Goal: Task Accomplishment & Management: Complete application form

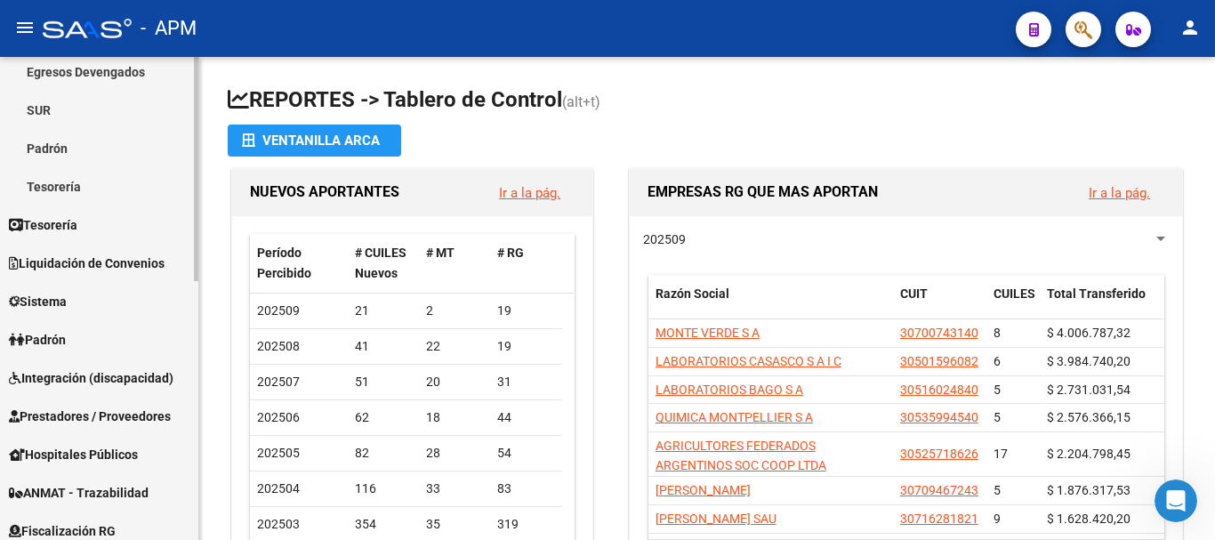
scroll to position [267, 0]
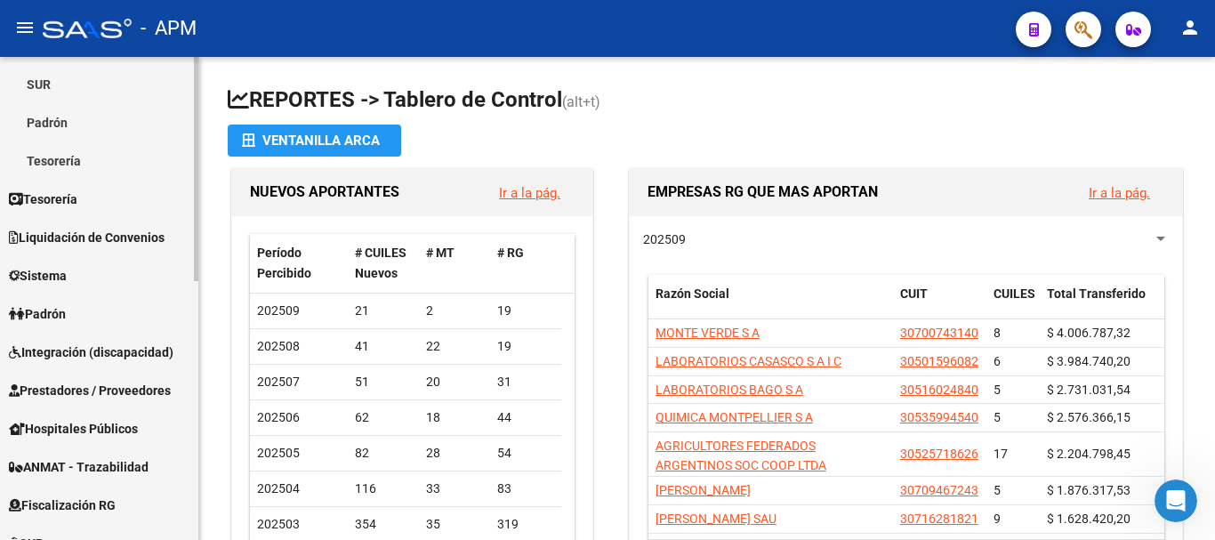
click at [90, 309] on link "Padrón" at bounding box center [99, 314] width 198 height 38
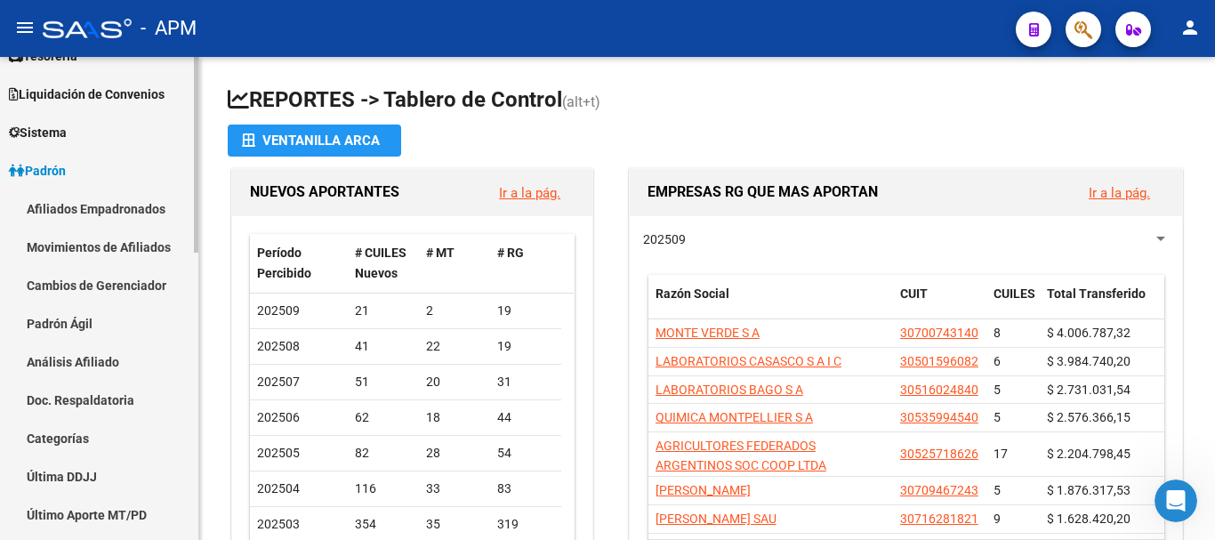
scroll to position [89, 0]
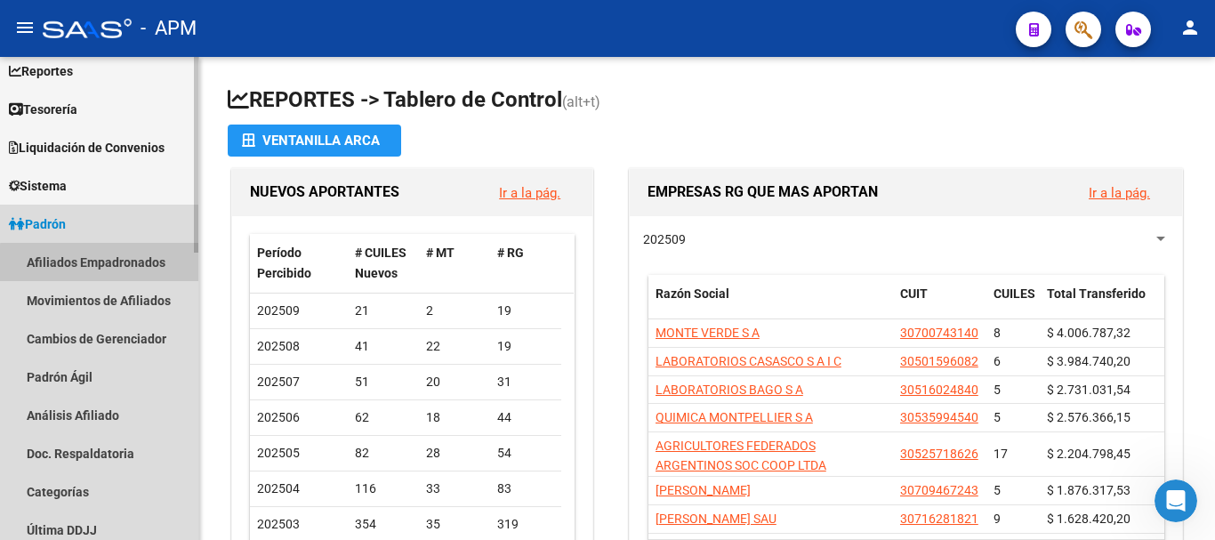
click at [144, 266] on link "Afiliados Empadronados" at bounding box center [99, 262] width 198 height 38
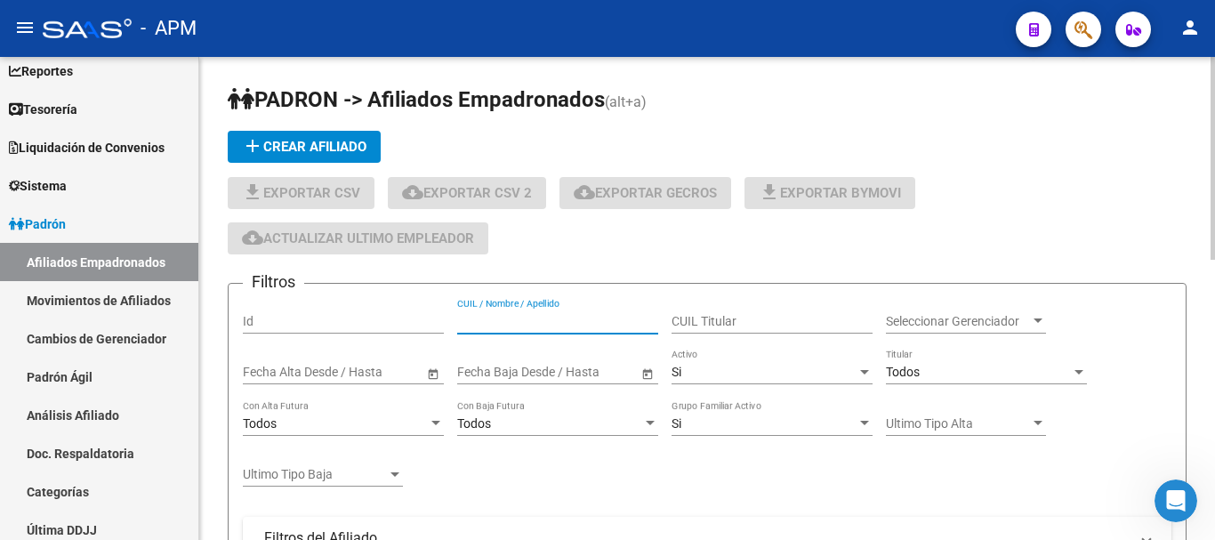
paste input "20 22903690 - 5"
click at [544, 324] on input "20 22903690 - 5" at bounding box center [557, 321] width 201 height 15
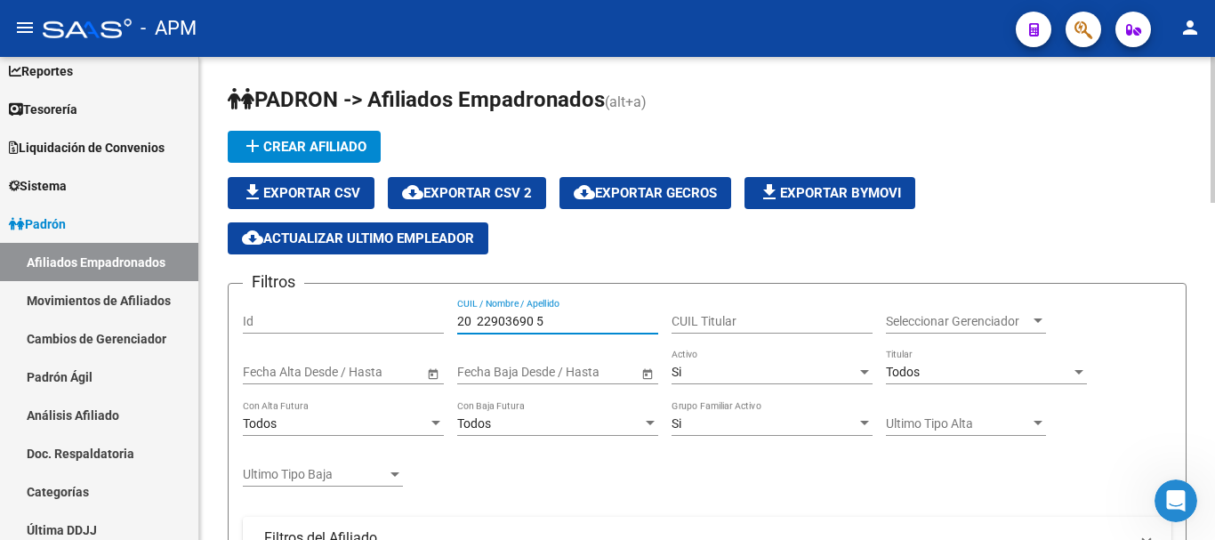
click at [537, 324] on input "20 22903690 5" at bounding box center [557, 321] width 201 height 15
click at [479, 319] on input "20 229036905" at bounding box center [557, 321] width 201 height 15
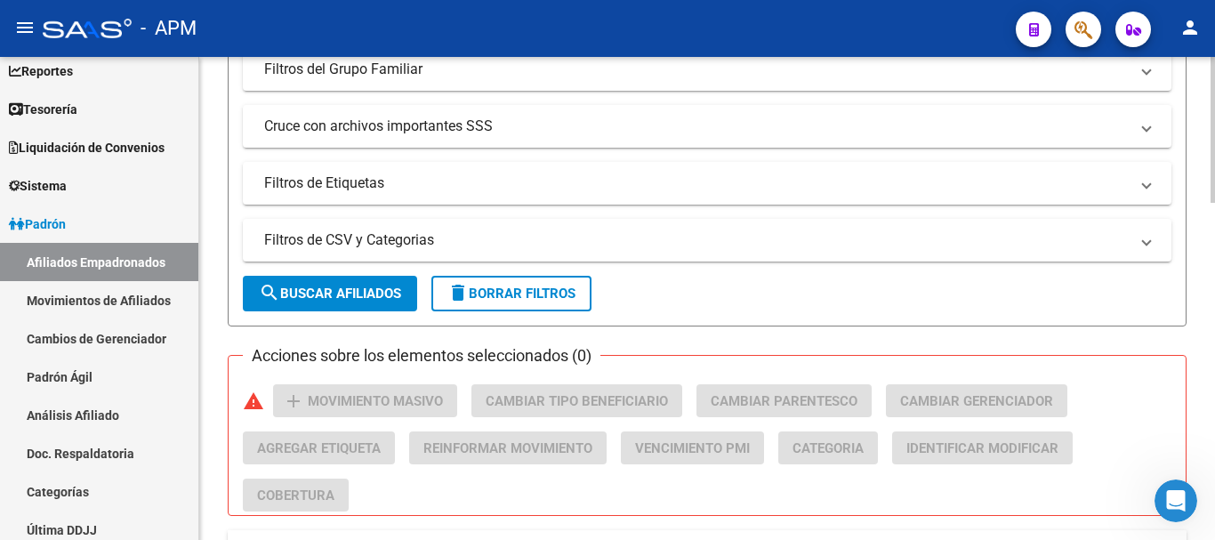
scroll to position [534, 0]
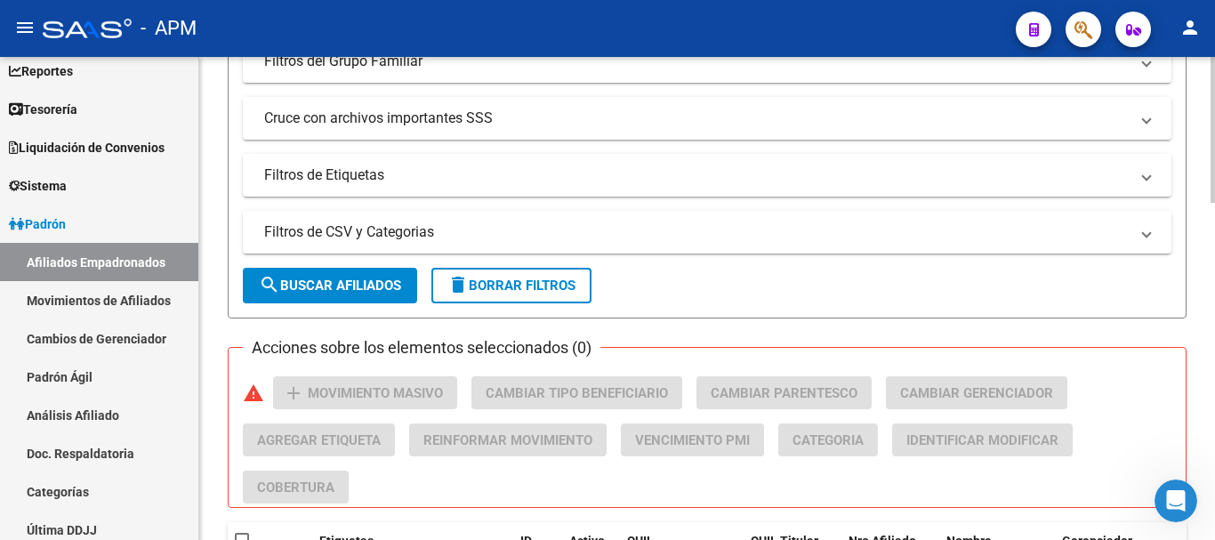
type input "20229036905"
click at [384, 294] on button "search Buscar Afiliados" at bounding box center [330, 286] width 174 height 36
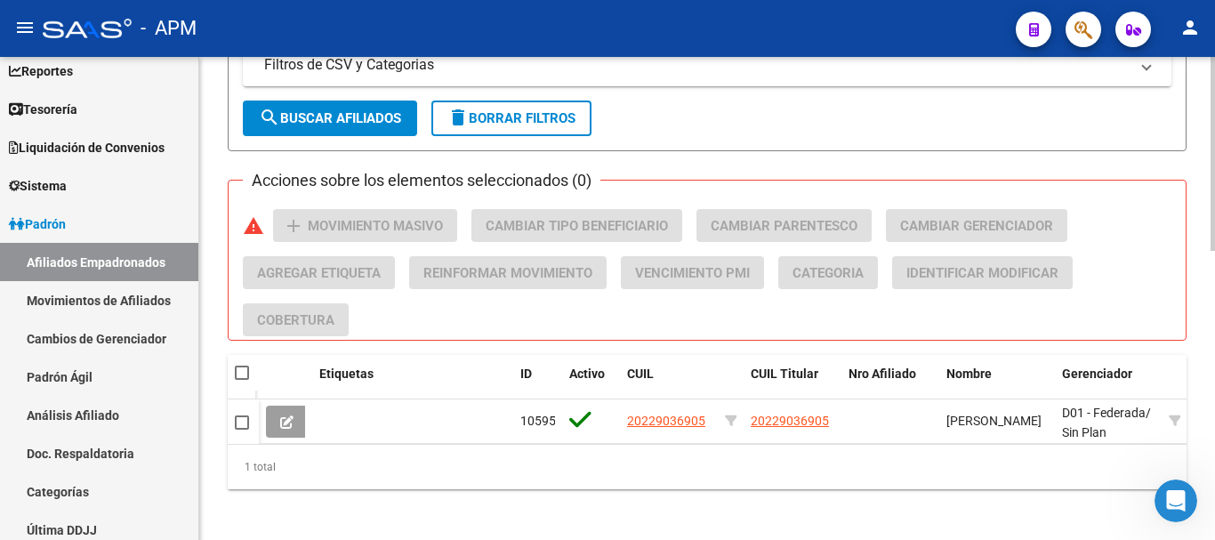
scroll to position [712, 0]
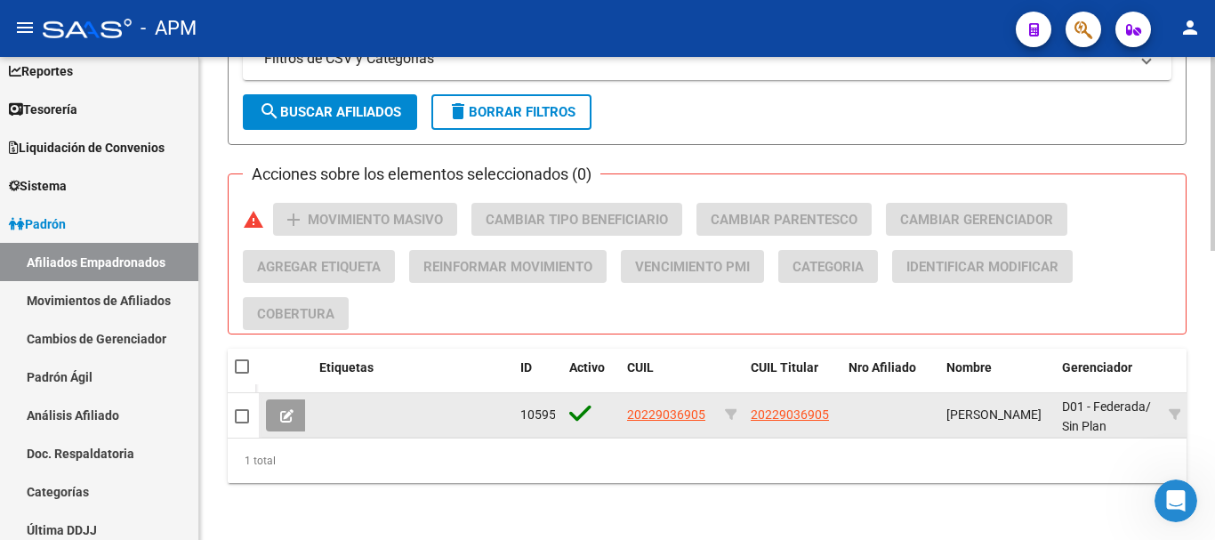
click at [292, 411] on icon at bounding box center [286, 415] width 13 height 13
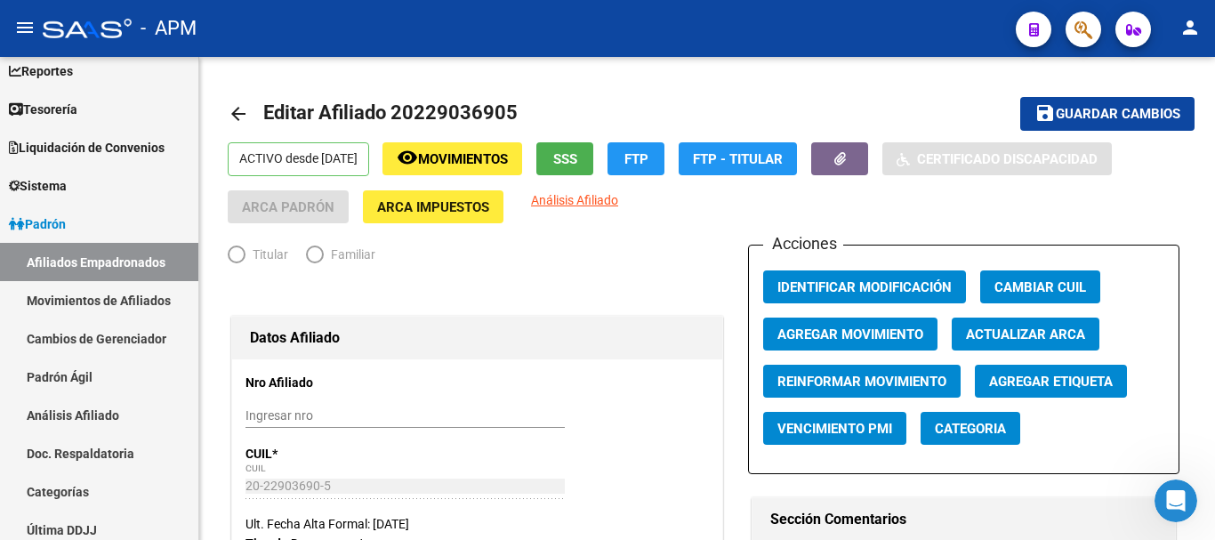
radio input "true"
type input "30-71304500-0"
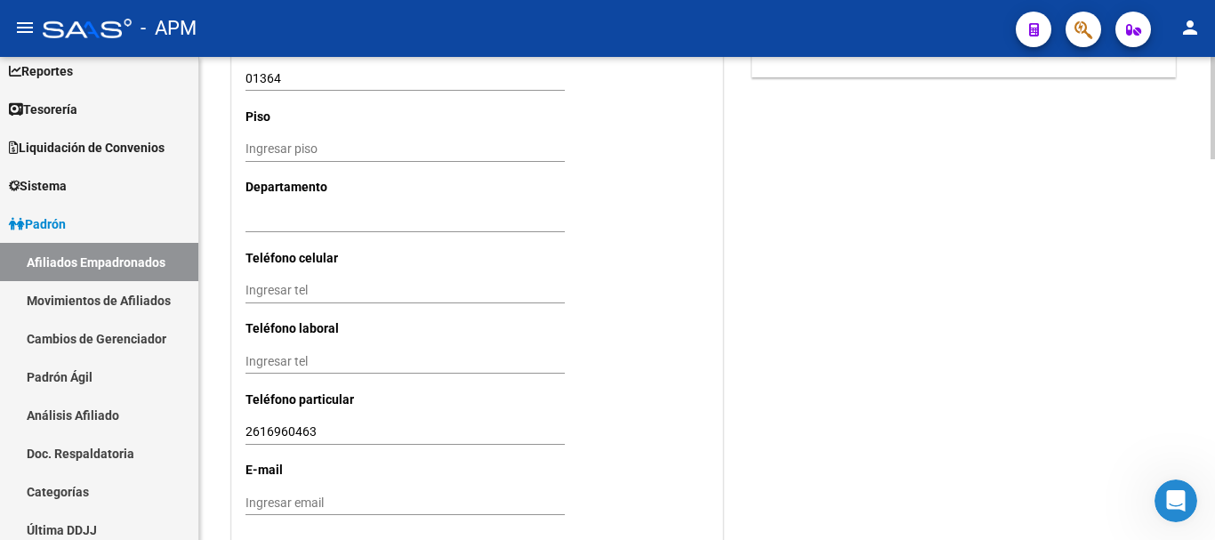
scroll to position [1807, 0]
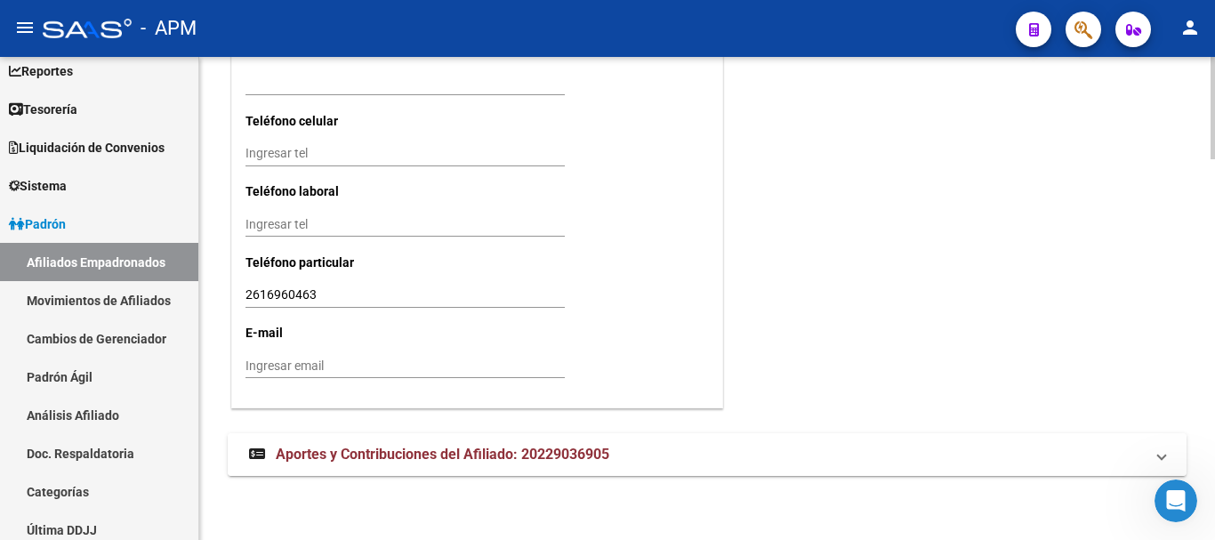
click at [776, 448] on mat-panel-title "Aportes y Contribuciones del Afiliado: 20229036905" at bounding box center [696, 455] width 895 height 20
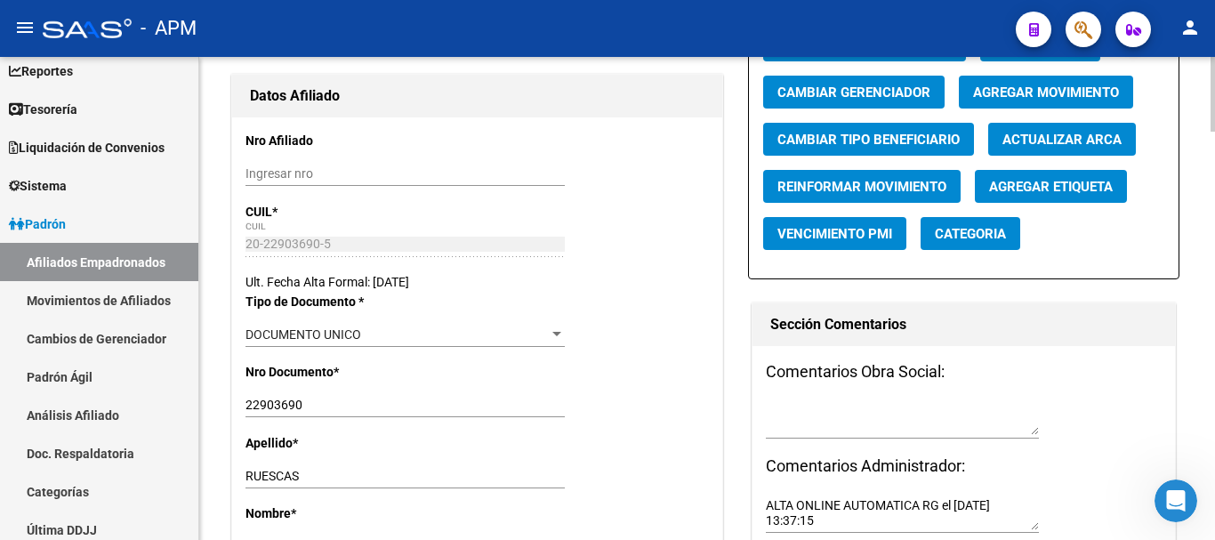
scroll to position [0, 0]
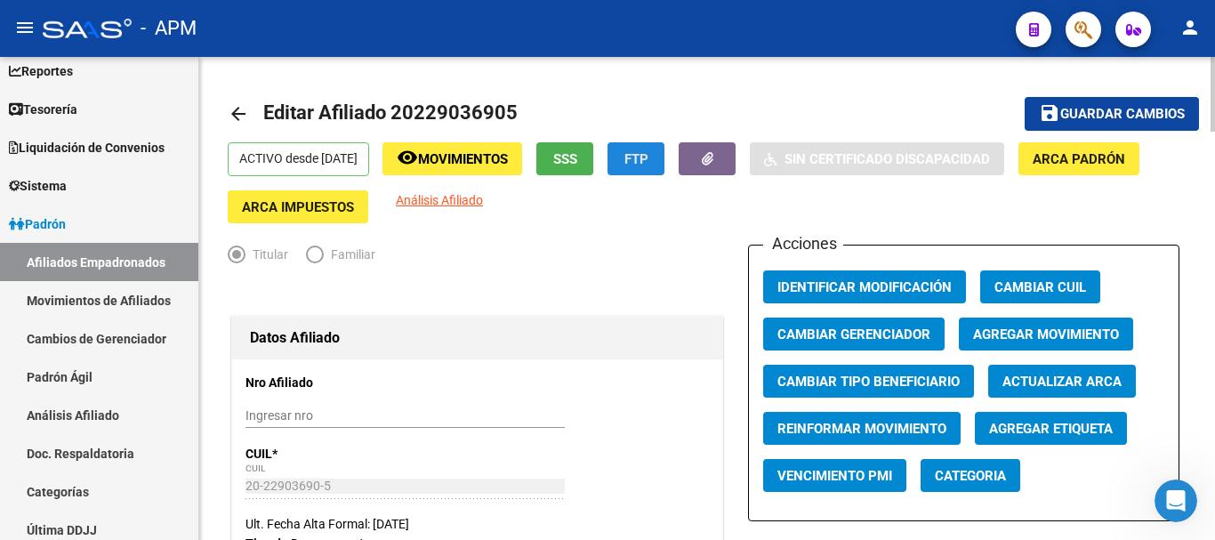
click at [645, 154] on button "FTP" at bounding box center [636, 158] width 57 height 33
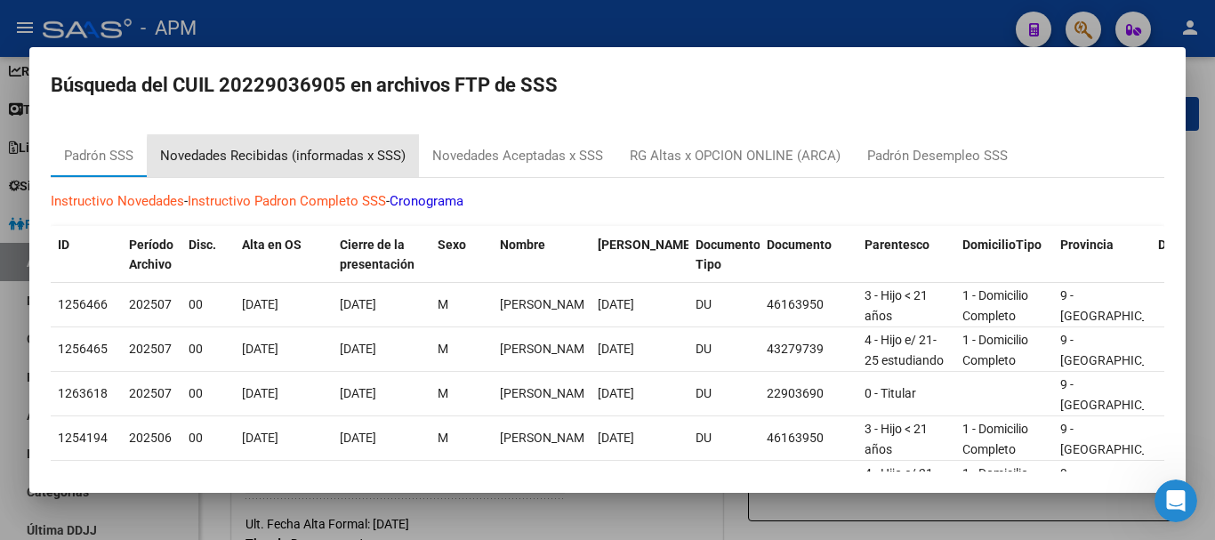
click at [378, 158] on div "Novedades Recibidas (informadas x SSS)" at bounding box center [283, 156] width 246 height 20
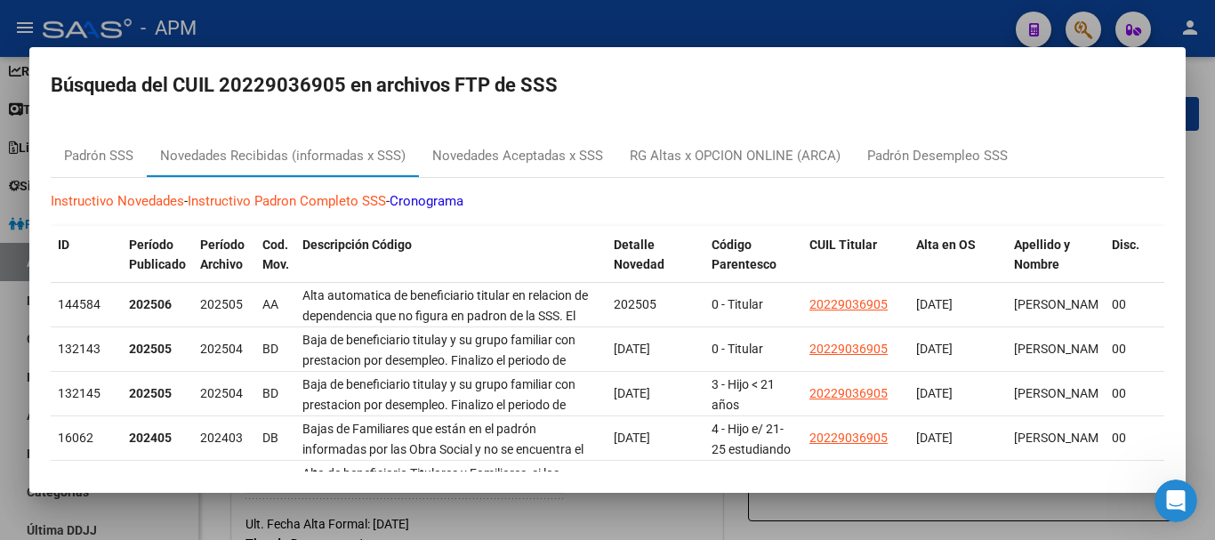
click at [642, 522] on div at bounding box center [607, 270] width 1215 height 540
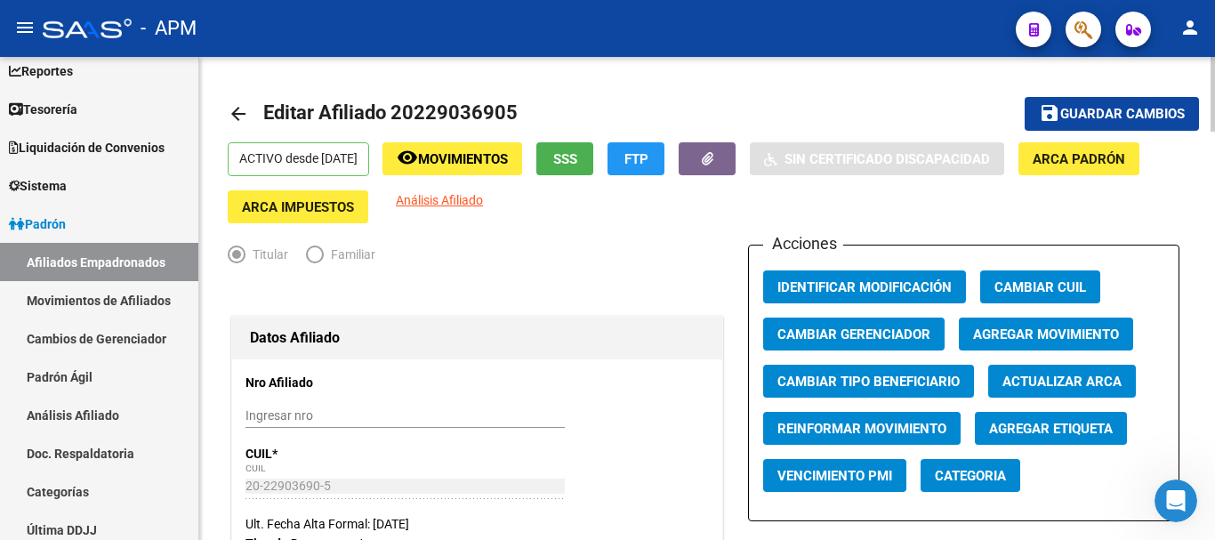
click at [577, 153] on span "SSS" at bounding box center [565, 159] width 24 height 16
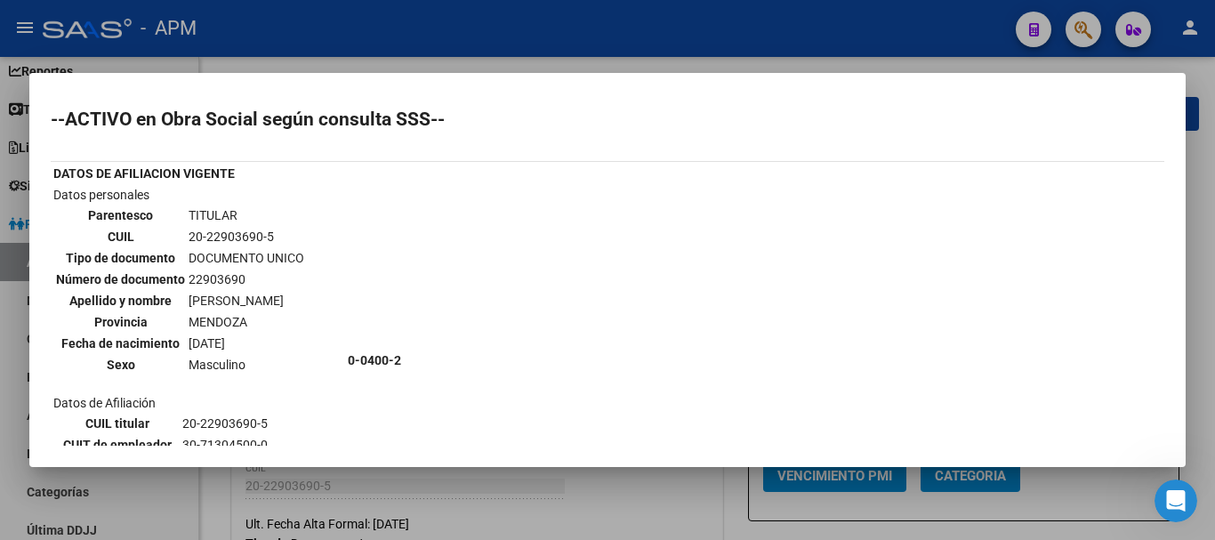
click at [662, 474] on div at bounding box center [607, 270] width 1215 height 540
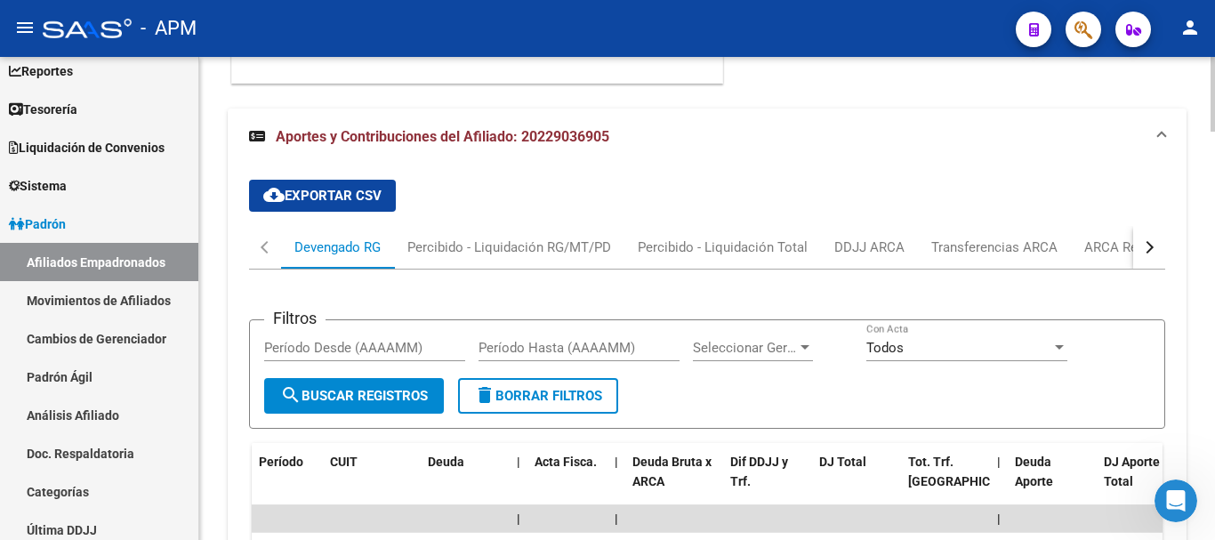
scroll to position [2111, 0]
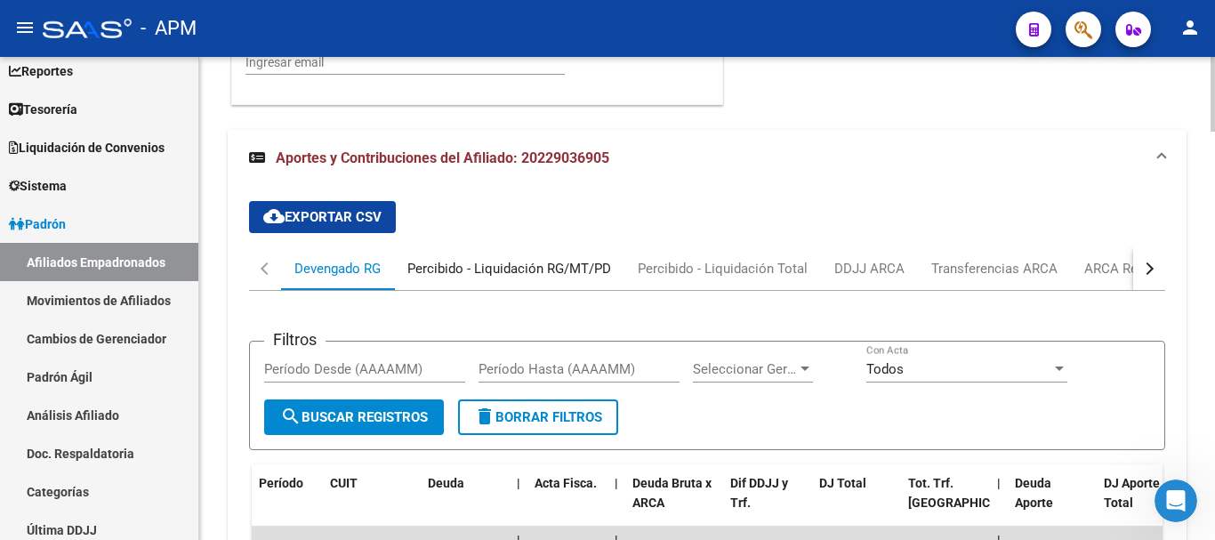
click at [601, 265] on div "Percibido - Liquidación RG/MT/PD" at bounding box center [510, 269] width 204 height 20
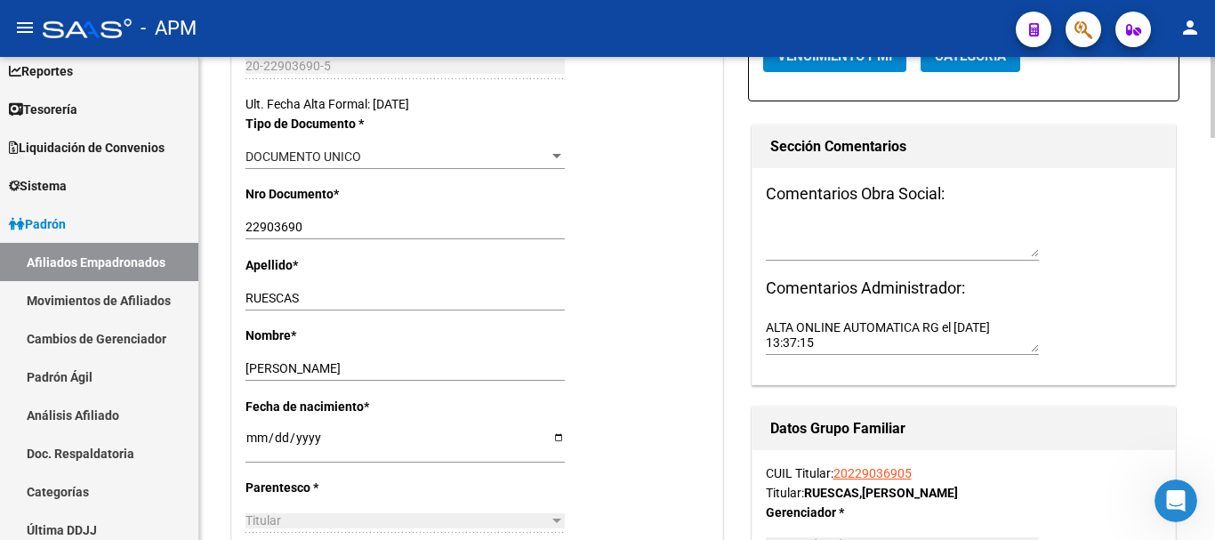
scroll to position [0, 0]
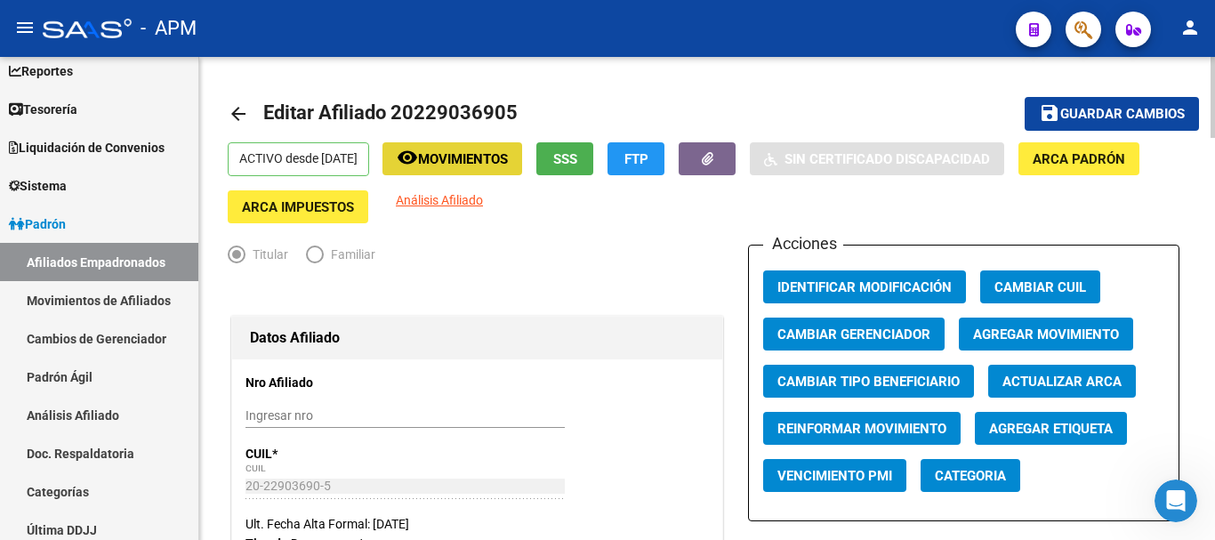
click at [501, 158] on span "Movimientos" at bounding box center [463, 159] width 90 height 16
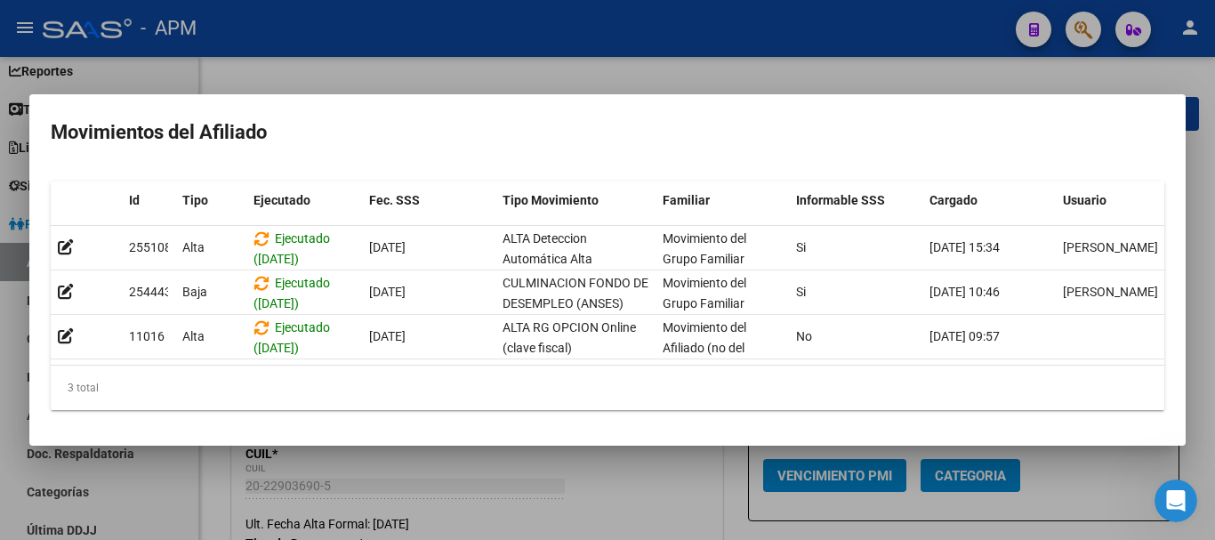
click at [675, 515] on div at bounding box center [607, 270] width 1215 height 540
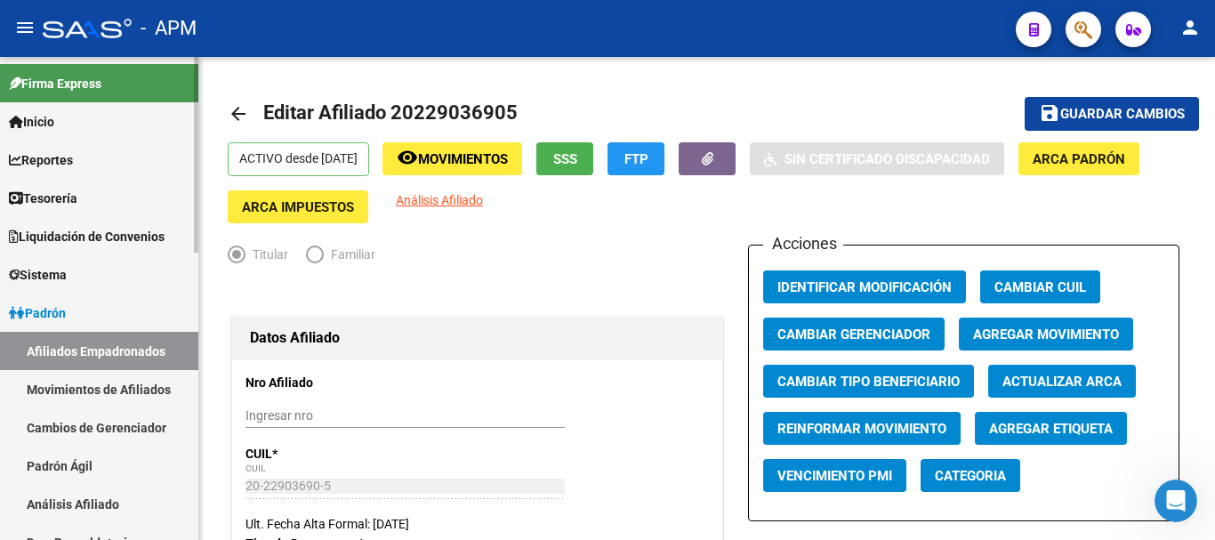
click at [98, 161] on link "Reportes" at bounding box center [99, 160] width 198 height 38
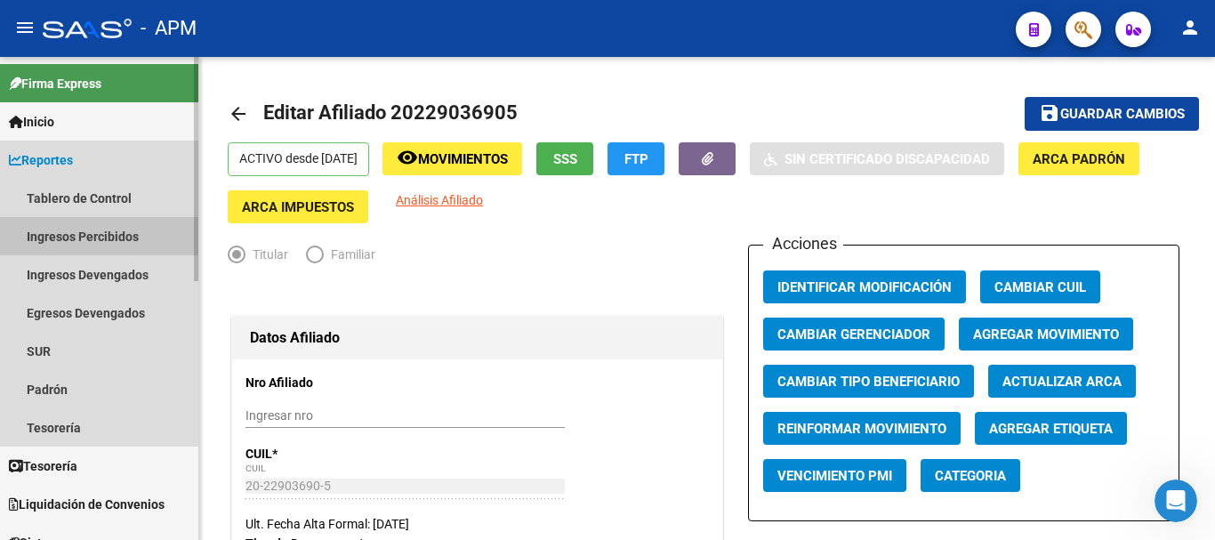
click at [98, 231] on link "Ingresos Percibidos" at bounding box center [99, 236] width 198 height 38
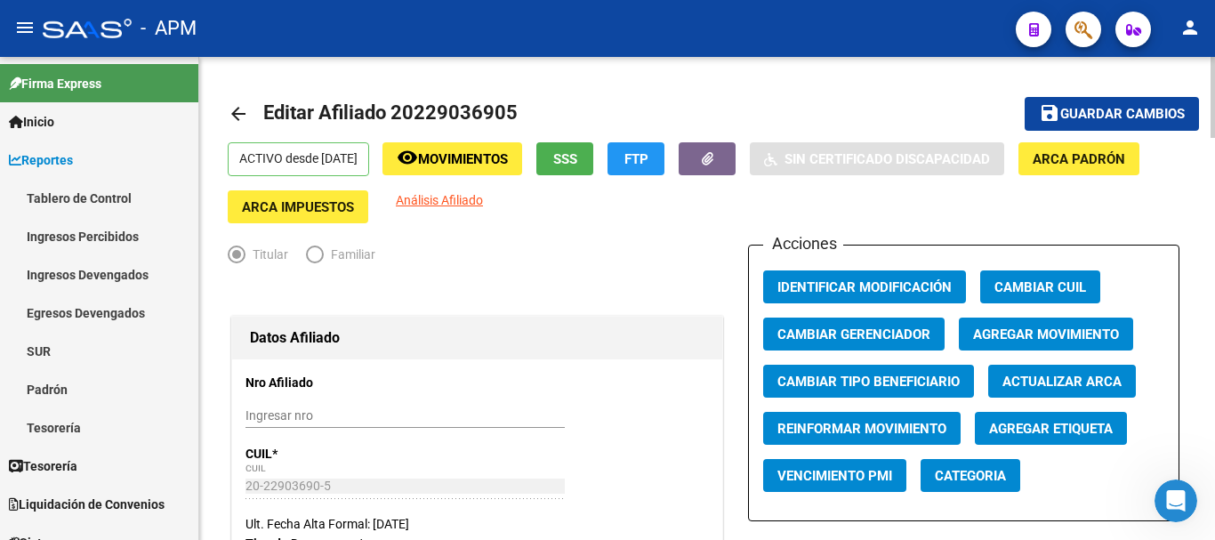
click at [237, 110] on mat-icon "arrow_back" at bounding box center [238, 113] width 21 height 21
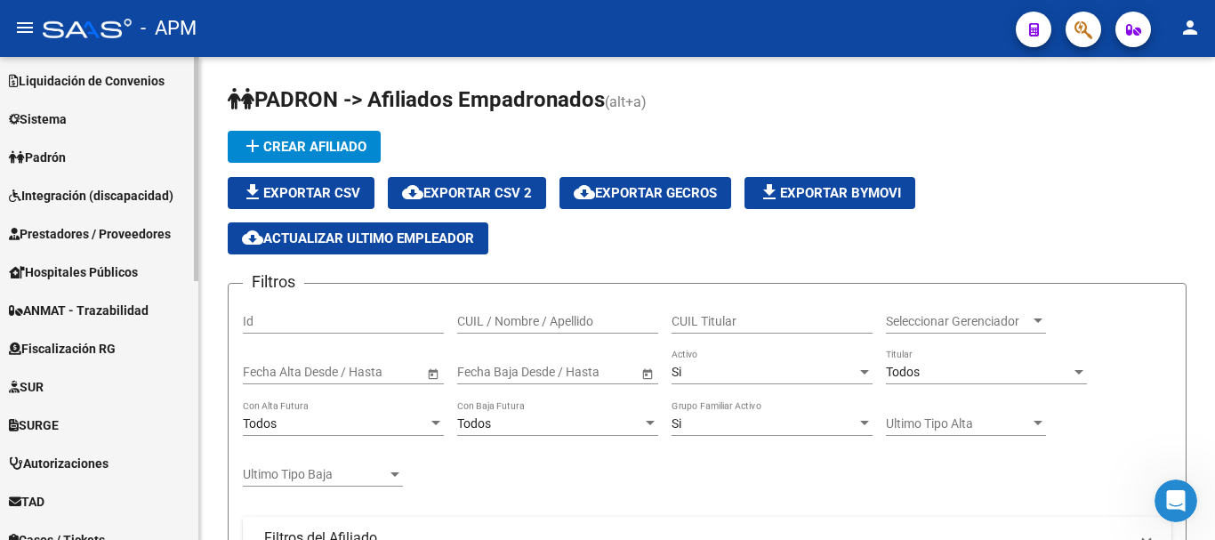
scroll to position [557, 0]
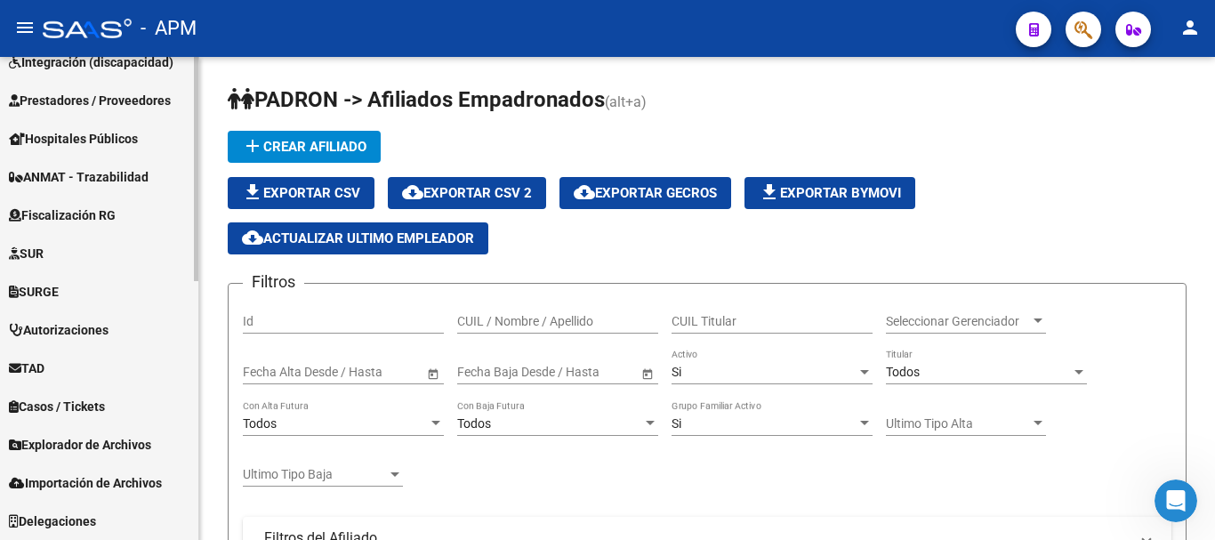
click at [67, 480] on span "Importación de Archivos" at bounding box center [85, 483] width 153 height 20
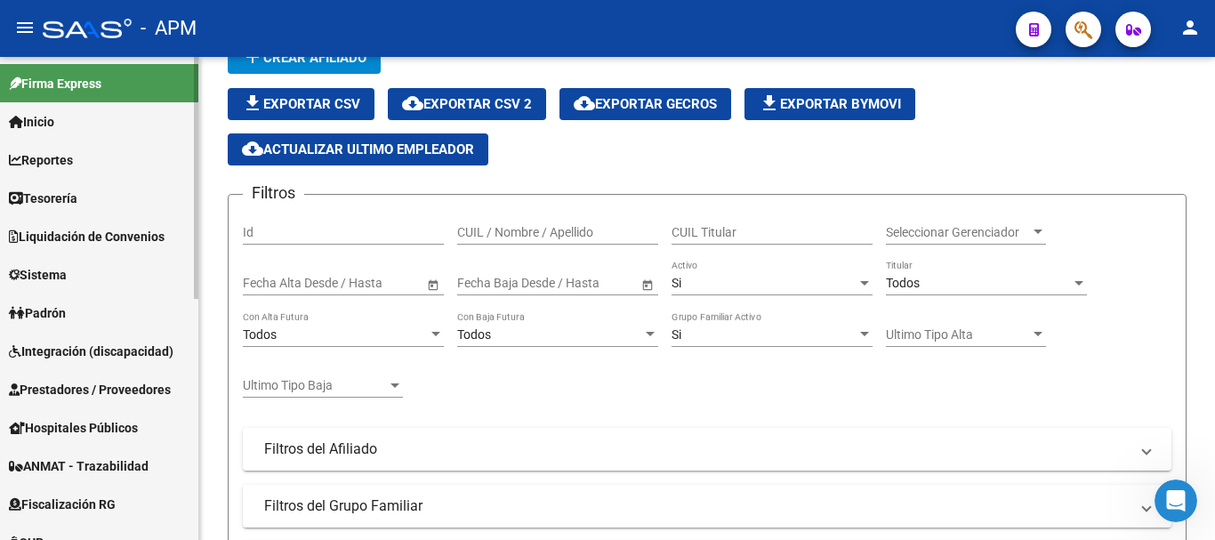
scroll to position [89, 0]
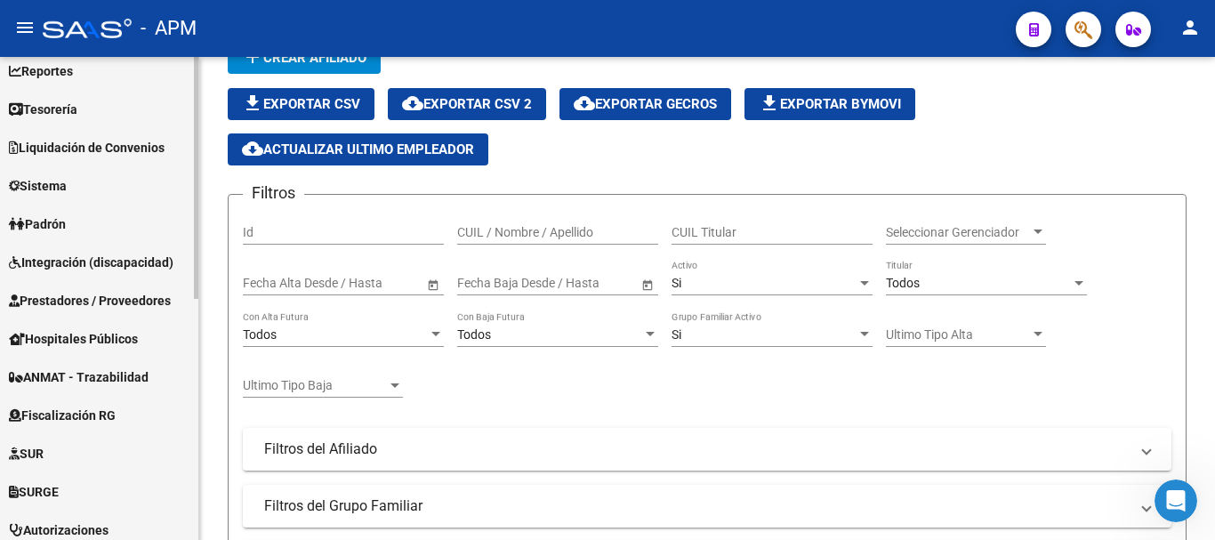
click at [109, 83] on link "Reportes" at bounding box center [99, 71] width 198 height 38
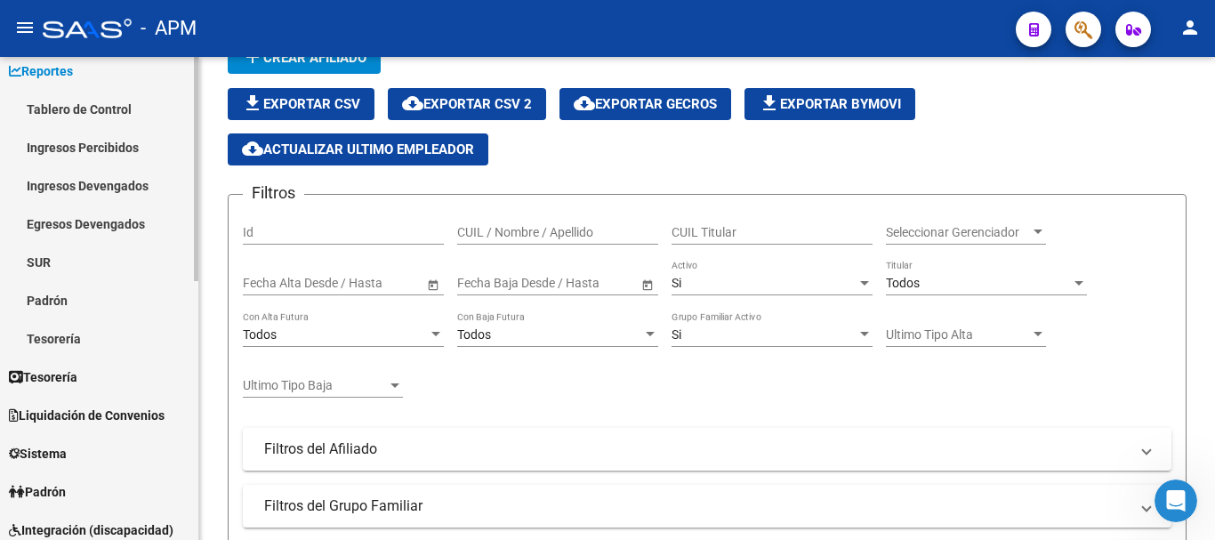
click at [136, 129] on link "Ingresos Percibidos" at bounding box center [99, 147] width 198 height 38
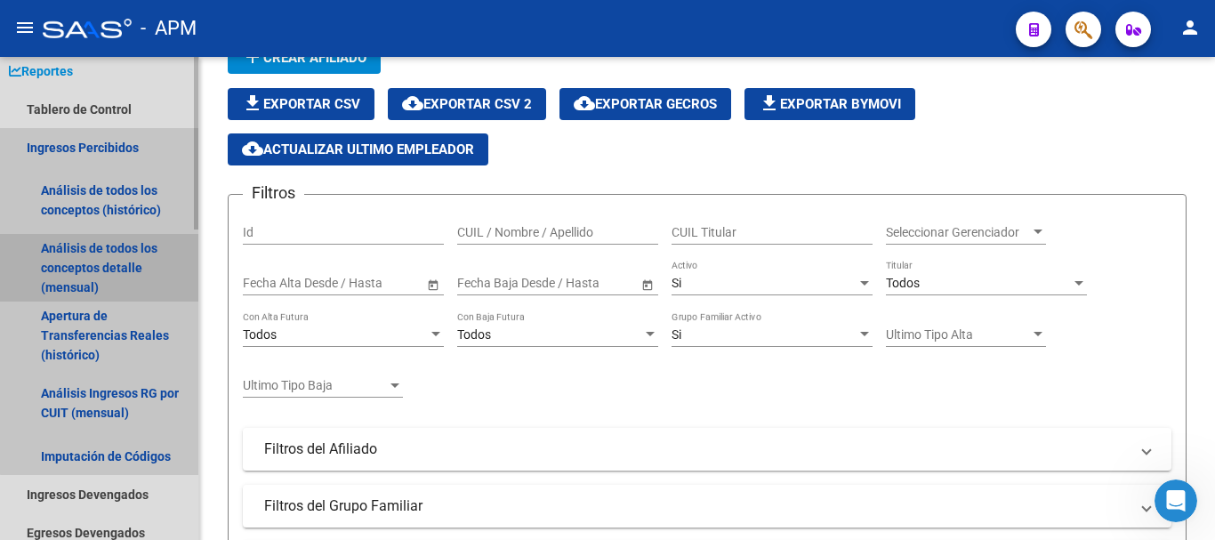
click at [113, 268] on link "Análisis de todos los conceptos detalle (mensual)" at bounding box center [99, 268] width 198 height 68
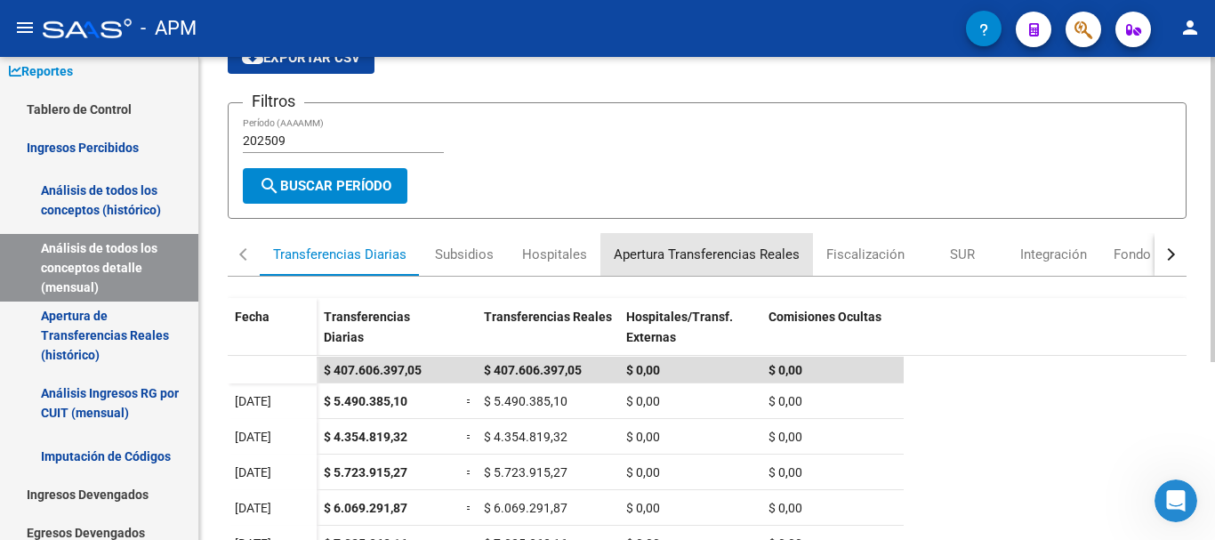
click at [736, 256] on div "Apertura Transferencias Reales" at bounding box center [707, 255] width 186 height 20
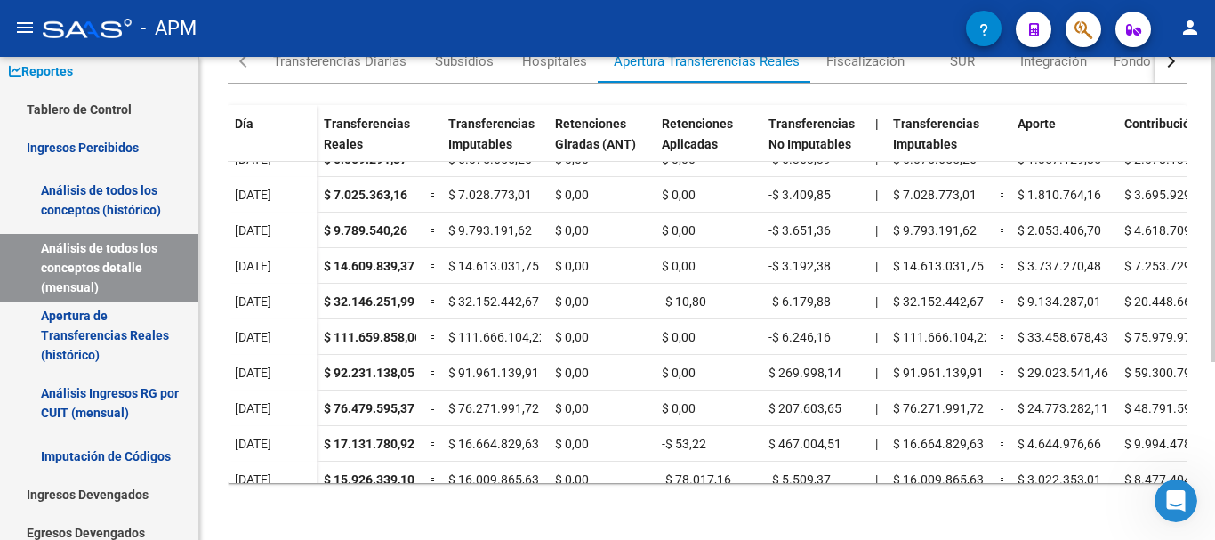
scroll to position [119, 0]
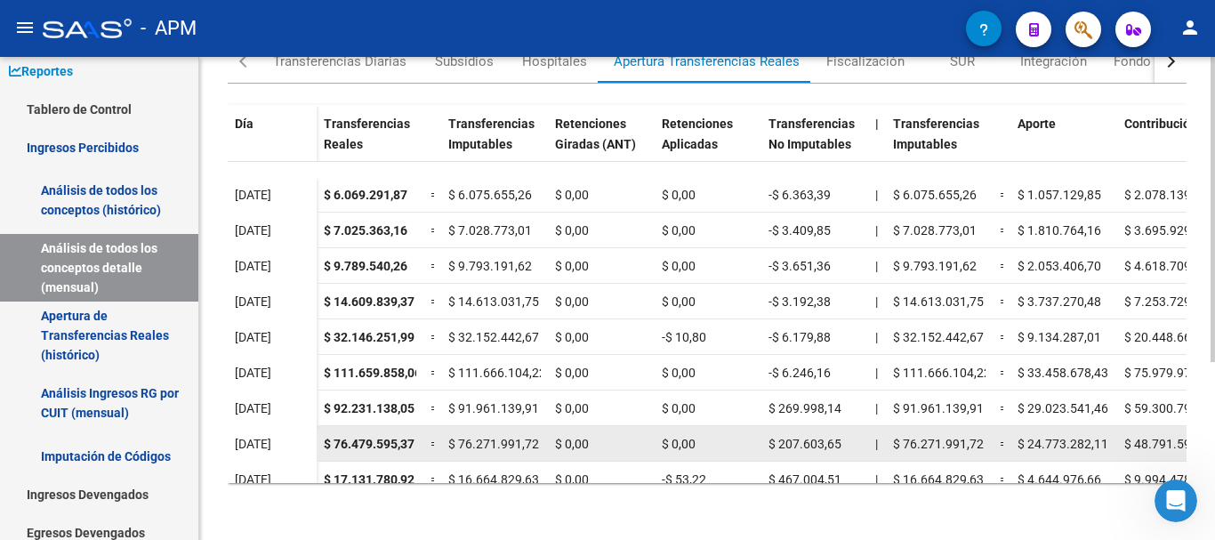
drag, startPoint x: 334, startPoint y: 443, endPoint x: 424, endPoint y: 443, distance: 89.9
click at [424, 443] on div "$ 76.479.595,37 = $ 76.271.991,72 $ 0,00 $ 0,00 $ 207.603,65 | $ 76.271.991,72 …" at bounding box center [1104, 444] width 1575 height 36
copy span "76.479.595,37"
drag, startPoint x: 780, startPoint y: 443, endPoint x: 844, endPoint y: 443, distance: 63.2
click at [844, 443] on div "$ 207.603,65" at bounding box center [815, 444] width 93 height 20
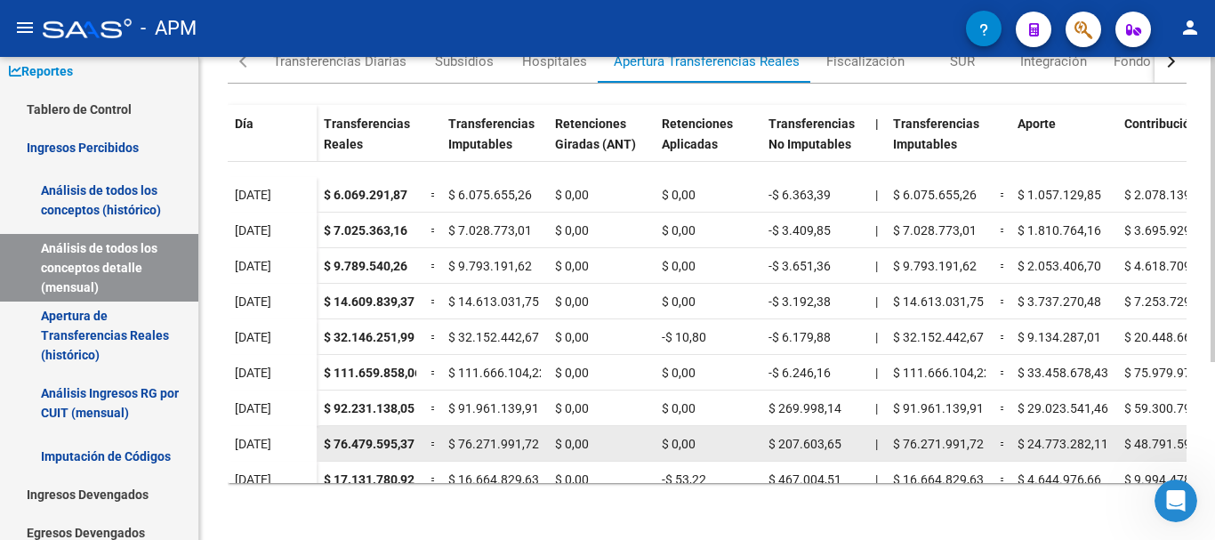
copy span "207.603,65"
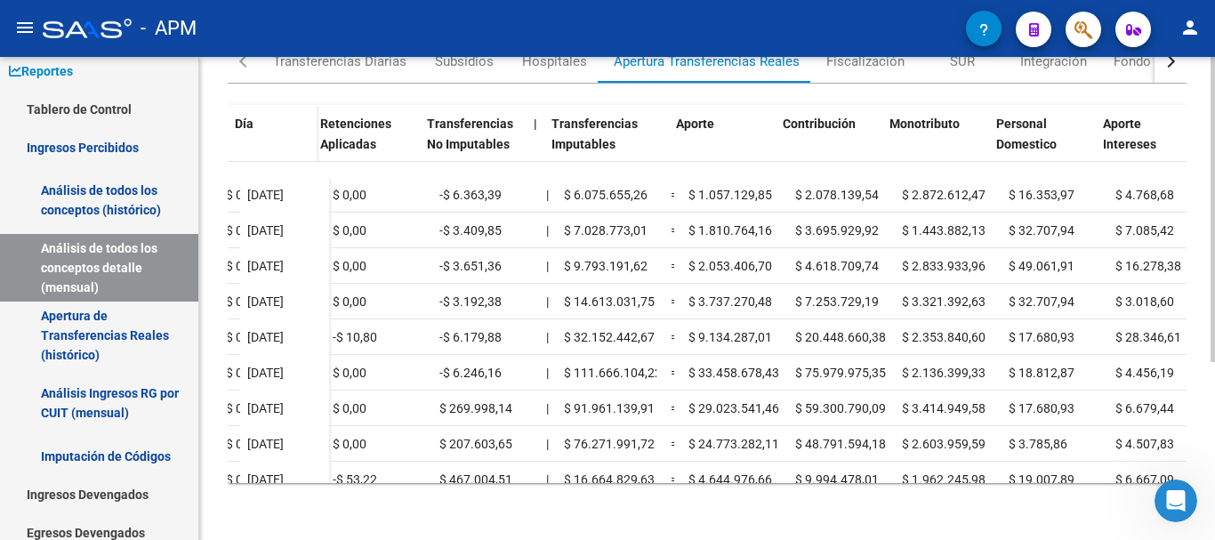
scroll to position [119, 342]
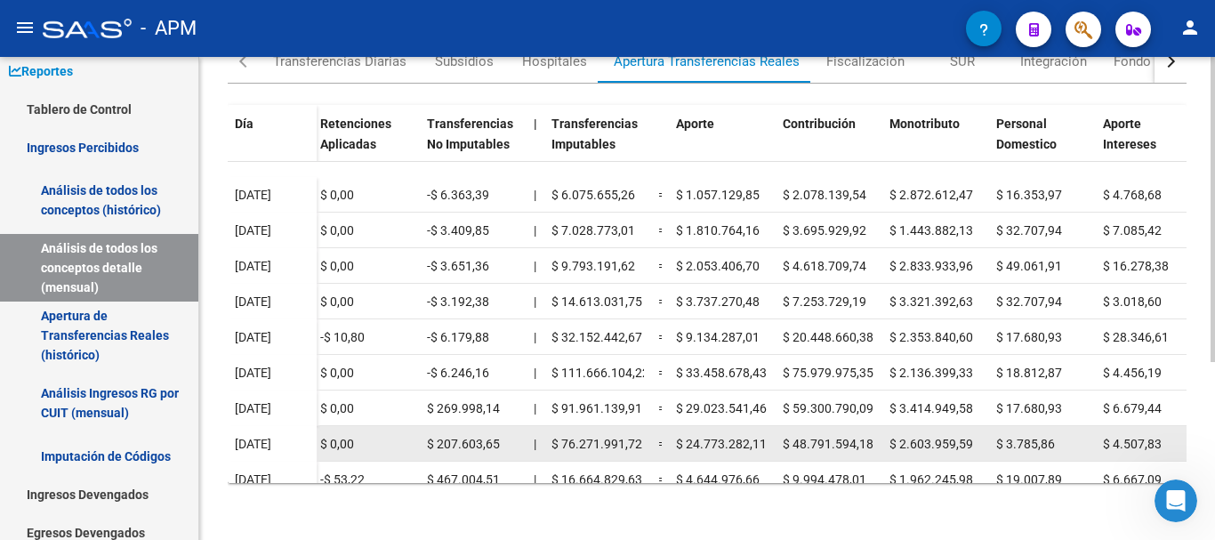
drag, startPoint x: 683, startPoint y: 444, endPoint x: 763, endPoint y: 447, distance: 79.2
click at [763, 447] on span "$ 24.773.282,11" at bounding box center [721, 444] width 91 height 14
copy span "24.773.282,11"
drag, startPoint x: 794, startPoint y: 437, endPoint x: 879, endPoint y: 435, distance: 85.4
click at [879, 435] on datatable-body-cell "$ 48.791.594,18" at bounding box center [829, 443] width 107 height 35
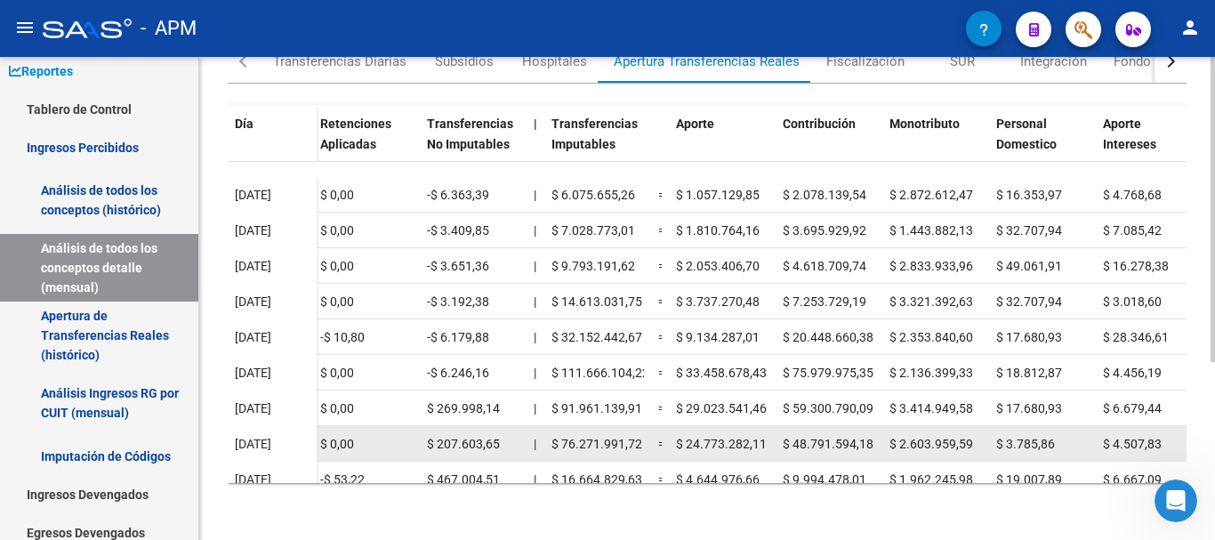
copy span "48.791.594,18"
drag, startPoint x: 901, startPoint y: 440, endPoint x: 972, endPoint y: 439, distance: 70.3
click at [972, 439] on span "$ 2.603.959,59" at bounding box center [932, 444] width 84 height 14
copy span "2.603.959,59"
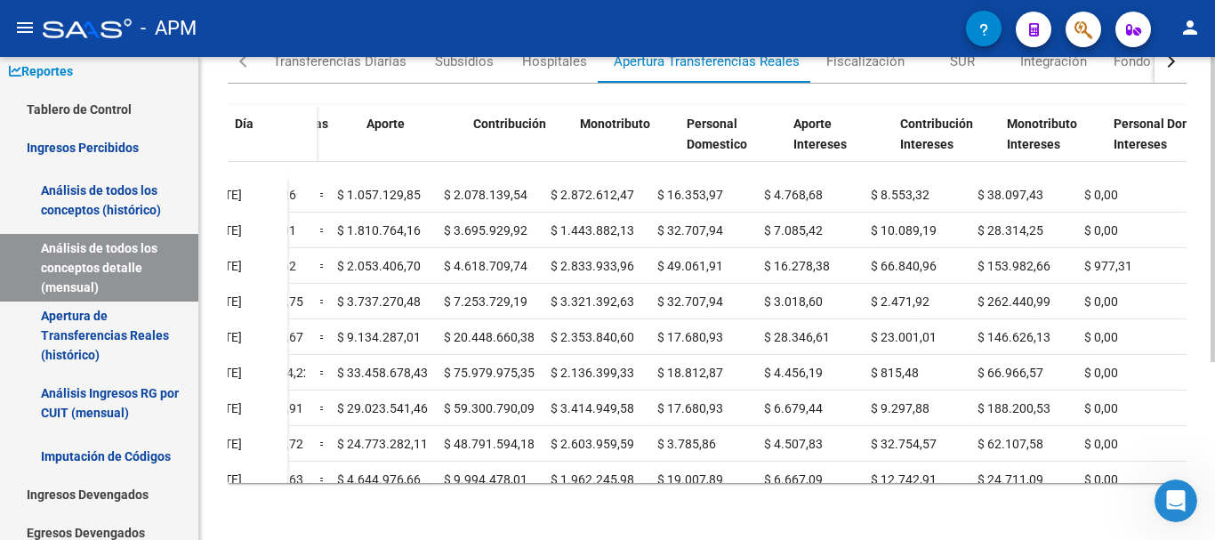
scroll to position [119, 684]
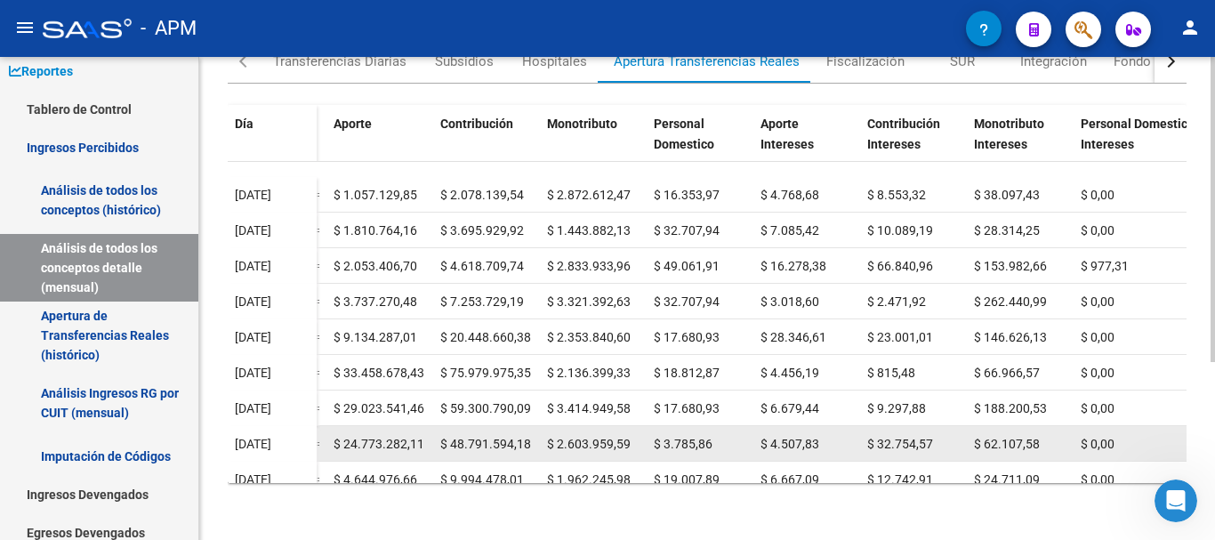
drag, startPoint x: 663, startPoint y: 437, endPoint x: 728, endPoint y: 448, distance: 65.8
click at [728, 448] on div "$ 3.785,86" at bounding box center [700, 444] width 93 height 20
copy span "3.785,86"
drag, startPoint x: 772, startPoint y: 439, endPoint x: 845, endPoint y: 440, distance: 73.0
click at [845, 440] on div "$ 4.507,83" at bounding box center [807, 444] width 93 height 20
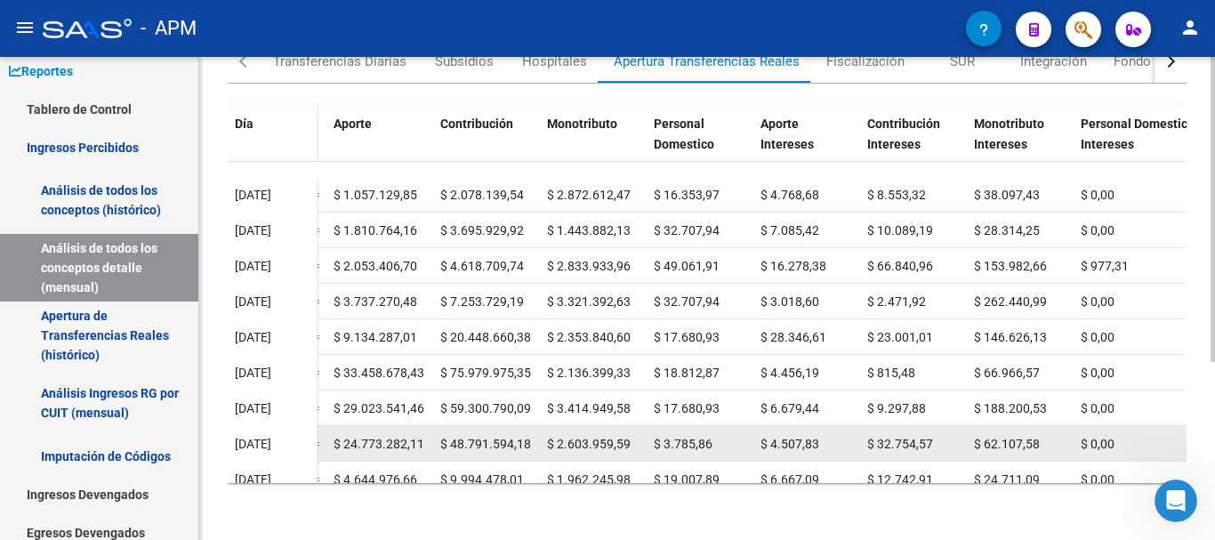
copy span "4.507,83"
drag, startPoint x: 880, startPoint y: 440, endPoint x: 937, endPoint y: 443, distance: 57.1
click at [937, 443] on div "$ 32.754,57" at bounding box center [914, 444] width 93 height 20
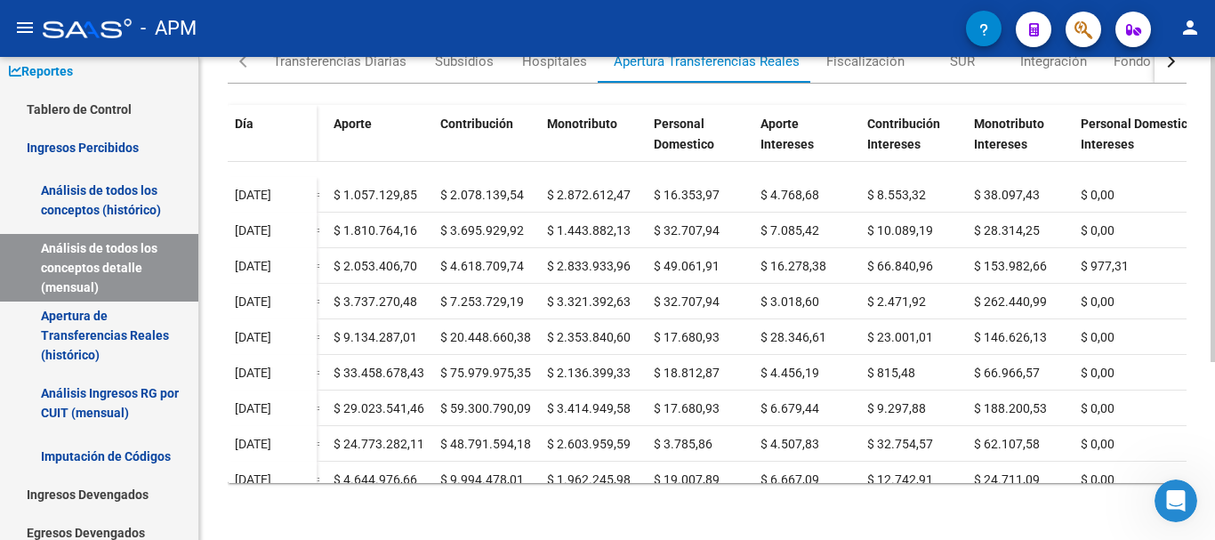
copy span "32.754,57"
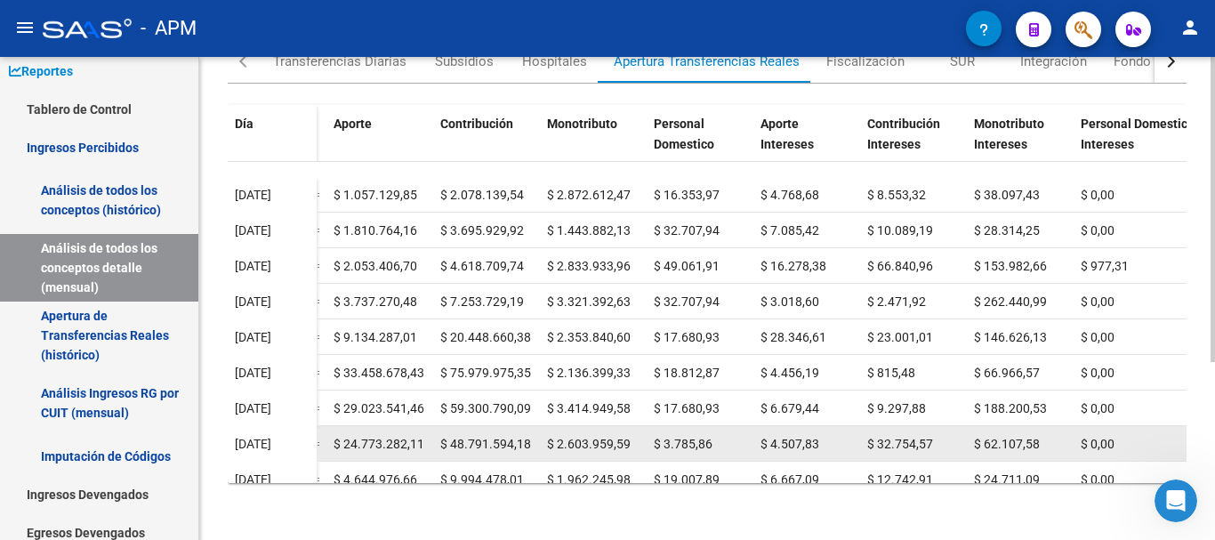
drag, startPoint x: 983, startPoint y: 443, endPoint x: 1038, endPoint y: 439, distance: 55.3
click at [1038, 439] on span "$ 62.107,58" at bounding box center [1007, 444] width 66 height 14
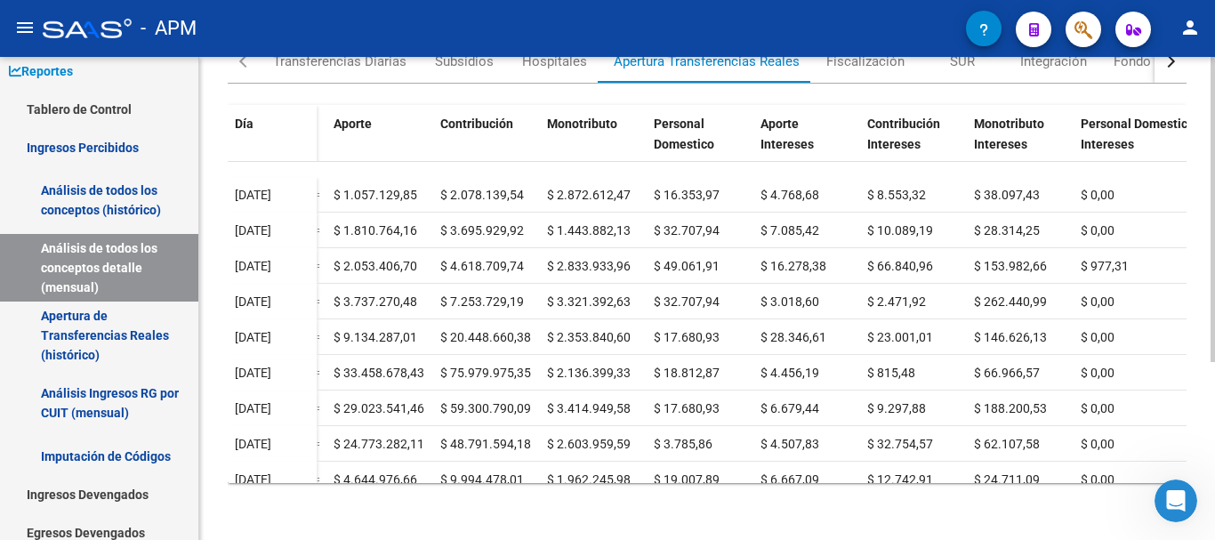
copy span "62.107,58"
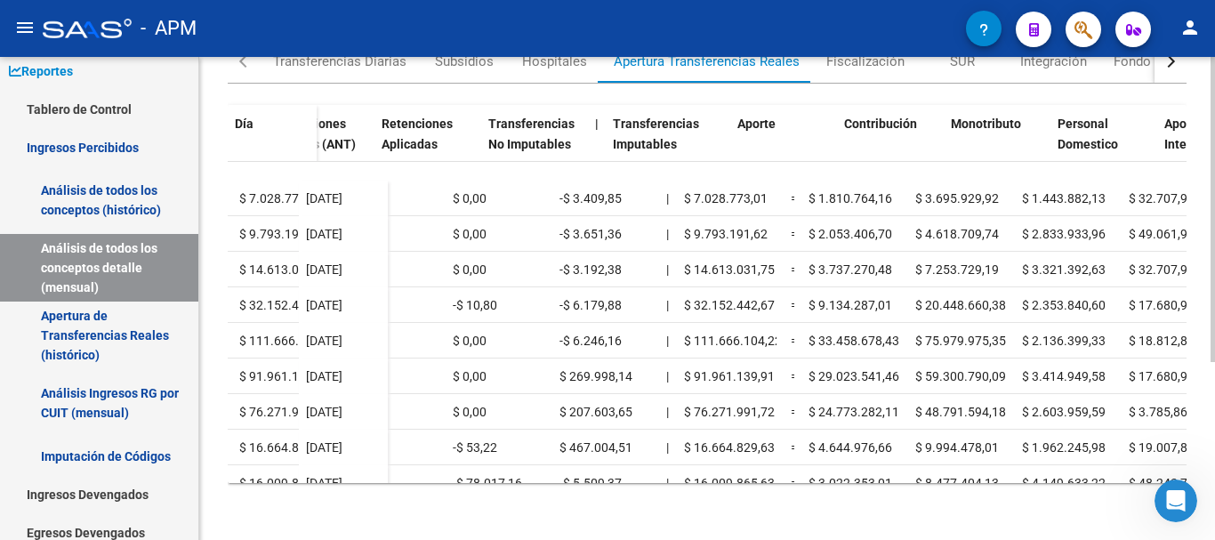
scroll to position [151, 0]
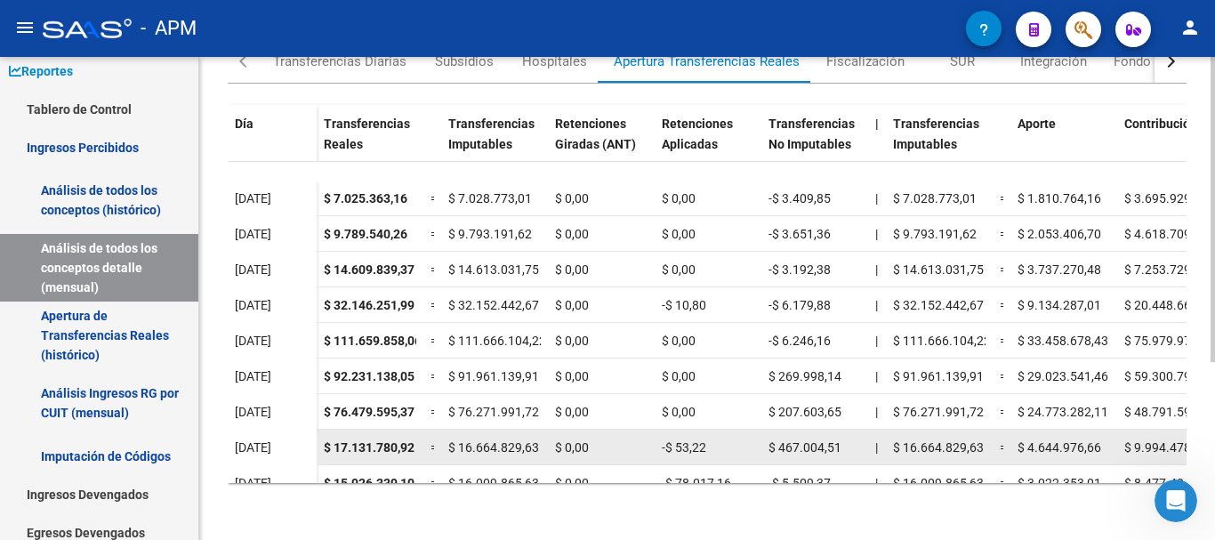
drag, startPoint x: 333, startPoint y: 446, endPoint x: 417, endPoint y: 450, distance: 84.6
click at [417, 450] on datatable-body-cell "$ 17.131.780,92" at bounding box center [370, 447] width 107 height 35
copy span "17.131.780,92"
drag, startPoint x: 673, startPoint y: 444, endPoint x: 722, endPoint y: 448, distance: 49.1
click at [722, 448] on div "-$ 53,22" at bounding box center [708, 448] width 93 height 20
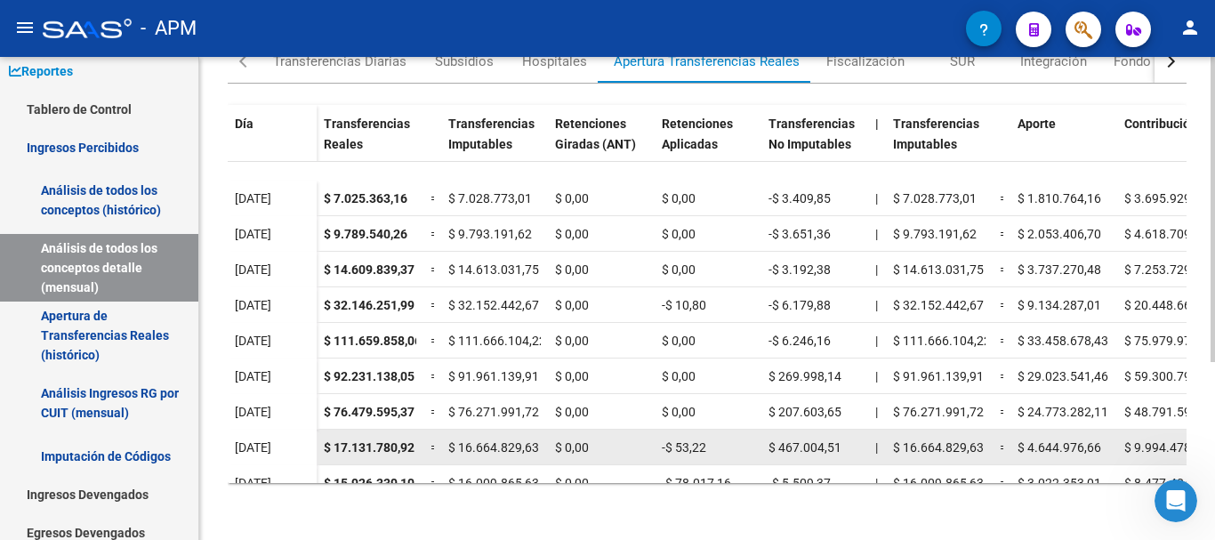
drag, startPoint x: 776, startPoint y: 446, endPoint x: 847, endPoint y: 440, distance: 71.4
click at [847, 440] on div "$ 467.004,51" at bounding box center [815, 448] width 93 height 20
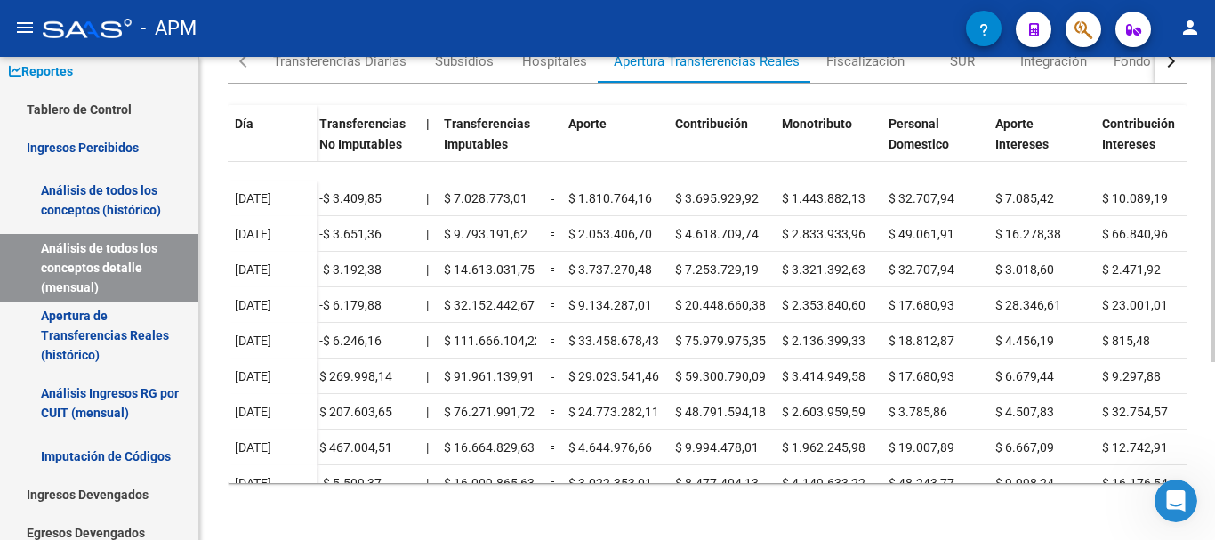
scroll to position [151, 454]
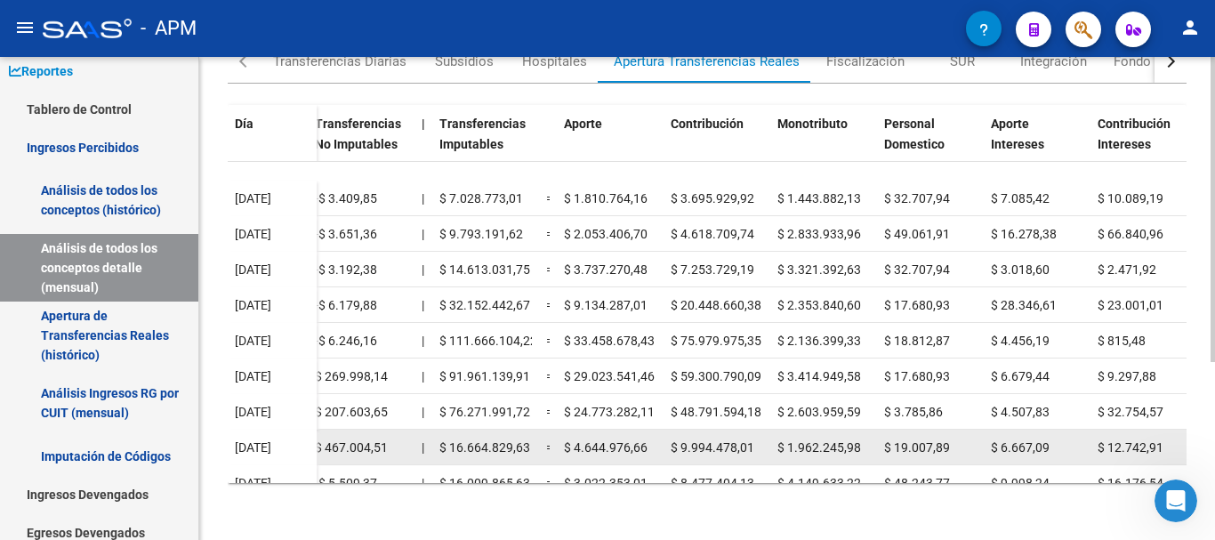
drag, startPoint x: 576, startPoint y: 445, endPoint x: 673, endPoint y: 444, distance: 97.0
click at [673, 444] on div "$ 17.131.780,92 = $ 16.664.829,63 $ 0,00 -$ 53,22 $ 467.004,51 | $ 16.664.829,6…" at bounding box center [650, 448] width 1575 height 36
drag, startPoint x: 680, startPoint y: 448, endPoint x: 754, endPoint y: 446, distance: 73.9
click at [754, 446] on div "$ 9.994.478,01" at bounding box center [717, 448] width 93 height 20
drag, startPoint x: 788, startPoint y: 444, endPoint x: 876, endPoint y: 442, distance: 87.2
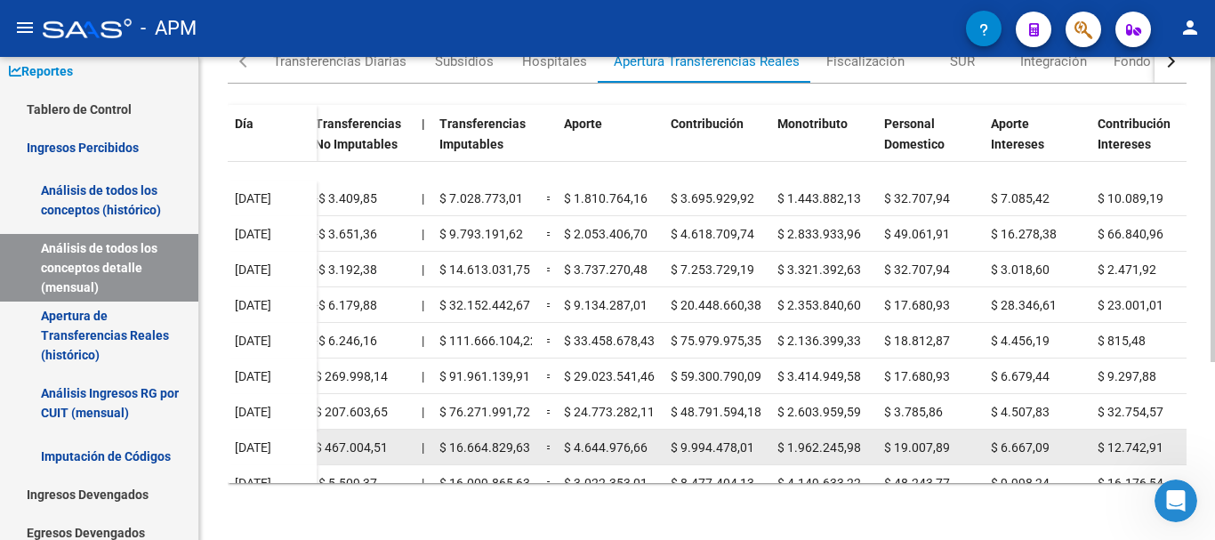
click at [876, 442] on datatable-body-cell "$ 1.962.245,98" at bounding box center [824, 447] width 107 height 35
drag, startPoint x: 895, startPoint y: 444, endPoint x: 949, endPoint y: 446, distance: 53.4
click at [949, 446] on span "$ 19.007,89" at bounding box center [917, 447] width 66 height 14
drag, startPoint x: 999, startPoint y: 443, endPoint x: 1081, endPoint y: 432, distance: 82.6
click at [1081, 432] on datatable-body-cell "$ 6.667,09" at bounding box center [1037, 447] width 107 height 35
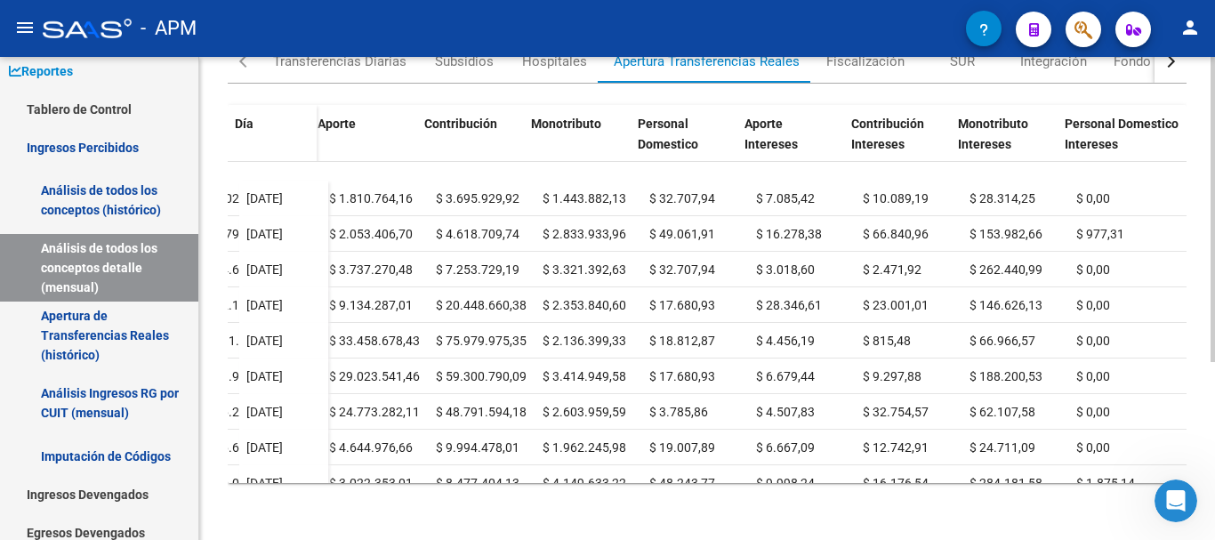
scroll to position [151, 718]
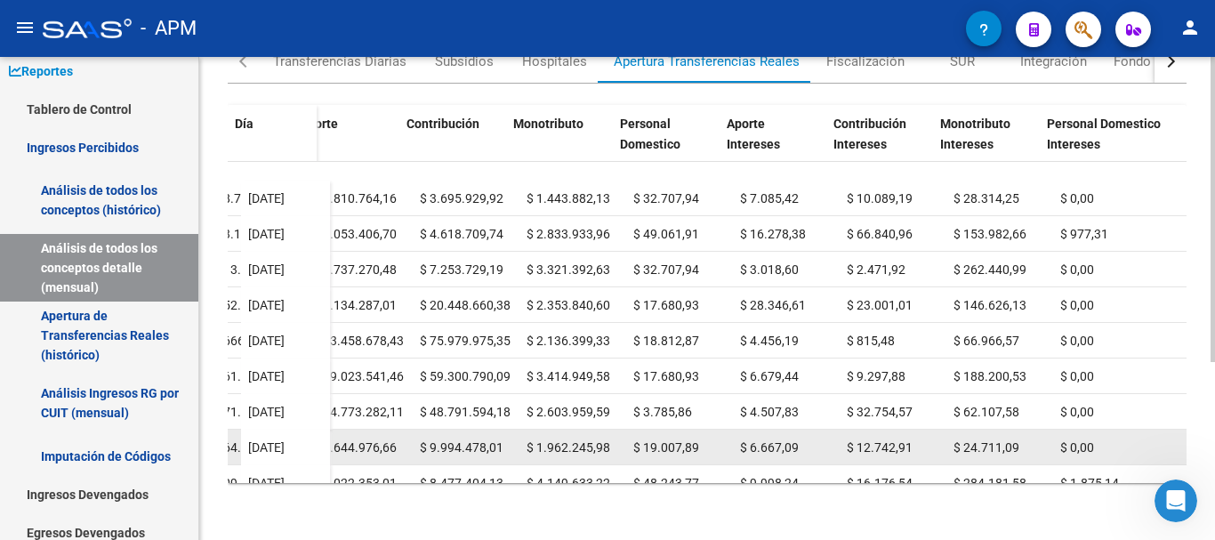
drag, startPoint x: 846, startPoint y: 442, endPoint x: 901, endPoint y: 448, distance: 55.5
click at [901, 448] on div "$ 12.742,91" at bounding box center [893, 448] width 93 height 20
drag, startPoint x: 953, startPoint y: 443, endPoint x: 1008, endPoint y: 446, distance: 55.2
click at [1008, 446] on div "$ 24.711,09" at bounding box center [1000, 448] width 93 height 20
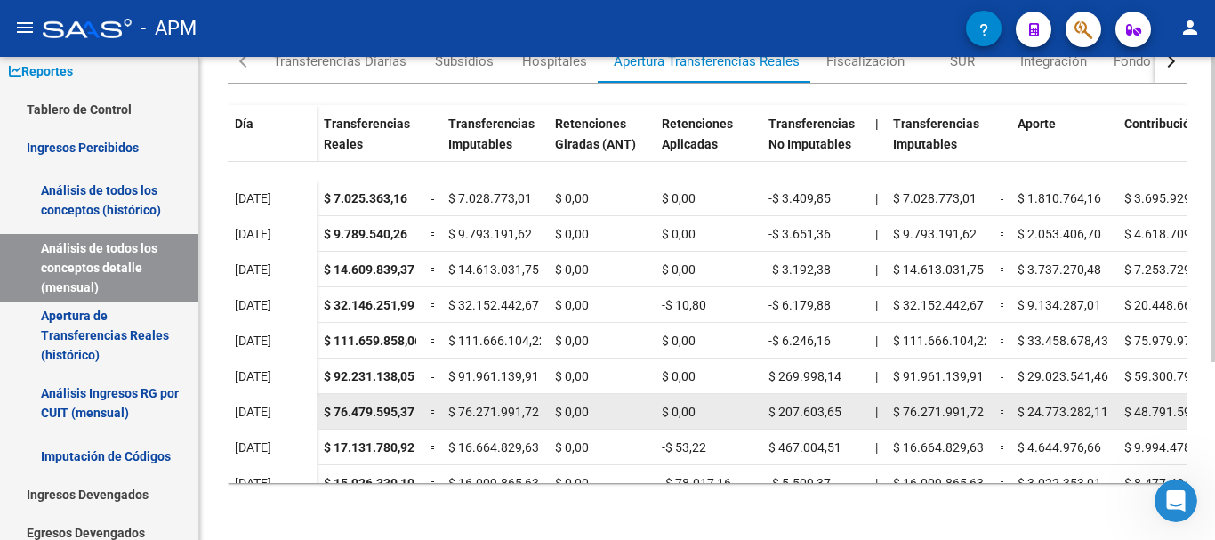
scroll to position [182, 0]
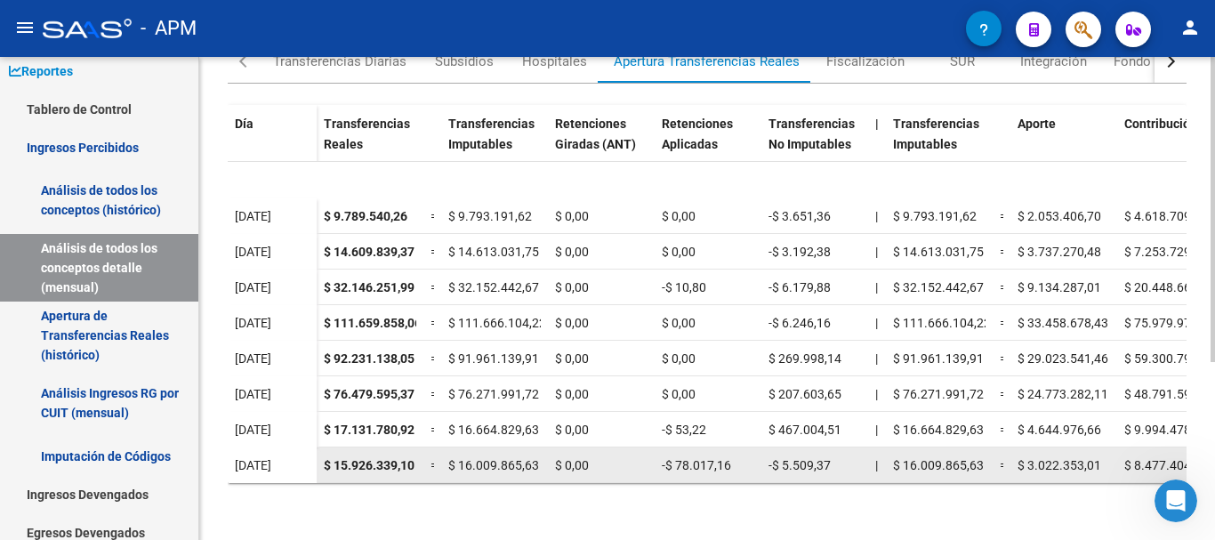
drag, startPoint x: 335, startPoint y: 446, endPoint x: 416, endPoint y: 454, distance: 80.5
click at [415, 458] on span "$ 15.926.339,10" at bounding box center [369, 465] width 91 height 14
drag, startPoint x: 674, startPoint y: 447, endPoint x: 754, endPoint y: 453, distance: 80.3
click at [754, 456] on div "-$ 78.017,16" at bounding box center [708, 466] width 93 height 20
drag, startPoint x: 779, startPoint y: 447, endPoint x: 844, endPoint y: 447, distance: 64.1
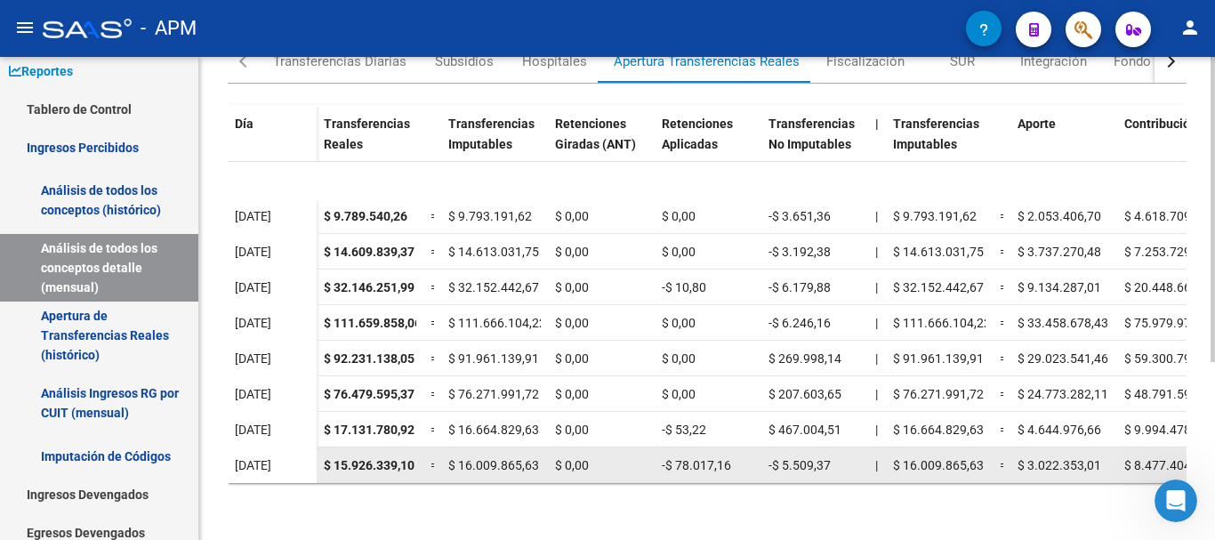
click at [844, 456] on div "-$ 5.509,37" at bounding box center [815, 466] width 93 height 20
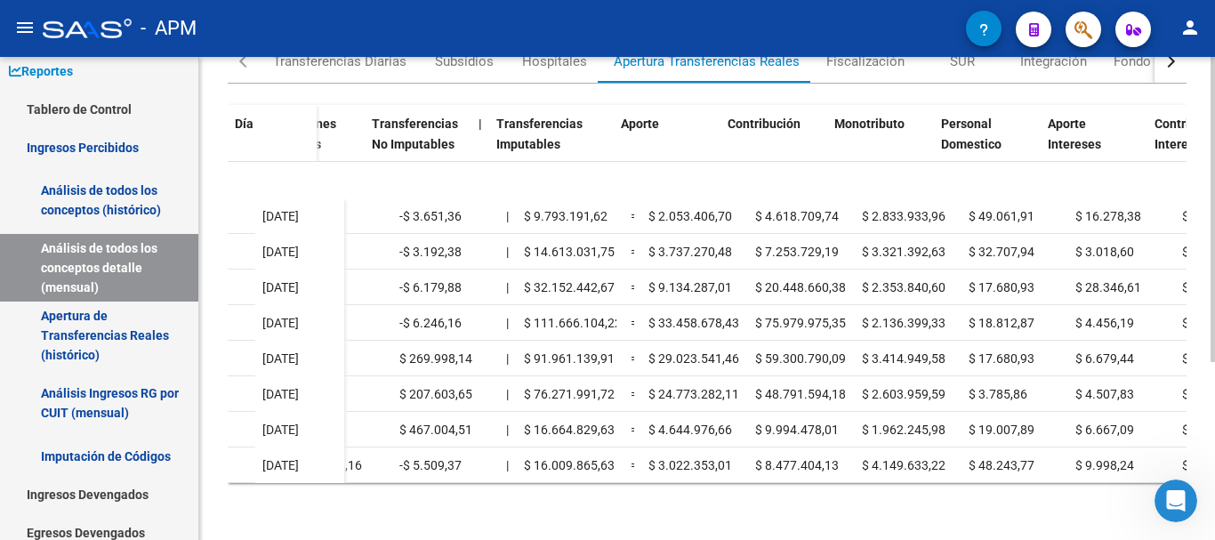
scroll to position [182, 404]
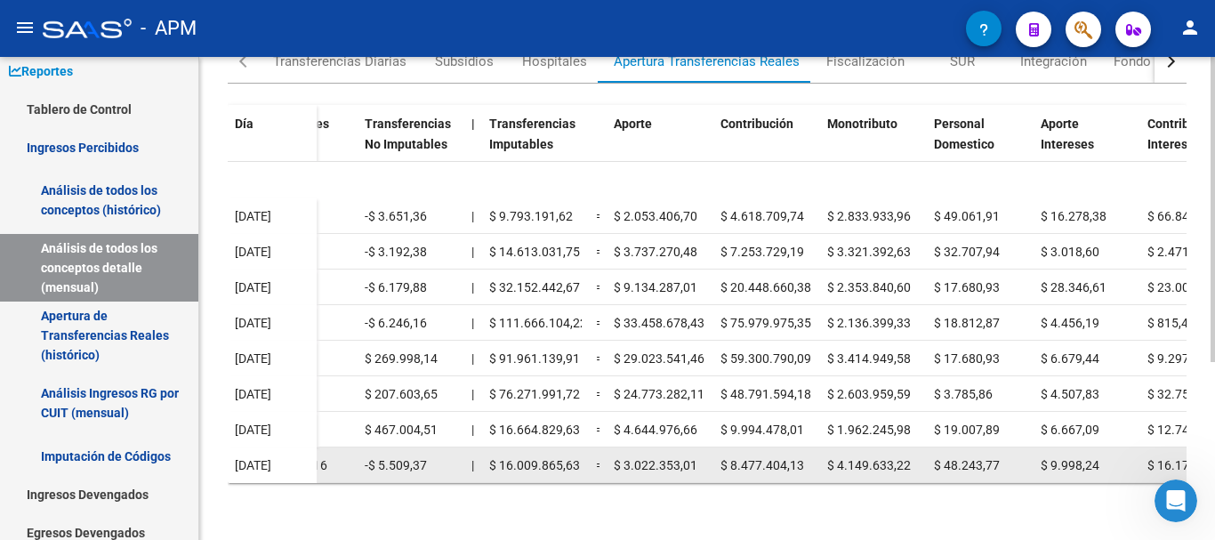
drag, startPoint x: 624, startPoint y: 452, endPoint x: 698, endPoint y: 451, distance: 74.7
click at [698, 456] on div "$ 3.022.353,01" at bounding box center [660, 466] width 93 height 20
drag, startPoint x: 730, startPoint y: 448, endPoint x: 813, endPoint y: 458, distance: 84.3
click at [813, 458] on datatable-body-cell "$ 8.477.404,13" at bounding box center [767, 465] width 107 height 35
drag, startPoint x: 841, startPoint y: 455, endPoint x: 915, endPoint y: 455, distance: 73.9
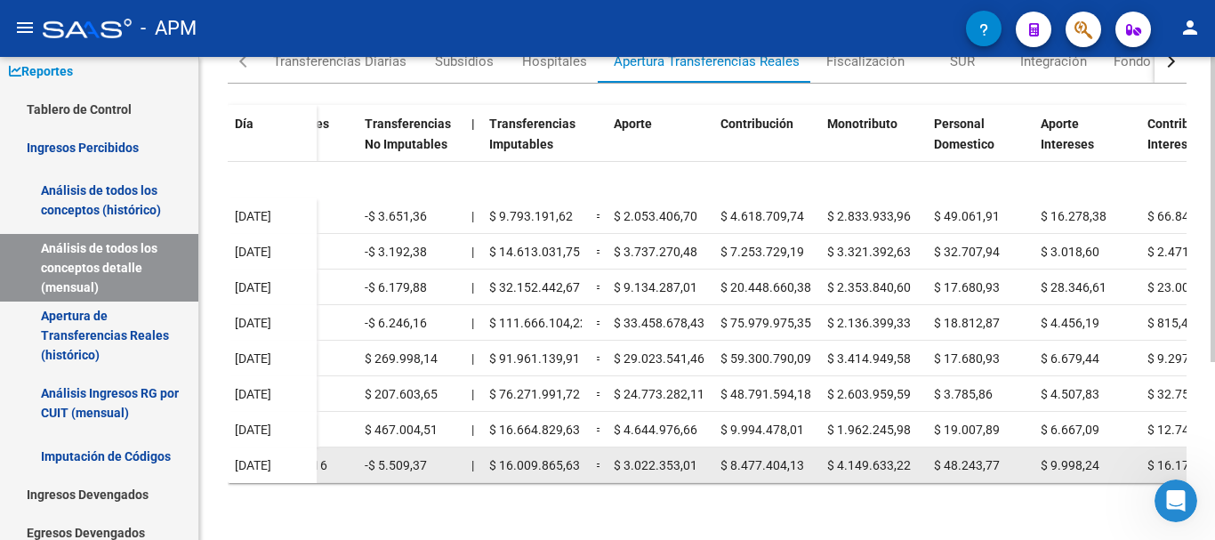
click at [915, 456] on div "$ 4.149.633,22" at bounding box center [874, 466] width 93 height 20
drag, startPoint x: 944, startPoint y: 448, endPoint x: 1009, endPoint y: 449, distance: 65.0
click at [1009, 456] on div "$ 48.243,77" at bounding box center [980, 466] width 93 height 20
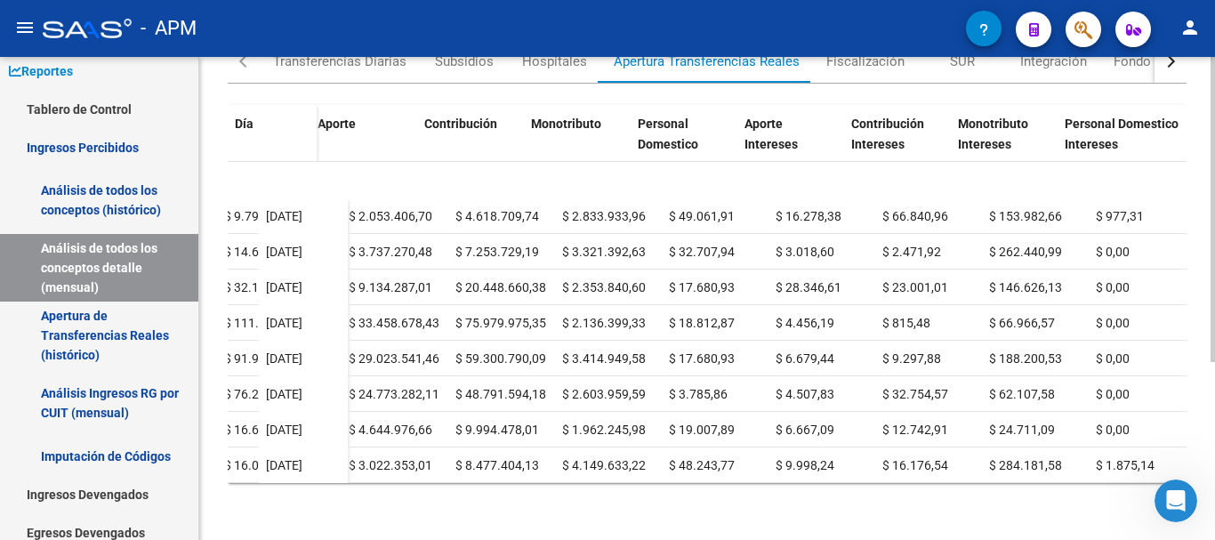
scroll to position [182, 718]
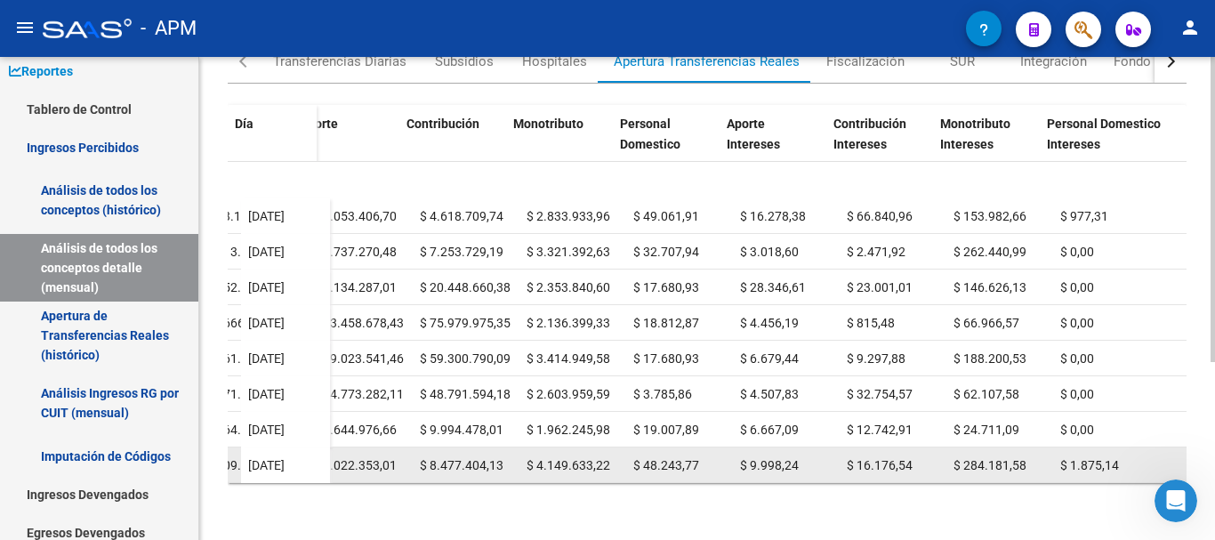
drag, startPoint x: 739, startPoint y: 450, endPoint x: 790, endPoint y: 456, distance: 51.9
click at [790, 456] on div "$ 9.998,24" at bounding box center [786, 466] width 93 height 20
drag, startPoint x: 844, startPoint y: 447, endPoint x: 905, endPoint y: 448, distance: 61.4
click at [905, 456] on div "$ 16.176,54" at bounding box center [893, 466] width 93 height 20
drag, startPoint x: 947, startPoint y: 452, endPoint x: 1019, endPoint y: 441, distance: 72.9
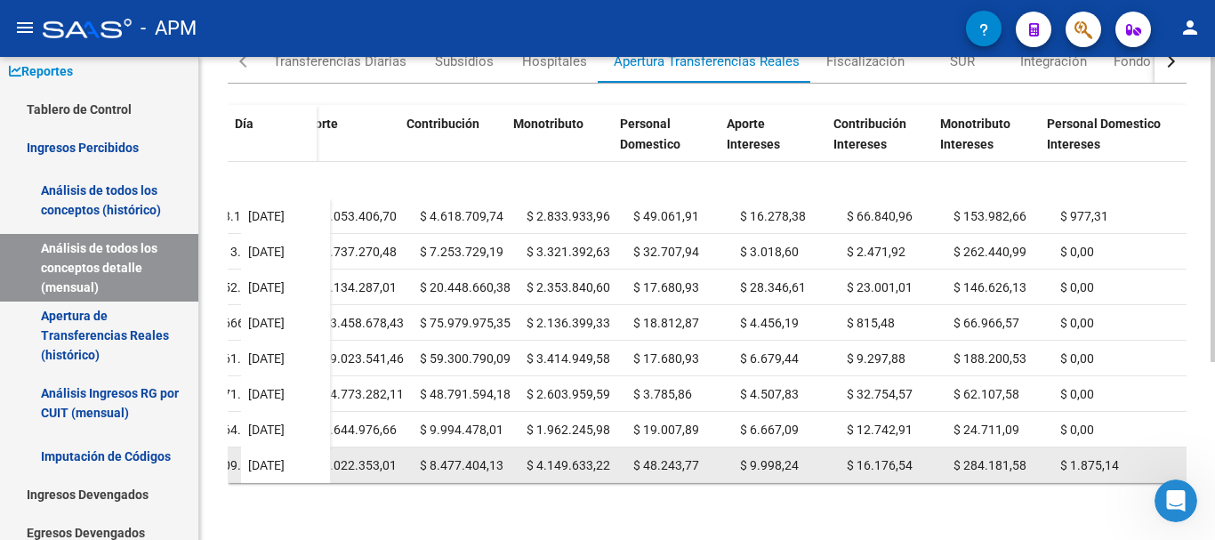
click at [1019, 456] on div "$ 284.181,58" at bounding box center [1000, 466] width 93 height 20
drag, startPoint x: 1060, startPoint y: 449, endPoint x: 1116, endPoint y: 443, distance: 56.4
click at [1116, 456] on div "$ 1.875,14" at bounding box center [1120, 466] width 119 height 20
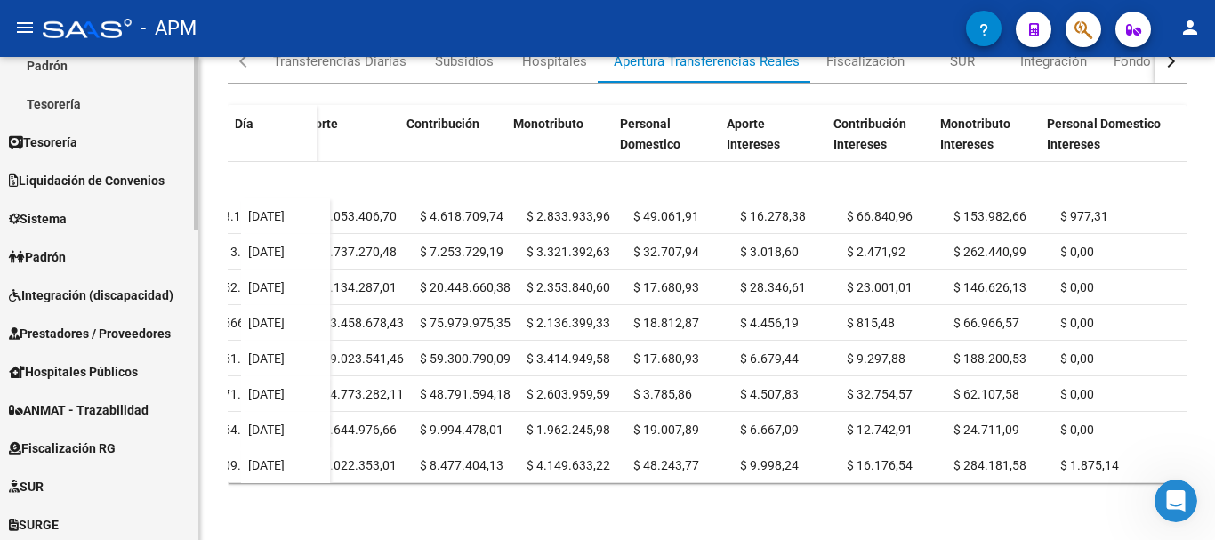
scroll to position [712, 0]
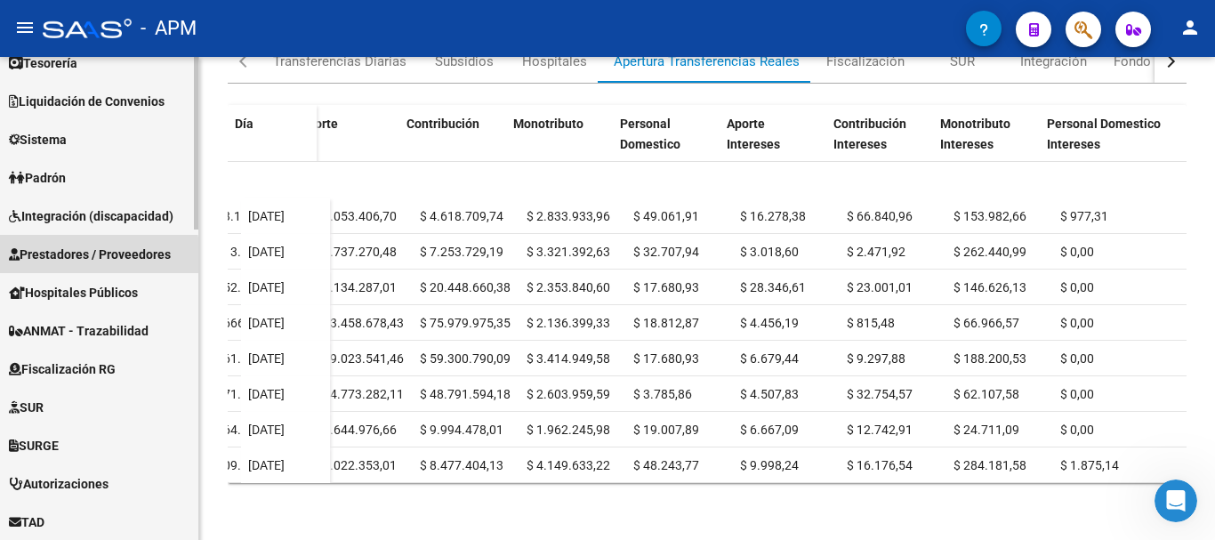
click at [77, 258] on span "Prestadores / Proveedores" at bounding box center [90, 255] width 162 height 20
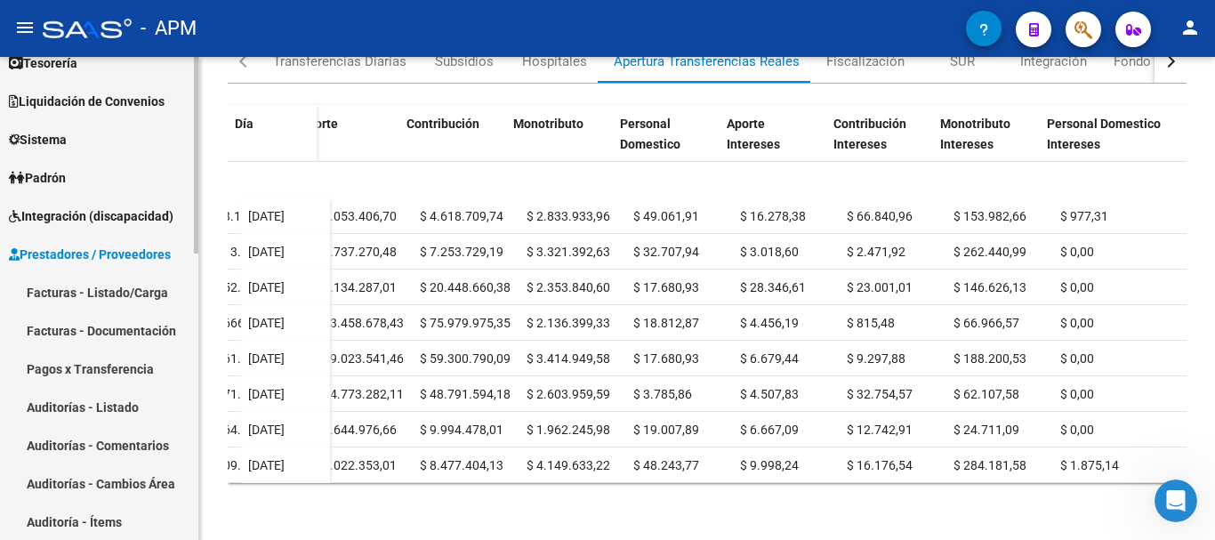
scroll to position [135, 0]
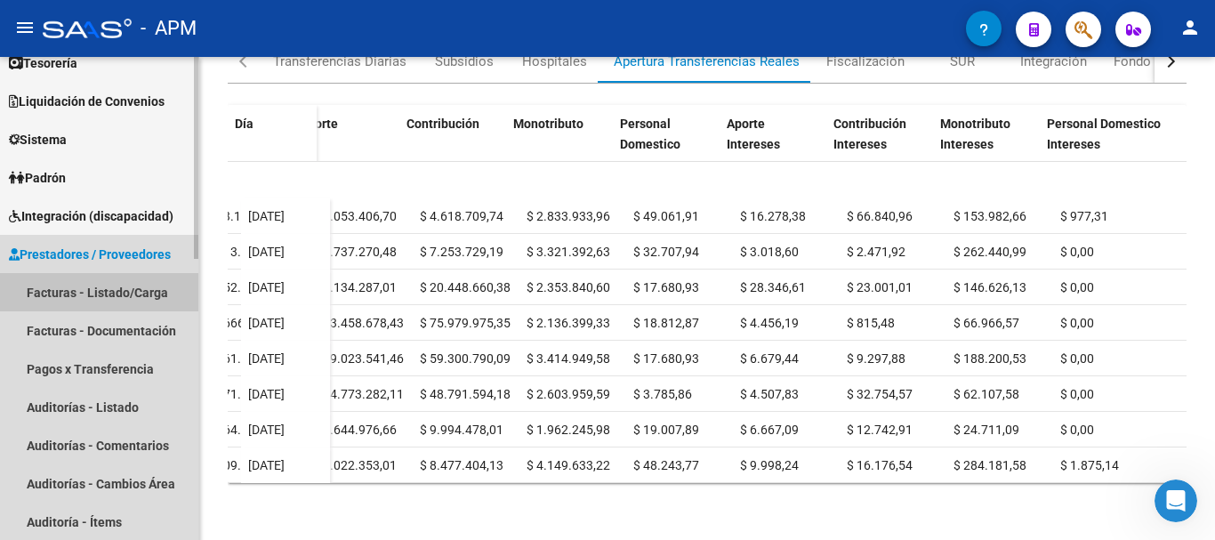
click at [151, 291] on link "Facturas - Listado/Carga" at bounding box center [99, 292] width 198 height 38
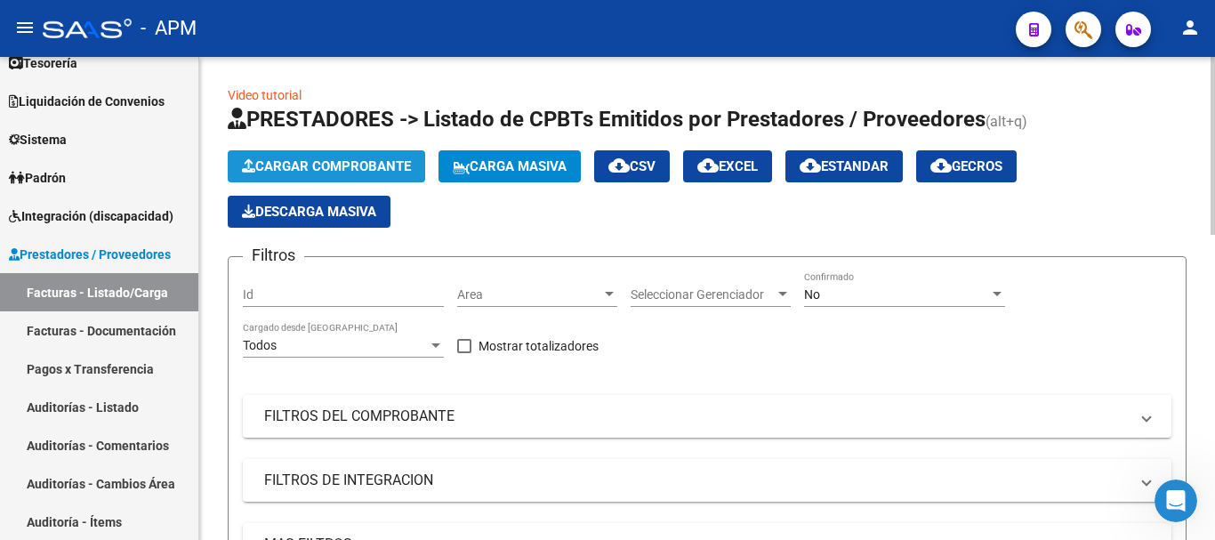
click at [346, 162] on span "Cargar Comprobante" at bounding box center [326, 166] width 169 height 16
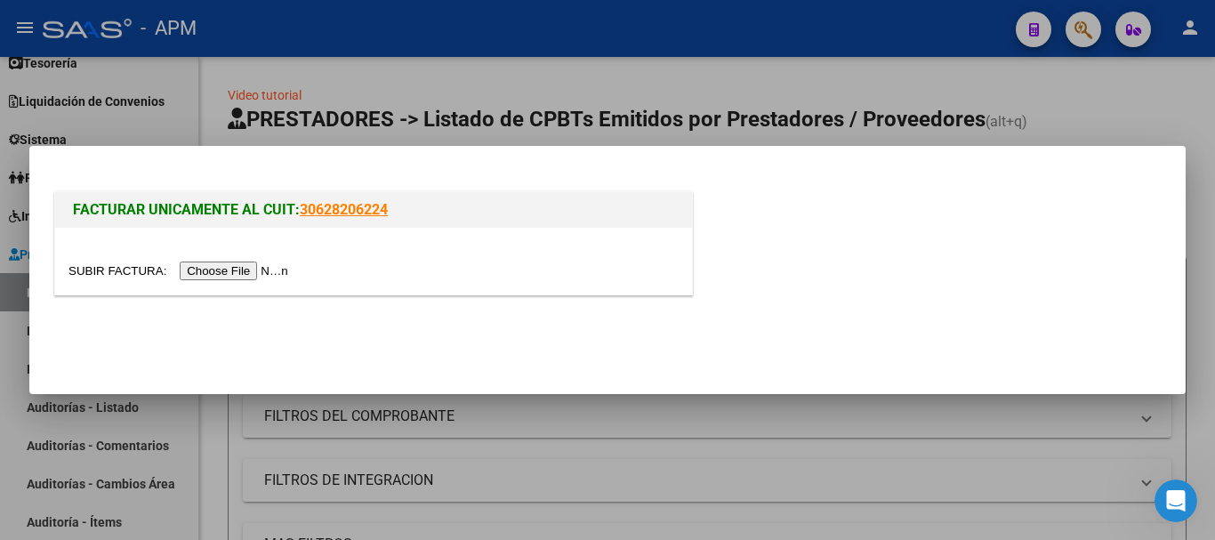
click at [266, 273] on input "file" at bounding box center [181, 271] width 225 height 19
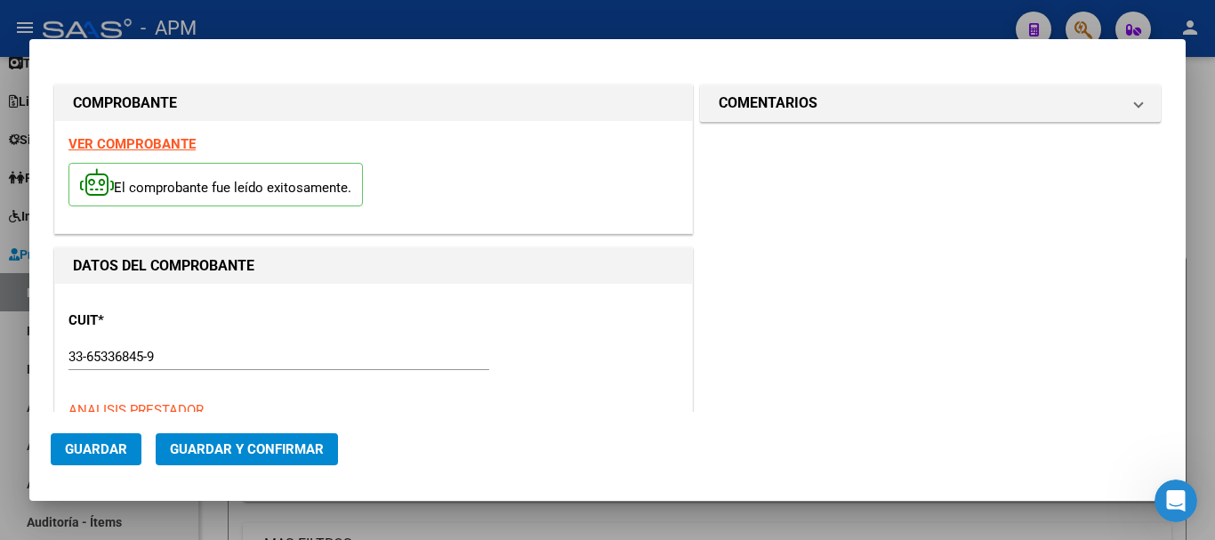
click at [174, 144] on strong "VER COMPROBANTE" at bounding box center [132, 144] width 127 height 16
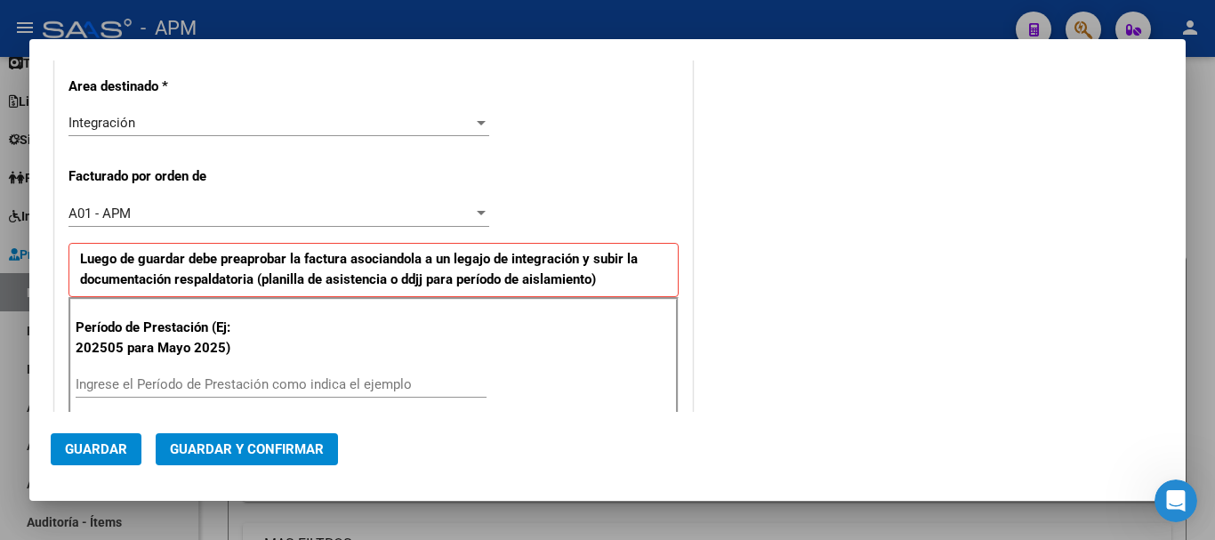
scroll to position [445, 0]
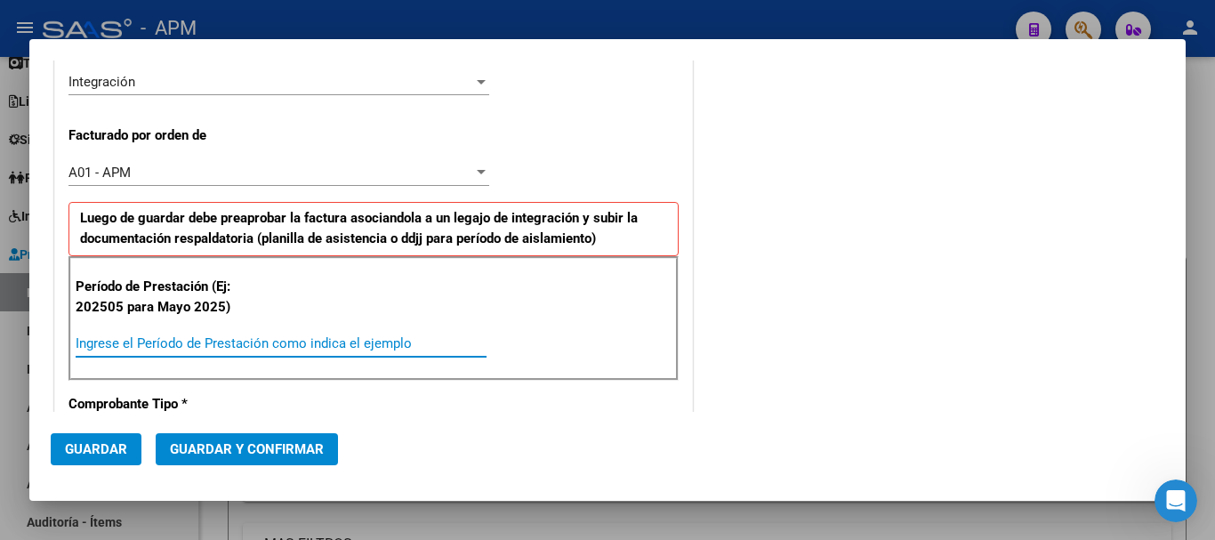
click at [317, 339] on input "Ingrese el Período de Prestación como indica el ejemplo" at bounding box center [281, 343] width 411 height 16
type input "202508"
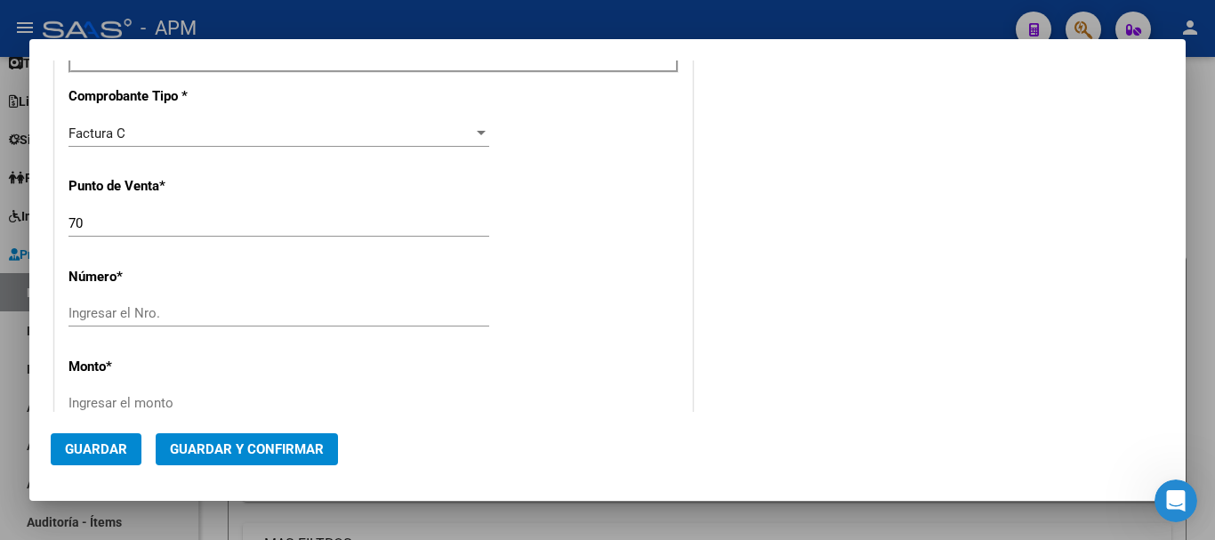
scroll to position [801, 0]
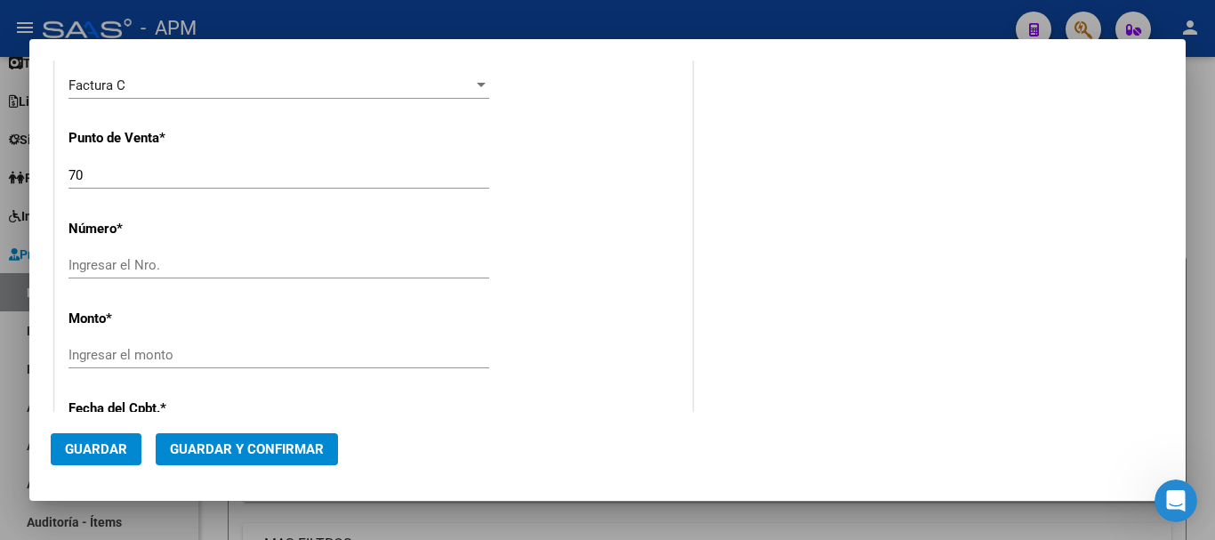
click at [164, 266] on input "Ingresar el Nro." at bounding box center [279, 265] width 421 height 16
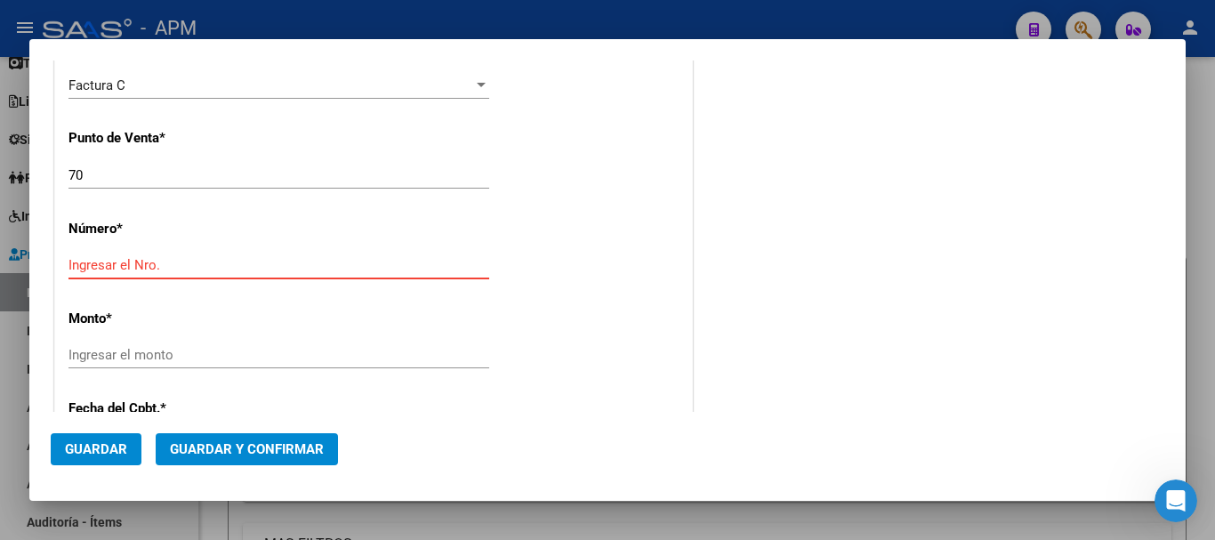
paste input "00003802"
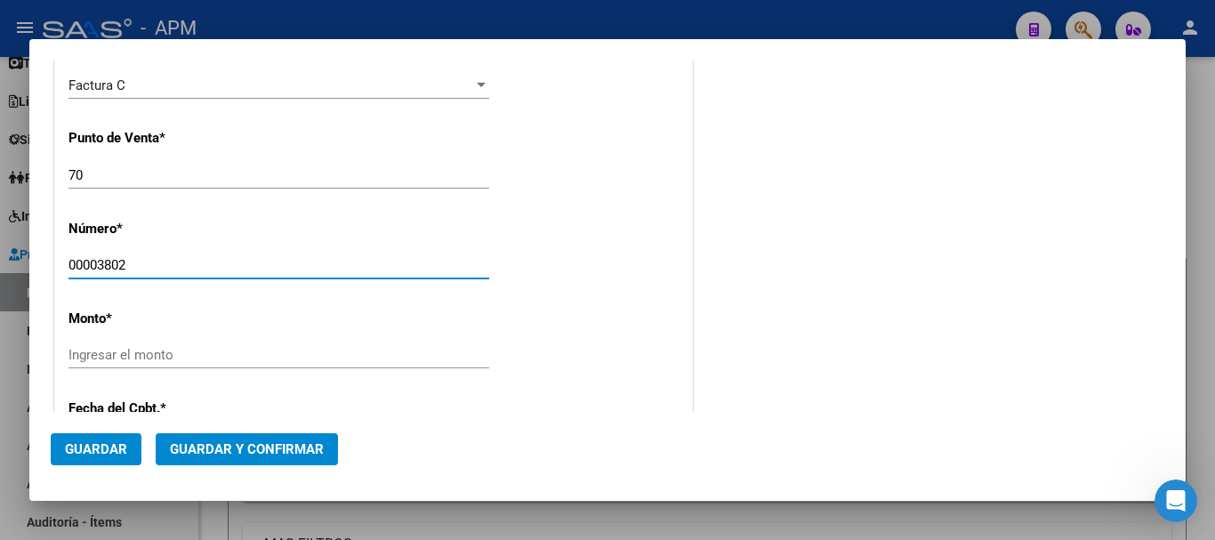
type input "00003802"
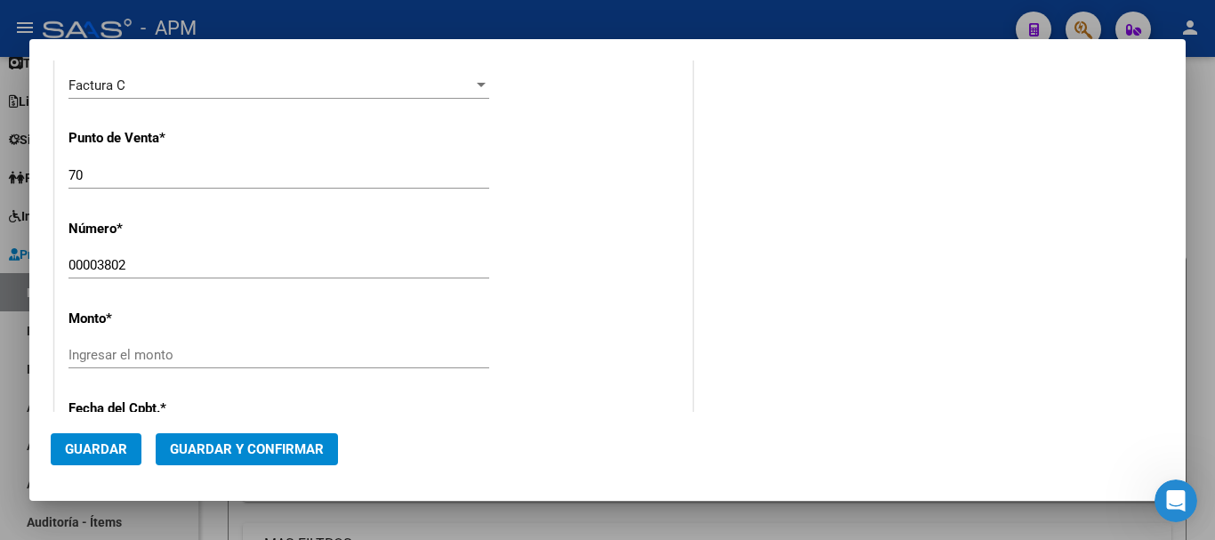
click at [485, 355] on app-form-text-field "Monto * Ingresar el monto" at bounding box center [286, 337] width 435 height 53
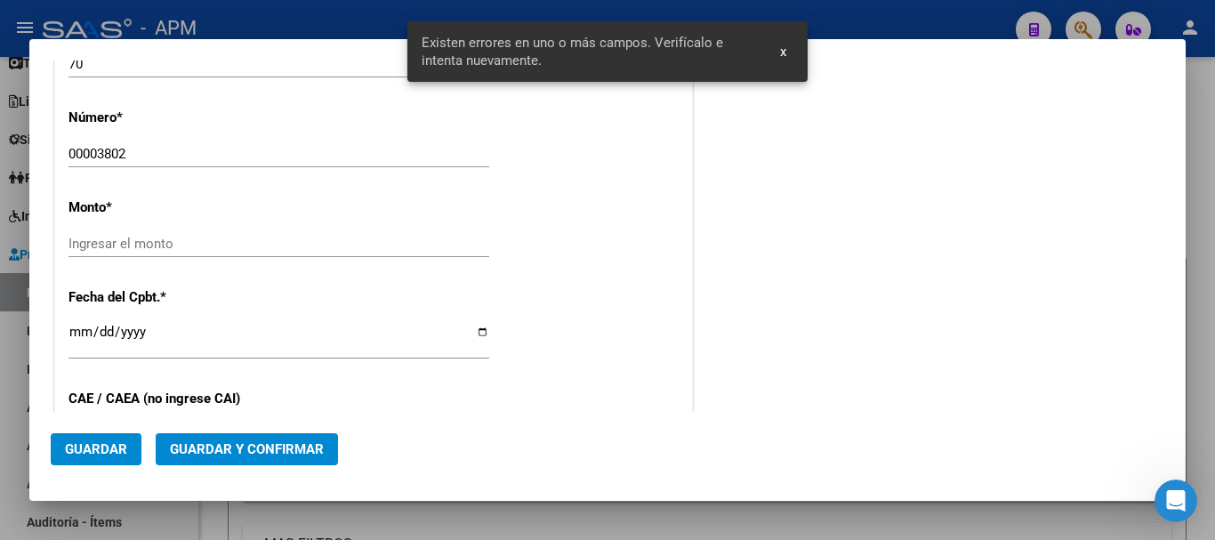
click at [483, 358] on div "Ingresar la fecha" at bounding box center [279, 340] width 421 height 38
click at [478, 245] on input "Ingresar el monto" at bounding box center [279, 244] width 421 height 16
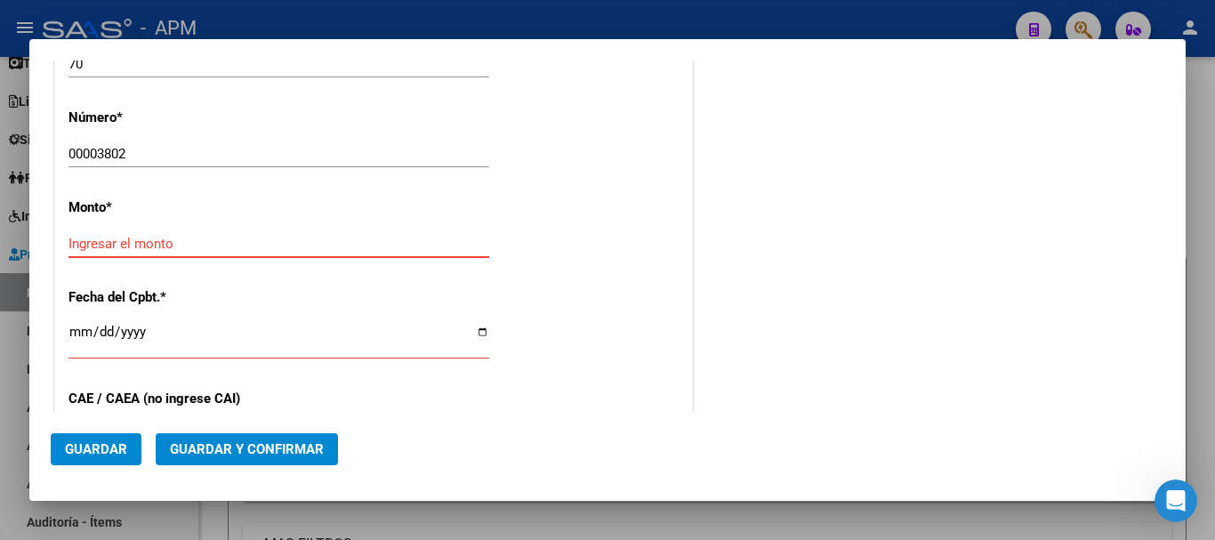
paste input "424676.93"
type input "$ 424.676,93"
click at [73, 335] on input "Ingresar la fecha" at bounding box center [279, 339] width 421 height 28
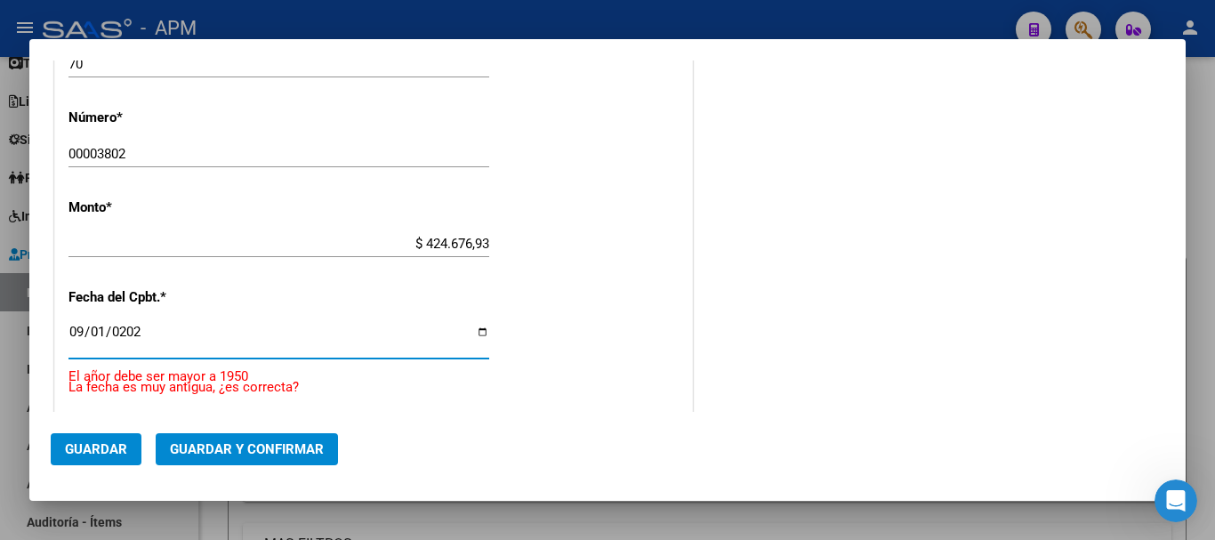
type input "[DATE]"
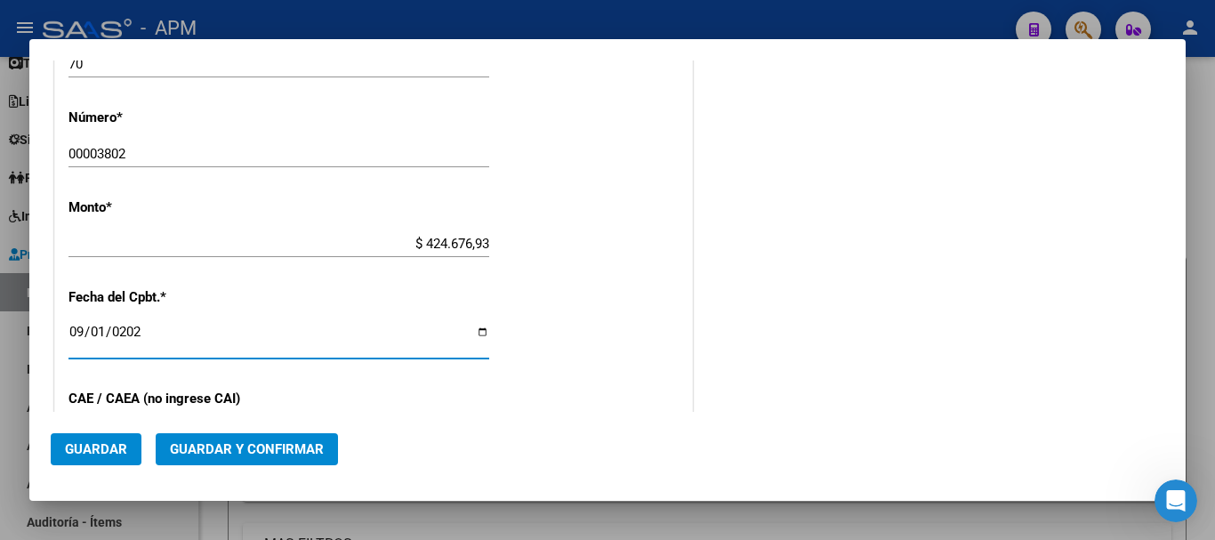
scroll to position [1090, 0]
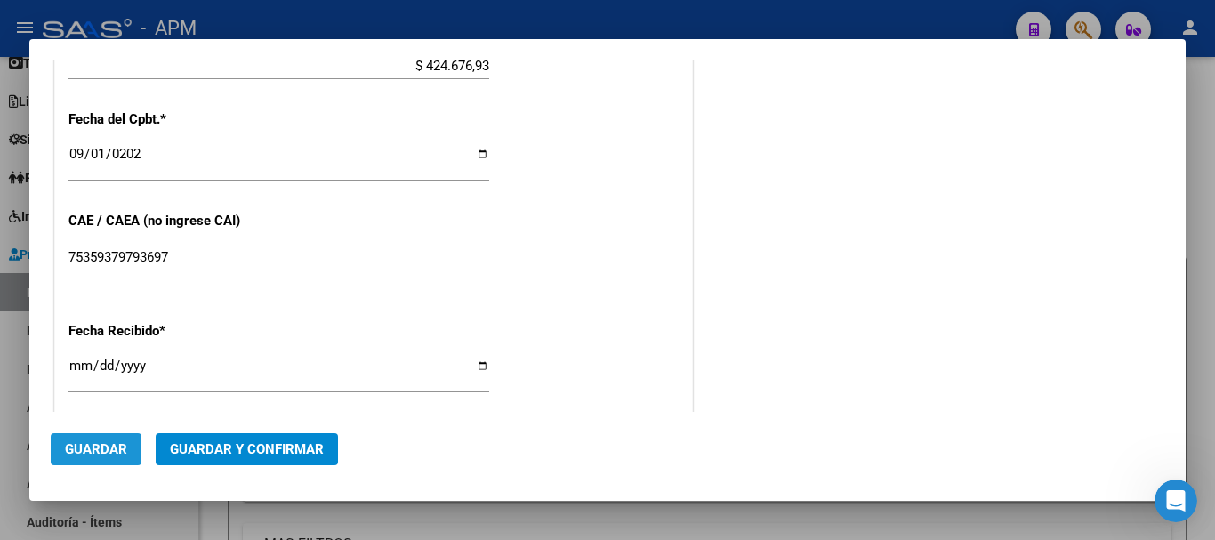
click at [100, 450] on span "Guardar" at bounding box center [96, 449] width 62 height 16
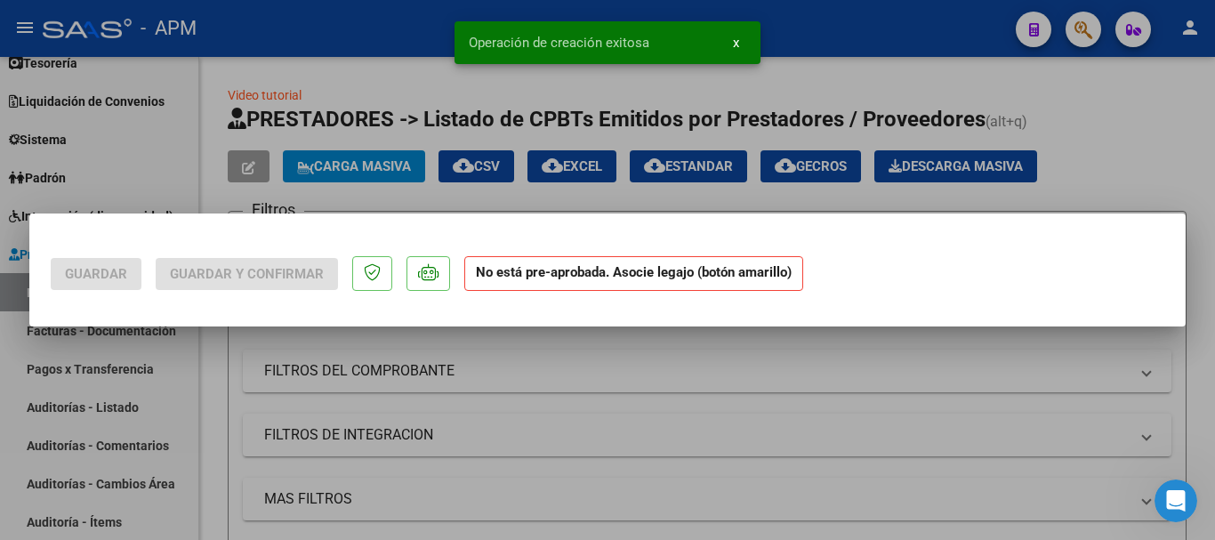
scroll to position [0, 0]
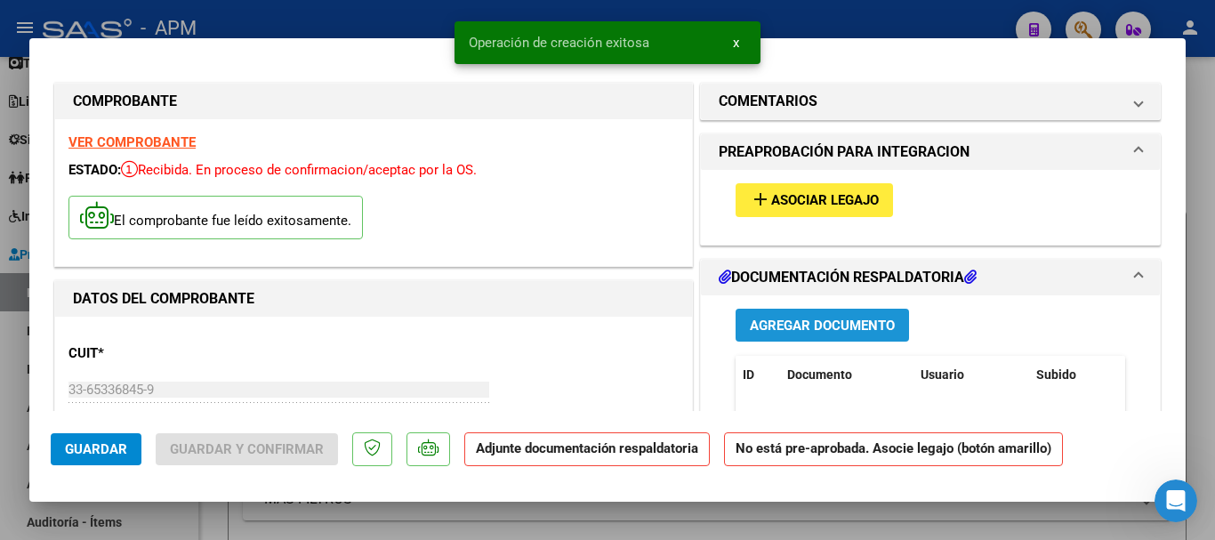
click at [831, 317] on span "Agregar Documento" at bounding box center [822, 325] width 145 height 16
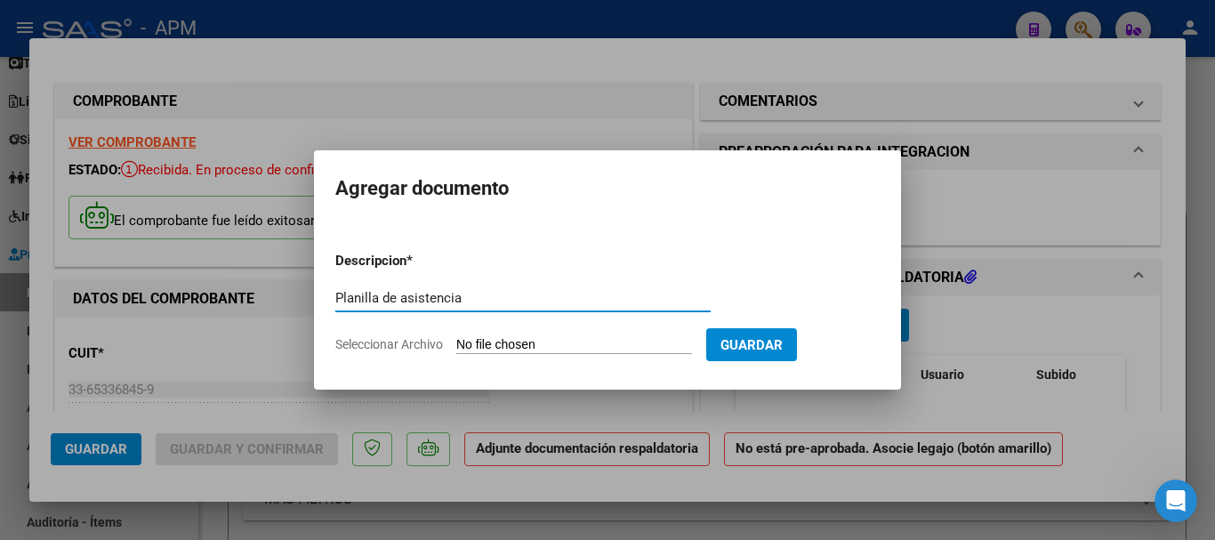
type input "Planilla de asistencia"
click at [534, 347] on input "Seleccionar Archivo" at bounding box center [574, 345] width 236 height 17
type input "C:\fakepath\PA-CET.pdf"
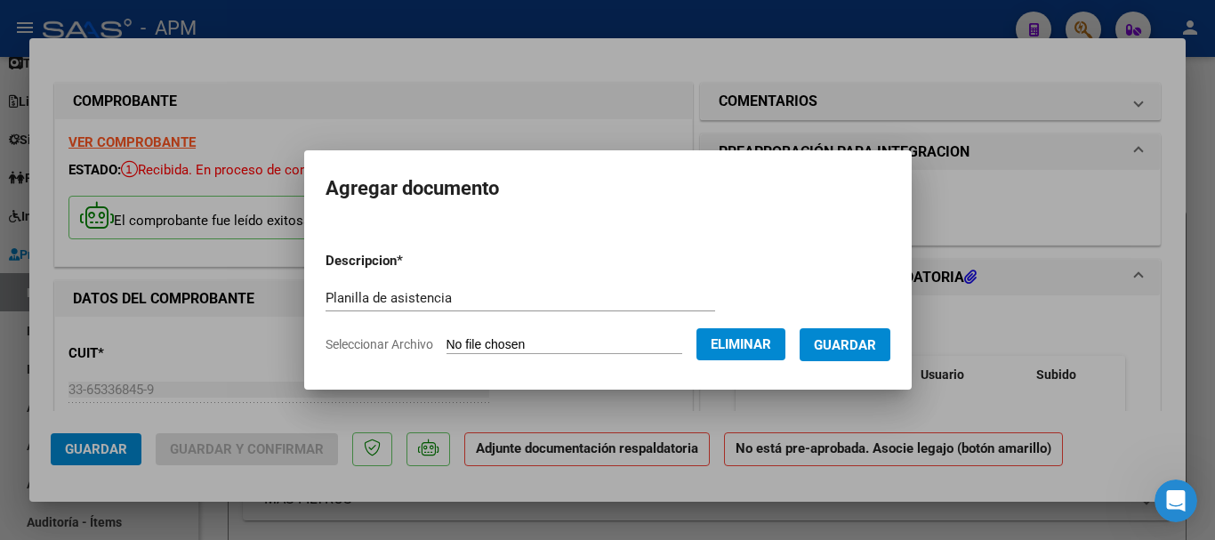
click at [876, 349] on span "Guardar" at bounding box center [845, 345] width 62 height 16
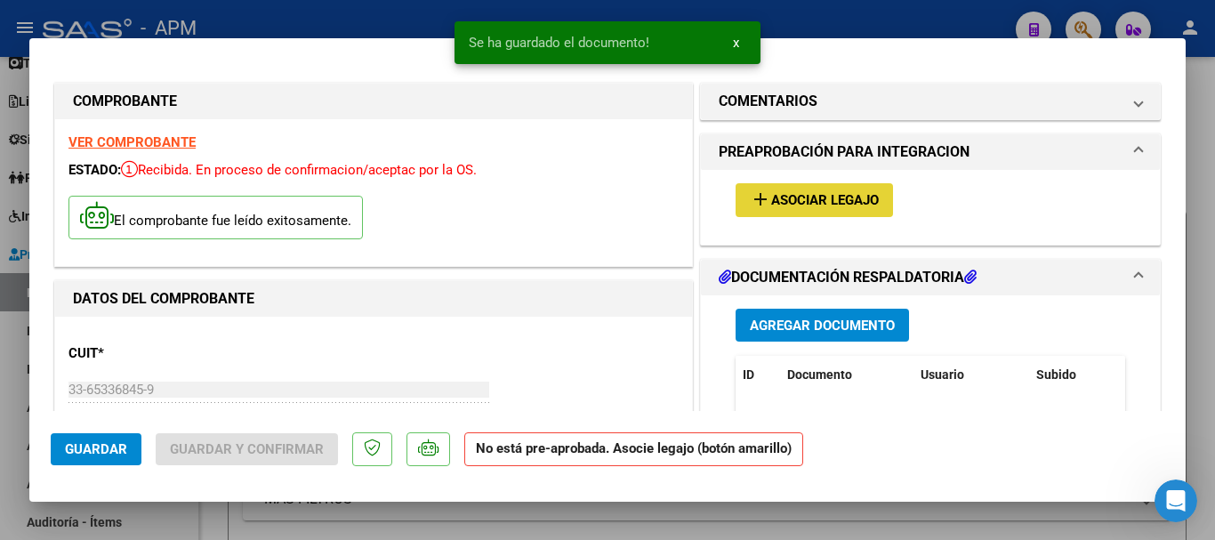
click at [838, 194] on span "Asociar Legajo" at bounding box center [825, 201] width 108 height 16
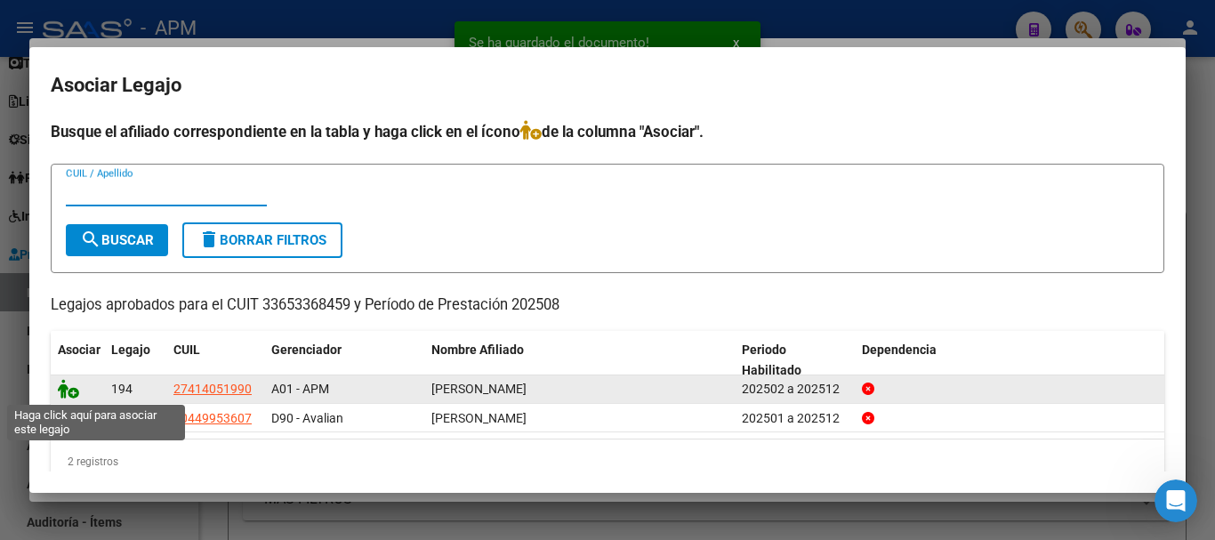
click at [69, 396] on icon at bounding box center [68, 389] width 21 height 20
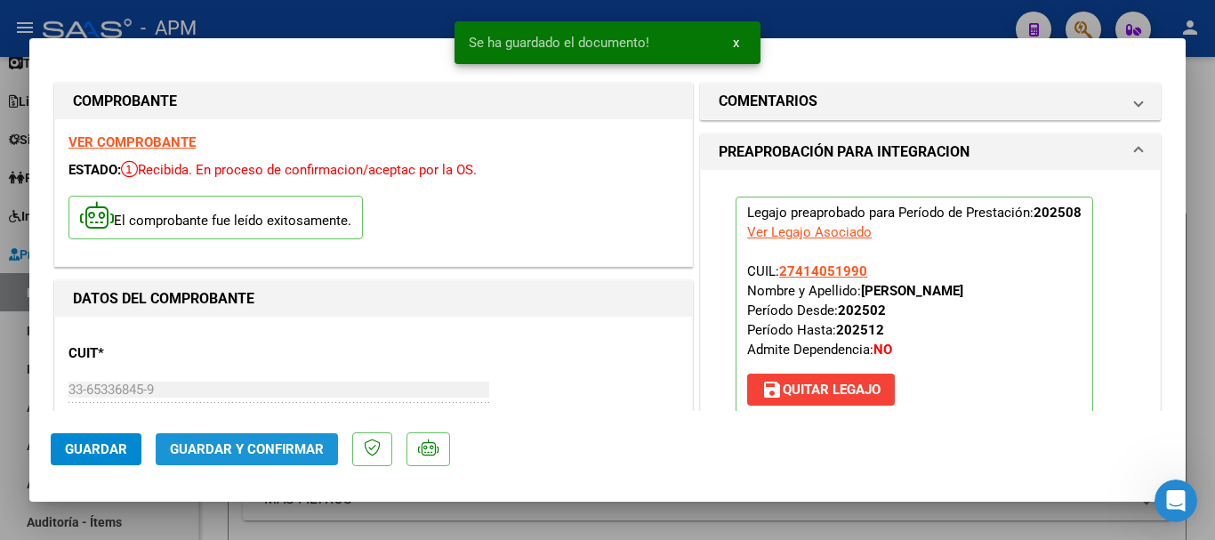
click at [296, 442] on span "Guardar y Confirmar" at bounding box center [247, 449] width 154 height 16
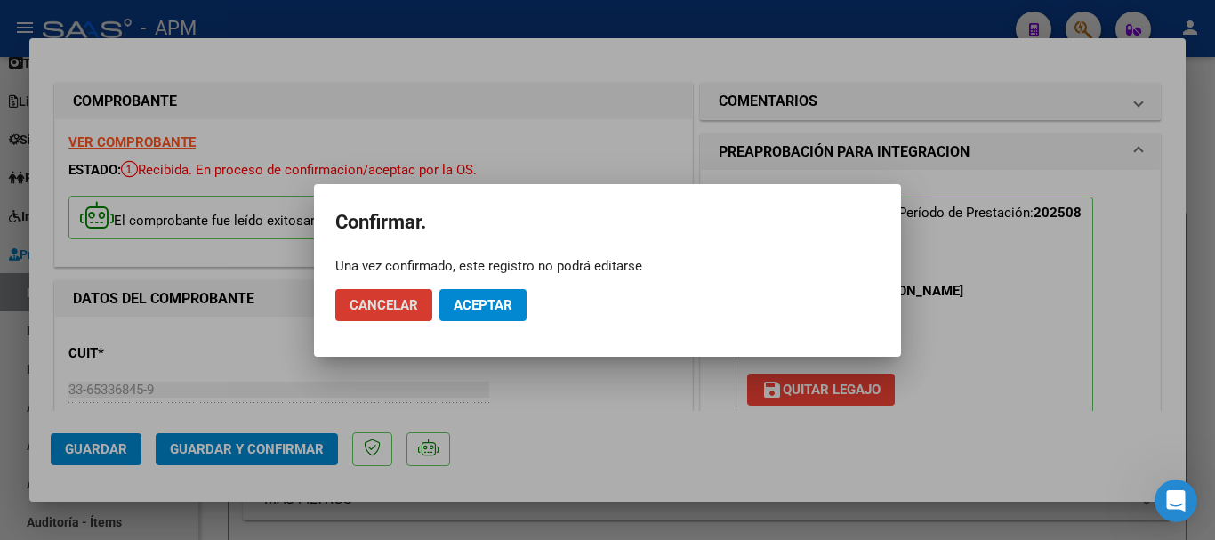
click at [476, 310] on span "Aceptar" at bounding box center [483, 305] width 59 height 16
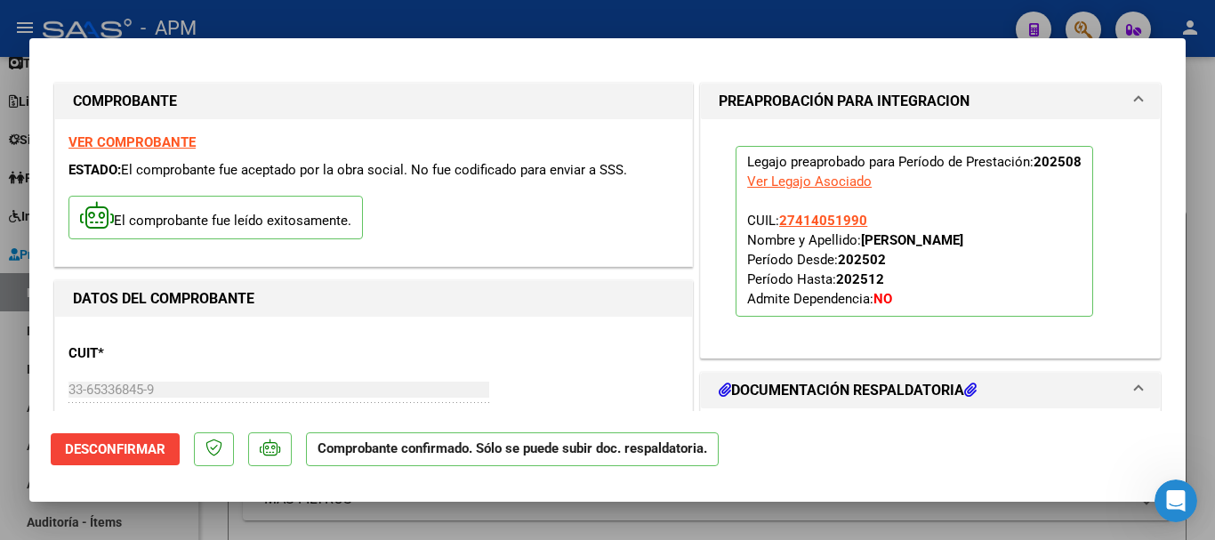
click at [711, 522] on div at bounding box center [607, 270] width 1215 height 540
type input "$ 0,00"
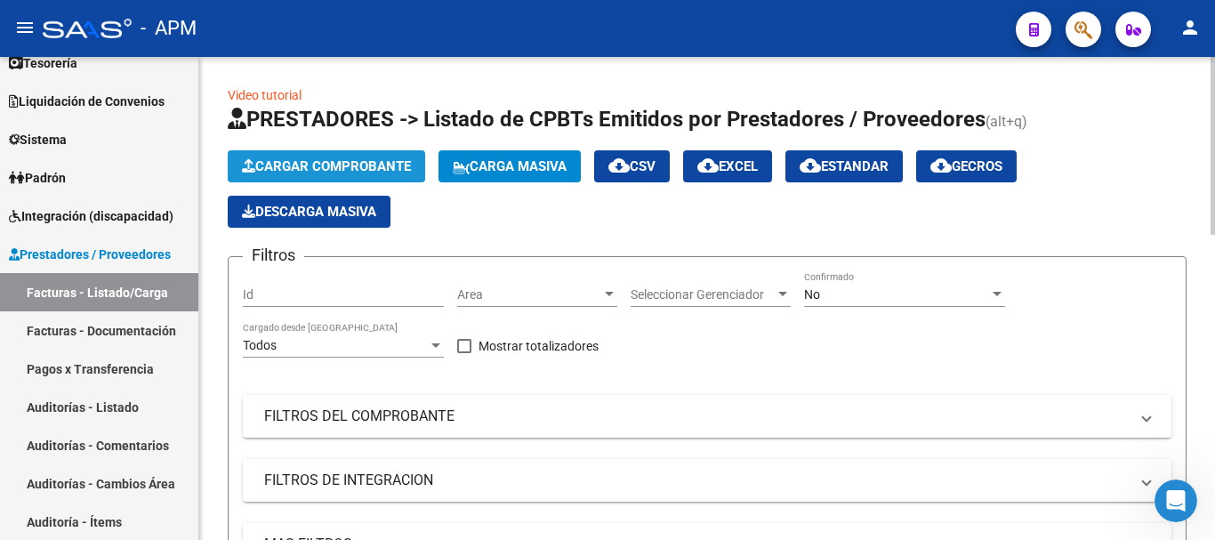
click at [337, 168] on span "Cargar Comprobante" at bounding box center [326, 166] width 169 height 16
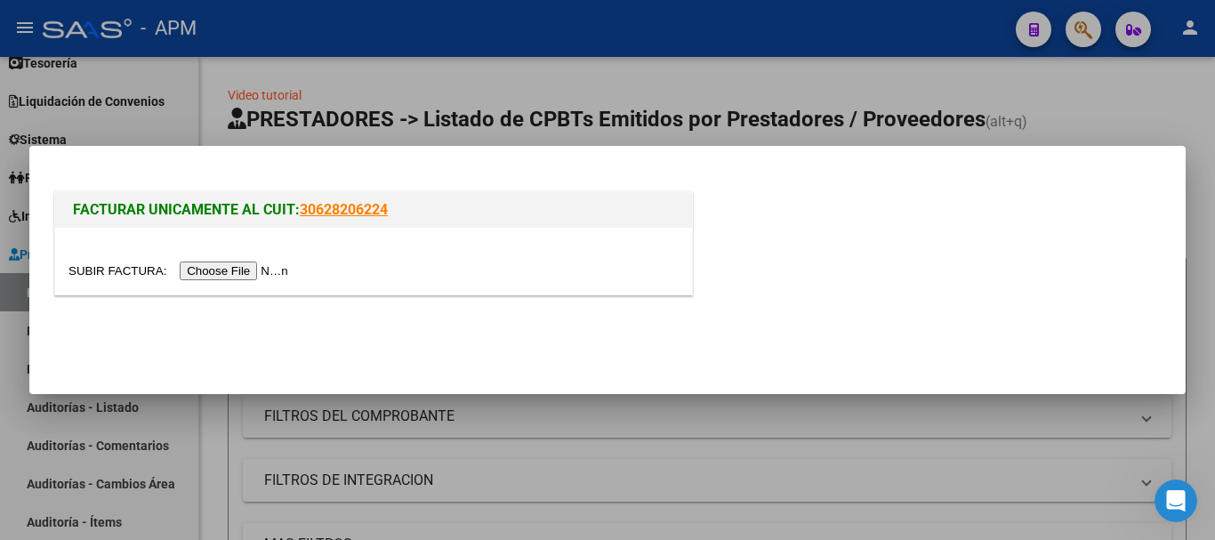
click at [262, 274] on input "file" at bounding box center [181, 271] width 225 height 19
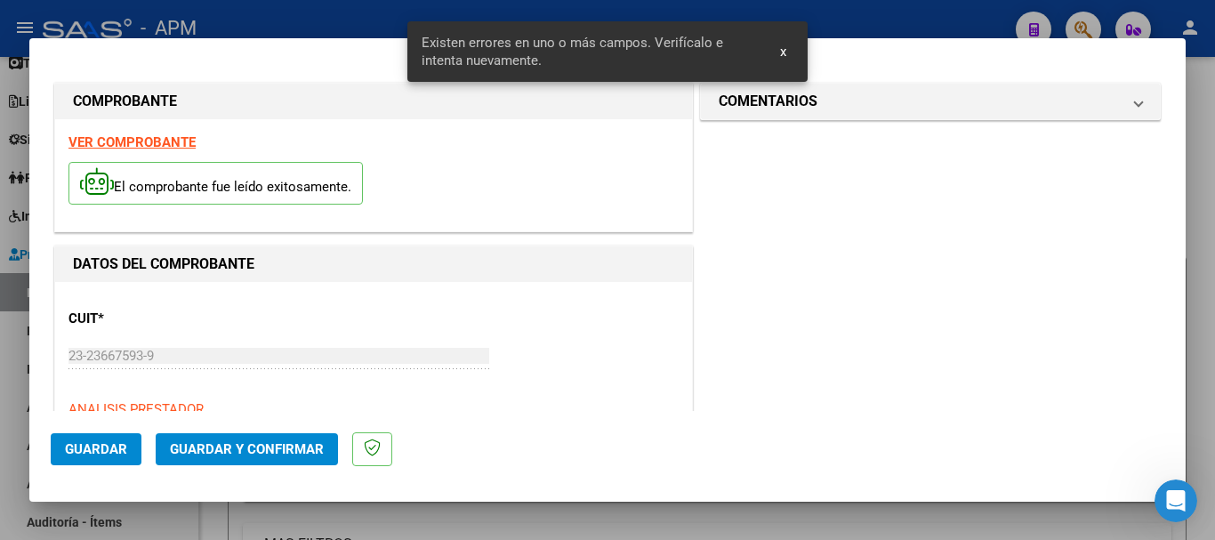
click at [161, 142] on strong "VER COMPROBANTE" at bounding box center [132, 142] width 127 height 16
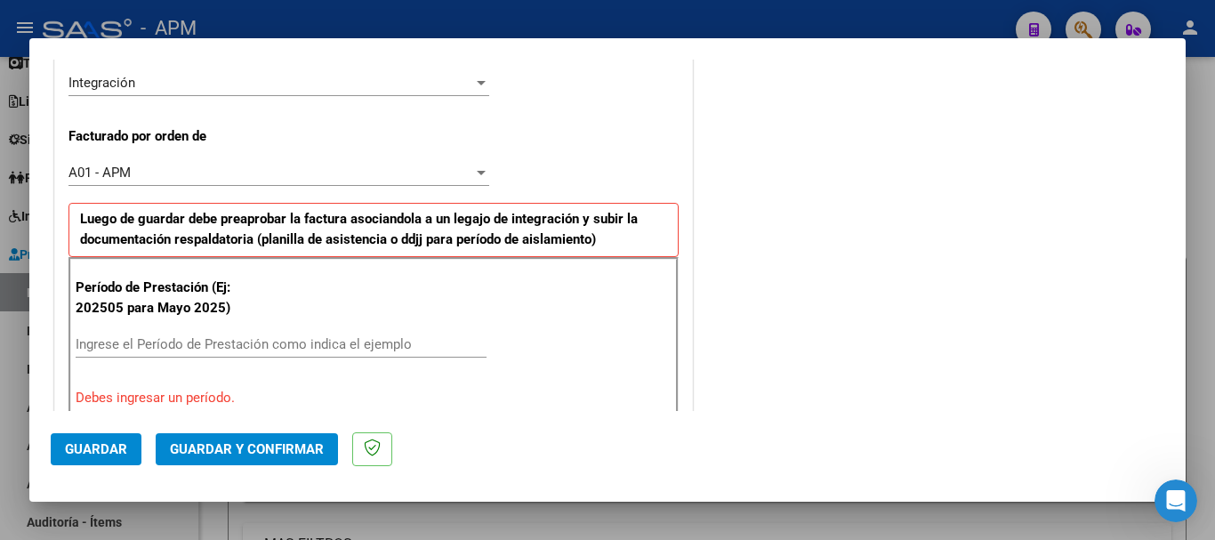
scroll to position [445, 0]
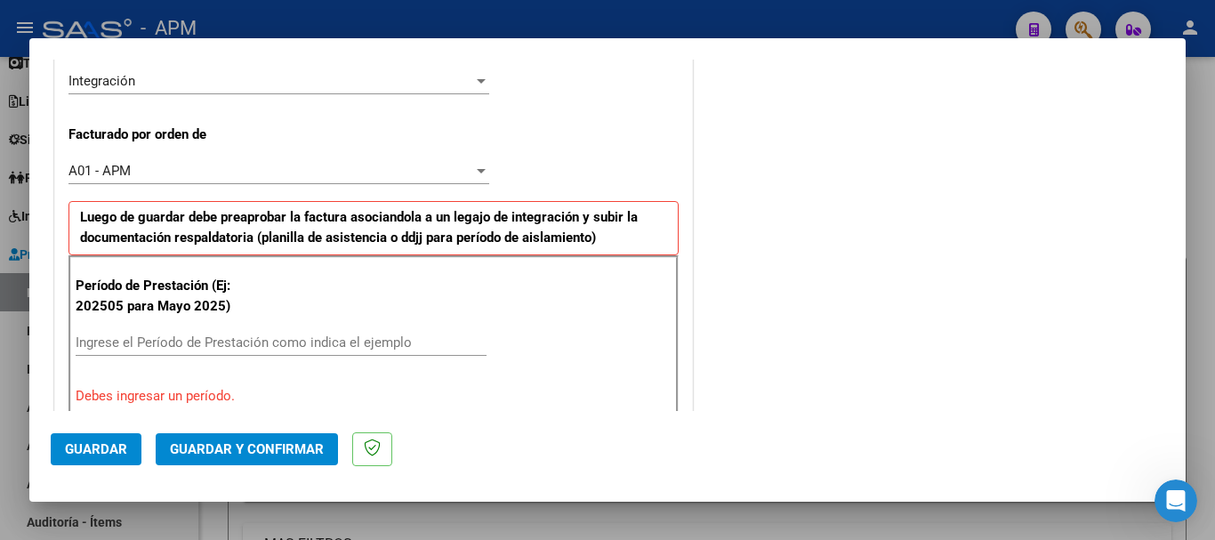
click at [199, 335] on input "Ingrese el Período de Prestación como indica el ejemplo" at bounding box center [281, 343] width 411 height 16
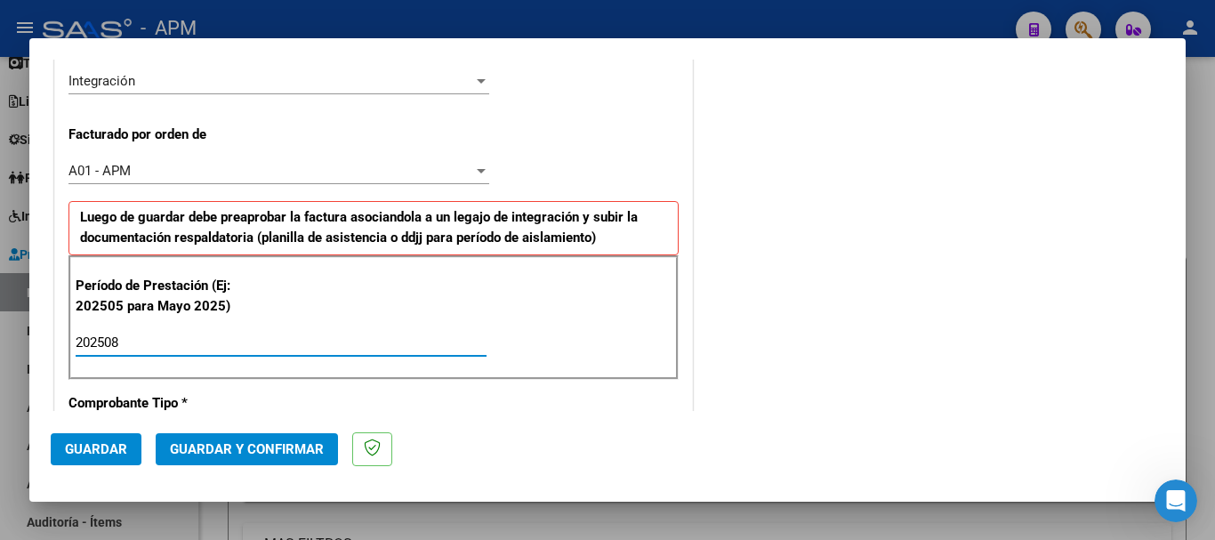
type input "202508"
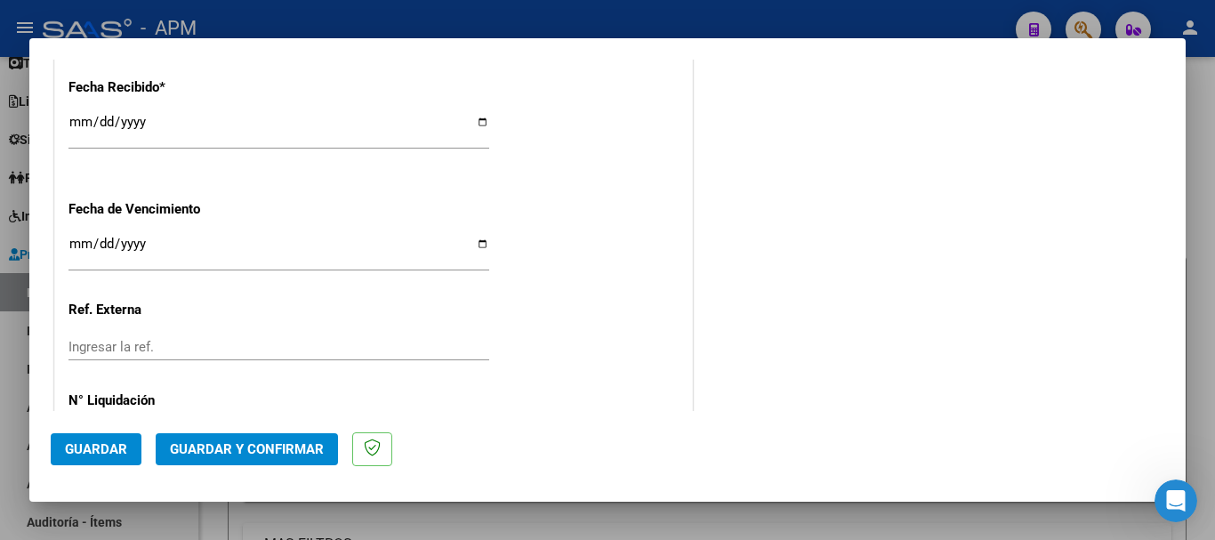
scroll to position [1335, 0]
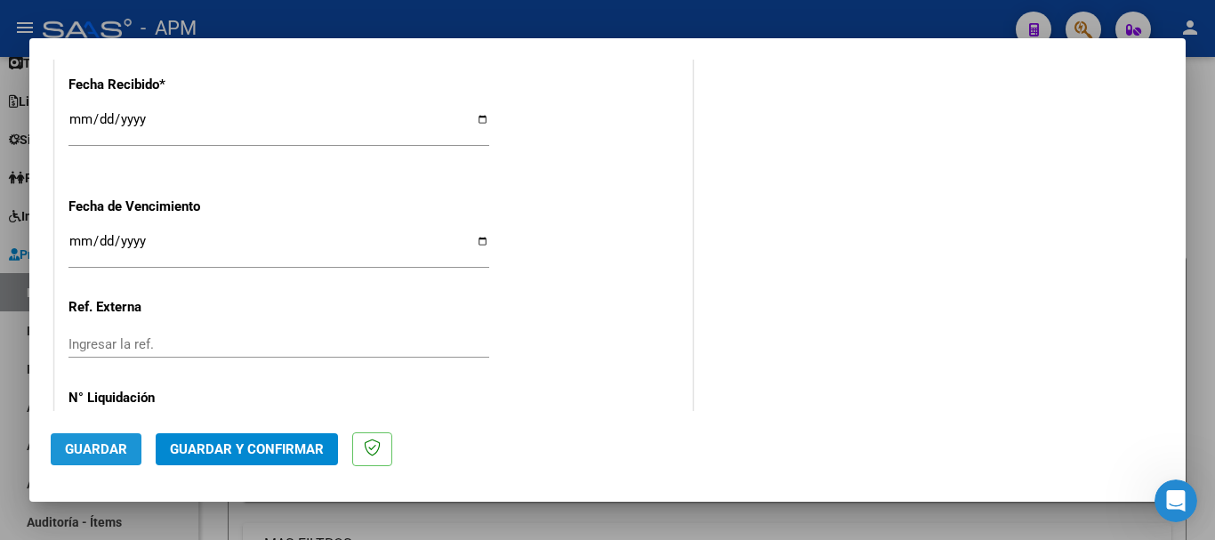
click at [98, 450] on span "Guardar" at bounding box center [96, 449] width 62 height 16
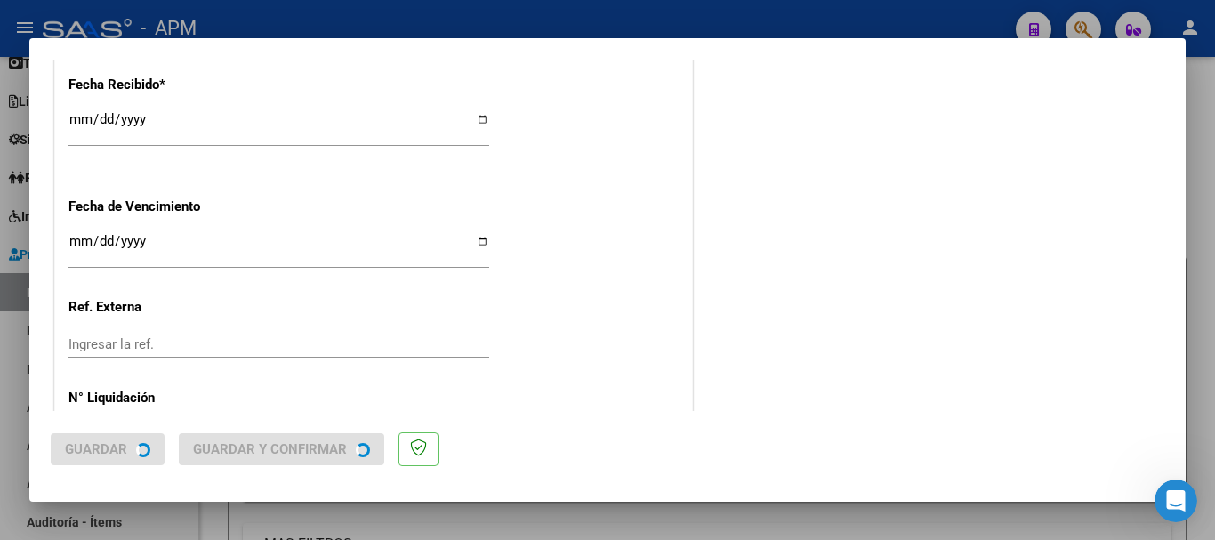
scroll to position [0, 0]
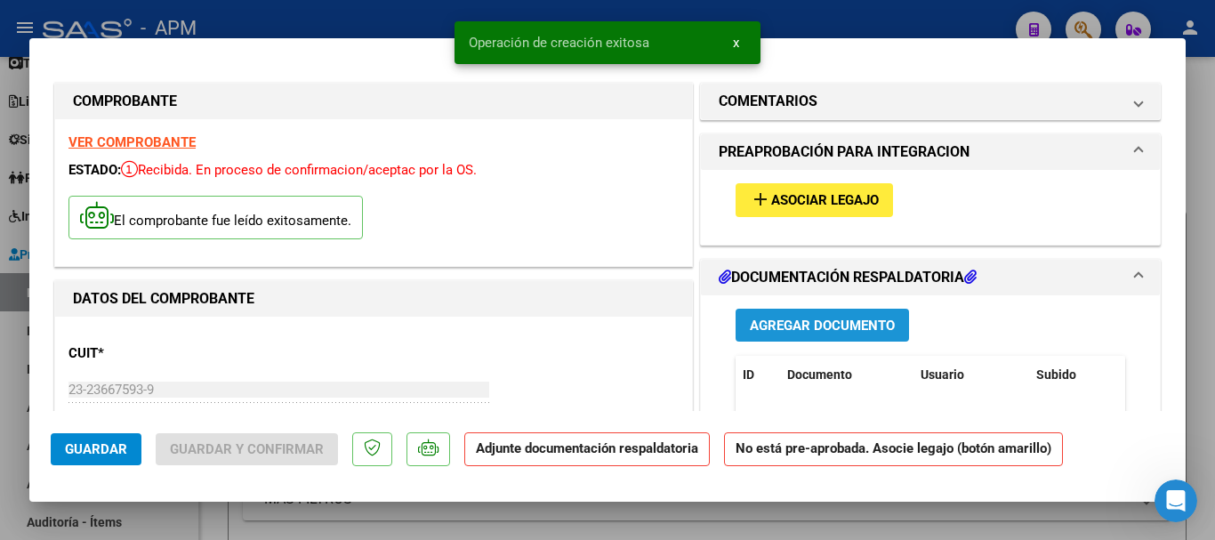
click at [857, 335] on button "Agregar Documento" at bounding box center [823, 325] width 174 height 33
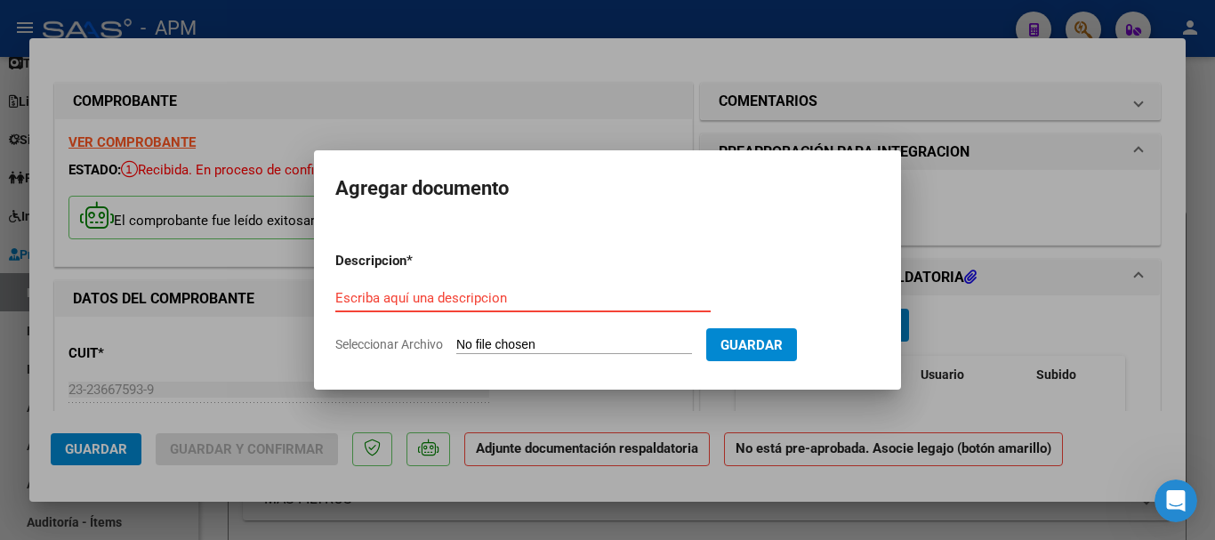
click at [843, 408] on div at bounding box center [607, 270] width 1215 height 540
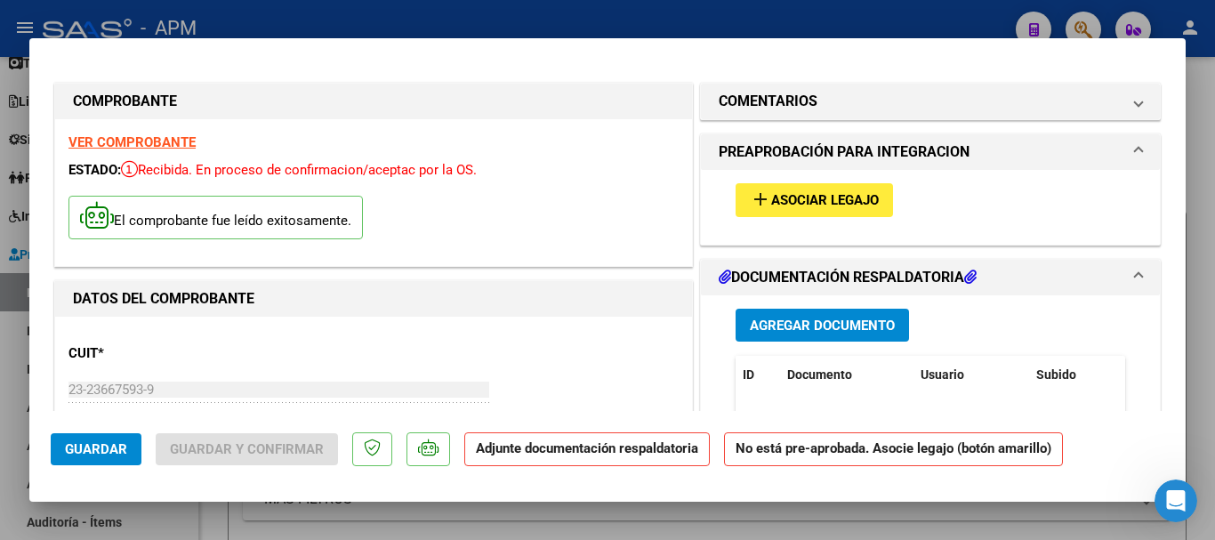
click at [846, 199] on span "Asociar Legajo" at bounding box center [825, 201] width 108 height 16
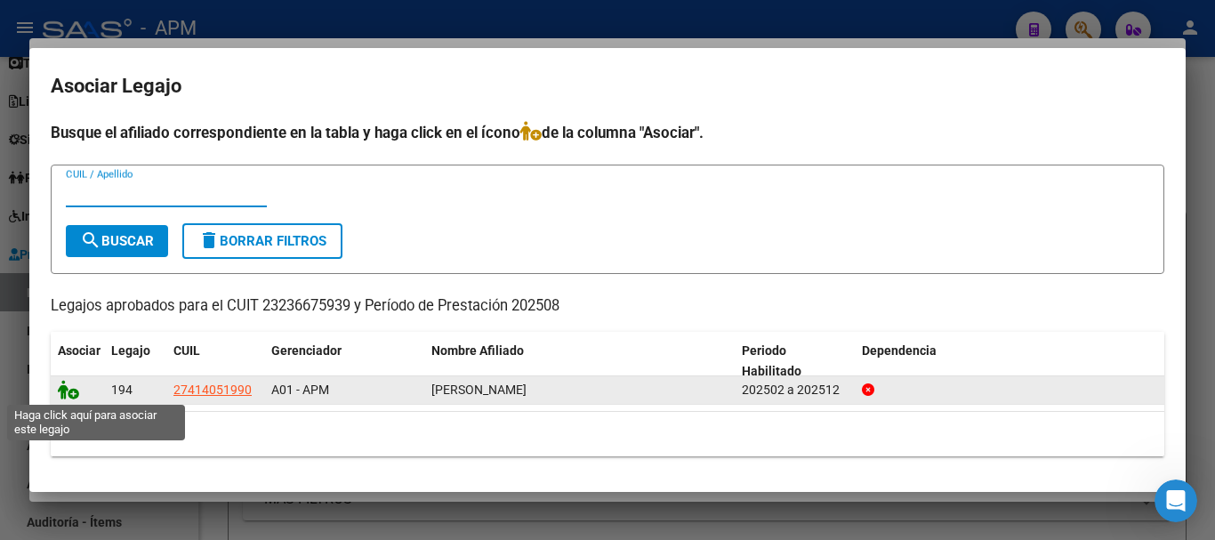
click at [60, 390] on icon at bounding box center [68, 390] width 21 height 20
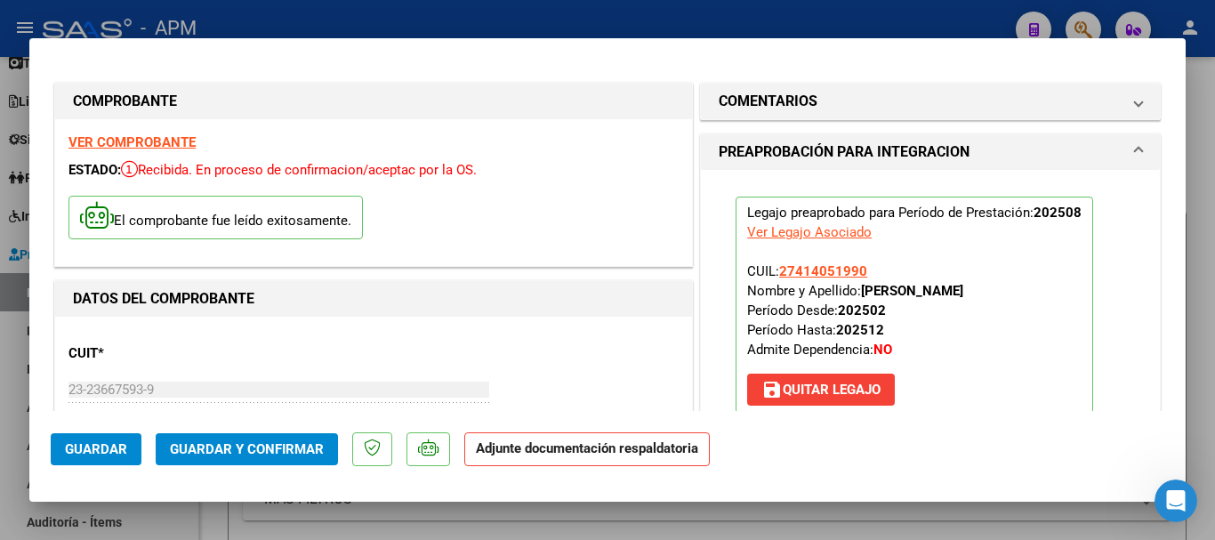
click at [273, 446] on span "Guardar y Confirmar" at bounding box center [247, 449] width 154 height 16
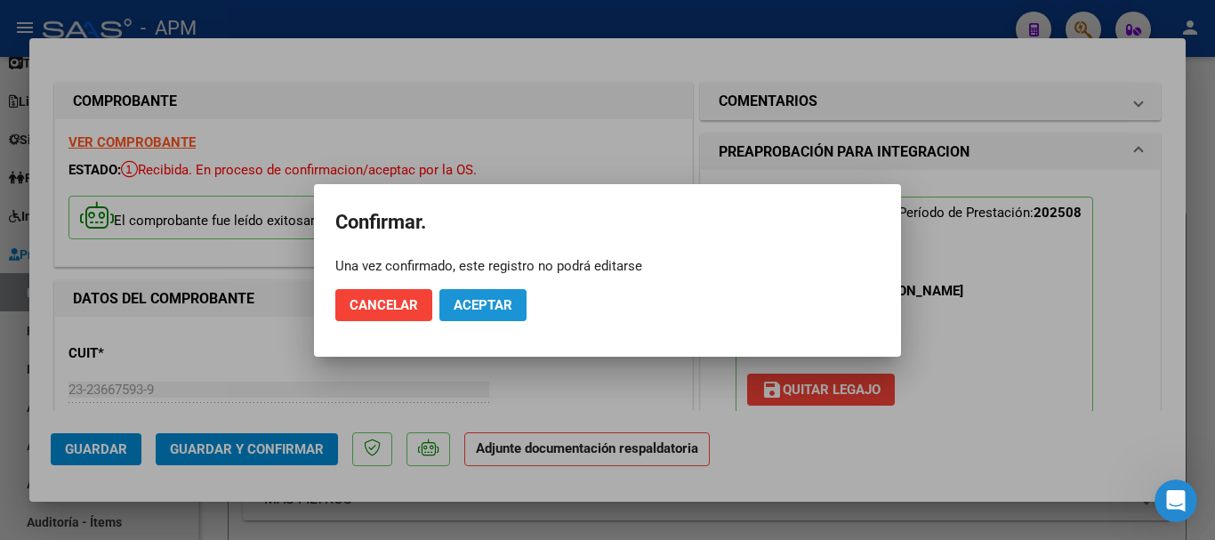
click at [492, 303] on span "Aceptar" at bounding box center [483, 305] width 59 height 16
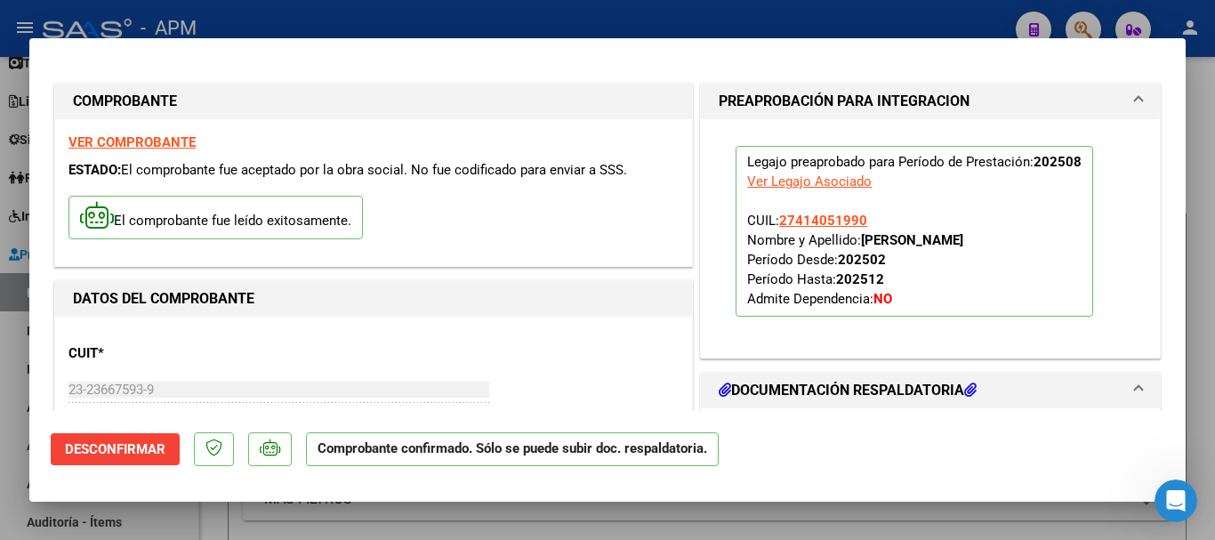
click at [553, 512] on div at bounding box center [607, 270] width 1215 height 540
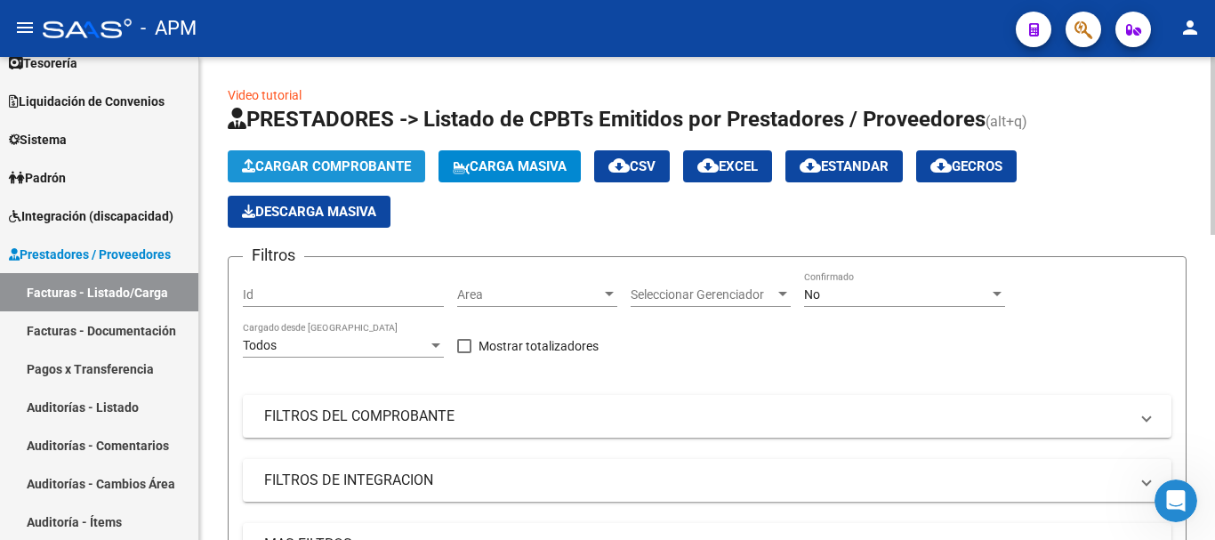
click at [290, 160] on span "Cargar Comprobante" at bounding box center [326, 166] width 169 height 16
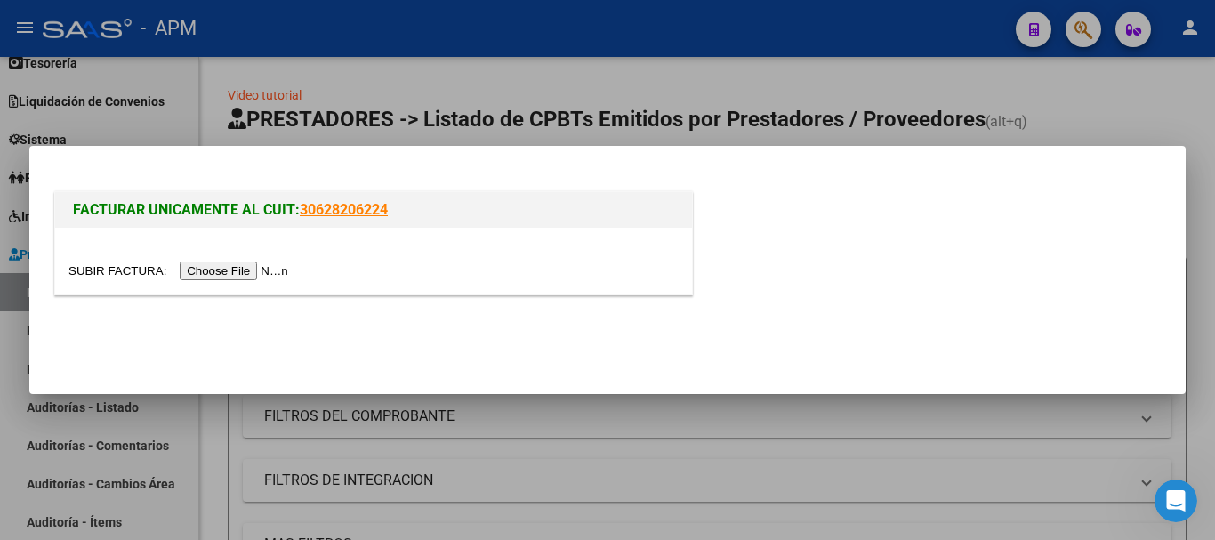
click at [229, 269] on input "file" at bounding box center [181, 271] width 225 height 19
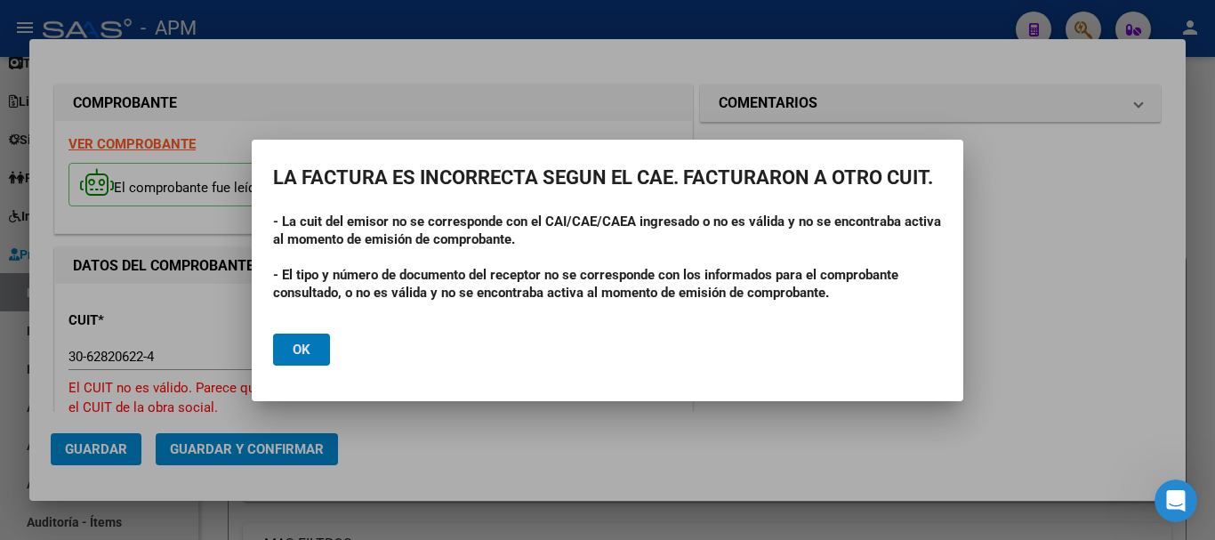
click at [289, 344] on button "Ok" at bounding box center [301, 350] width 57 height 32
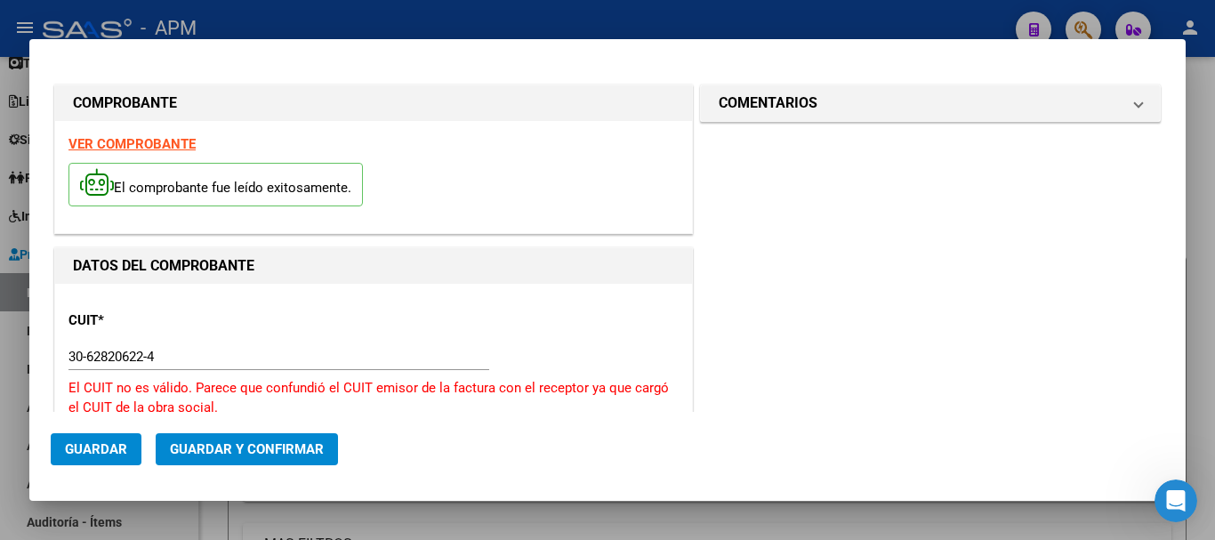
click at [175, 143] on strong "VER COMPROBANTE" at bounding box center [132, 144] width 127 height 16
click at [165, 354] on input "30-62820622-4" at bounding box center [279, 357] width 421 height 16
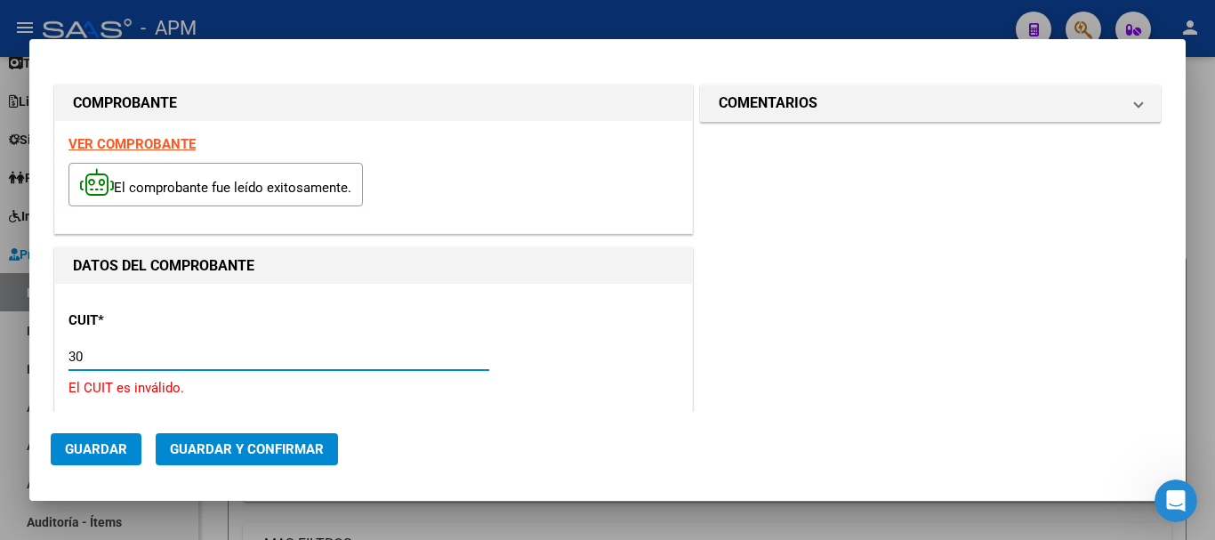
type input "3"
paste input "33-70979550-9"
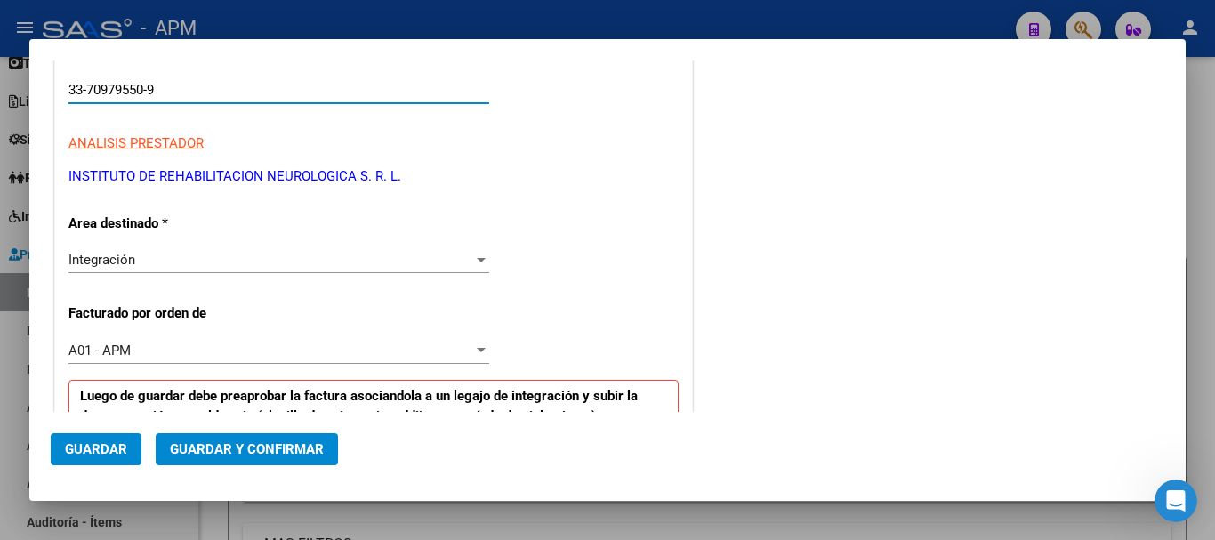
scroll to position [356, 0]
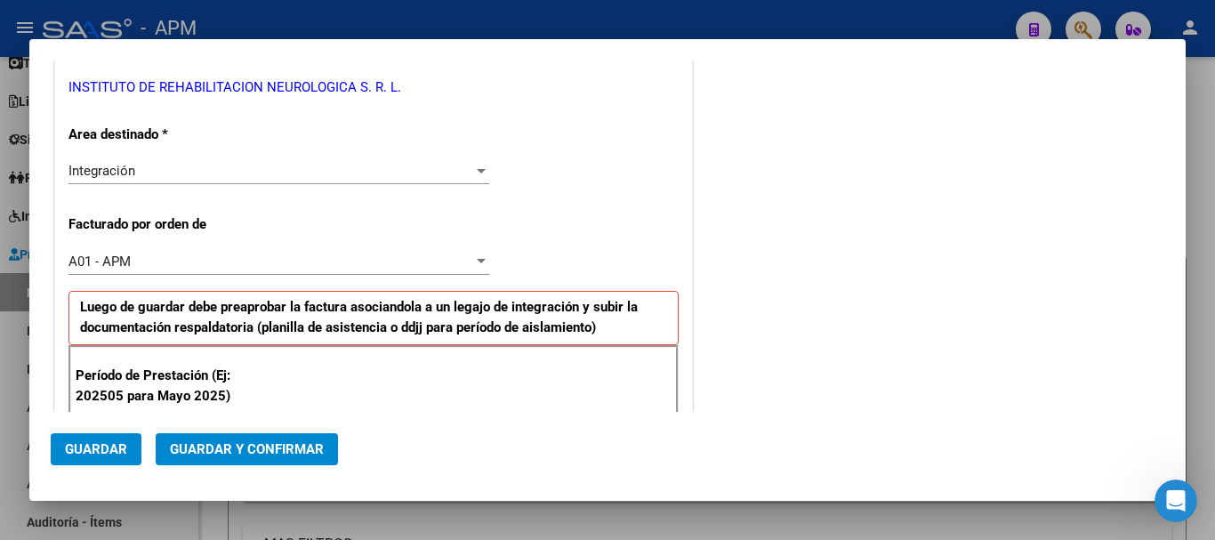
type input "33-70979550-9"
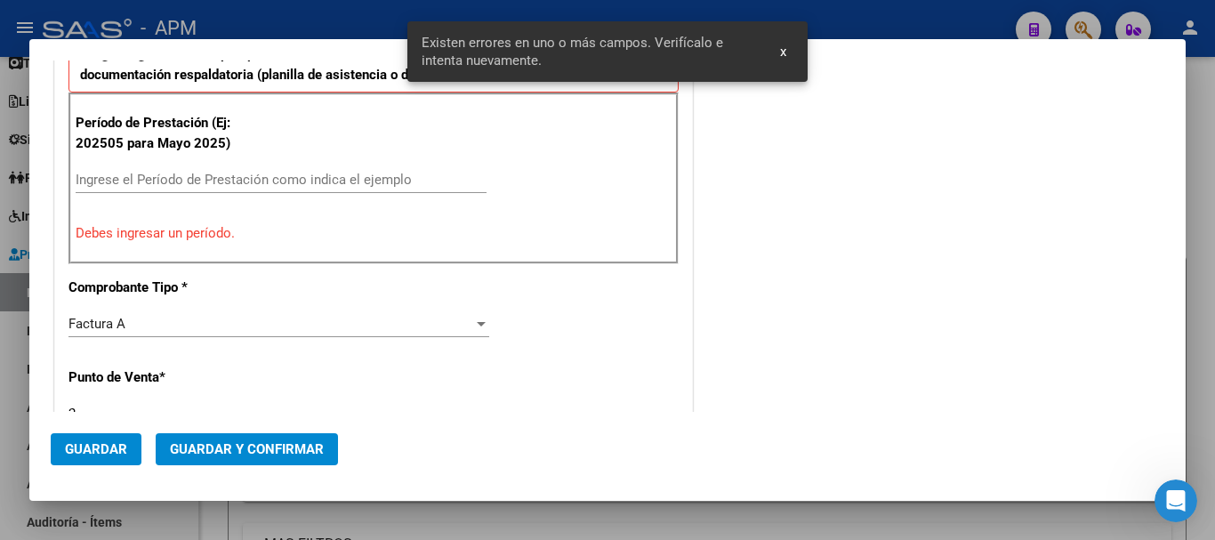
scroll to position [534, 0]
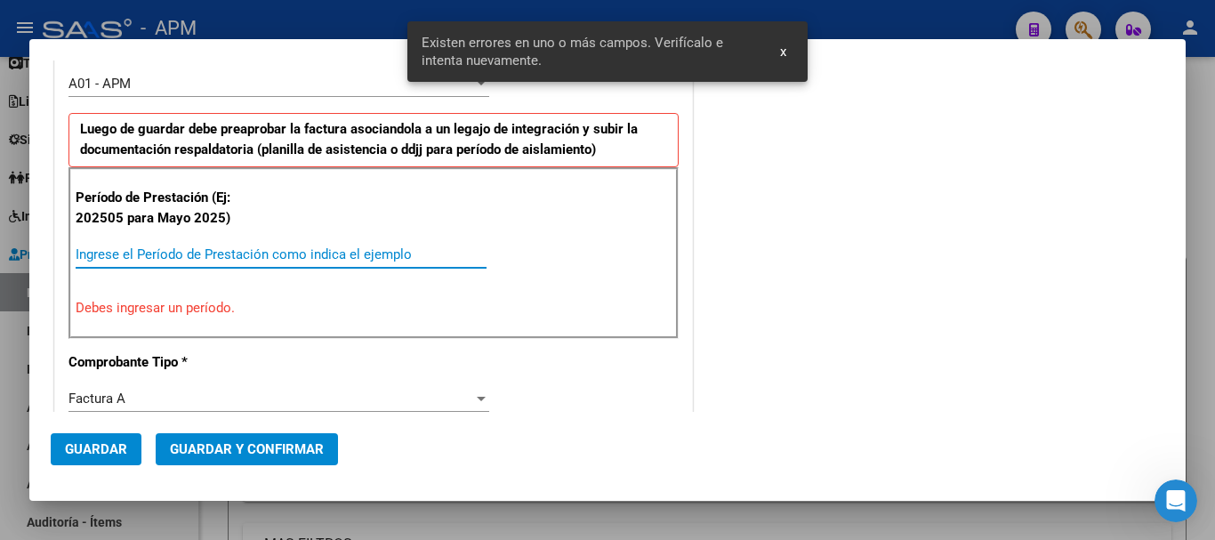
click at [141, 254] on input "Ingrese el Período de Prestación como indica el ejemplo" at bounding box center [281, 254] width 411 height 16
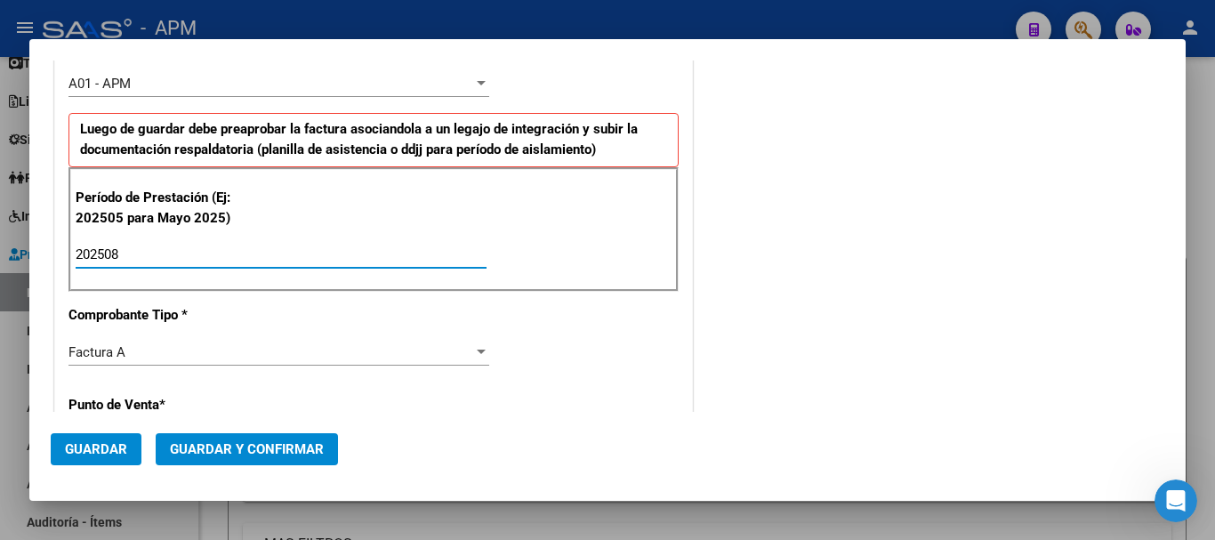
type input "202508"
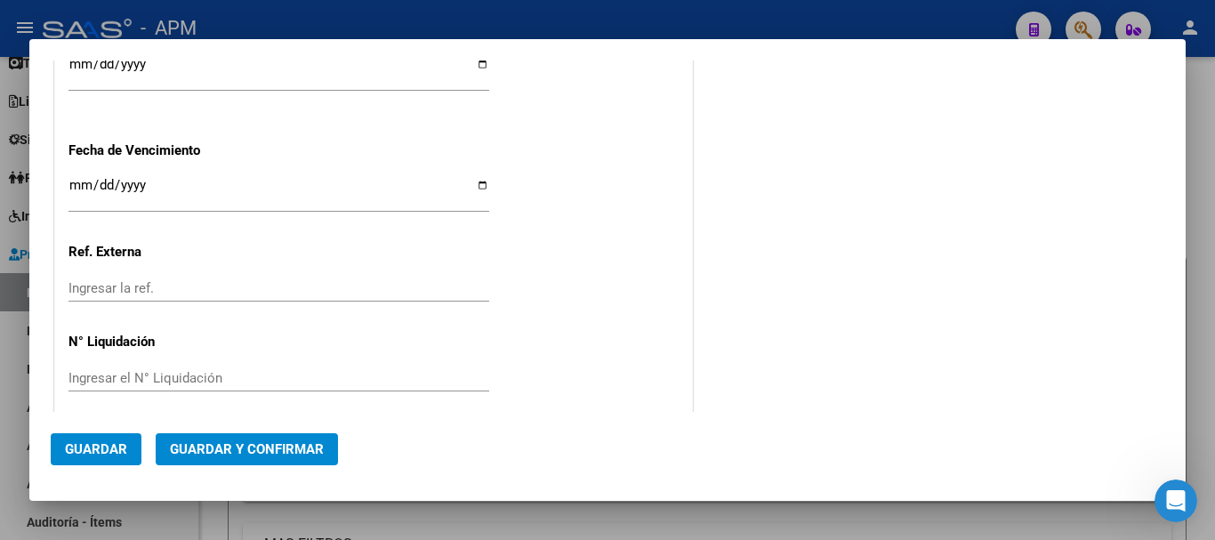
scroll to position [1406, 0]
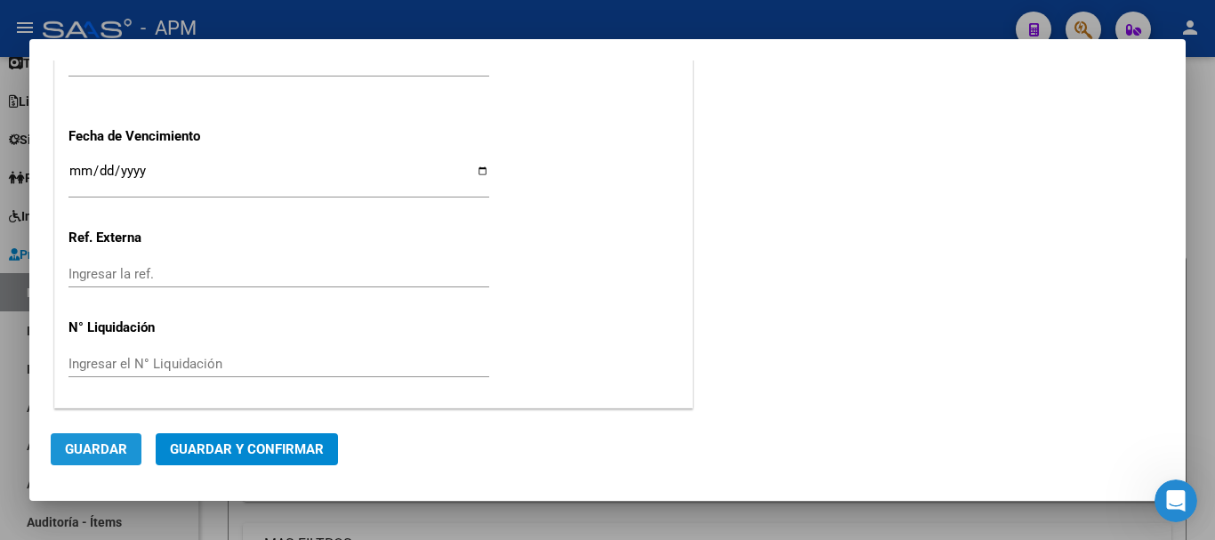
click at [118, 450] on span "Guardar" at bounding box center [96, 449] width 62 height 16
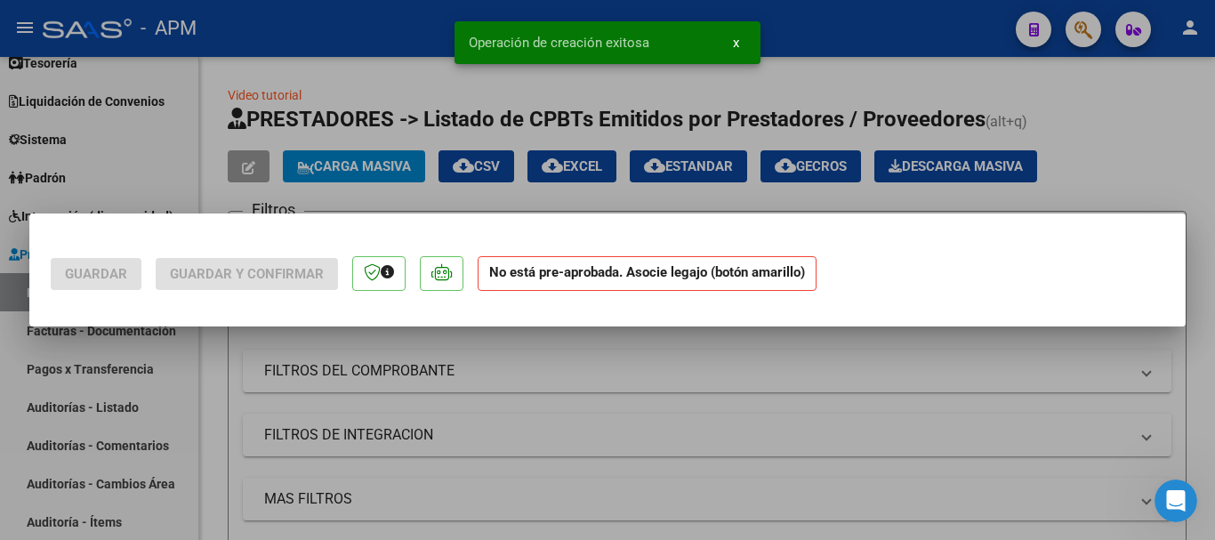
scroll to position [0, 0]
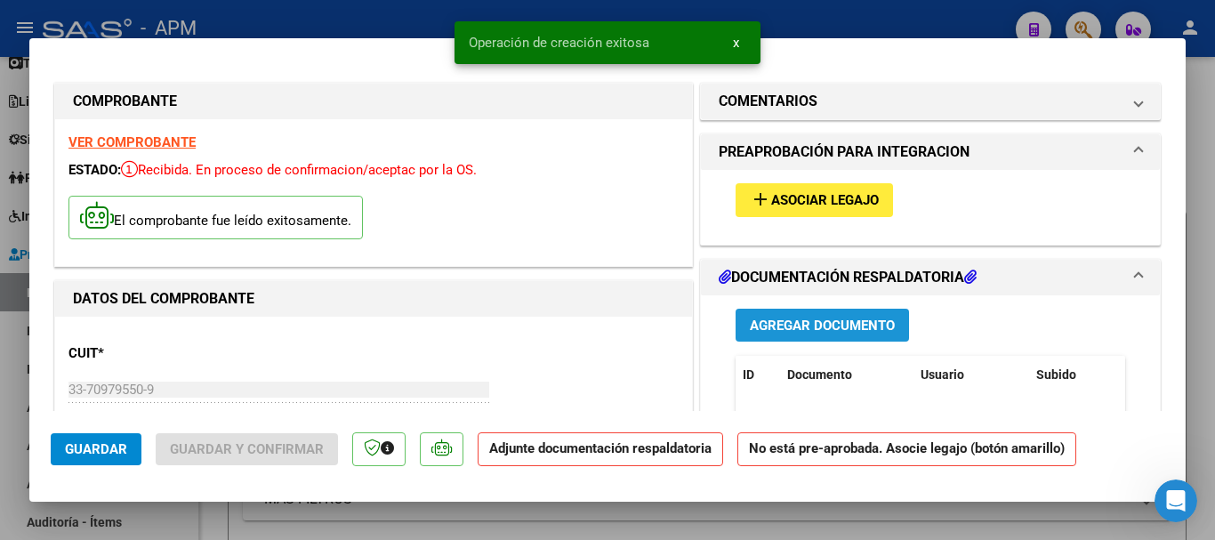
click at [856, 319] on span "Agregar Documento" at bounding box center [822, 326] width 145 height 16
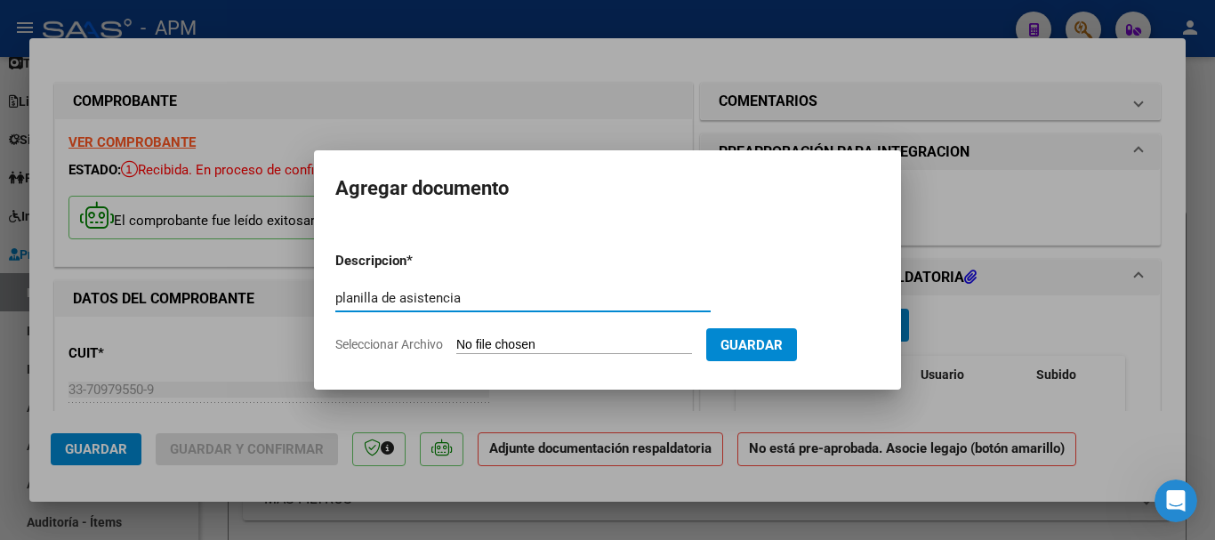
type input "planilla de asistencia"
click at [585, 349] on input "Seleccionar Archivo" at bounding box center [574, 345] width 236 height 17
type input "C:\fakepath\PA-IREN.pdf"
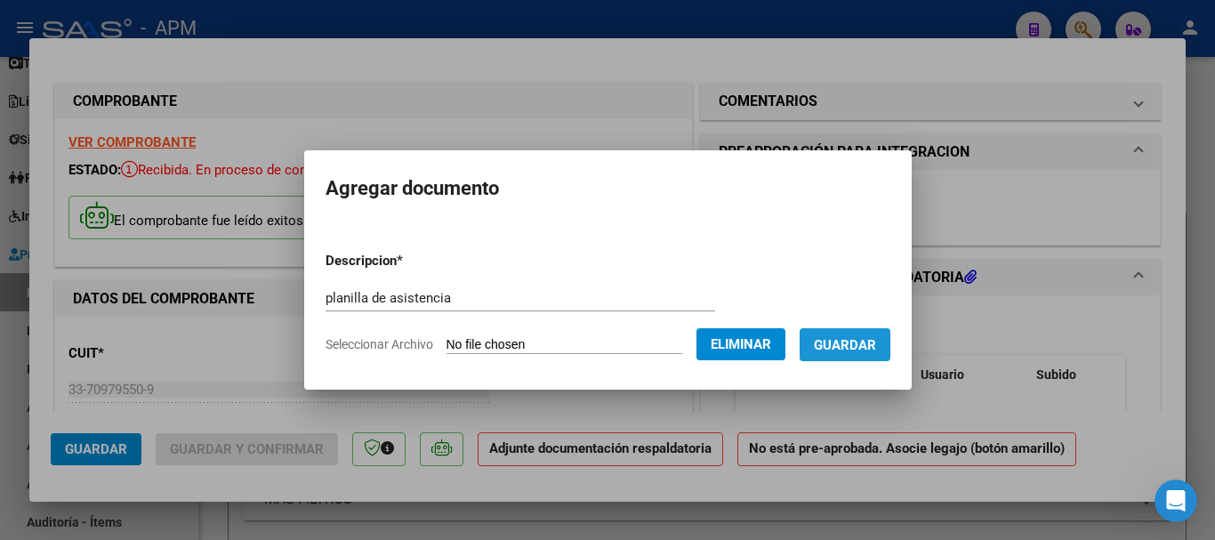
click at [858, 351] on span "Guardar" at bounding box center [845, 345] width 62 height 16
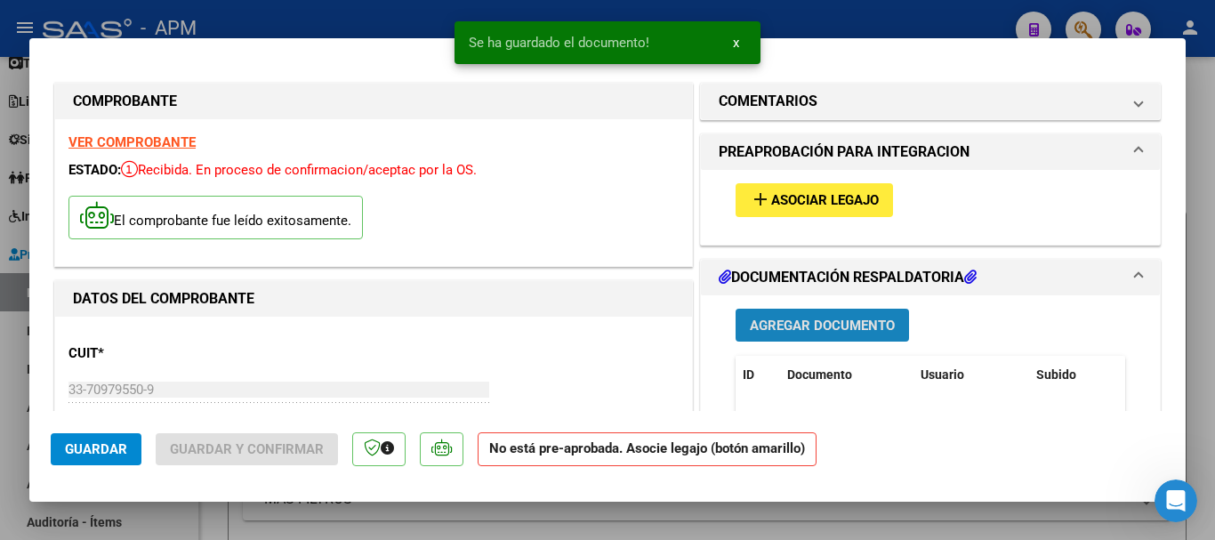
click at [867, 330] on span "Agregar Documento" at bounding box center [822, 326] width 145 height 16
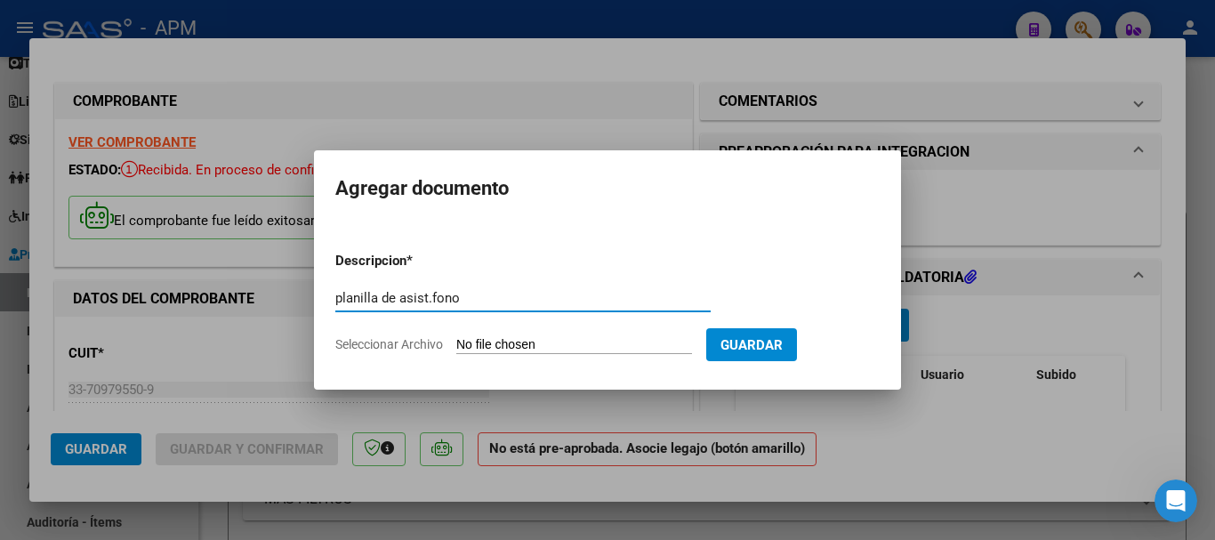
type input "planilla de asist.fono"
click at [571, 337] on input "Seleccionar Archivo" at bounding box center [574, 345] width 236 height 17
type input "C:\fakepath\PA-IREN-FN.pdf"
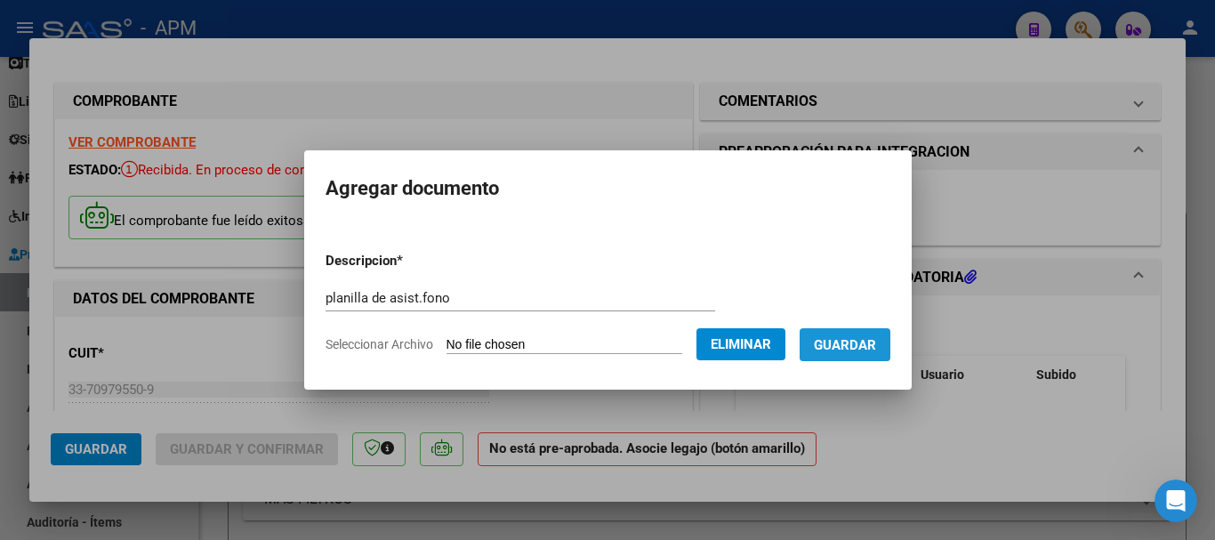
click at [870, 347] on span "Guardar" at bounding box center [845, 345] width 62 height 16
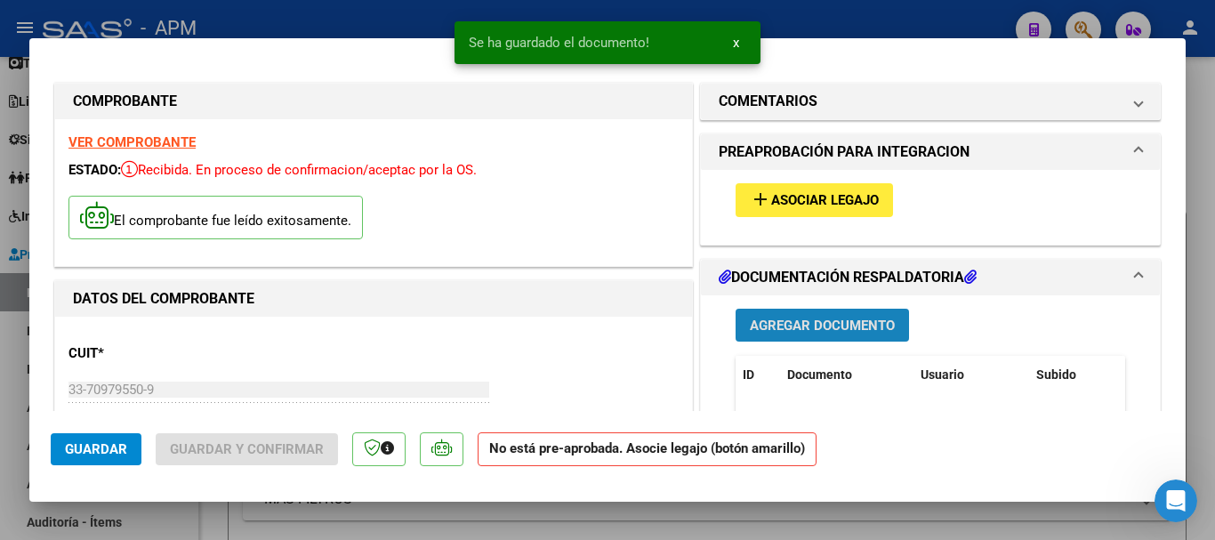
click at [848, 322] on span "Agregar Documento" at bounding box center [822, 326] width 145 height 16
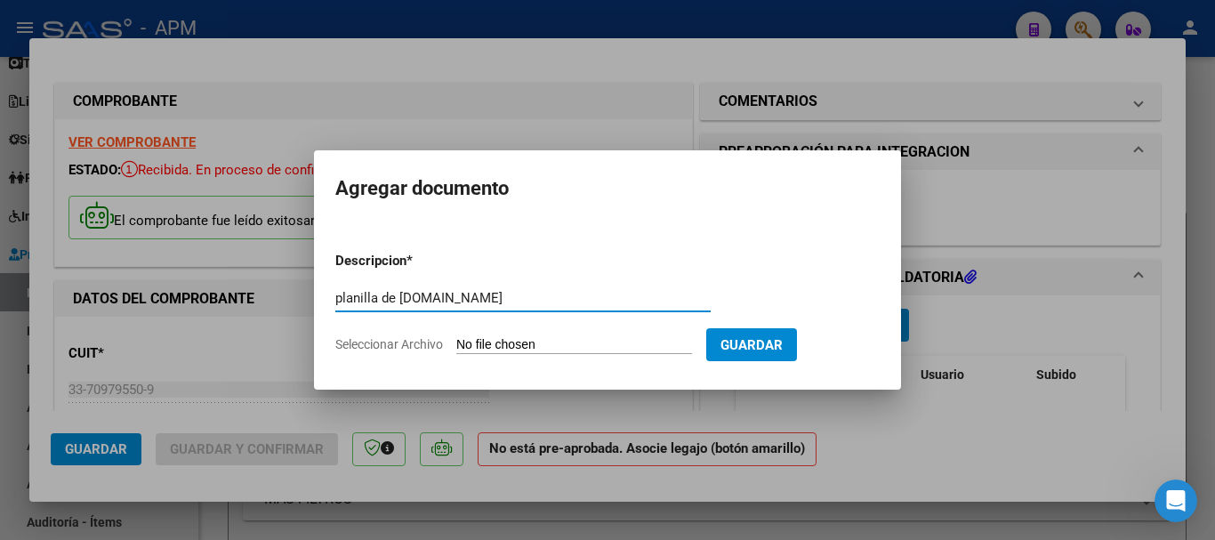
type input "planilla de [DOMAIN_NAME]"
click at [553, 346] on input "Seleccionar Archivo" at bounding box center [574, 345] width 236 height 17
type input "C:\fakepath\PA-IREN-TO.pdf"
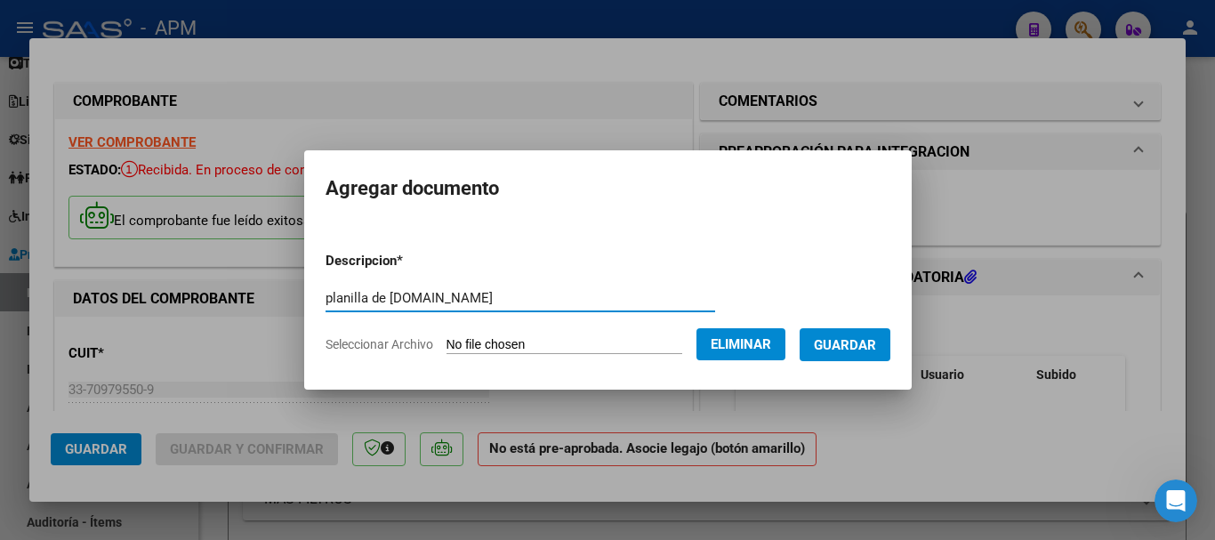
click at [412, 299] on input "planilla de [DOMAIN_NAME]" at bounding box center [521, 298] width 390 height 16
type input "planilla de [DOMAIN_NAME]"
click at [860, 352] on span "Guardar" at bounding box center [845, 345] width 62 height 16
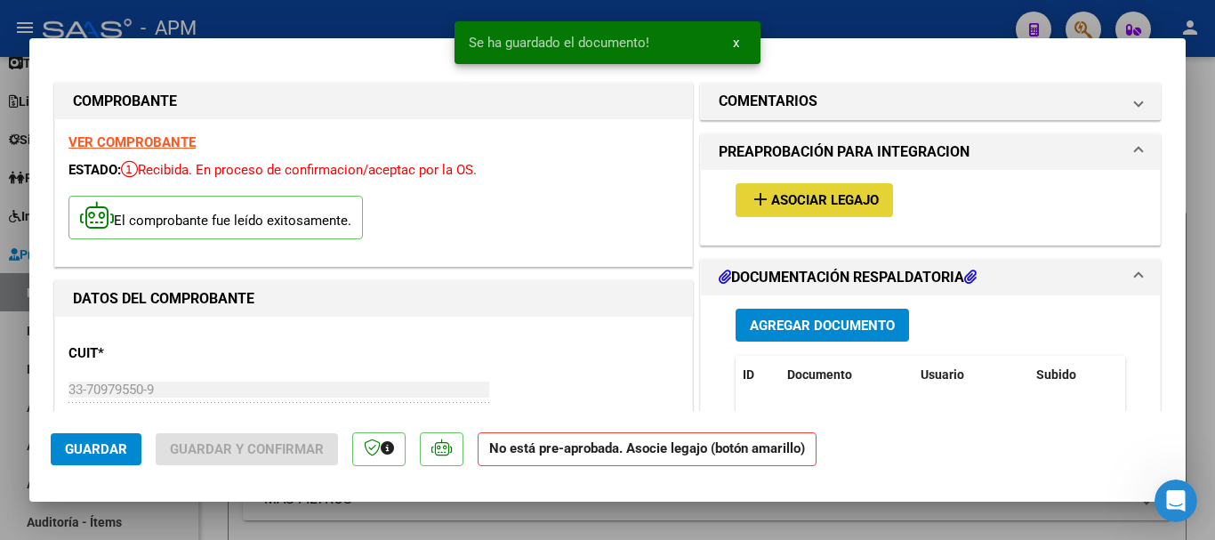
click at [846, 207] on span "Asociar Legajo" at bounding box center [825, 201] width 108 height 16
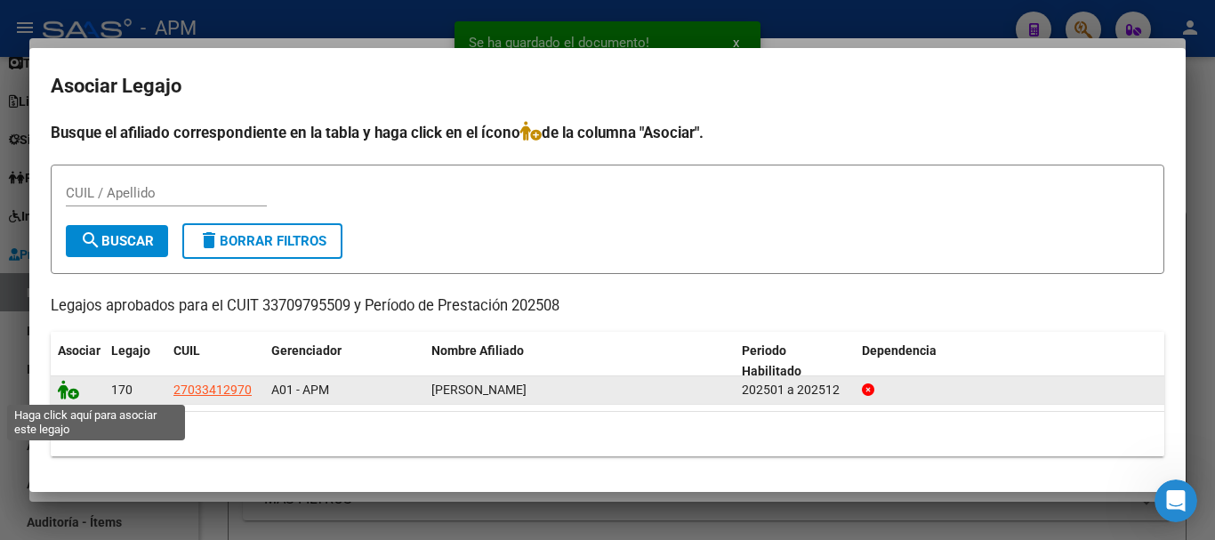
click at [73, 391] on icon at bounding box center [68, 390] width 21 height 20
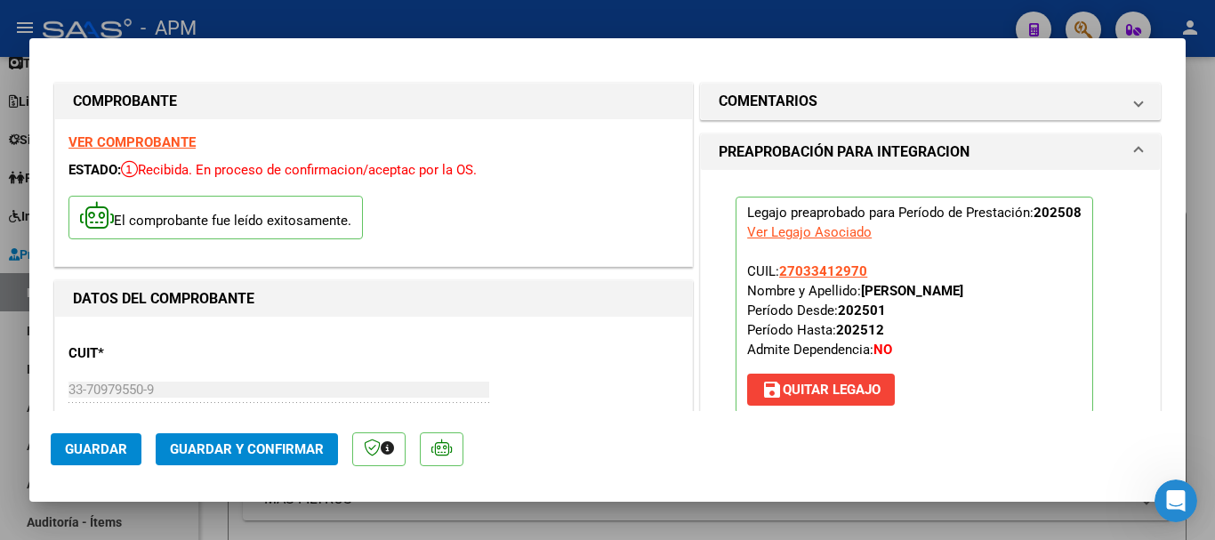
click at [278, 448] on span "Guardar y Confirmar" at bounding box center [247, 449] width 154 height 16
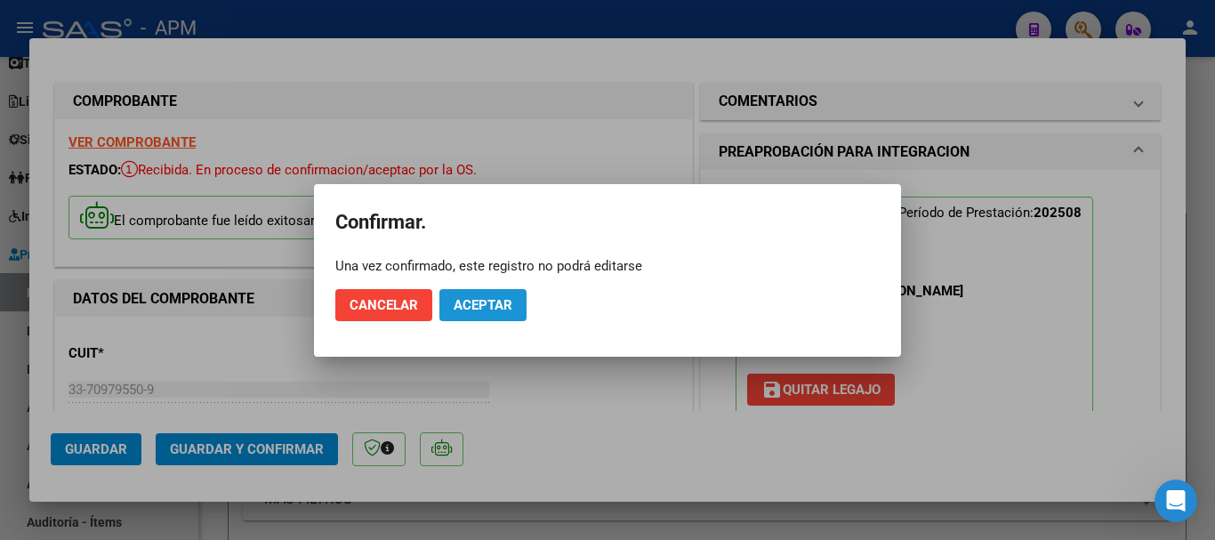
click at [524, 297] on button "Aceptar" at bounding box center [483, 305] width 87 height 32
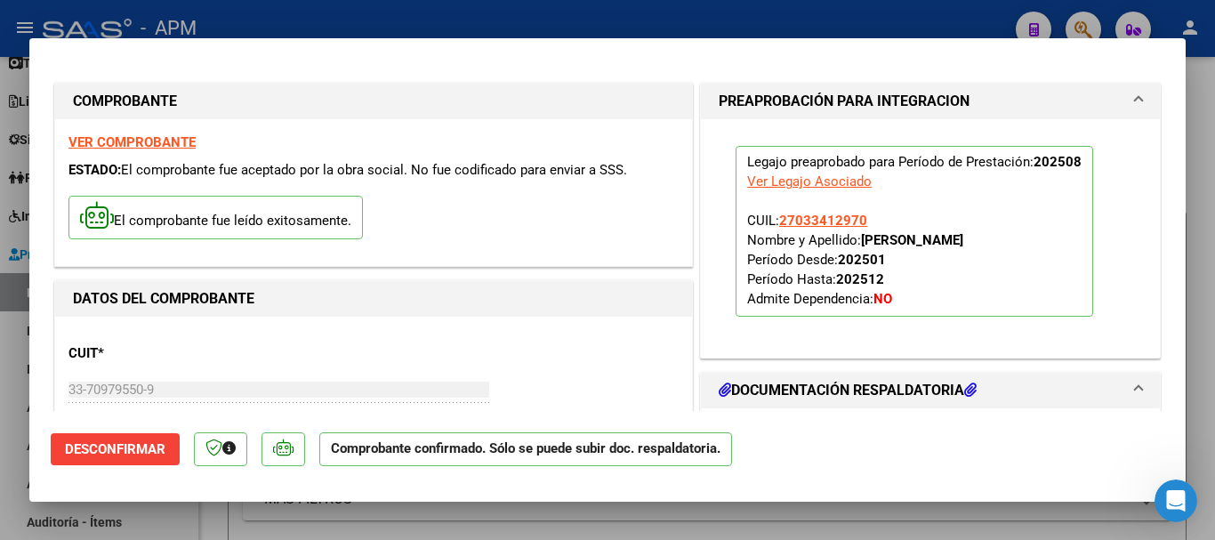
click at [545, 508] on div at bounding box center [607, 270] width 1215 height 540
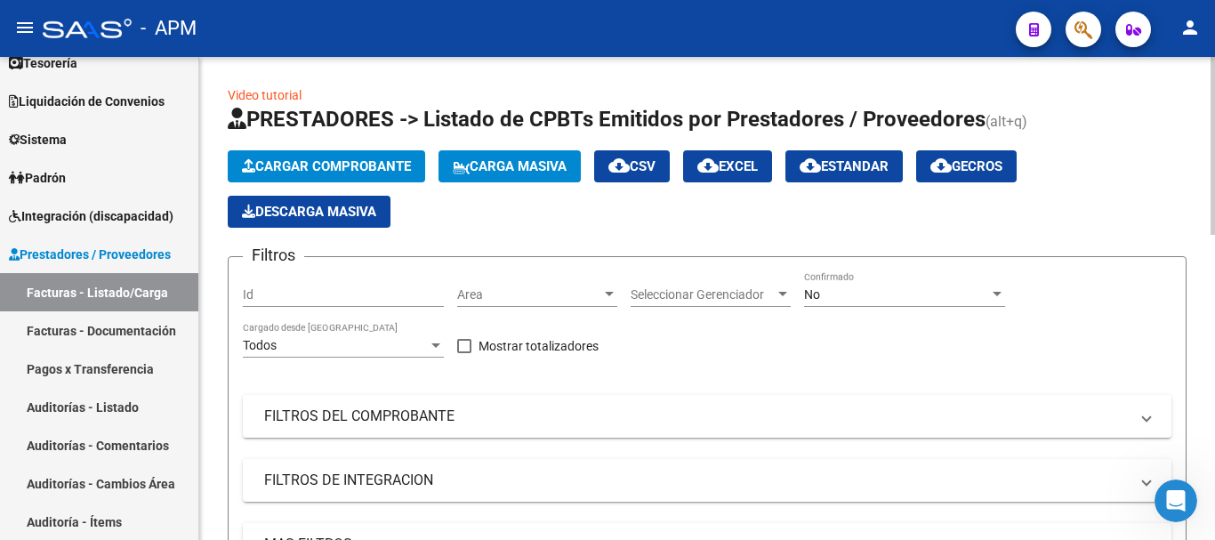
click at [398, 166] on span "Cargar Comprobante" at bounding box center [326, 166] width 169 height 16
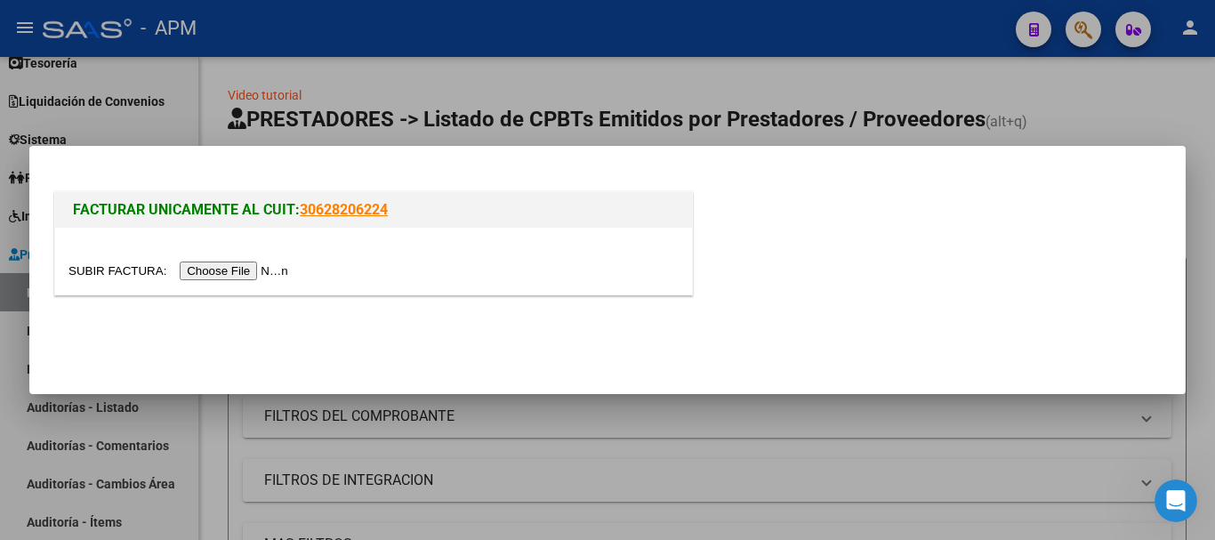
click at [226, 277] on input "file" at bounding box center [181, 271] width 225 height 19
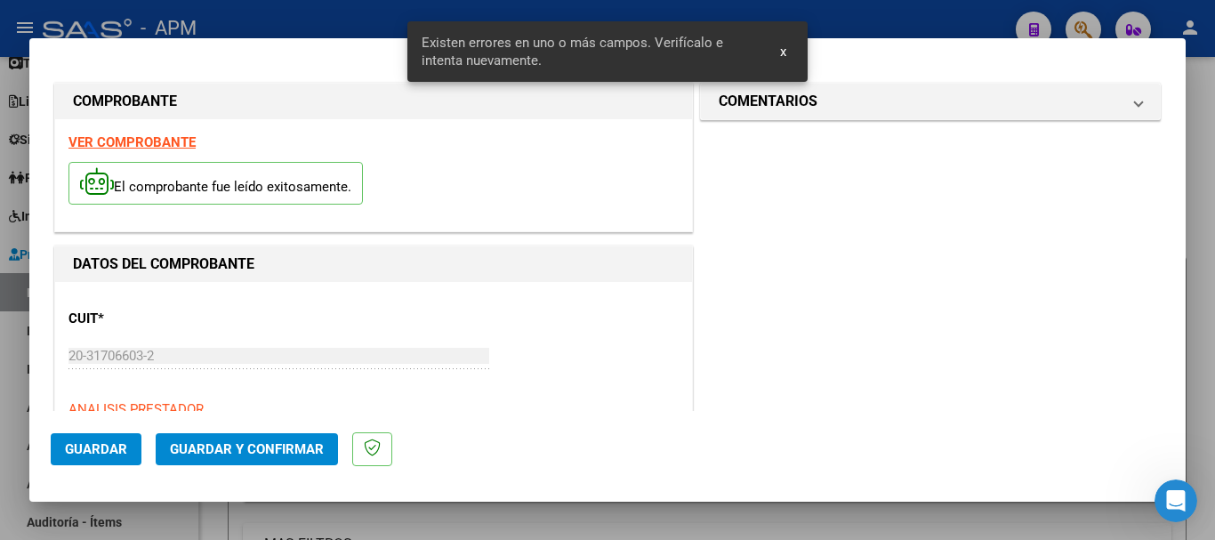
click at [150, 142] on strong "VER COMPROBANTE" at bounding box center [132, 142] width 127 height 16
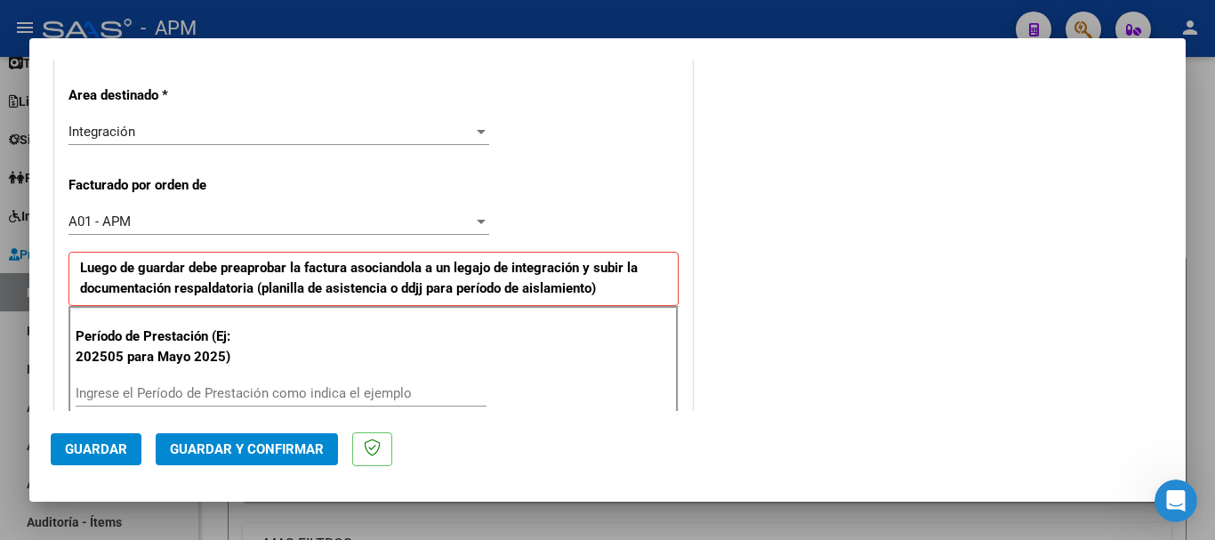
scroll to position [534, 0]
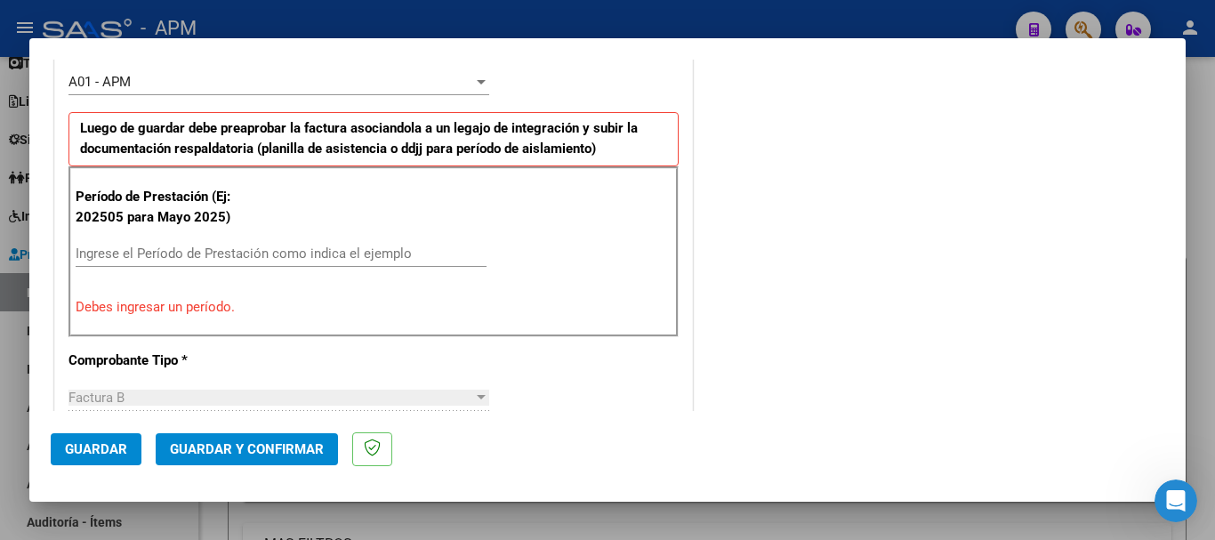
click at [188, 258] on input "Ingrese el Período de Prestación como indica el ejemplo" at bounding box center [281, 254] width 411 height 16
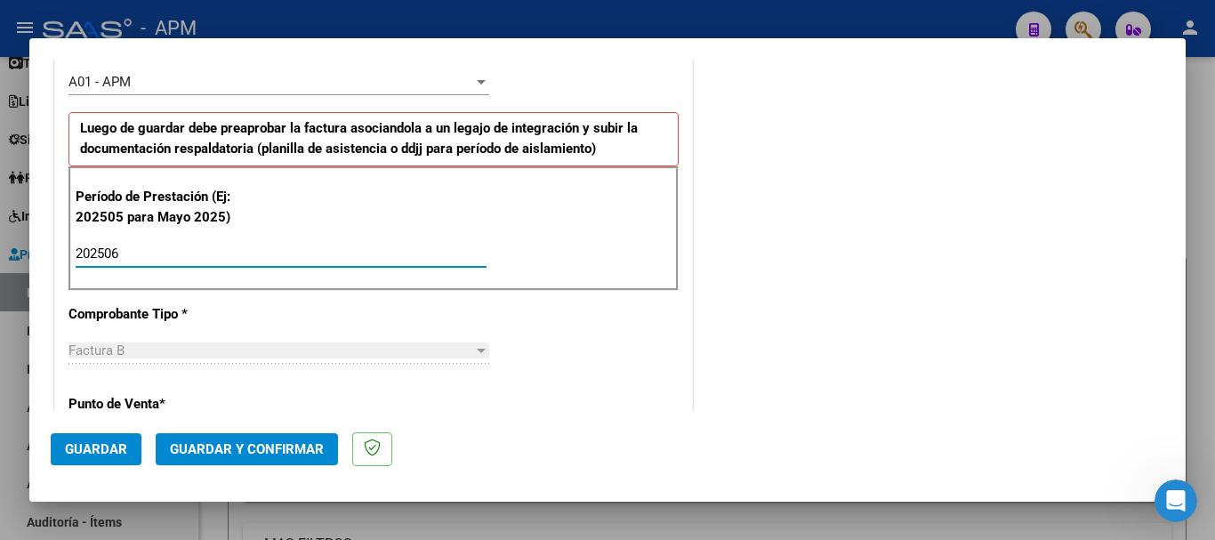
type input "202506"
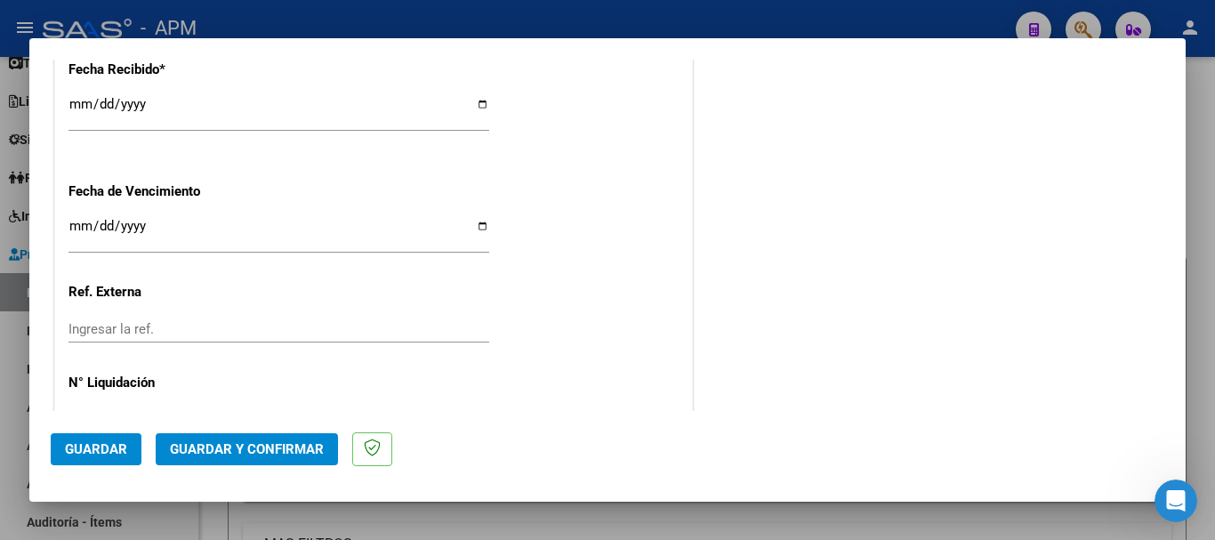
scroll to position [1406, 0]
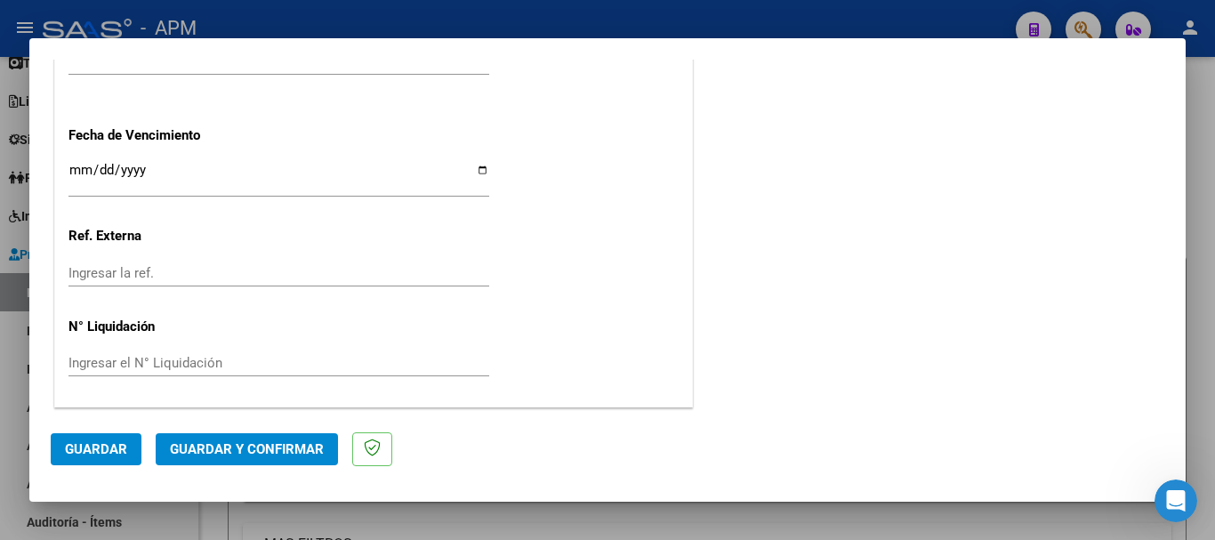
click at [90, 450] on span "Guardar" at bounding box center [96, 449] width 62 height 16
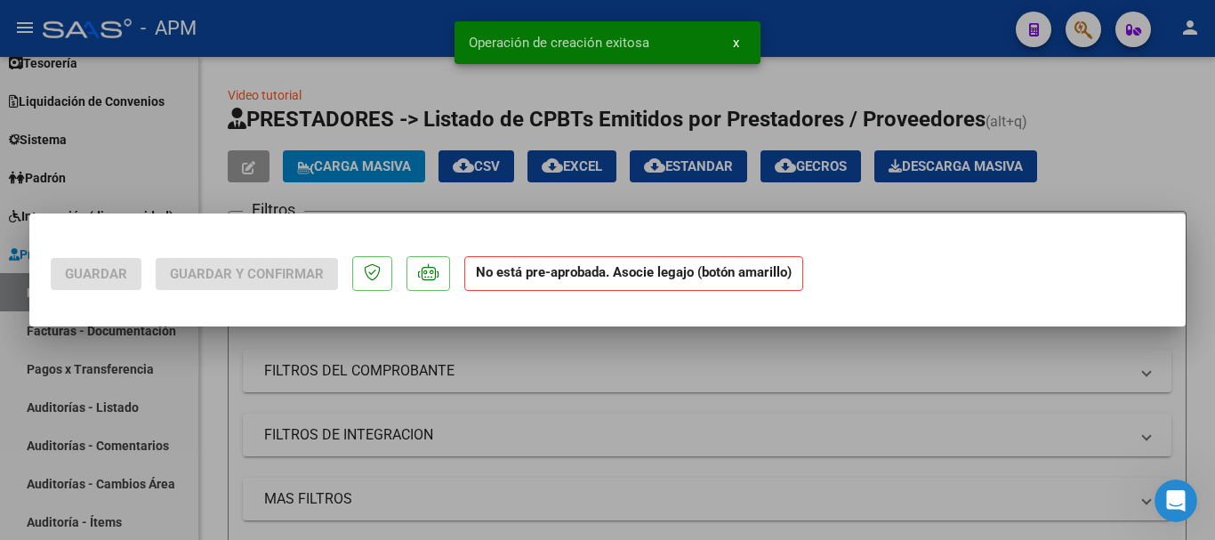
scroll to position [0, 0]
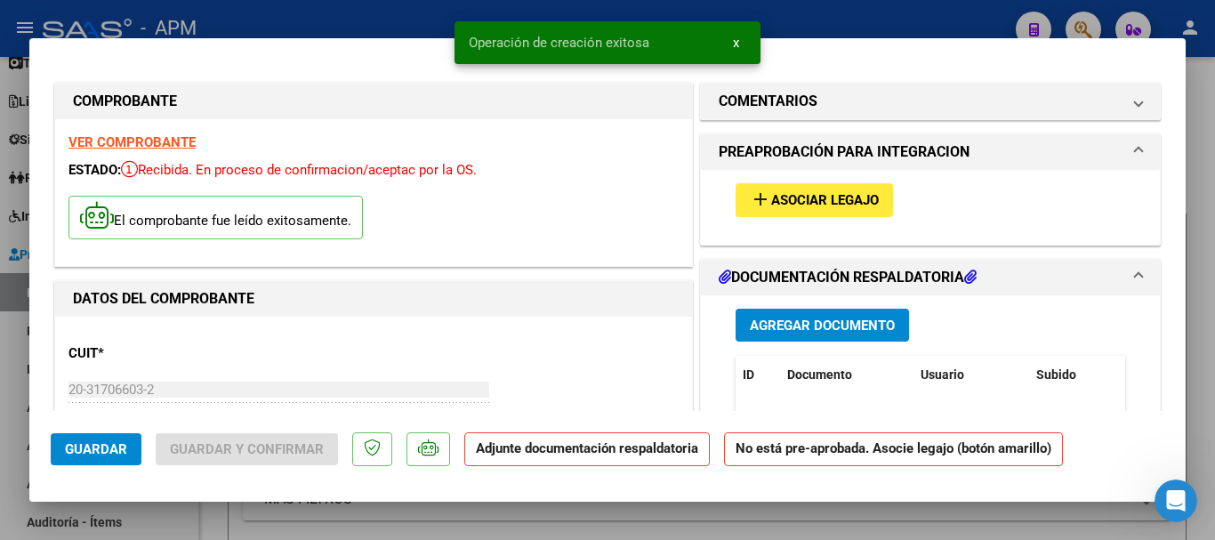
click at [853, 322] on span "Agregar Documento" at bounding box center [822, 326] width 145 height 16
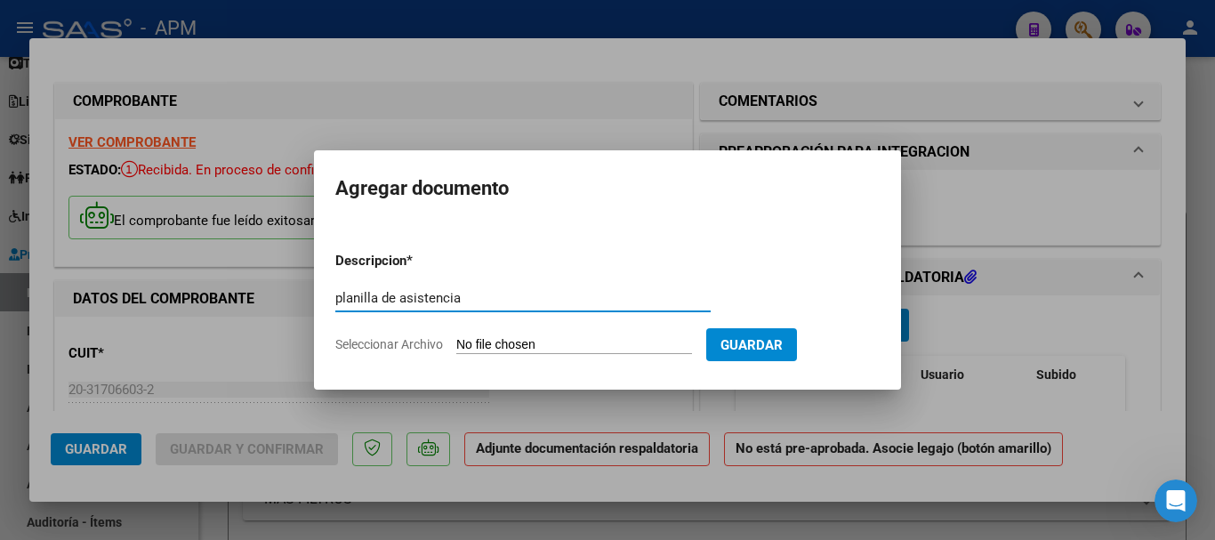
type input "planilla de asistencia"
click at [551, 347] on input "Seleccionar Archivo" at bounding box center [574, 345] width 236 height 17
type input "C:\fakepath\PA-TRANSPORTE JULIO.pdf"
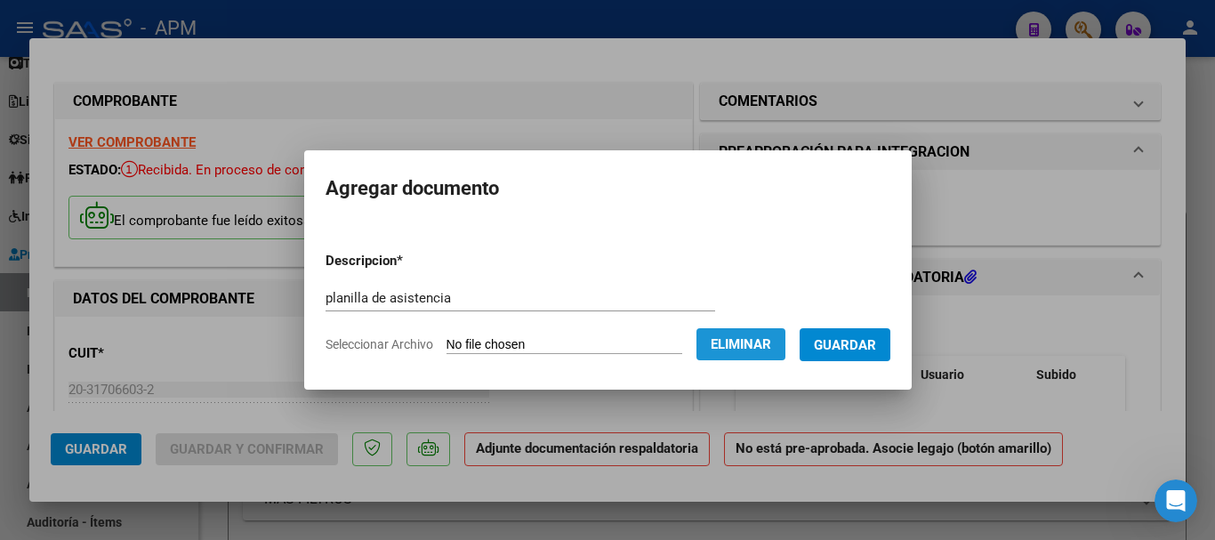
click at [756, 338] on span "Eliminar" at bounding box center [741, 344] width 61 height 16
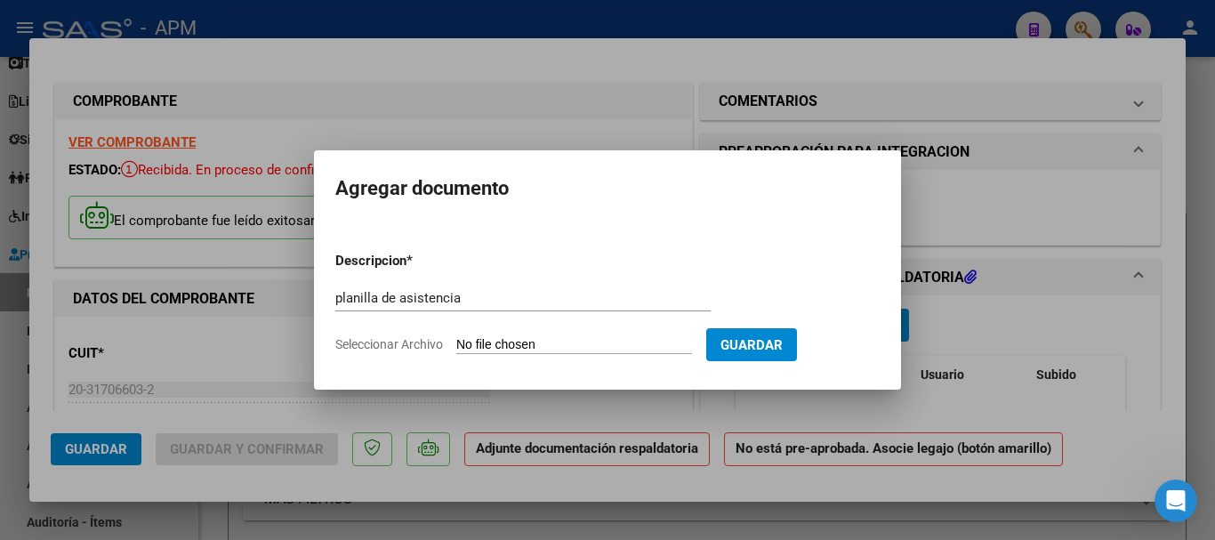
click at [529, 341] on input "Seleccionar Archivo" at bounding box center [574, 345] width 236 height 17
type input "C:\fakepath\PA-TRANSPORTE JUNIO.pdf"
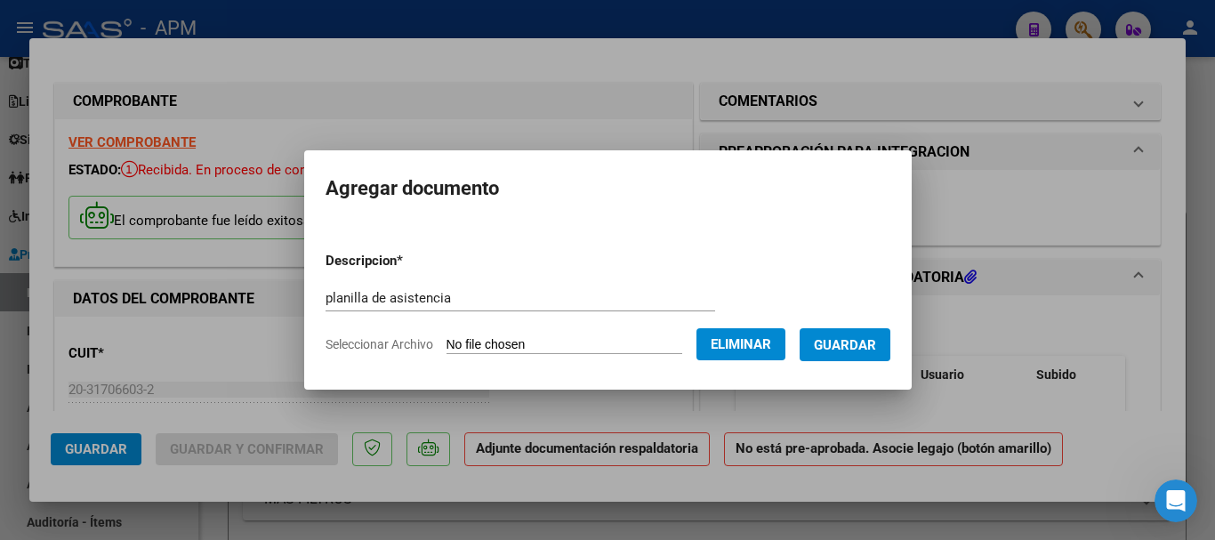
click at [876, 348] on span "Guardar" at bounding box center [845, 345] width 62 height 16
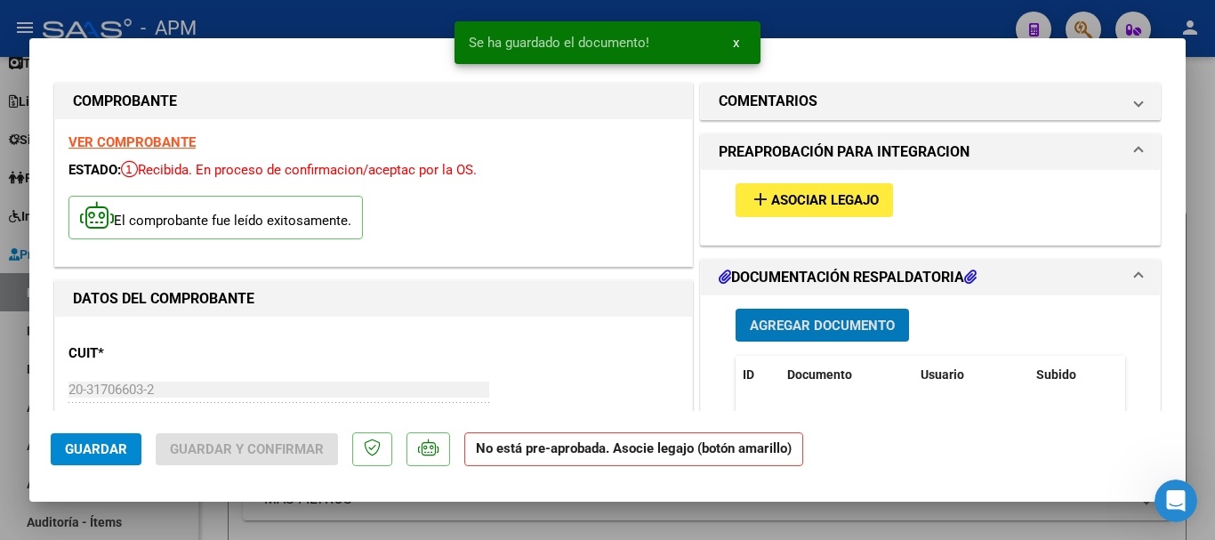
click at [863, 187] on button "add Asociar Legajo" at bounding box center [814, 199] width 157 height 33
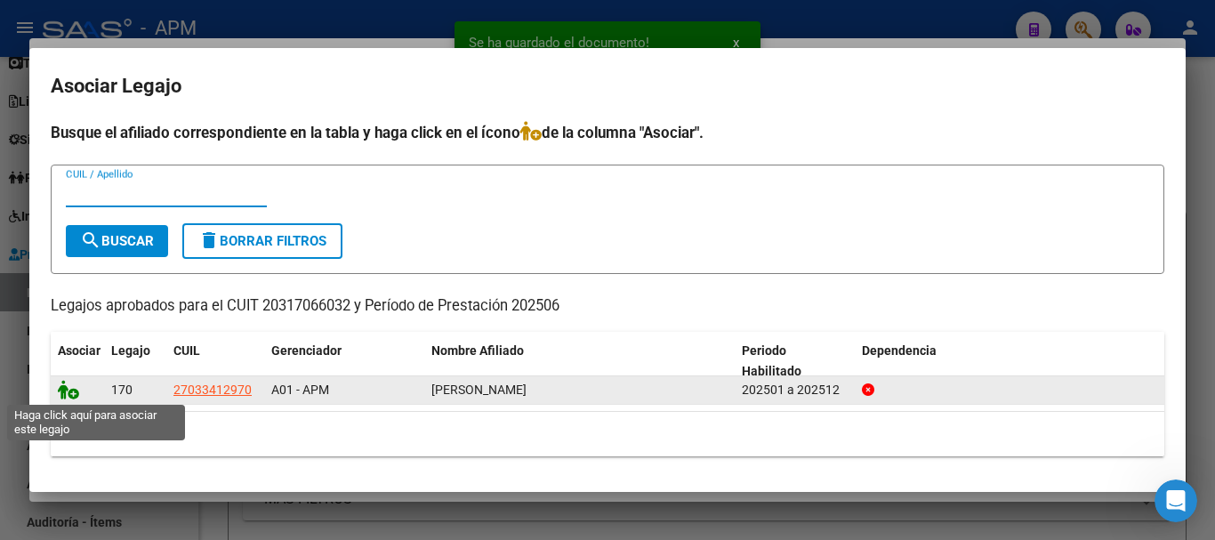
click at [61, 387] on icon at bounding box center [68, 390] width 21 height 20
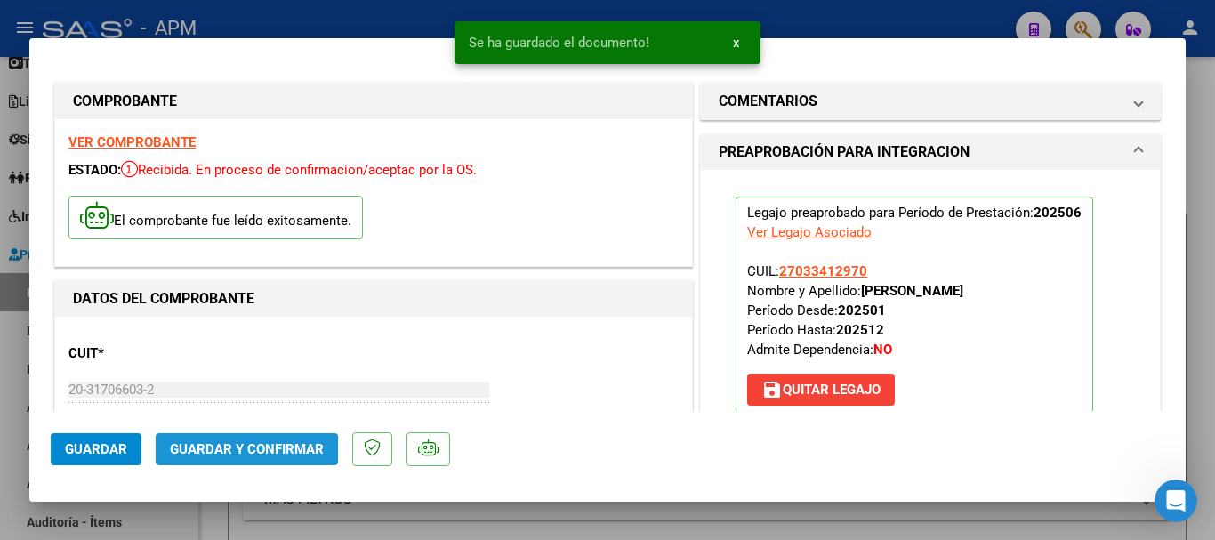
click at [318, 453] on span "Guardar y Confirmar" at bounding box center [247, 449] width 154 height 16
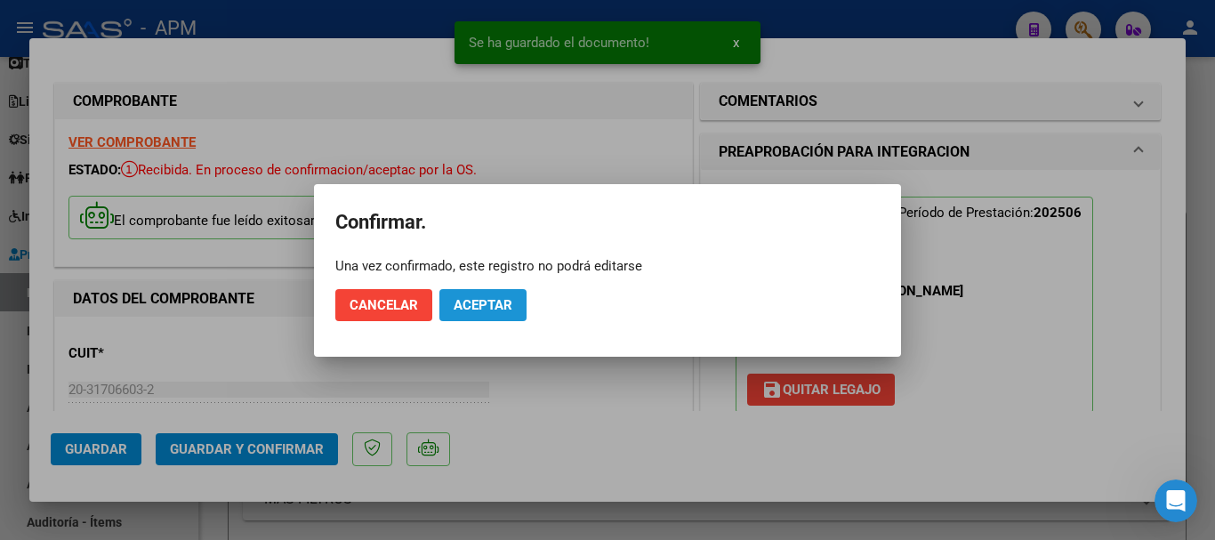
click at [512, 298] on span "Aceptar" at bounding box center [483, 305] width 59 height 16
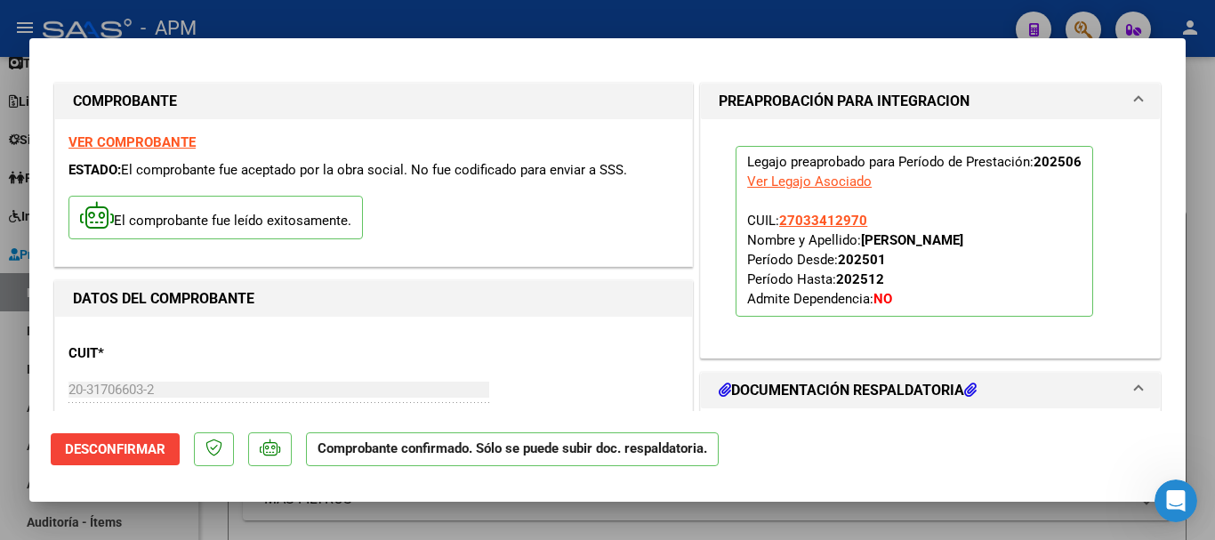
click at [722, 513] on div at bounding box center [607, 270] width 1215 height 540
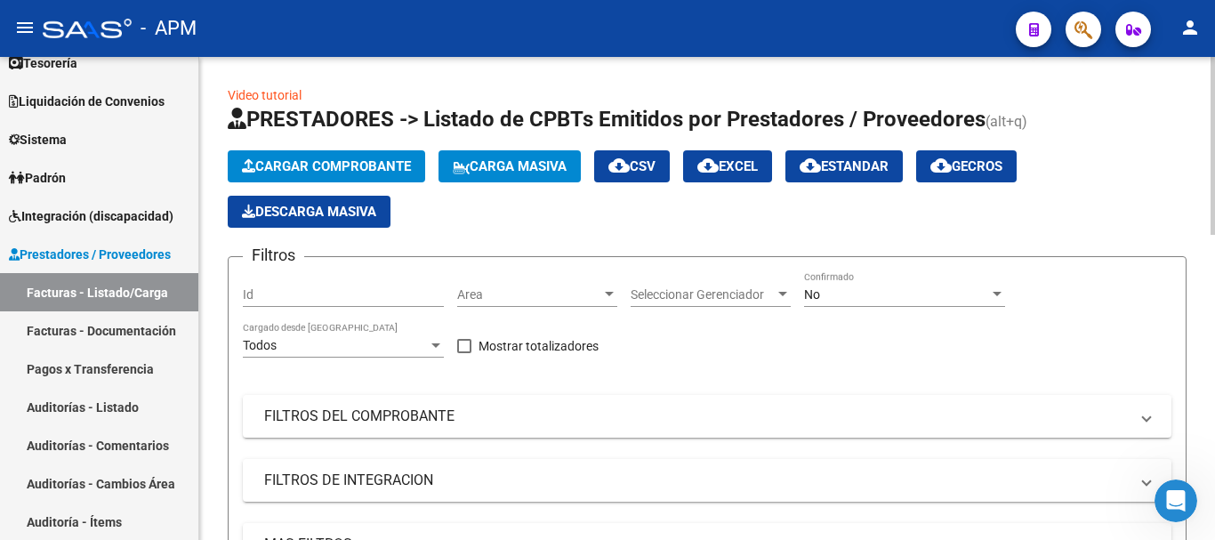
click at [312, 162] on span "Cargar Comprobante" at bounding box center [326, 166] width 169 height 16
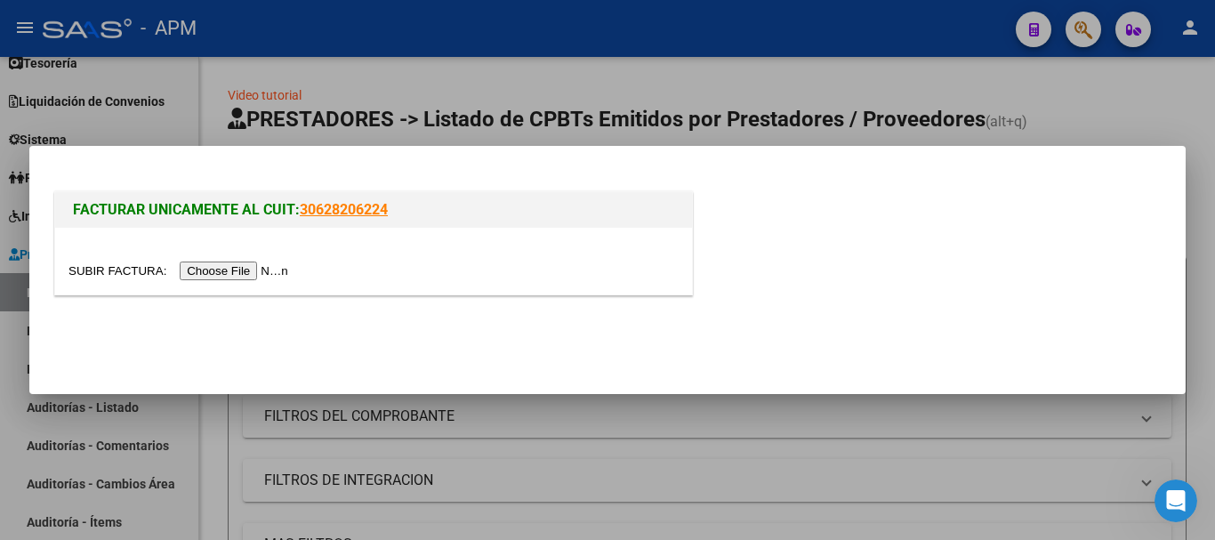
click at [219, 272] on input "file" at bounding box center [181, 271] width 225 height 19
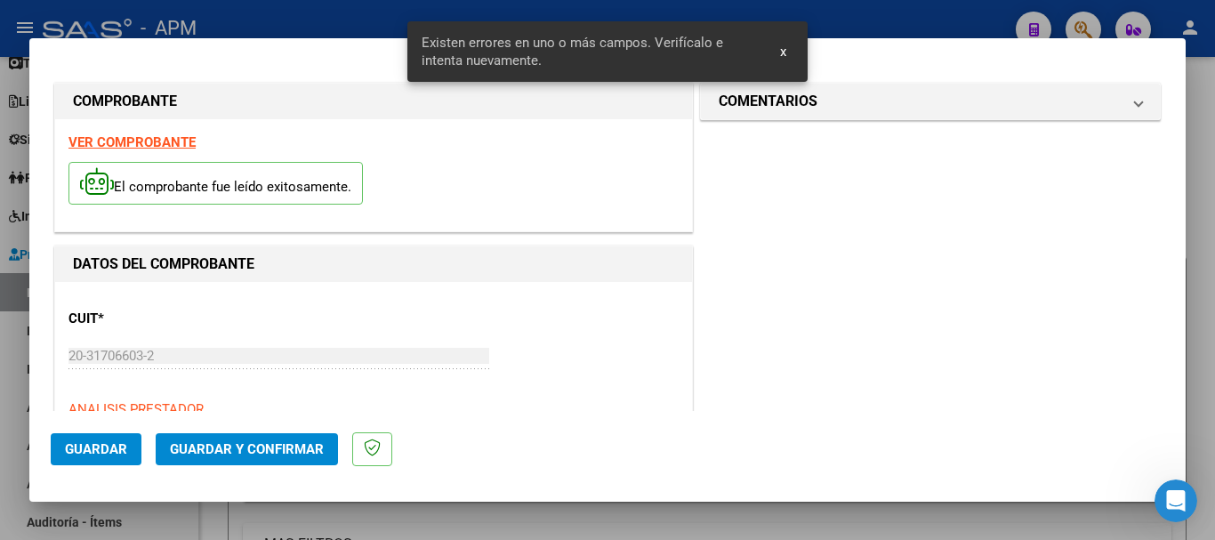
click at [167, 141] on strong "VER COMPROBANTE" at bounding box center [132, 142] width 127 height 16
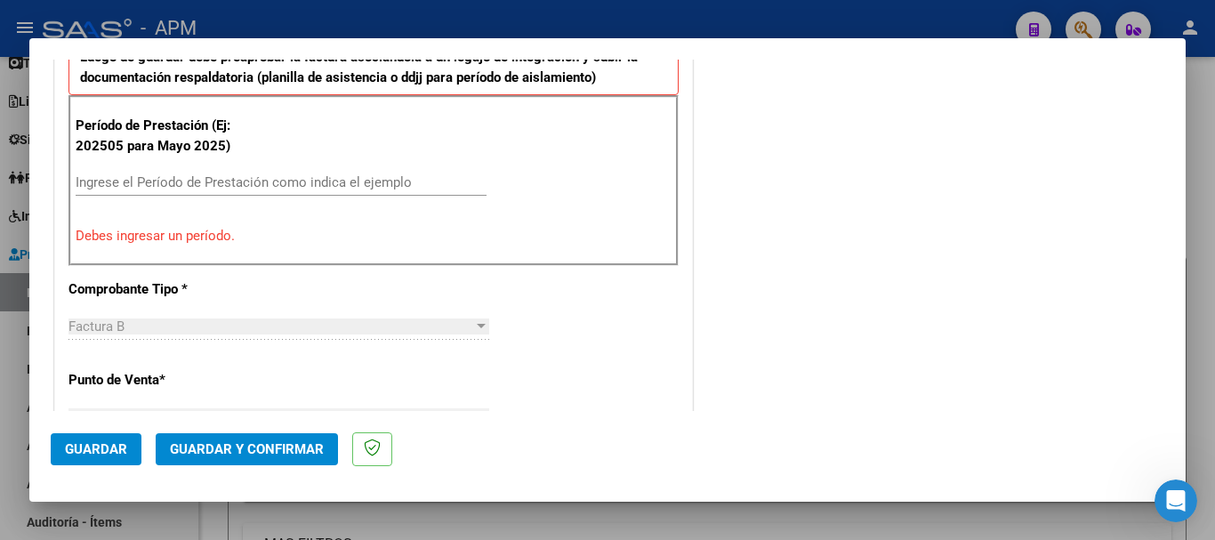
scroll to position [623, 0]
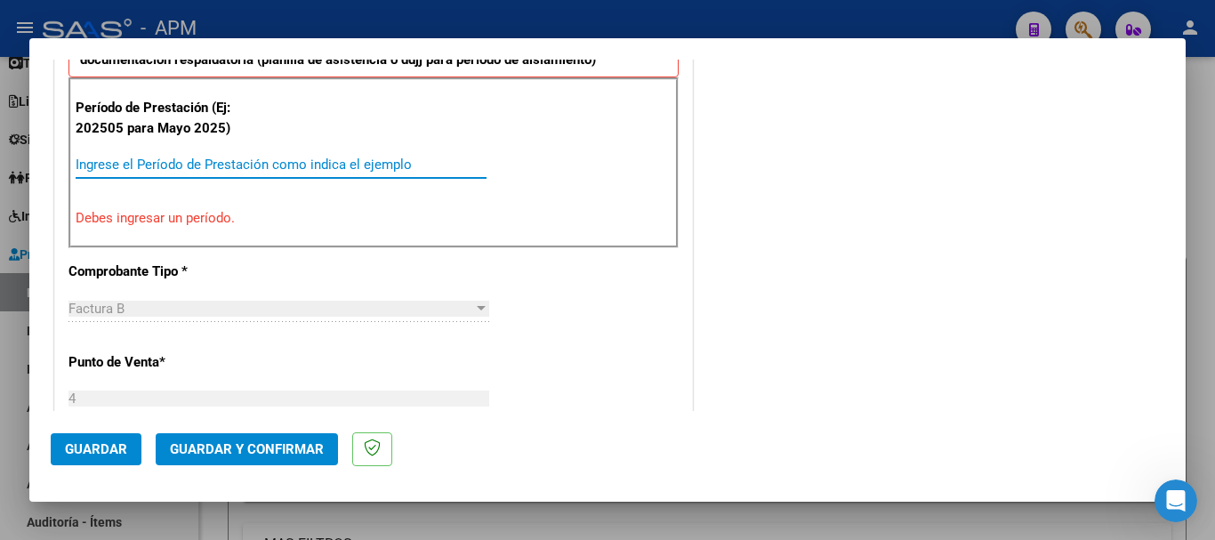
click at [178, 160] on input "Ingrese el Período de Prestación como indica el ejemplo" at bounding box center [281, 165] width 411 height 16
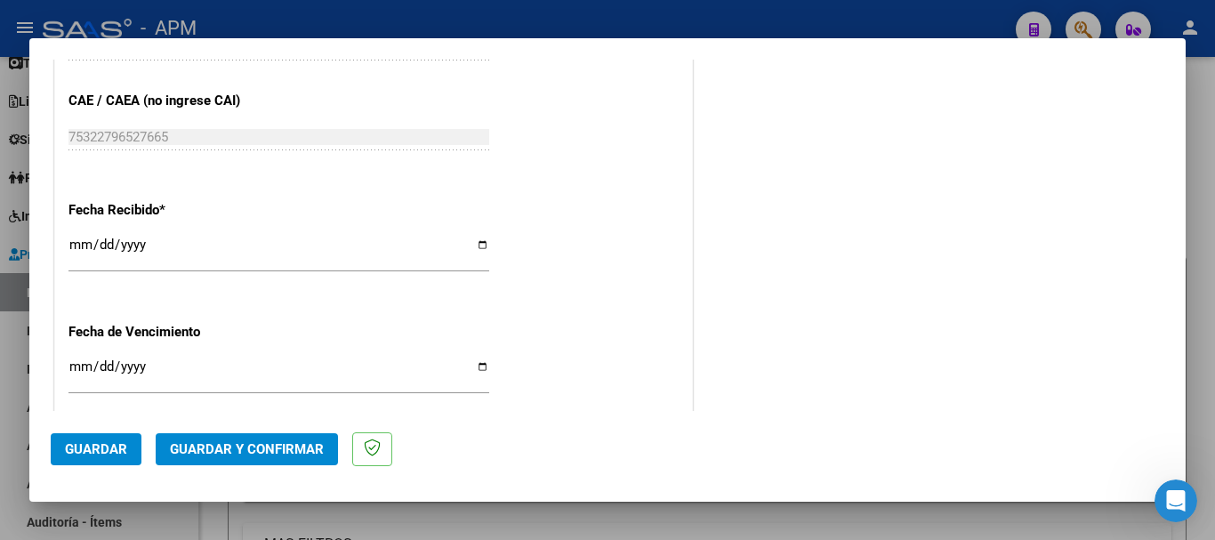
scroll to position [1246, 0]
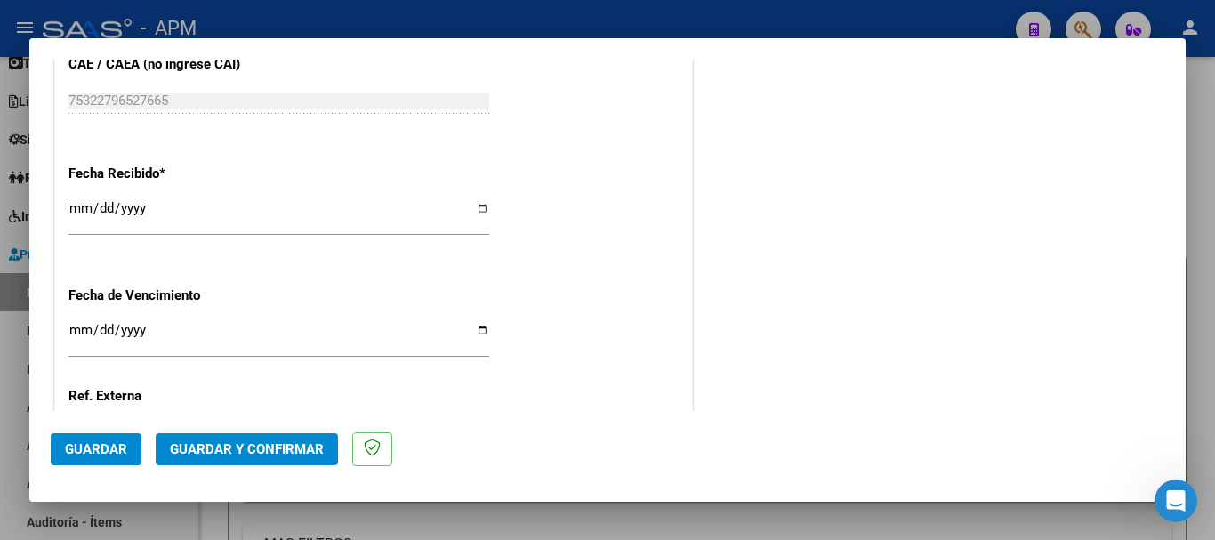
type input "202507"
click at [104, 450] on span "Guardar" at bounding box center [96, 449] width 62 height 16
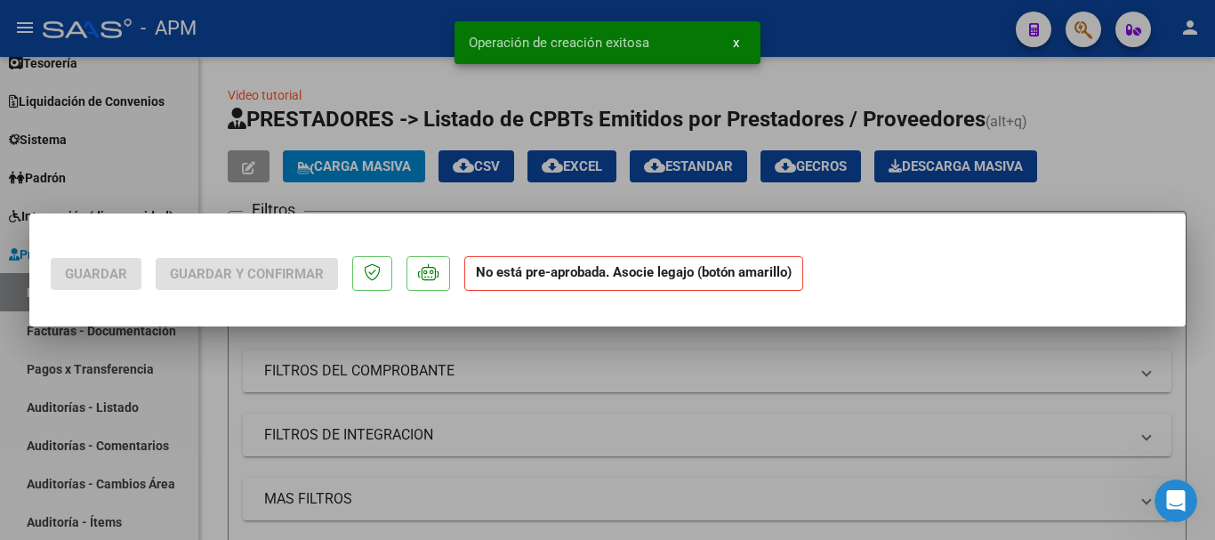
scroll to position [0, 0]
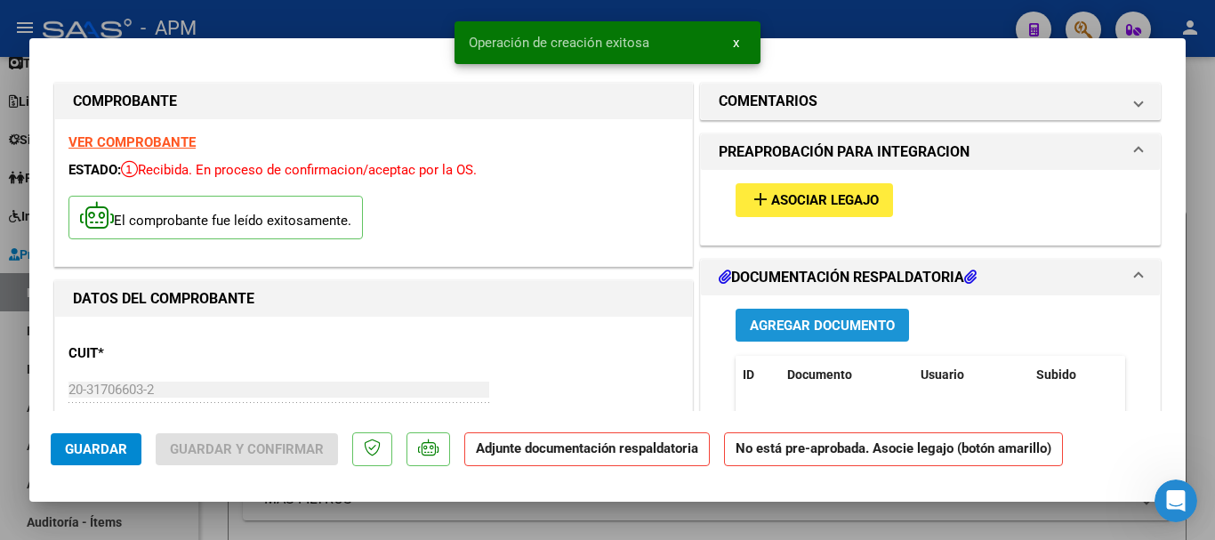
click at [856, 331] on span "Agregar Documento" at bounding box center [822, 326] width 145 height 16
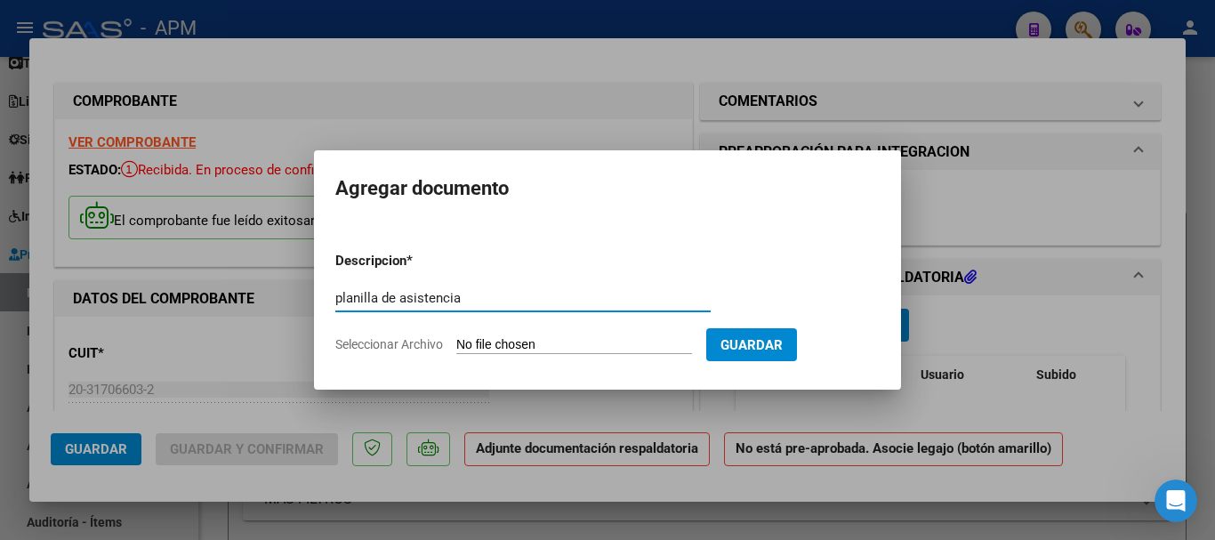
type input "planilla de asistencia"
click at [513, 343] on input "Seleccionar Archivo" at bounding box center [574, 345] width 236 height 17
type input "C:\fakepath\PA-TRANSPORTE JULIO.pdf"
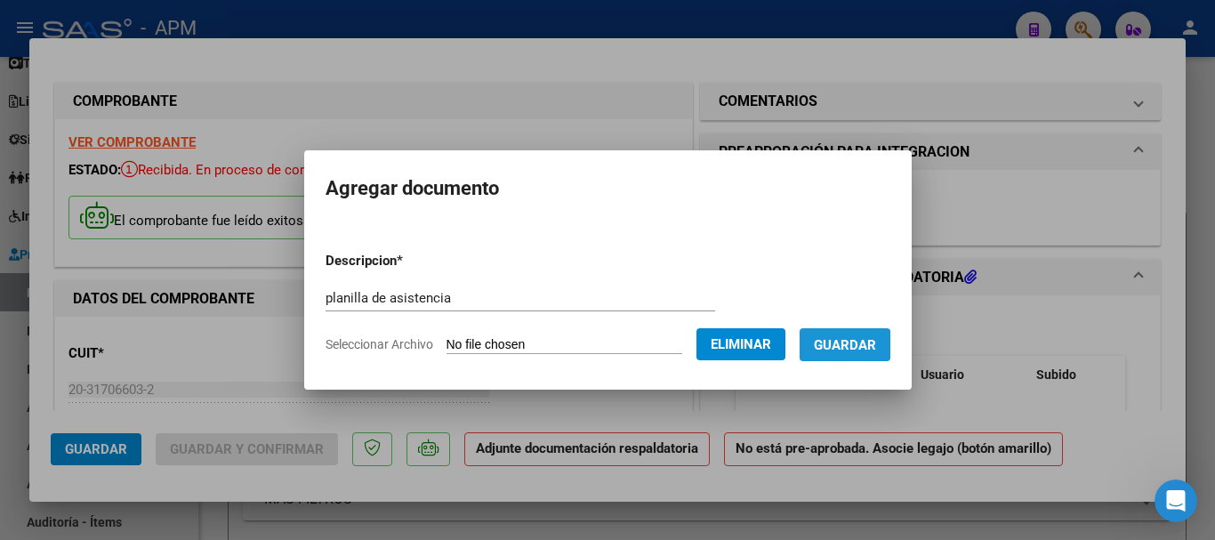
click at [853, 347] on span "Guardar" at bounding box center [845, 345] width 62 height 16
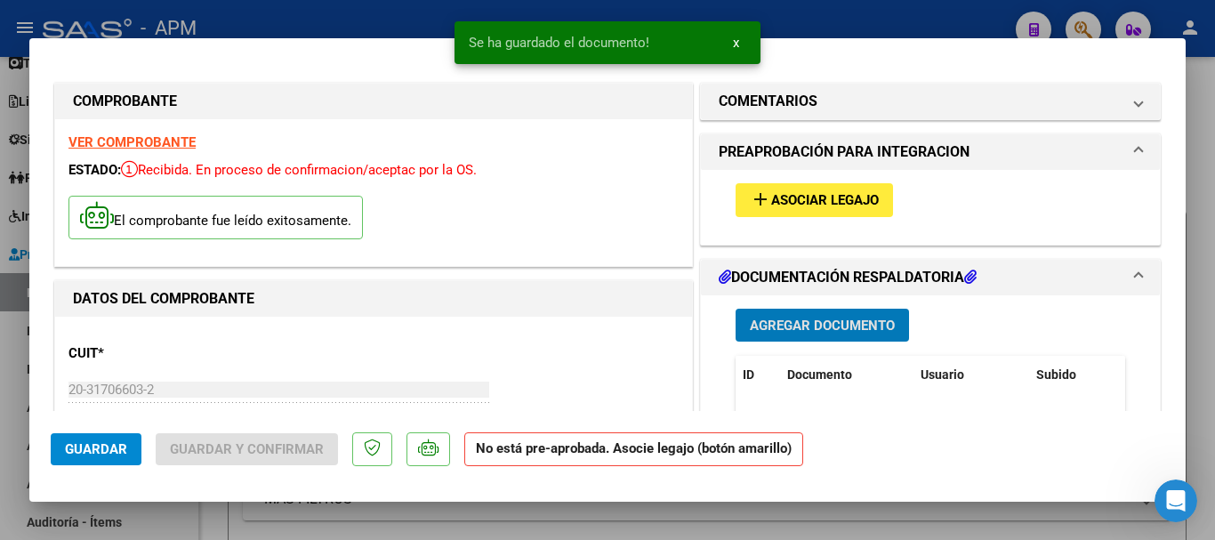
click at [833, 200] on span "Asociar Legajo" at bounding box center [825, 201] width 108 height 16
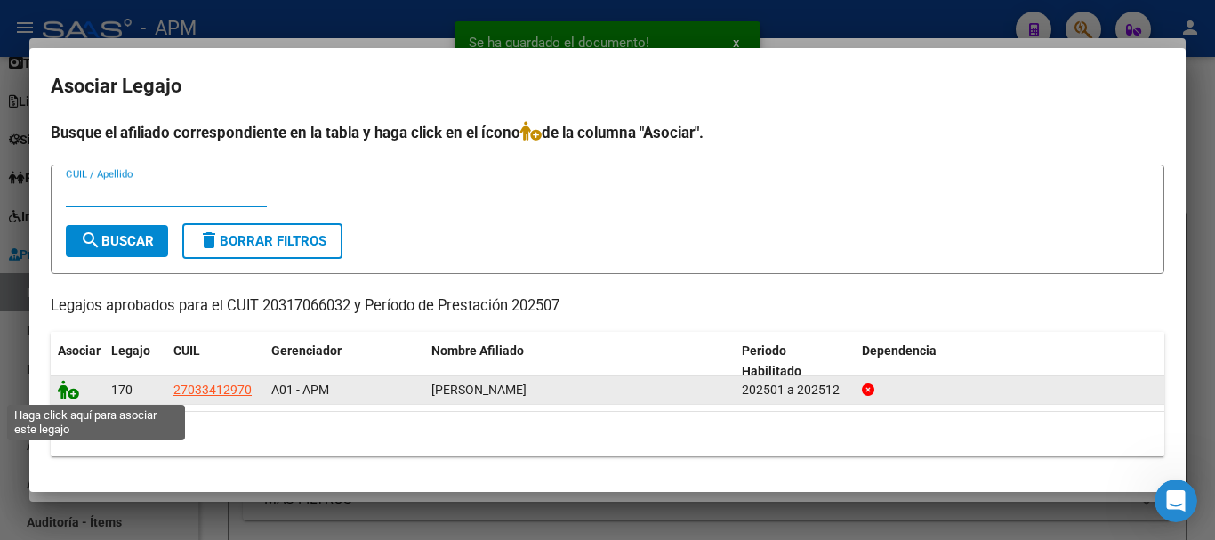
click at [60, 389] on icon at bounding box center [68, 390] width 21 height 20
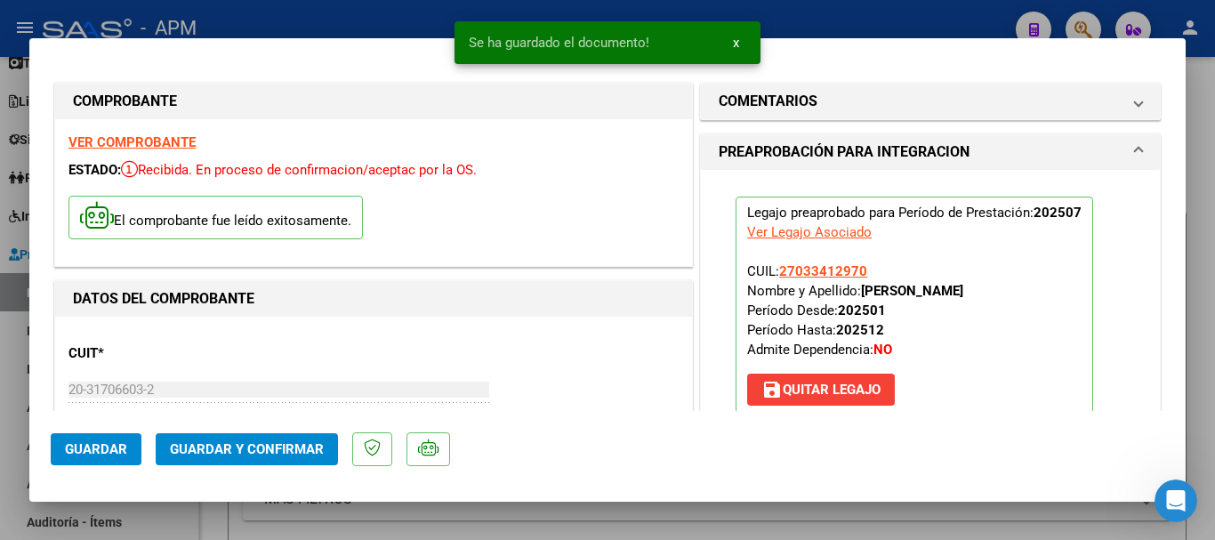
click at [286, 444] on span "Guardar y Confirmar" at bounding box center [247, 449] width 154 height 16
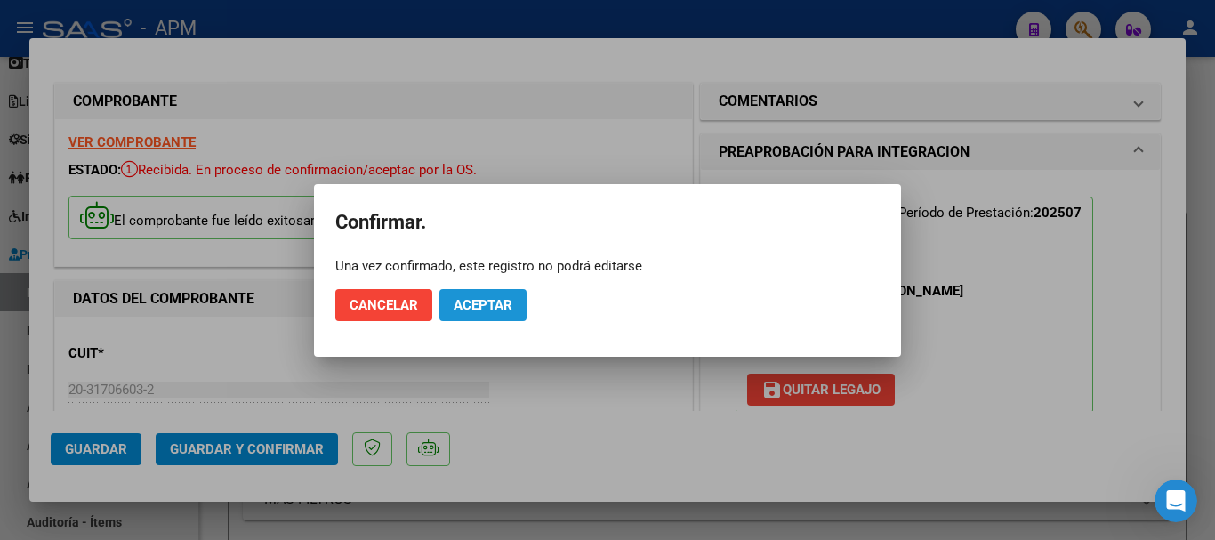
click at [510, 300] on span "Aceptar" at bounding box center [483, 305] width 59 height 16
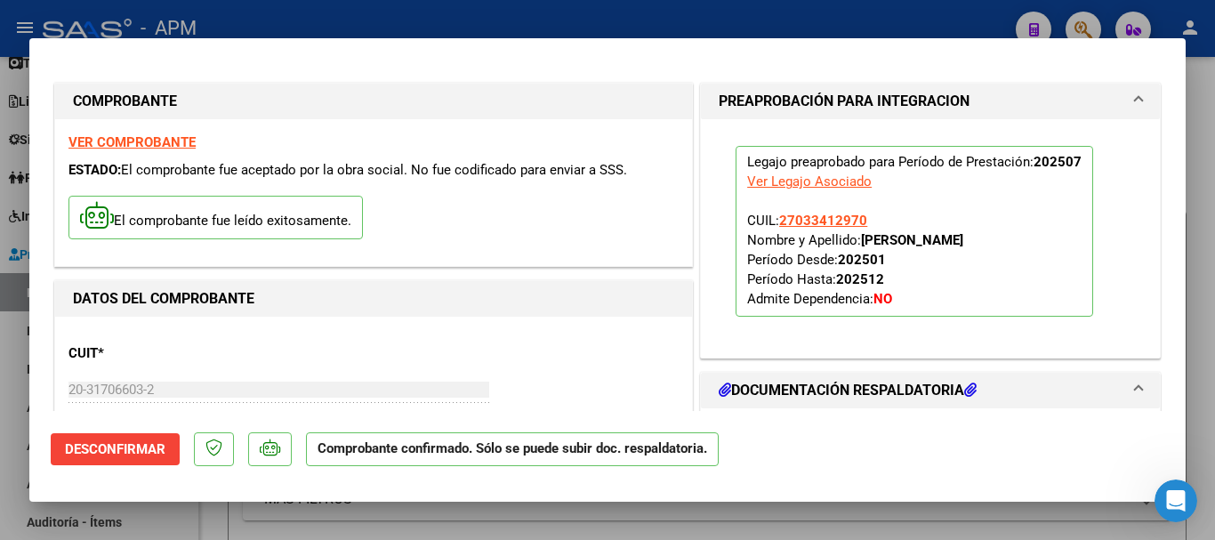
click at [585, 517] on div at bounding box center [607, 270] width 1215 height 540
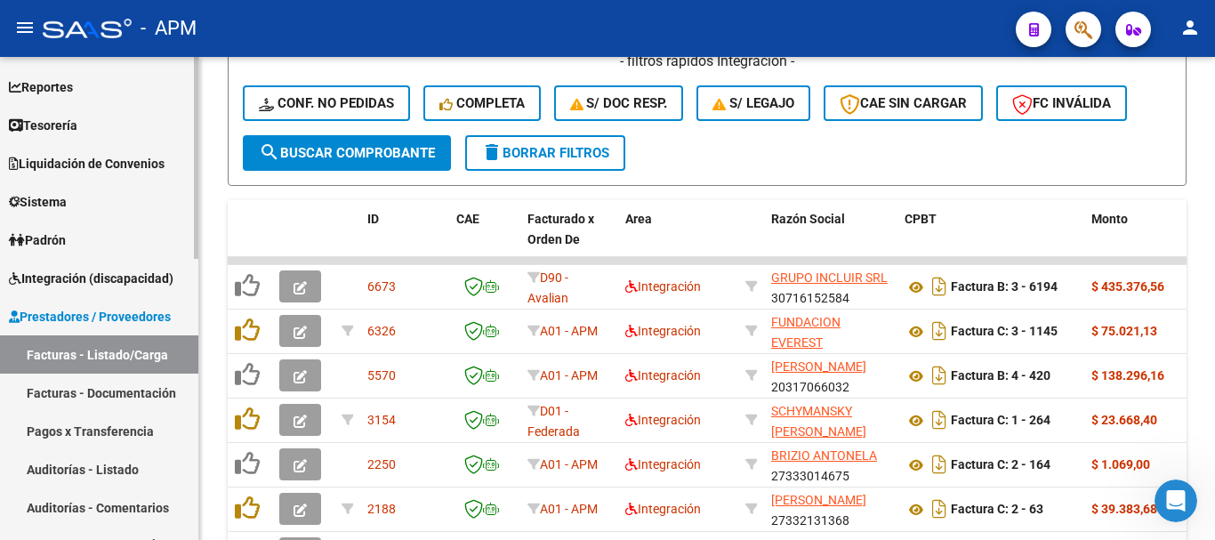
scroll to position [46, 0]
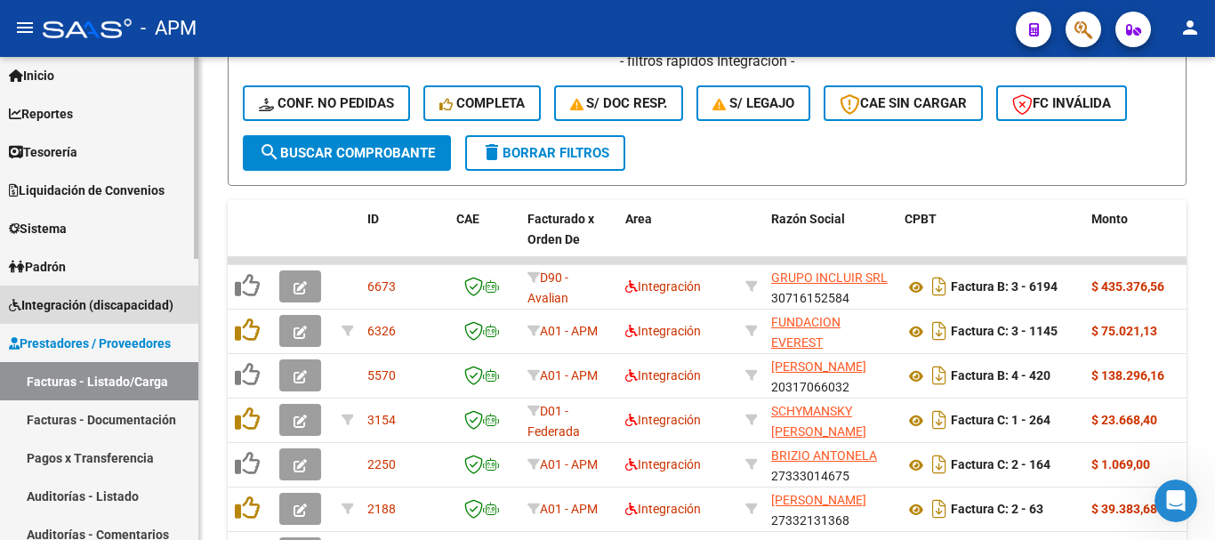
click at [75, 311] on span "Integración (discapacidad)" at bounding box center [91, 305] width 165 height 20
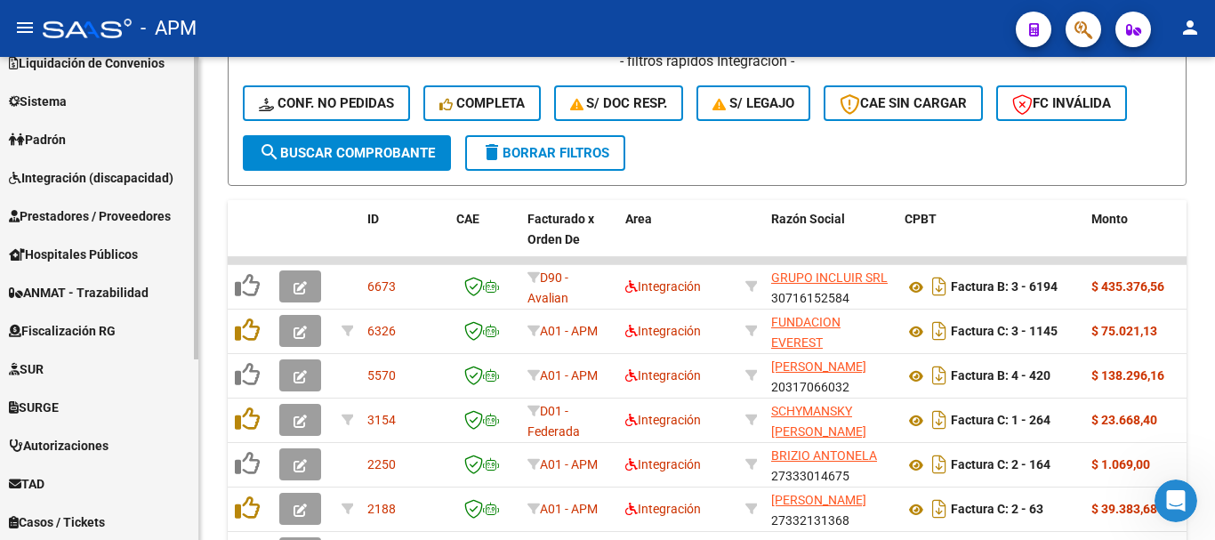
scroll to position [178, 0]
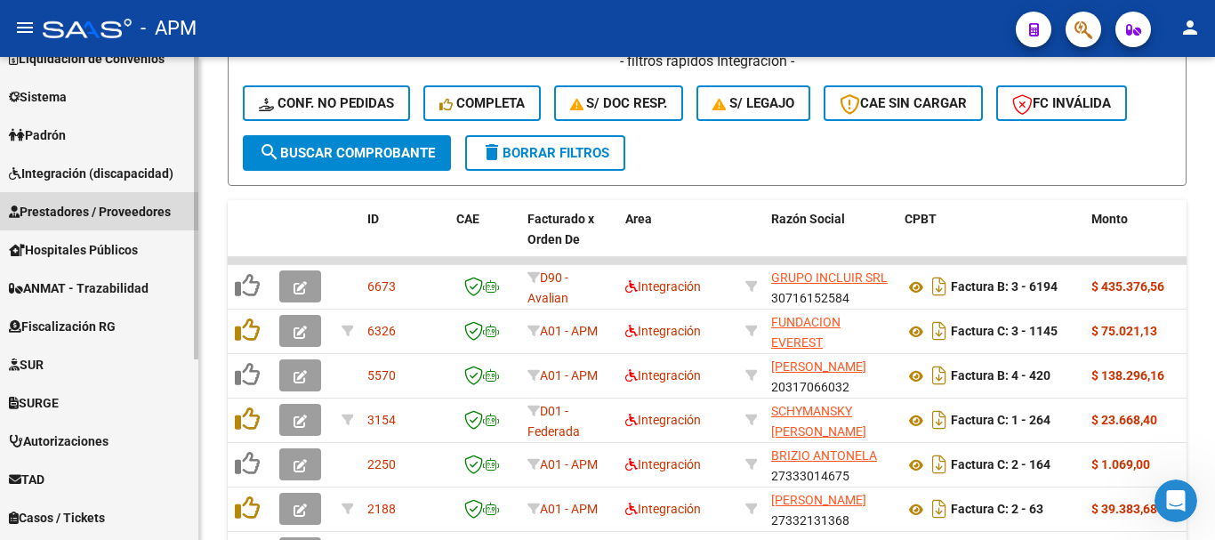
click at [125, 211] on span "Prestadores / Proveedores" at bounding box center [90, 212] width 162 height 20
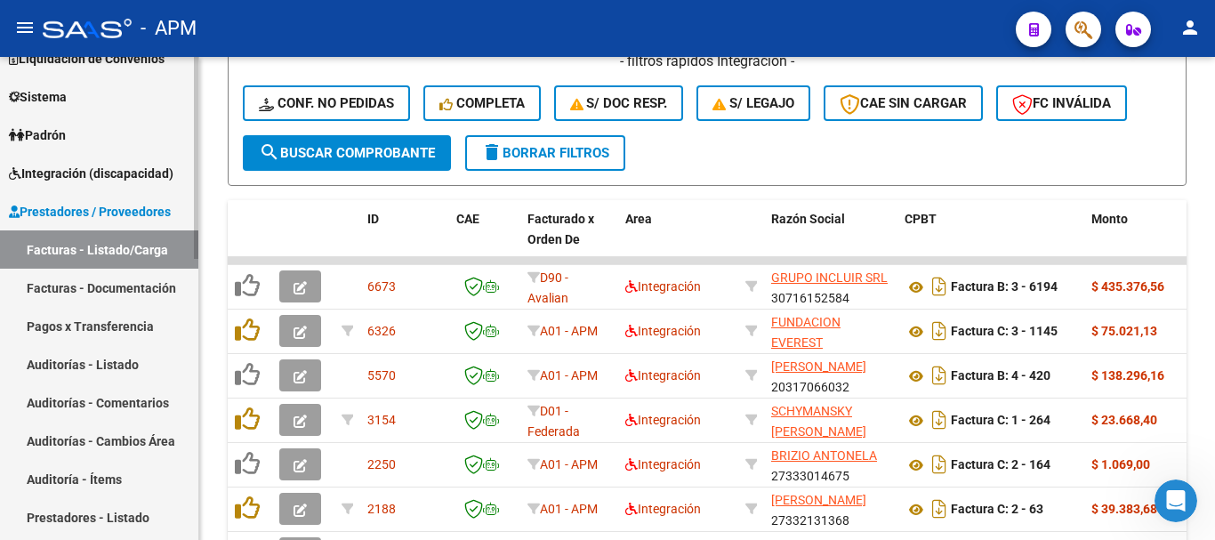
click at [141, 252] on link "Facturas - Listado/Carga" at bounding box center [99, 249] width 198 height 38
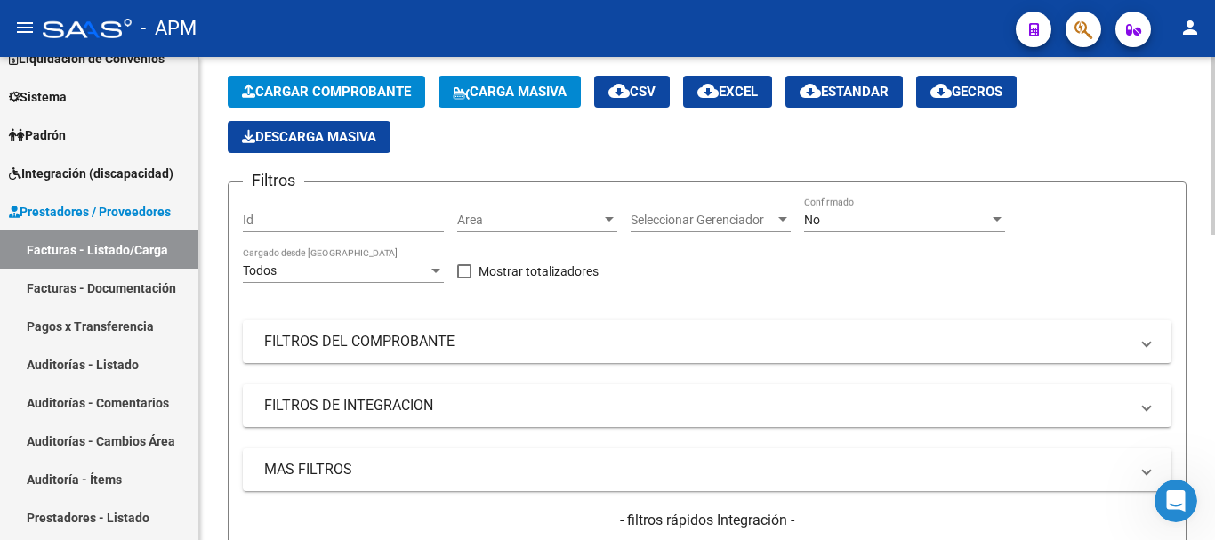
scroll to position [0, 0]
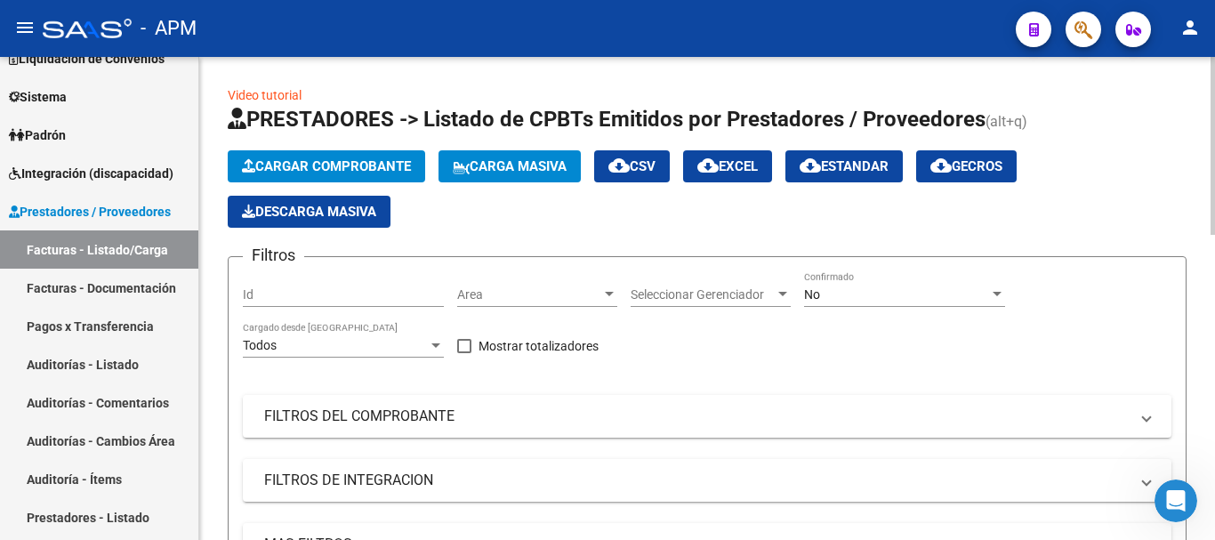
click at [364, 164] on span "Cargar Comprobante" at bounding box center [326, 166] width 169 height 16
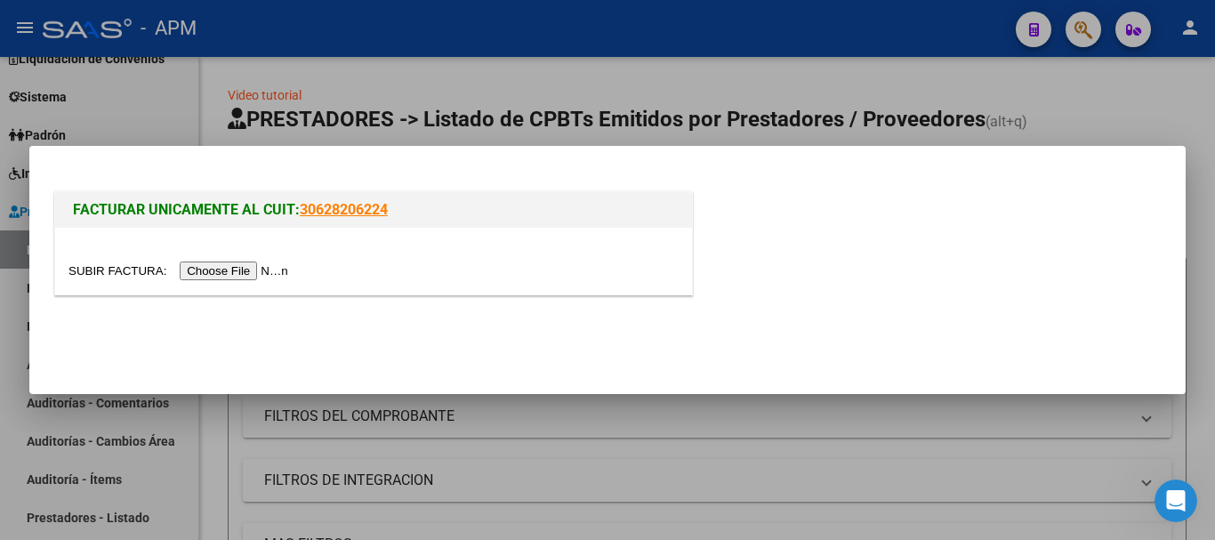
click at [289, 274] on input "file" at bounding box center [181, 271] width 225 height 19
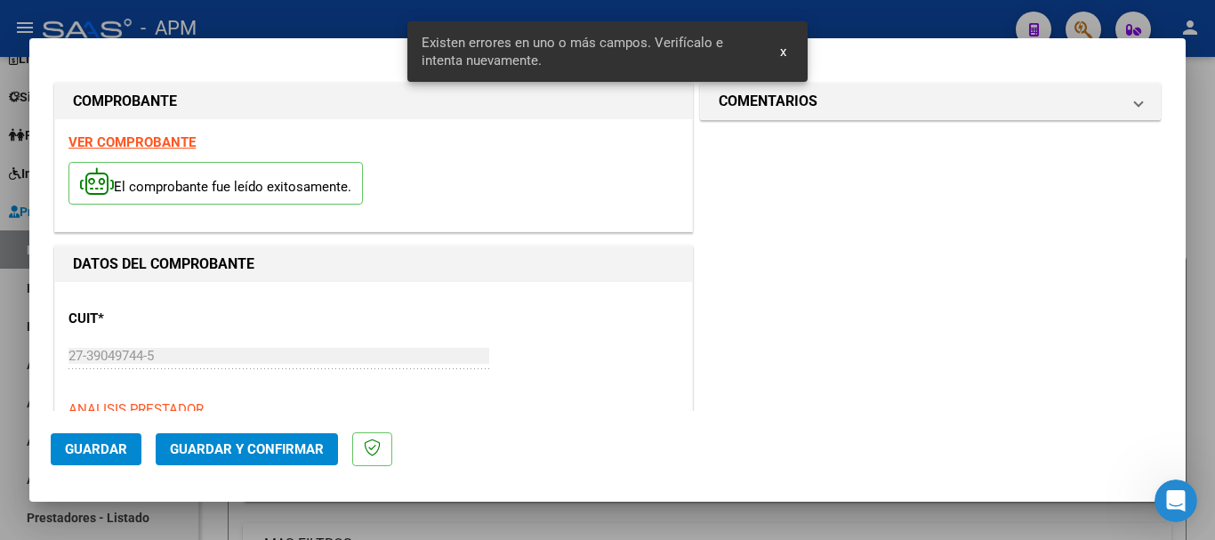
click at [161, 138] on strong "VER COMPROBANTE" at bounding box center [132, 142] width 127 height 16
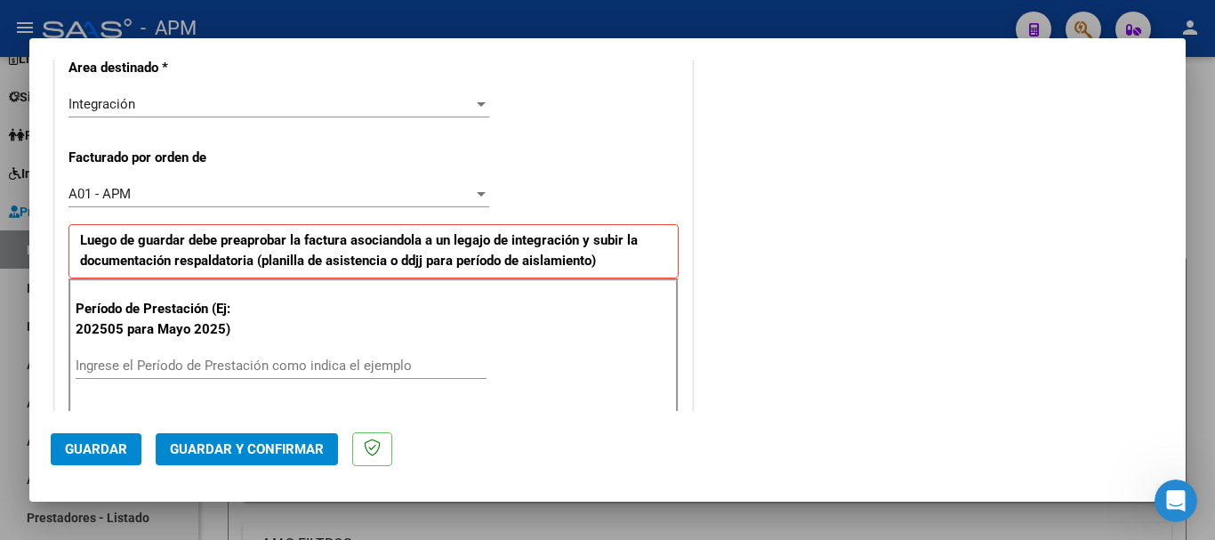
scroll to position [534, 0]
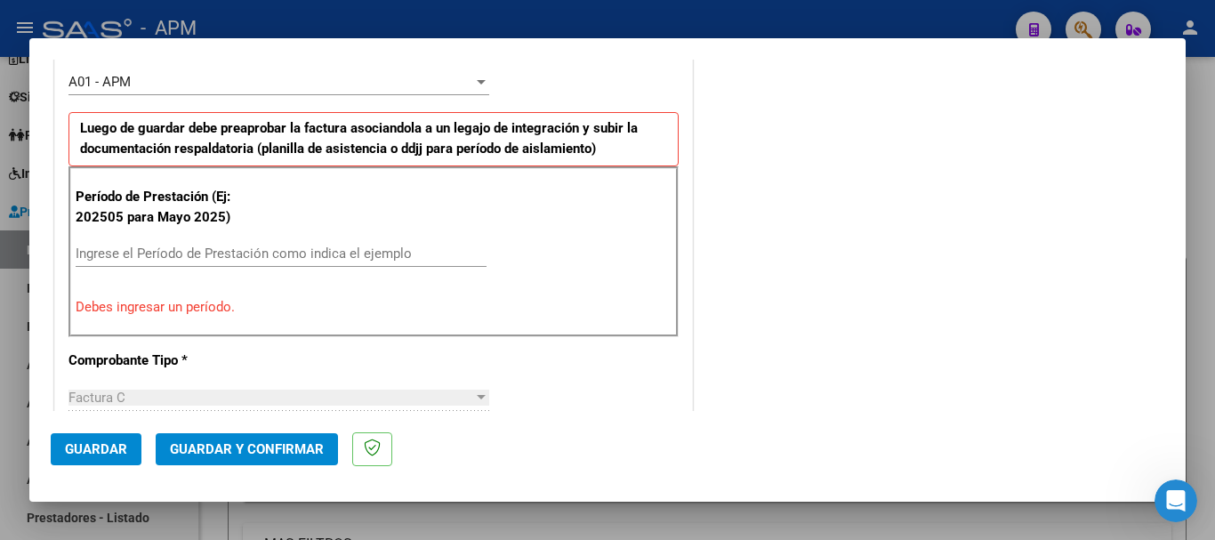
click at [215, 256] on input "Ingrese el Período de Prestación como indica el ejemplo" at bounding box center [281, 254] width 411 height 16
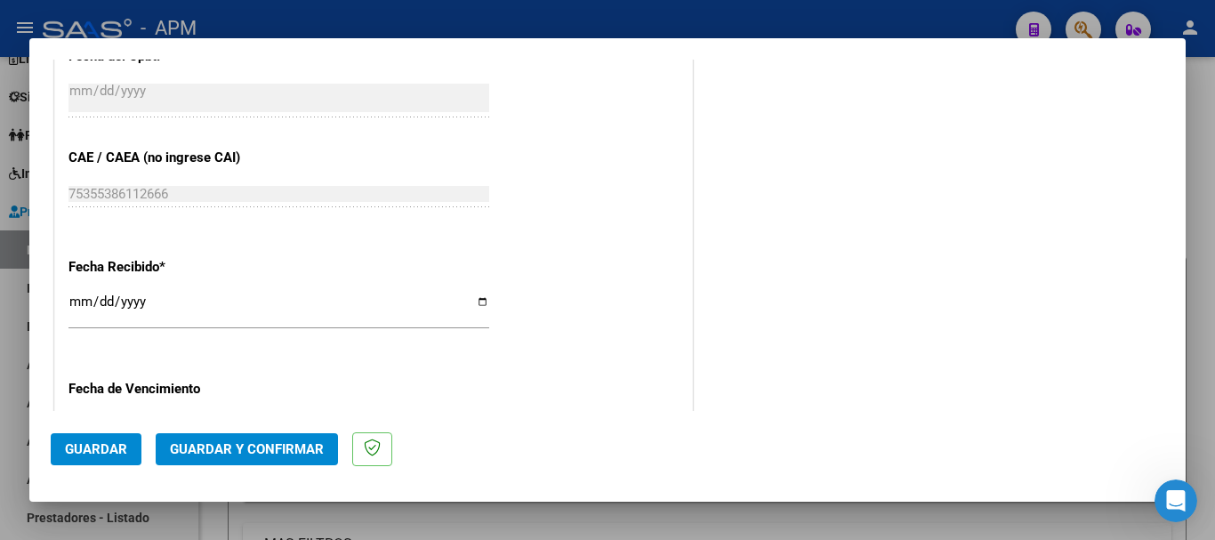
scroll to position [1157, 0]
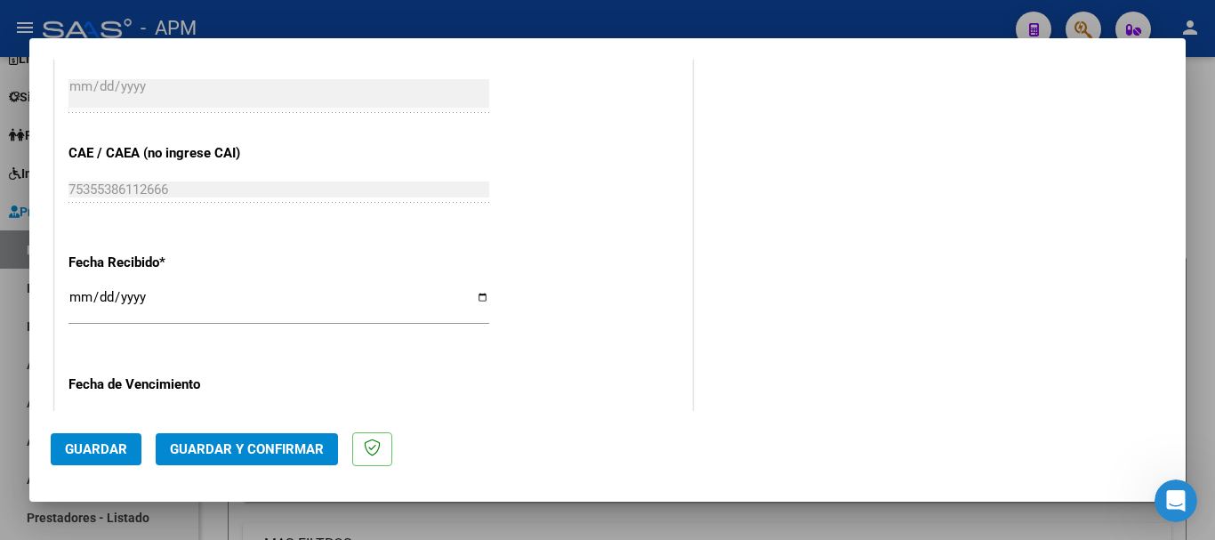
type input "202508"
click at [112, 450] on span "Guardar" at bounding box center [96, 449] width 62 height 16
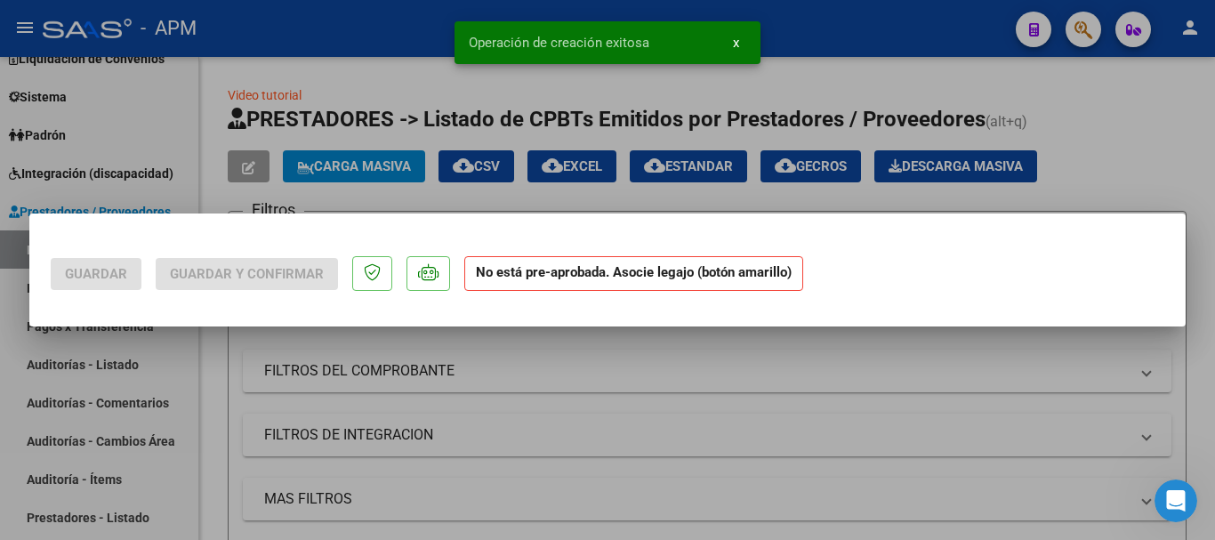
scroll to position [0, 0]
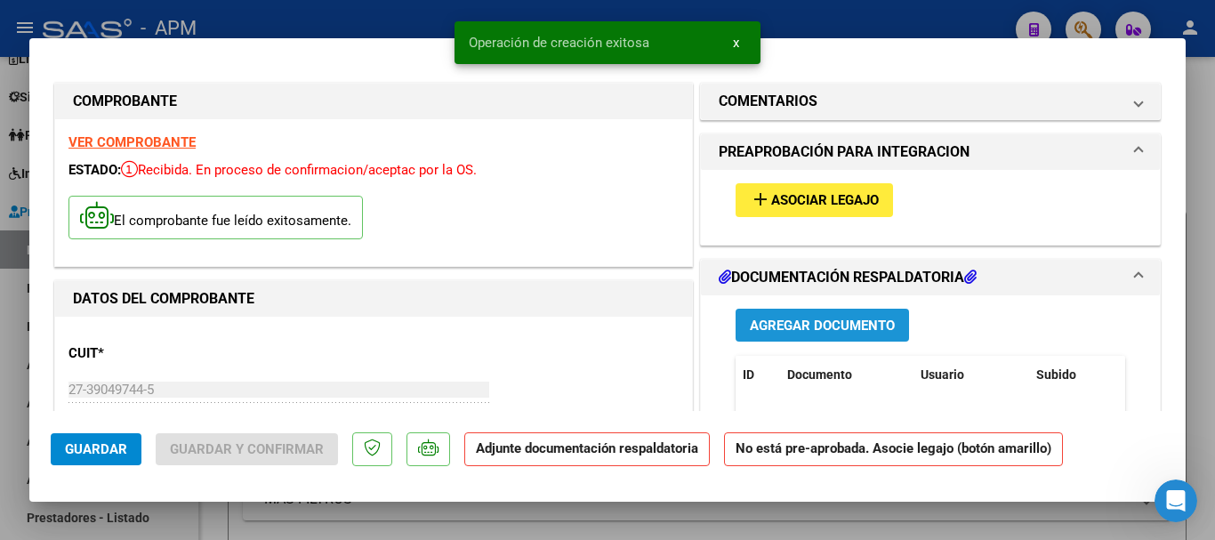
click at [822, 330] on span "Agregar Documento" at bounding box center [822, 326] width 145 height 16
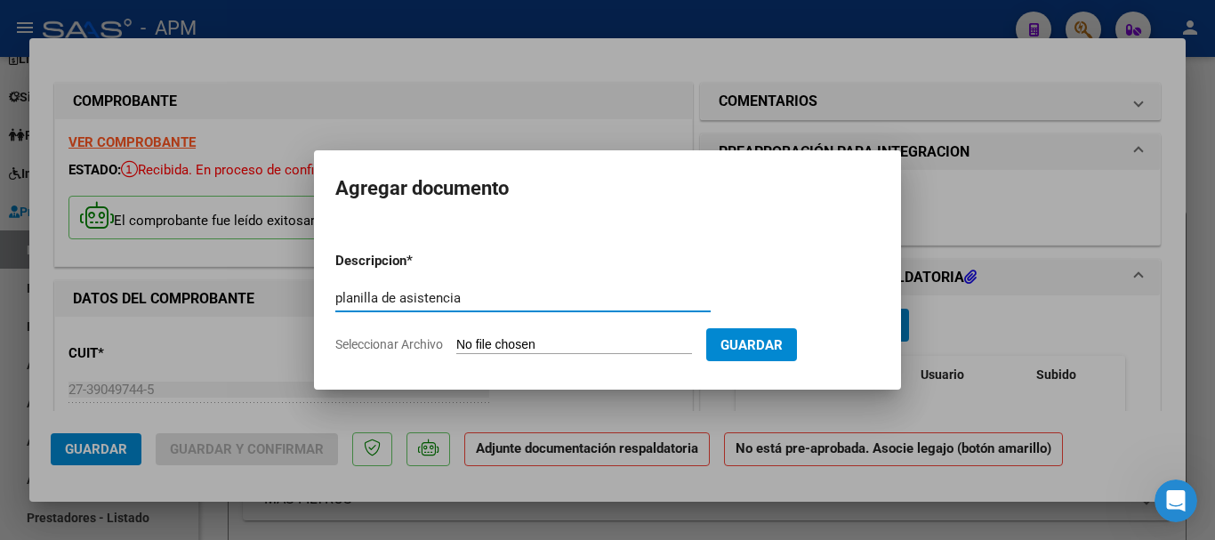
type input "planilla de asistencia"
click at [520, 341] on input "Seleccionar Archivo" at bounding box center [574, 345] width 236 height 17
type input "C:\fakepath\PA-BAIMA.pdf"
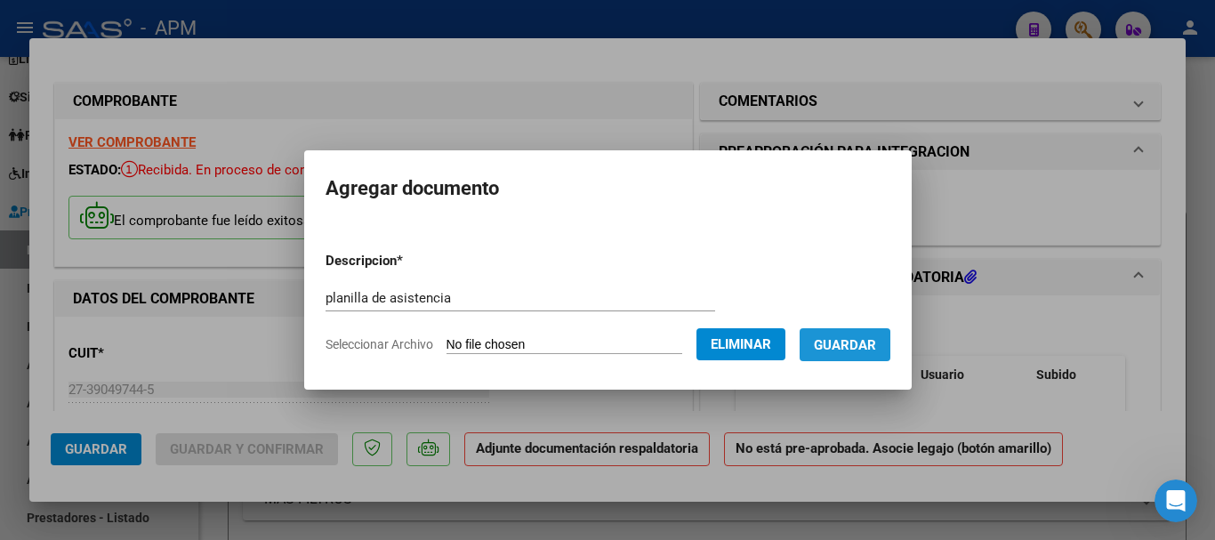
click at [861, 349] on span "Guardar" at bounding box center [845, 345] width 62 height 16
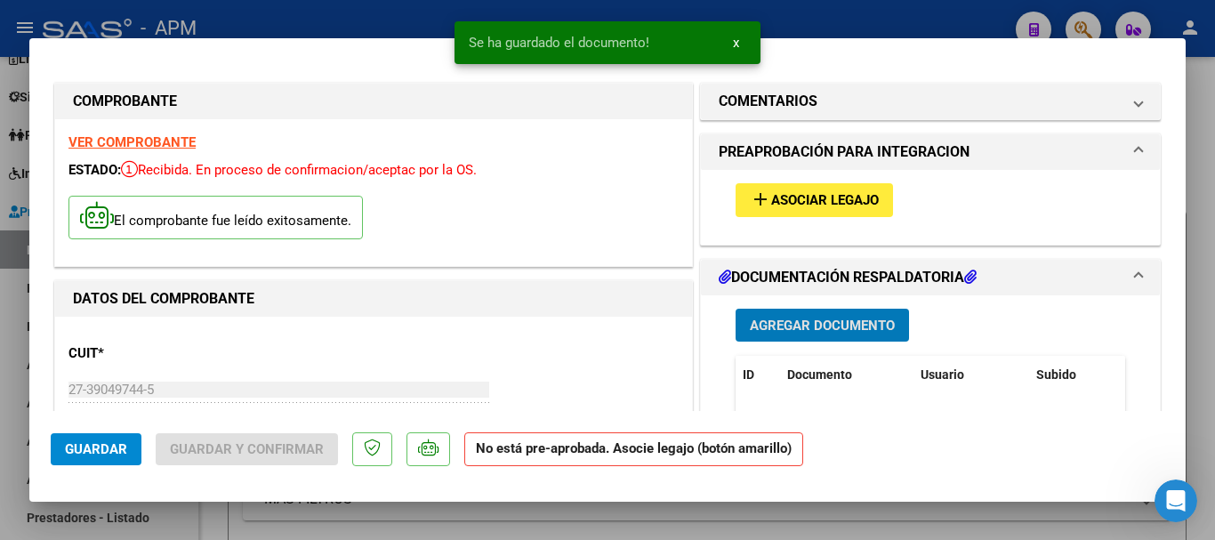
click at [815, 190] on button "add Asociar Legajo" at bounding box center [814, 199] width 157 height 33
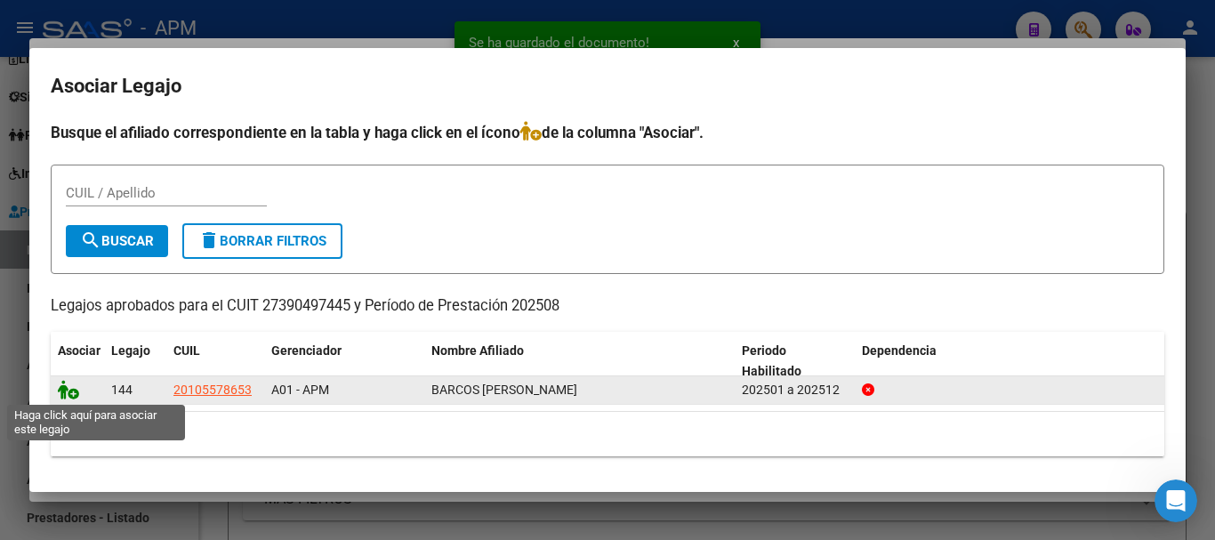
click at [69, 383] on icon at bounding box center [68, 390] width 21 height 20
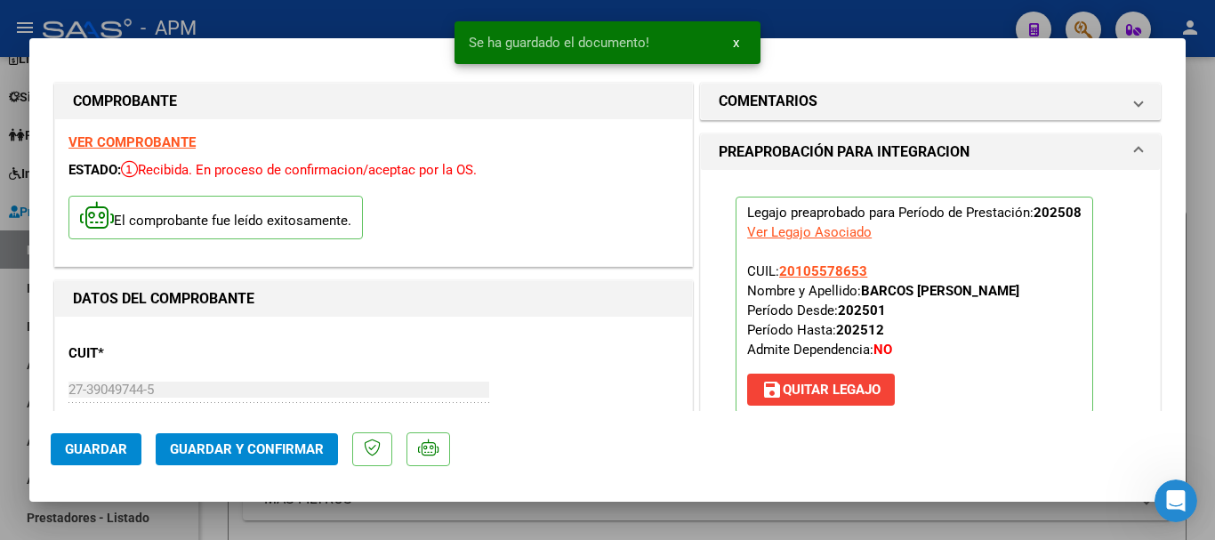
click at [295, 450] on span "Guardar y Confirmar" at bounding box center [247, 449] width 154 height 16
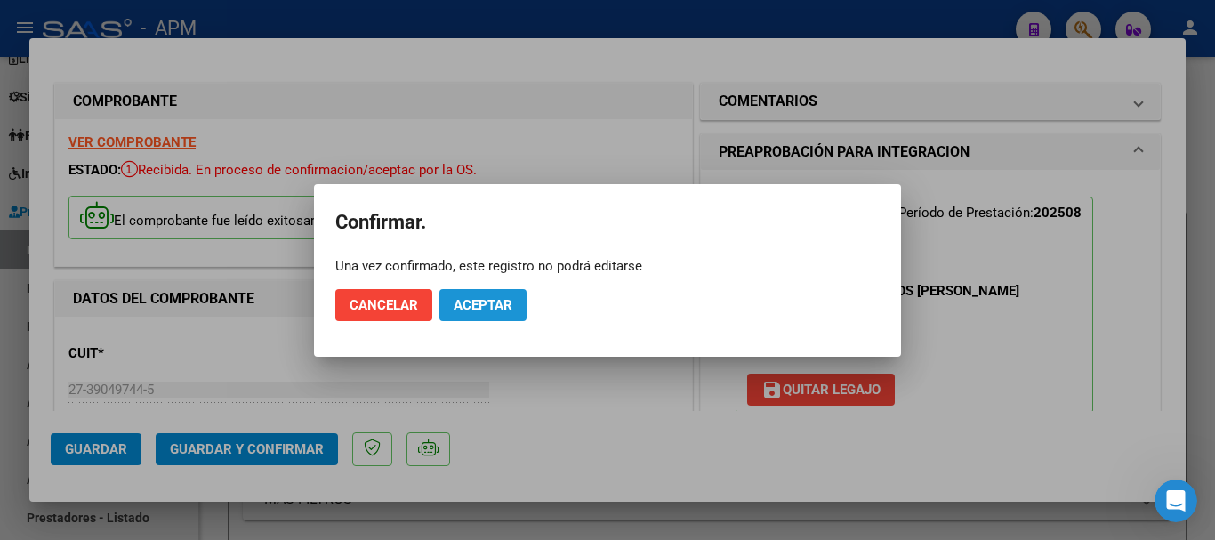
click at [469, 303] on span "Aceptar" at bounding box center [483, 305] width 59 height 16
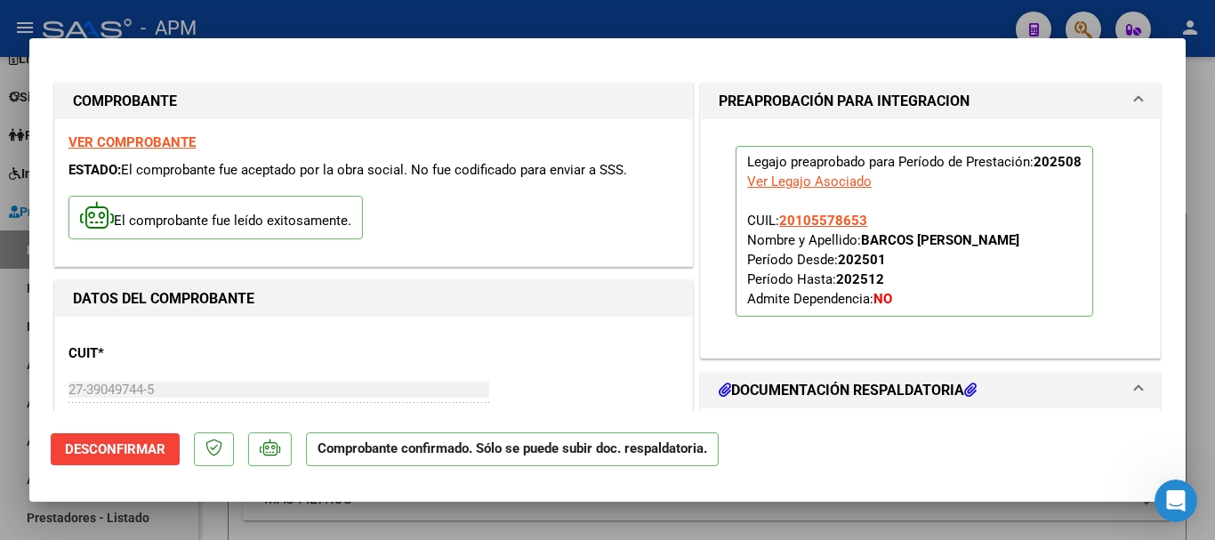
click at [561, 526] on div at bounding box center [607, 270] width 1215 height 540
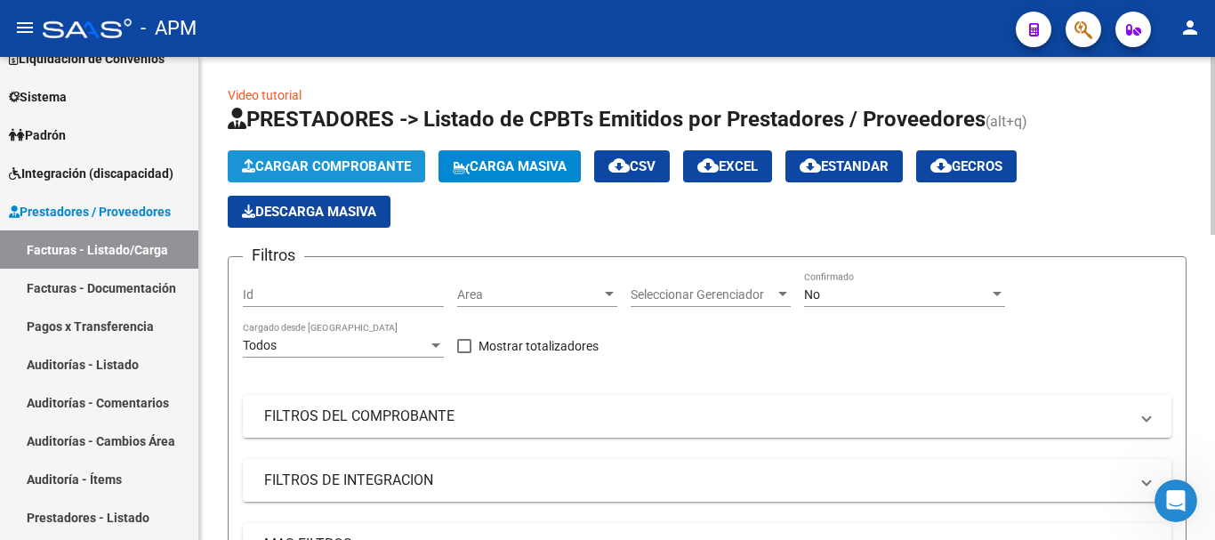
click at [340, 162] on span "Cargar Comprobante" at bounding box center [326, 166] width 169 height 16
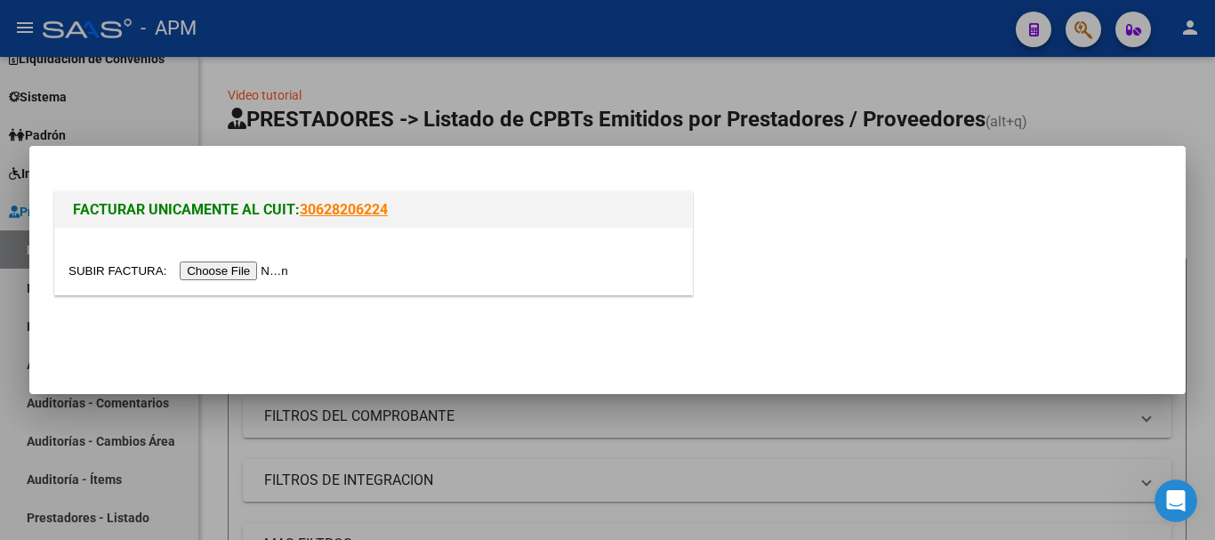
click at [258, 269] on input "file" at bounding box center [181, 271] width 225 height 19
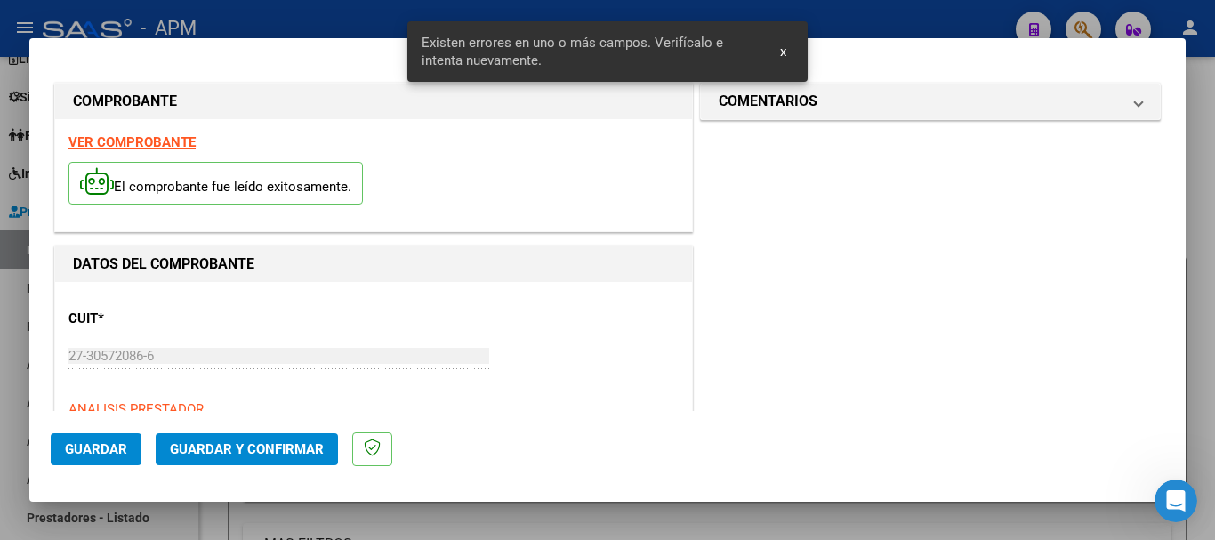
click at [187, 143] on strong "VER COMPROBANTE" at bounding box center [132, 142] width 127 height 16
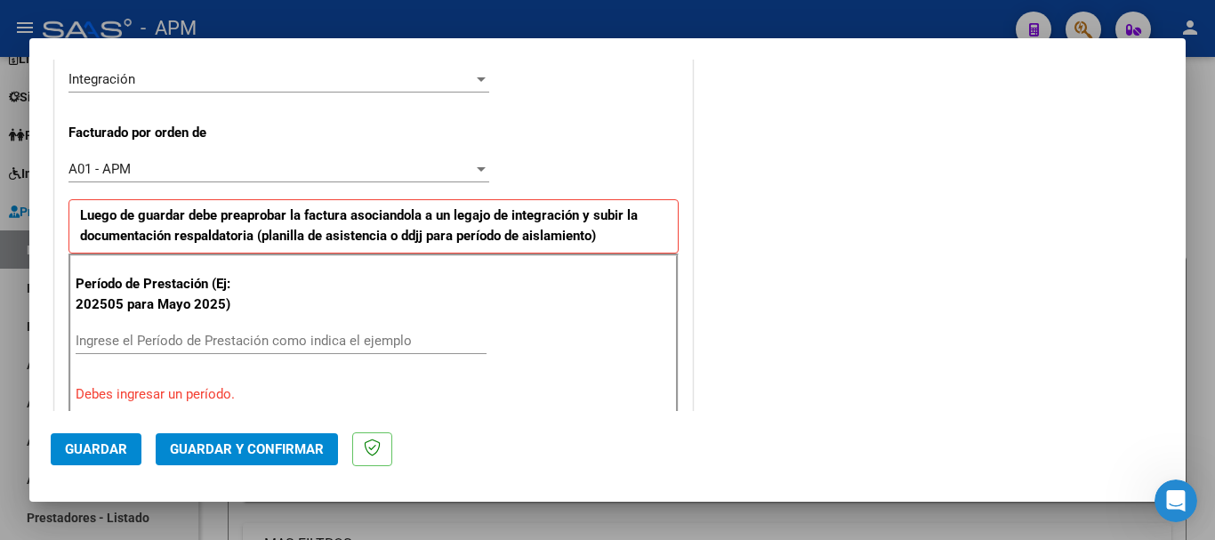
scroll to position [534, 0]
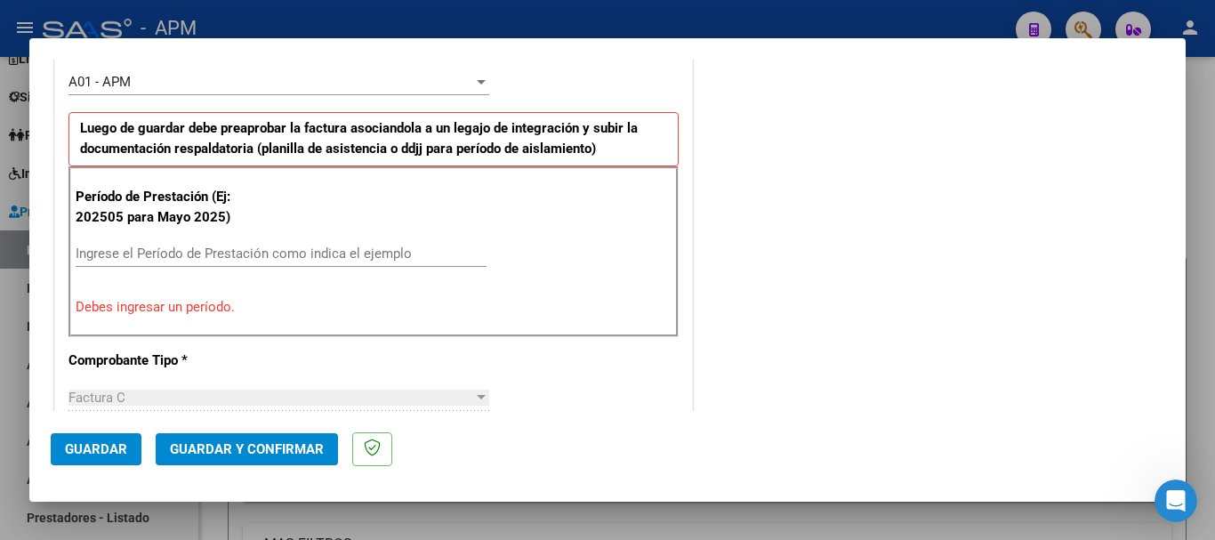
click at [193, 249] on input "Ingrese el Período de Prestación como indica el ejemplo" at bounding box center [281, 254] width 411 height 16
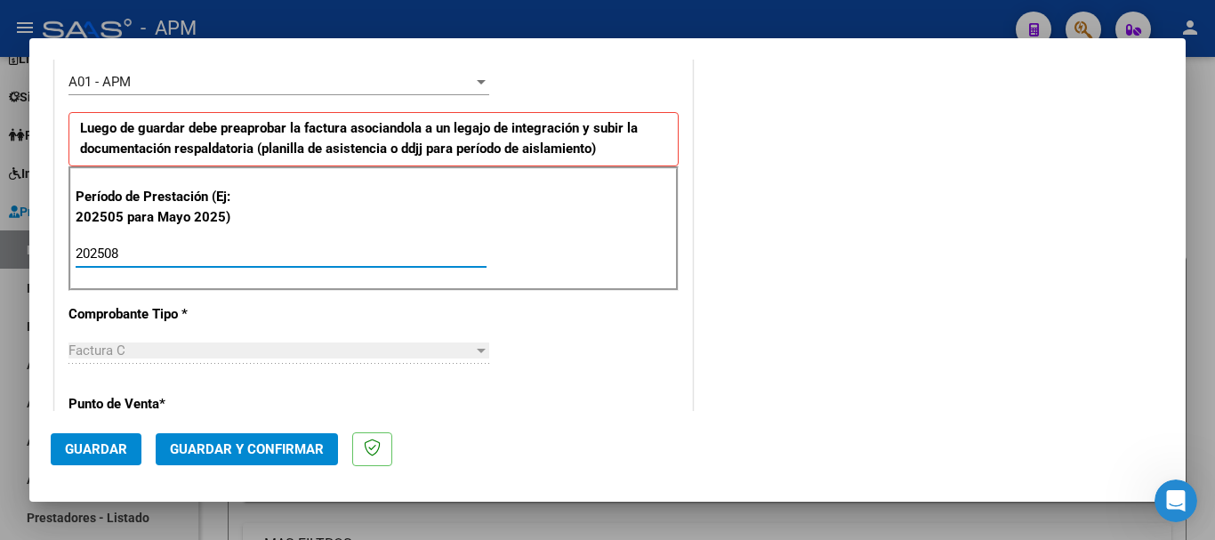
type input "202508"
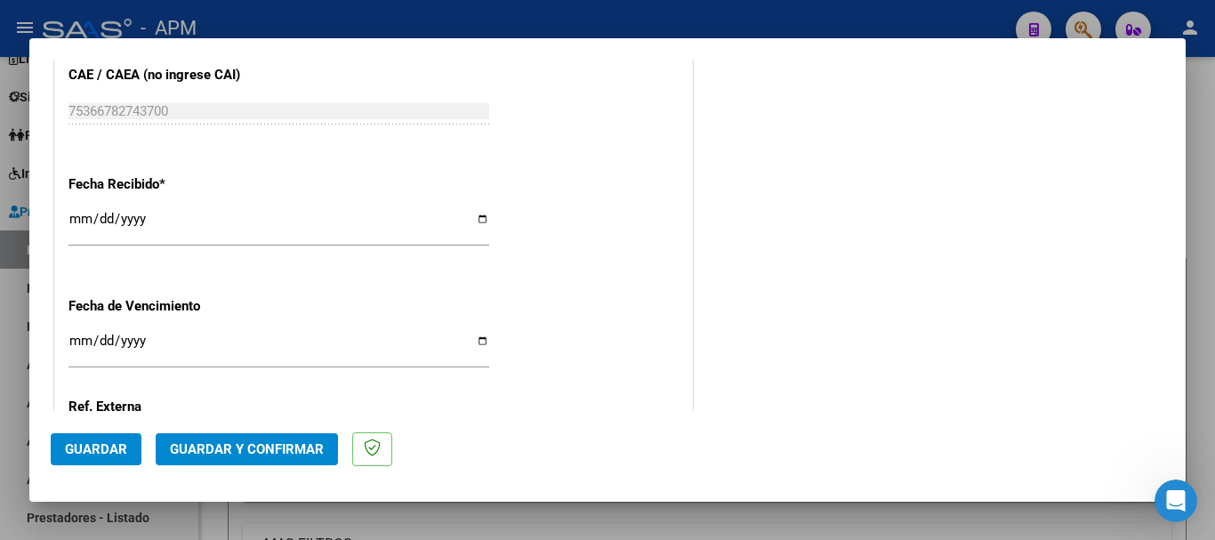
scroll to position [1246, 0]
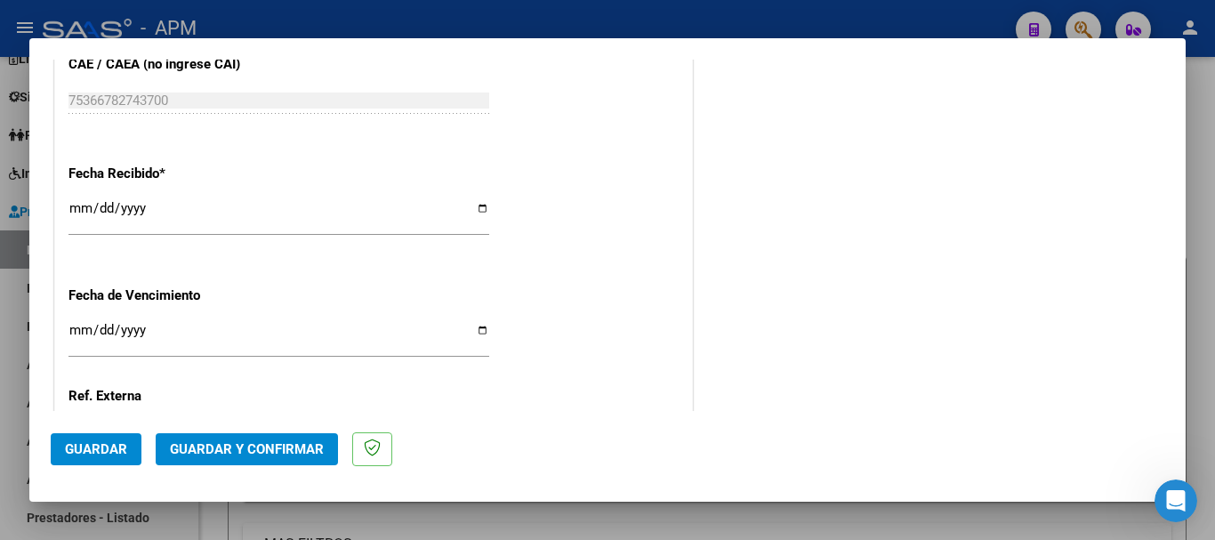
click at [90, 456] on span "Guardar" at bounding box center [96, 449] width 62 height 16
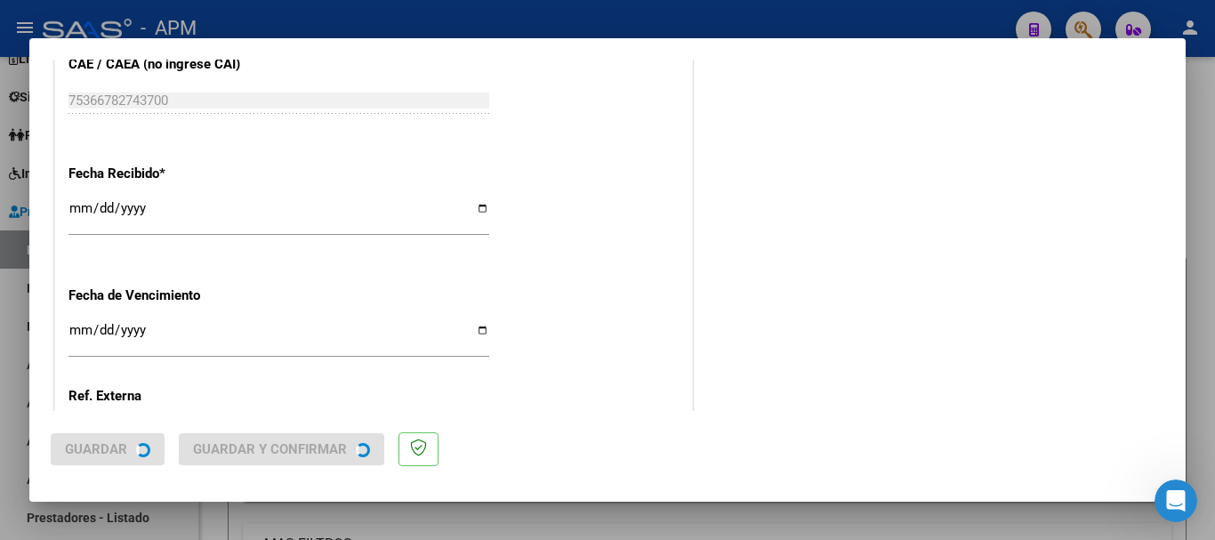
scroll to position [0, 0]
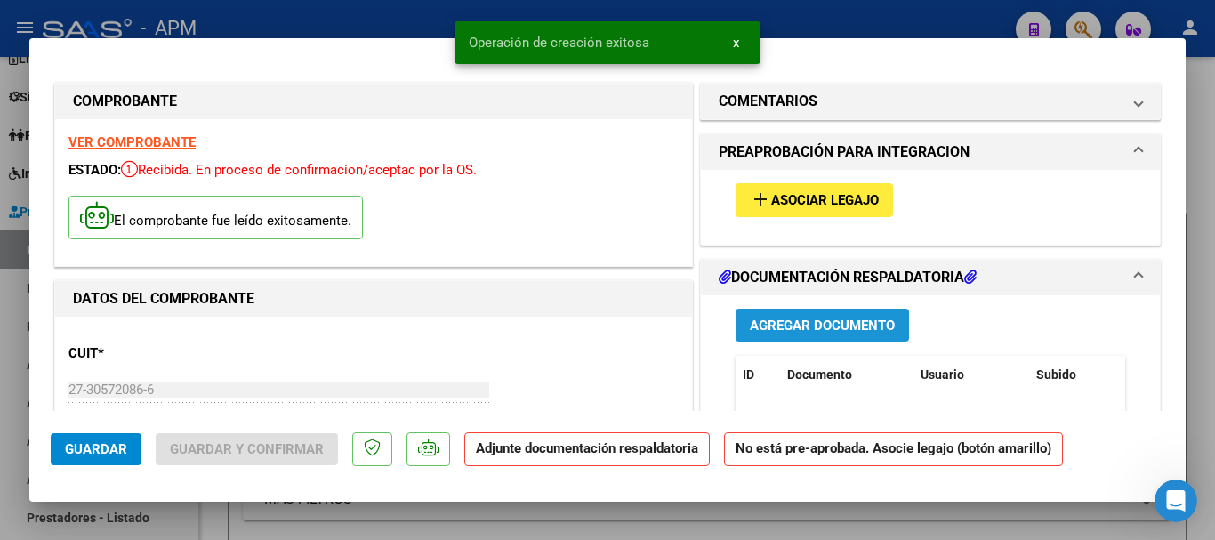
click at [843, 325] on span "Agregar Documento" at bounding box center [822, 326] width 145 height 16
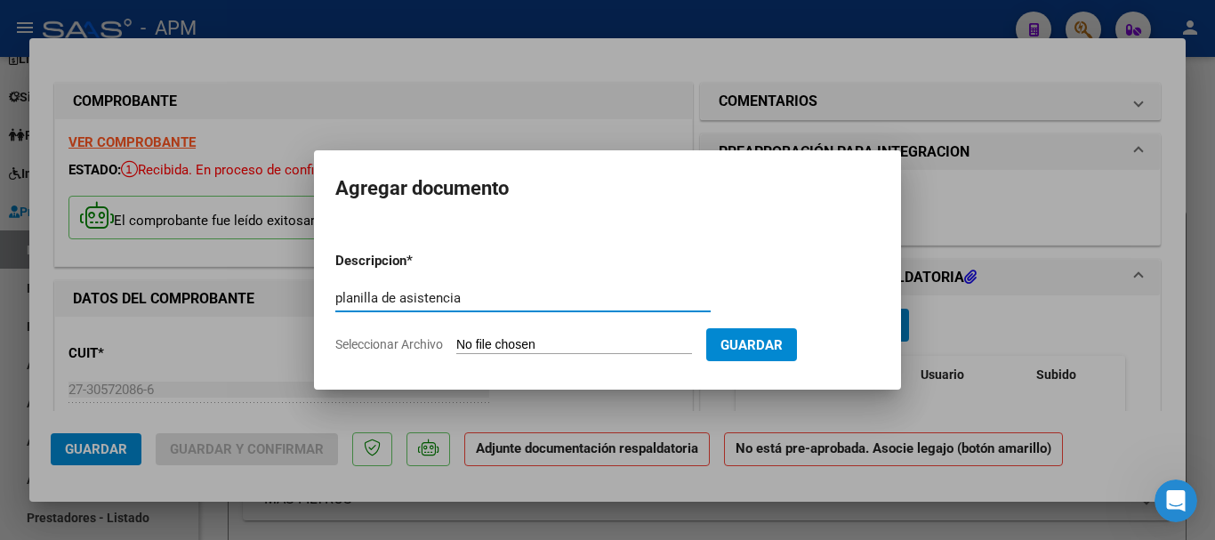
type input "planilla de asistencia"
click at [501, 346] on input "Seleccionar Archivo" at bounding box center [574, 345] width 236 height 17
type input "C:\fakepath\PA-MENCACCI.pdf"
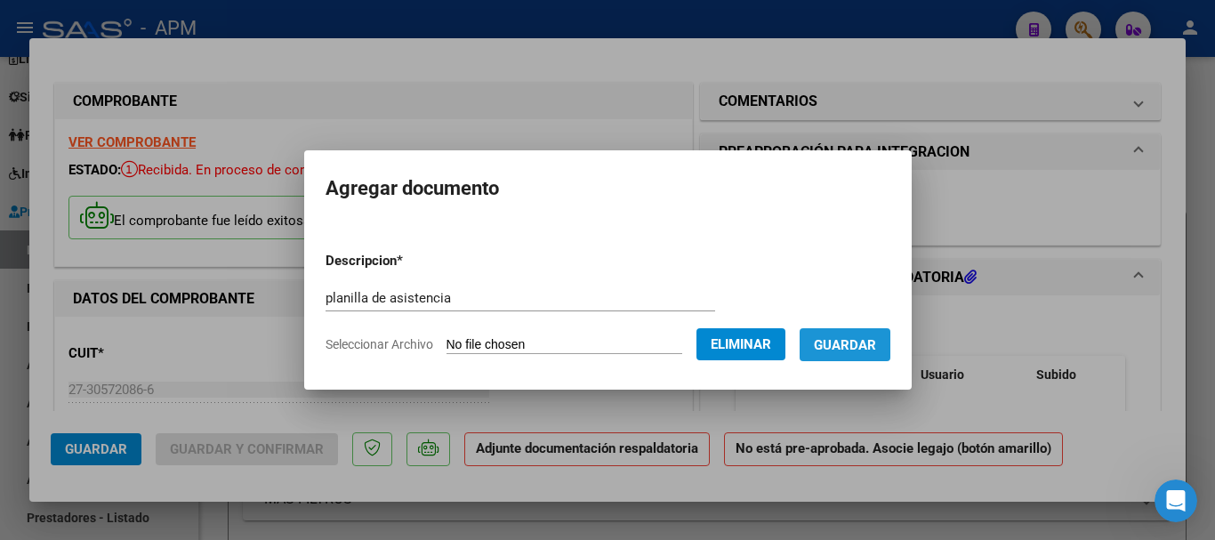
click at [871, 347] on span "Guardar" at bounding box center [845, 345] width 62 height 16
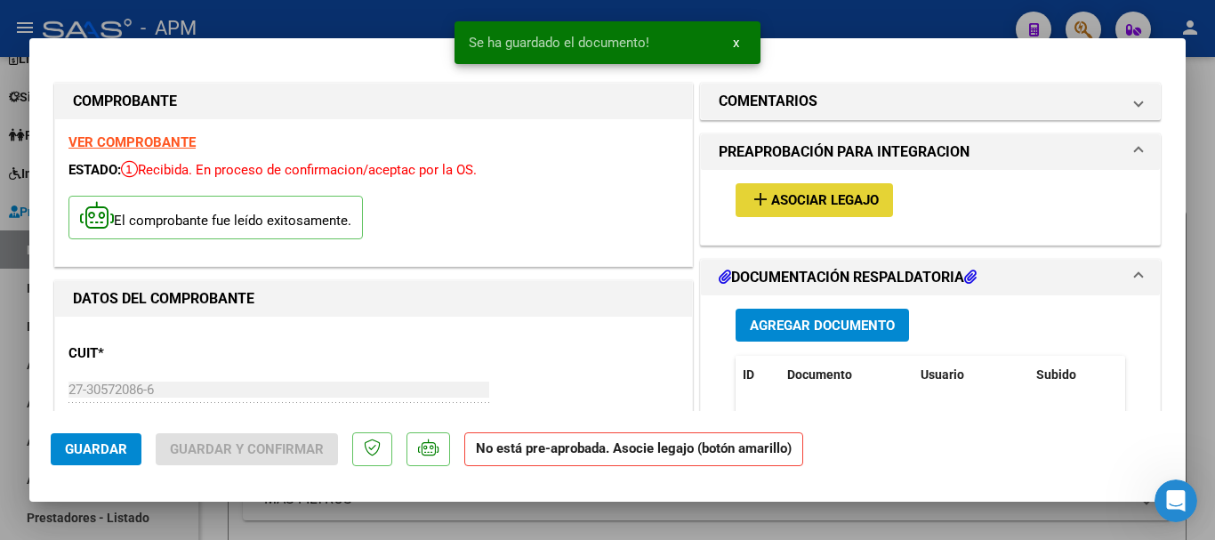
click at [765, 190] on button "add Asociar Legajo" at bounding box center [814, 199] width 157 height 33
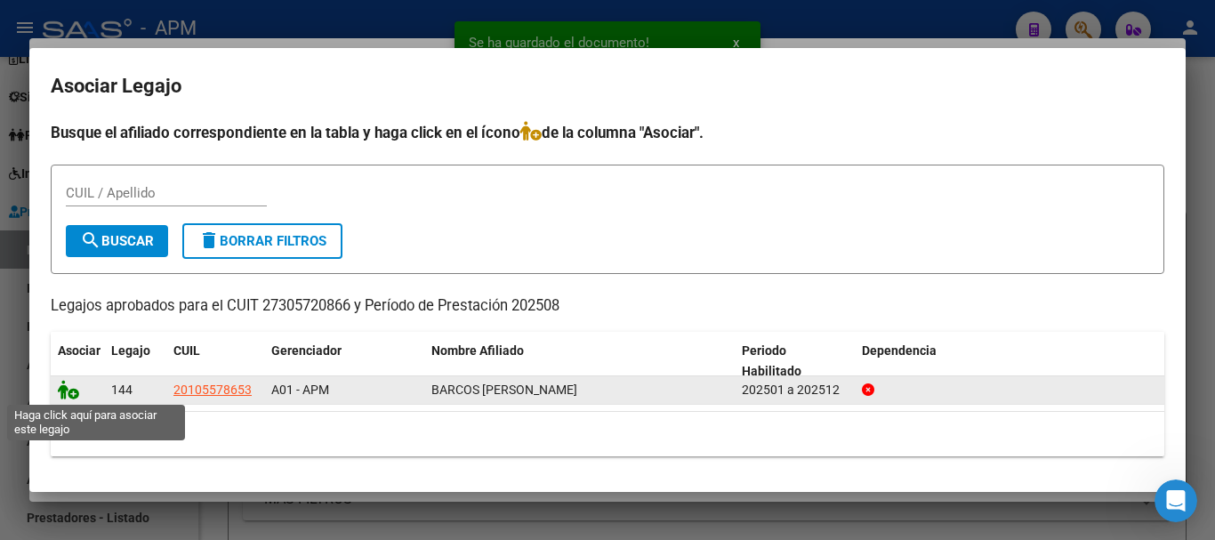
click at [69, 390] on icon at bounding box center [68, 390] width 21 height 20
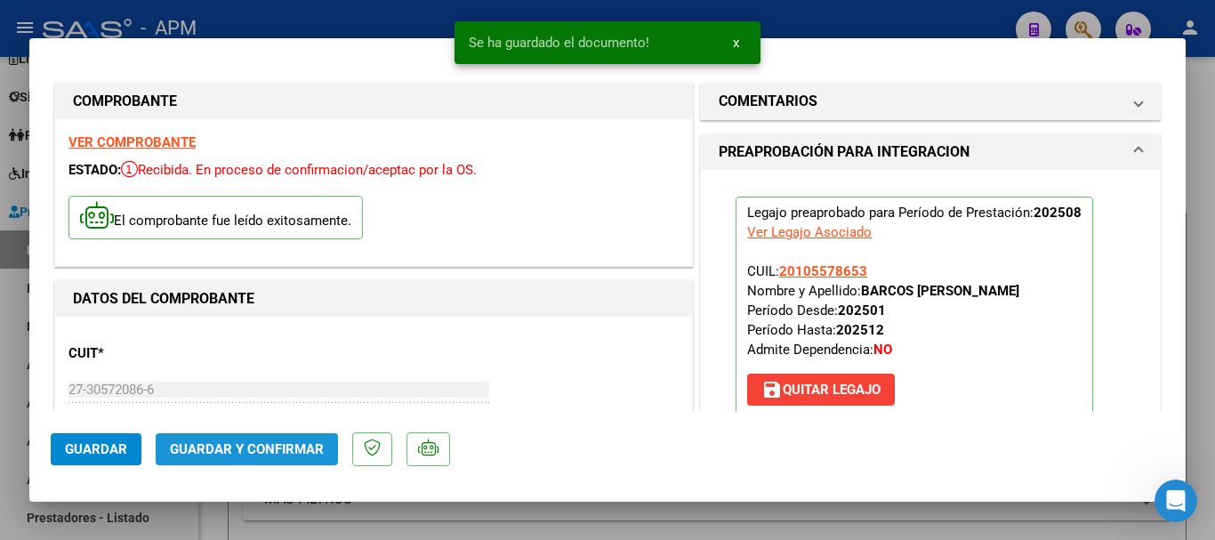
click at [321, 450] on span "Guardar y Confirmar" at bounding box center [247, 449] width 154 height 16
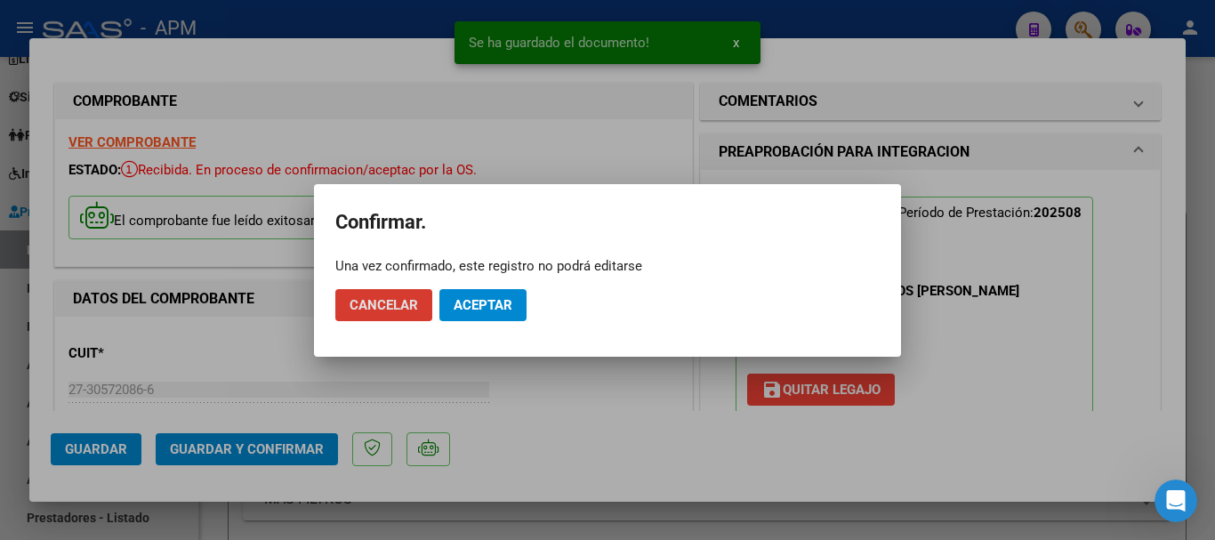
click at [454, 314] on button "Aceptar" at bounding box center [483, 305] width 87 height 32
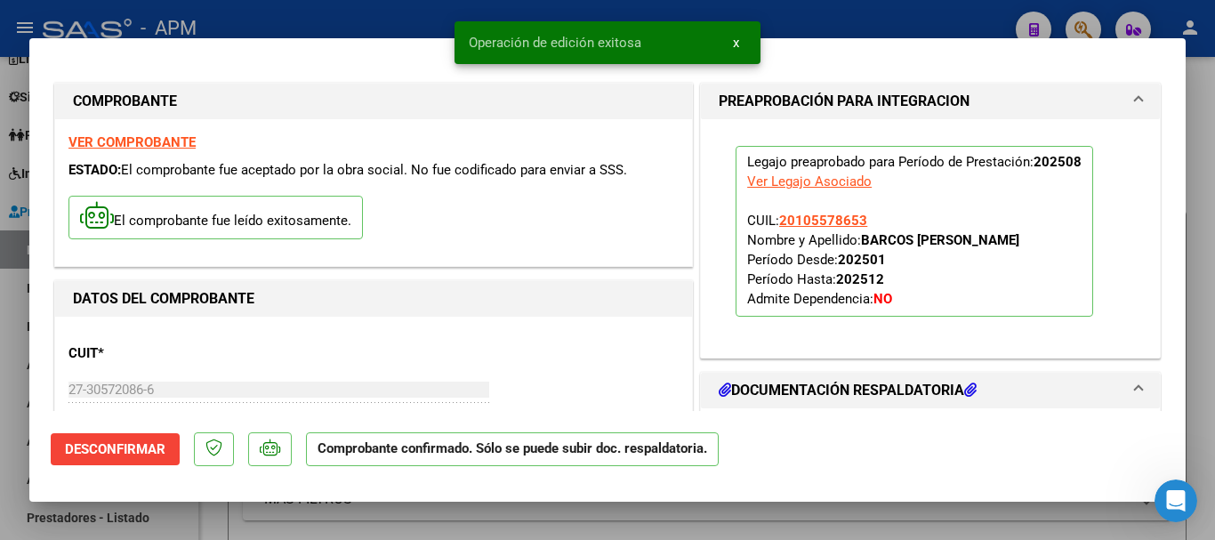
scroll to position [89, 0]
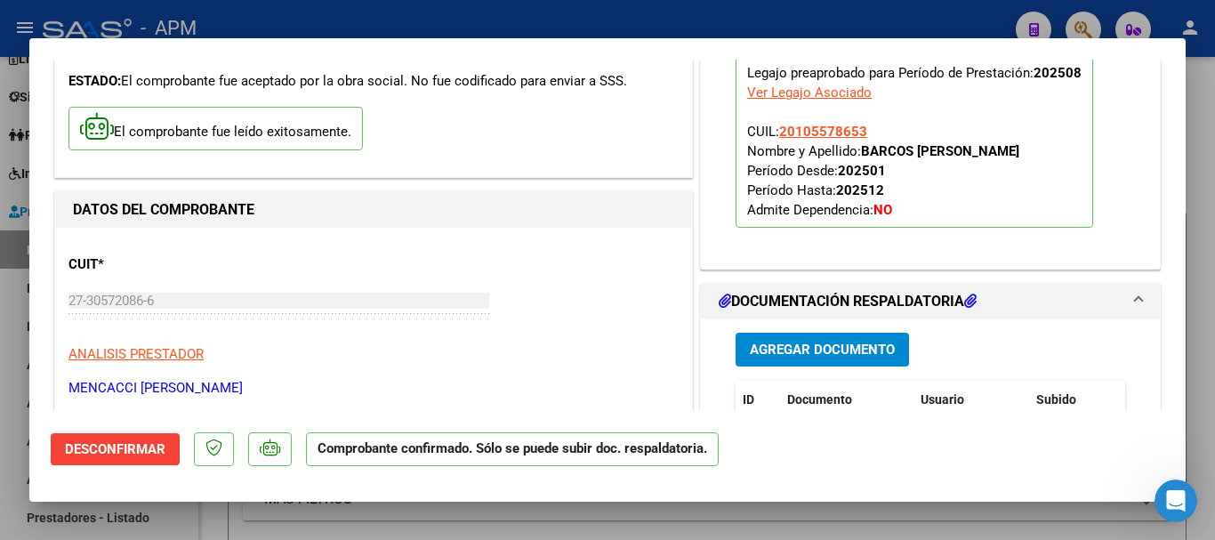
click at [613, 537] on div at bounding box center [607, 270] width 1215 height 540
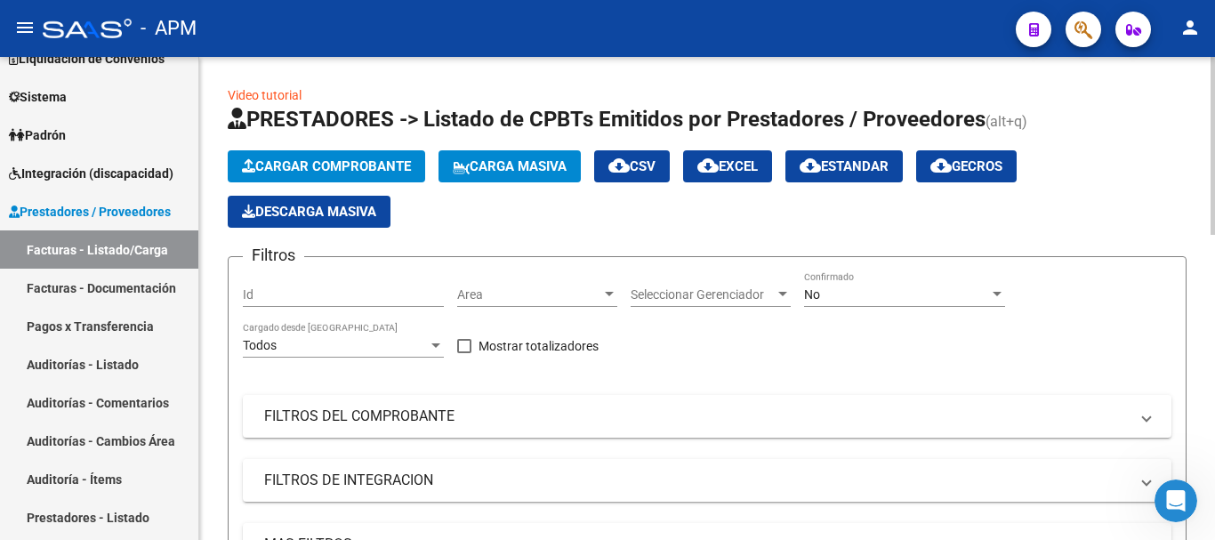
click at [319, 157] on button "Cargar Comprobante" at bounding box center [327, 166] width 198 height 32
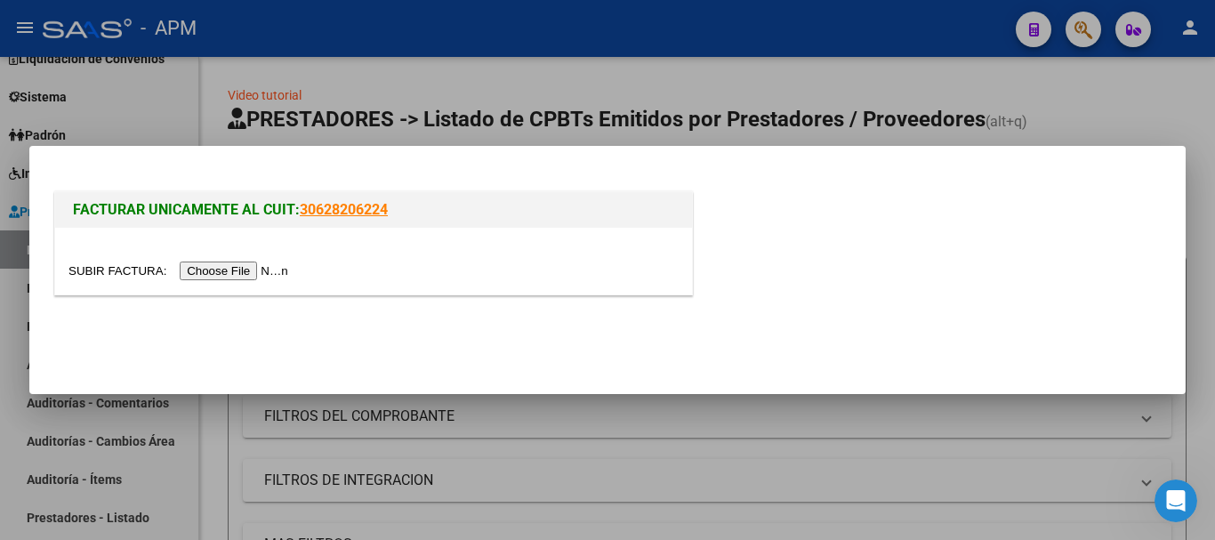
click at [257, 269] on input "file" at bounding box center [181, 271] width 225 height 19
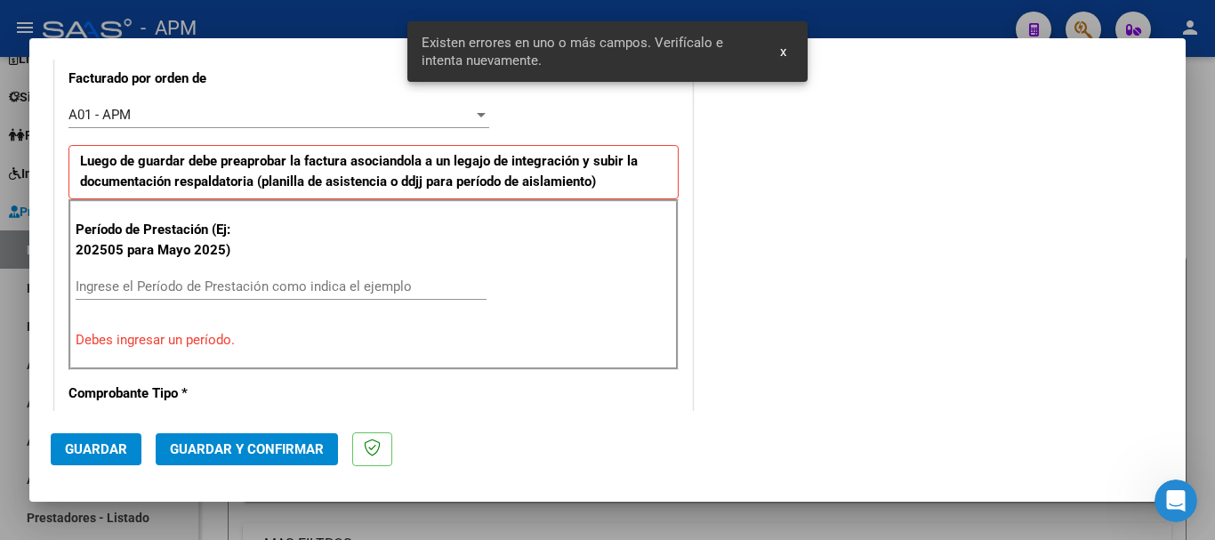
scroll to position [56, 0]
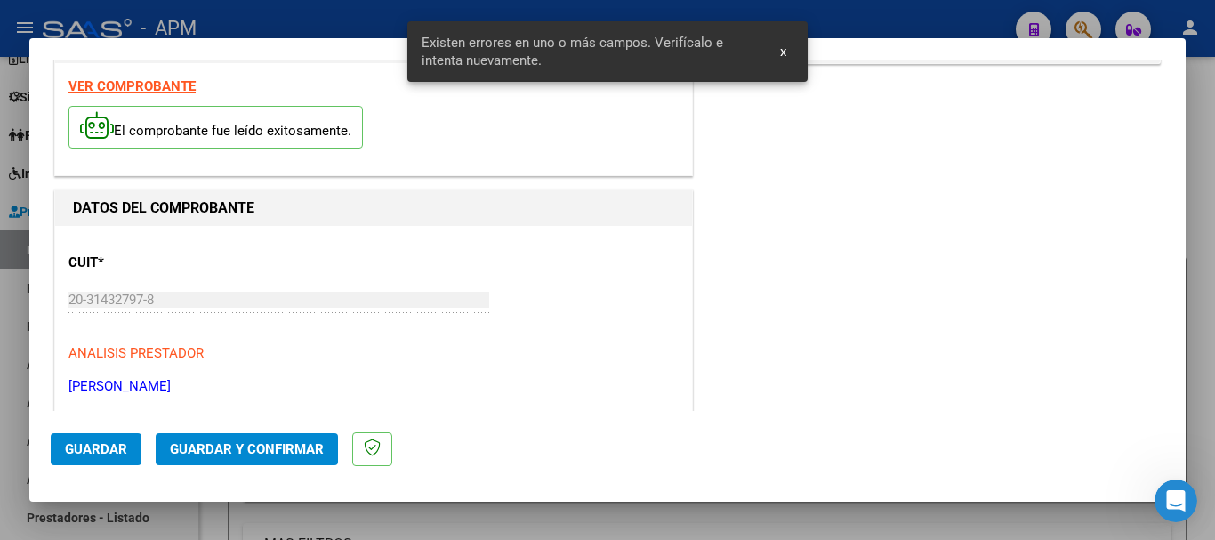
click at [174, 90] on strong "VER COMPROBANTE" at bounding box center [132, 86] width 127 height 16
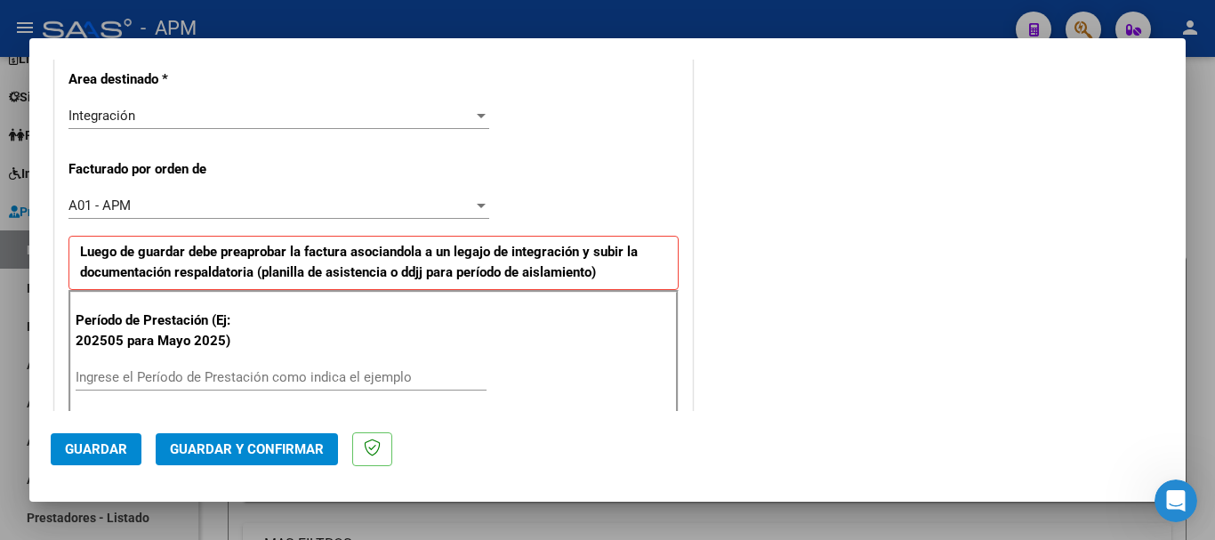
scroll to position [412, 0]
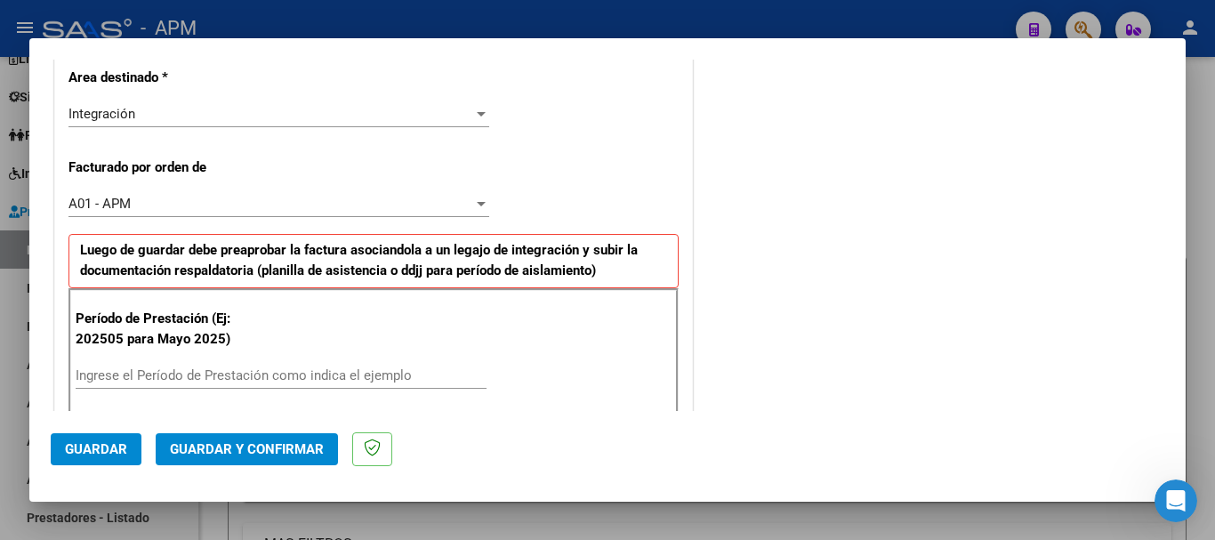
click at [229, 369] on input "Ingrese el Período de Prestación como indica el ejemplo" at bounding box center [281, 375] width 411 height 16
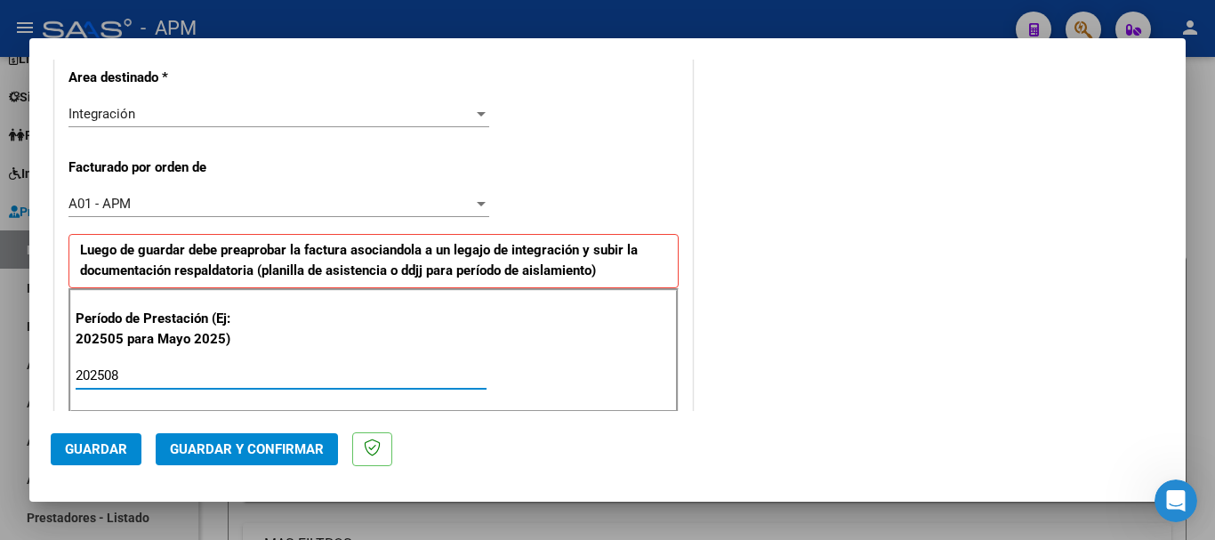
type input "202508"
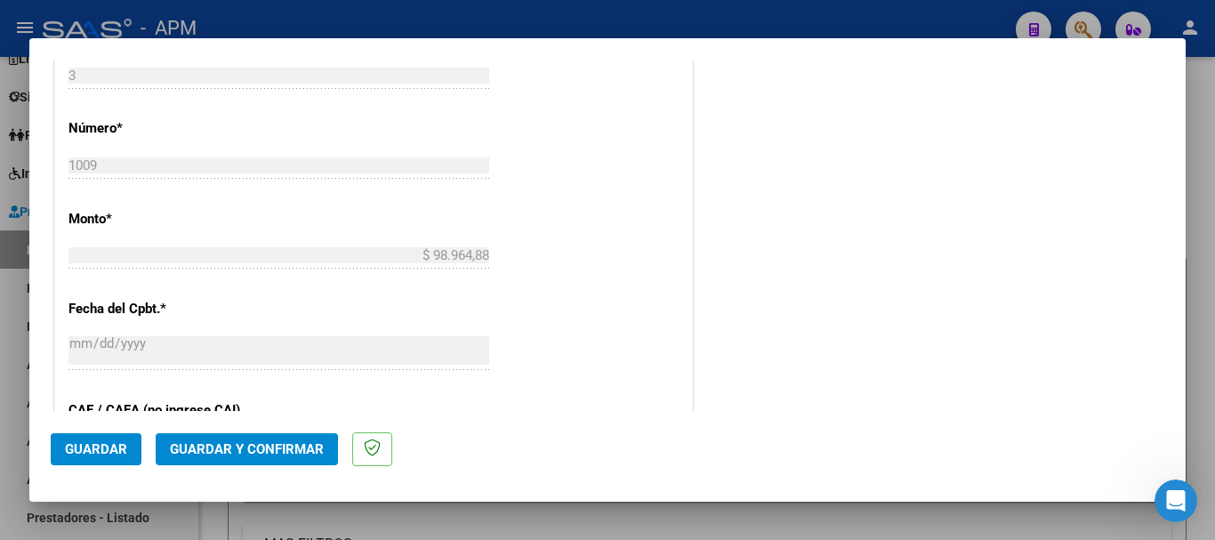
scroll to position [946, 0]
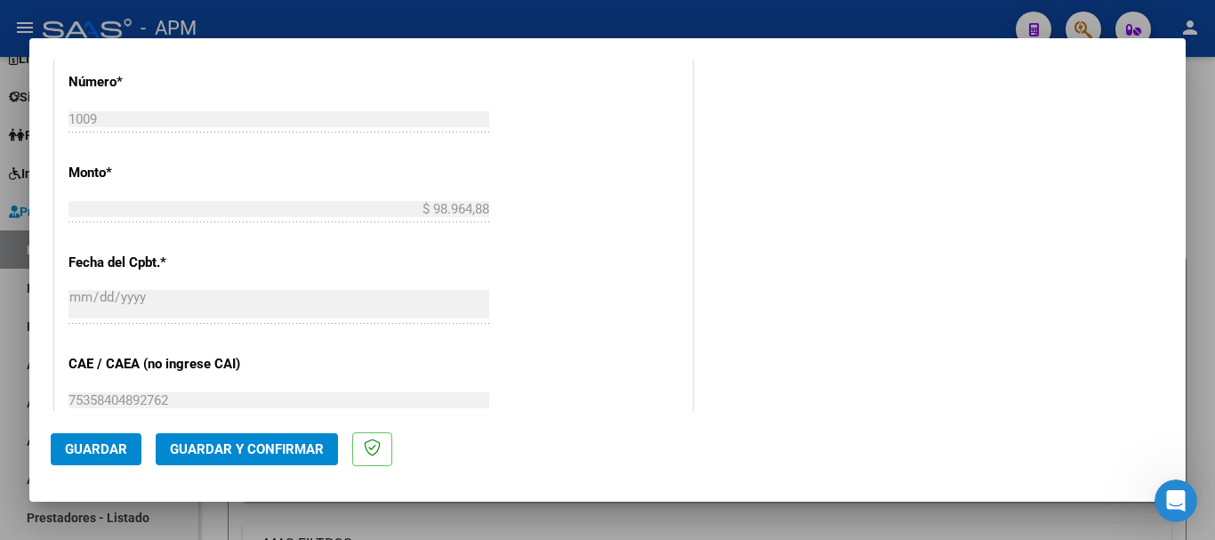
click at [107, 457] on button "Guardar" at bounding box center [96, 449] width 91 height 32
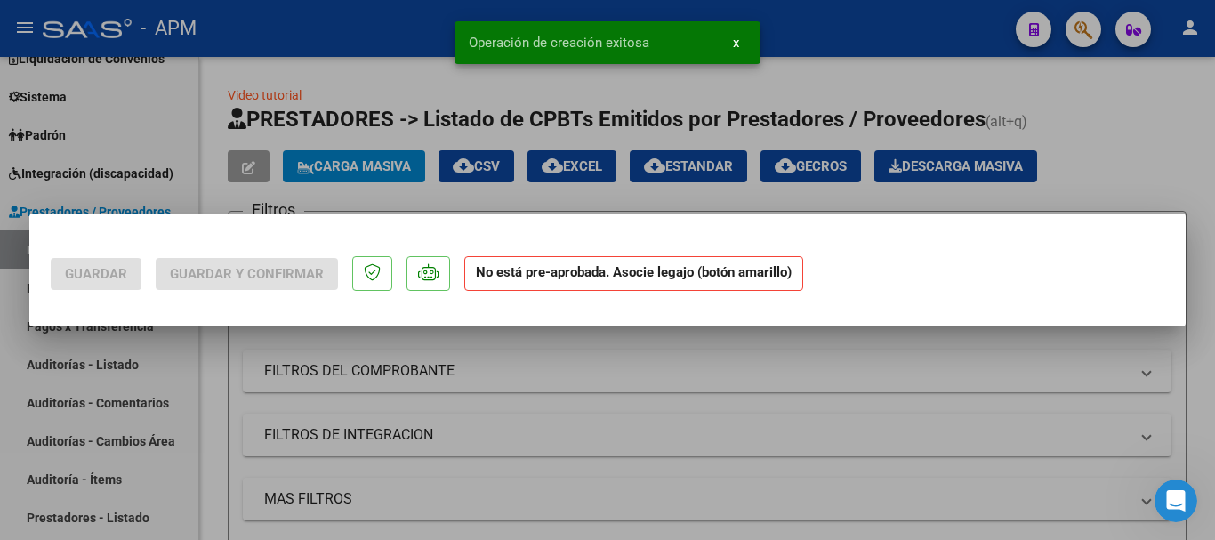
scroll to position [0, 0]
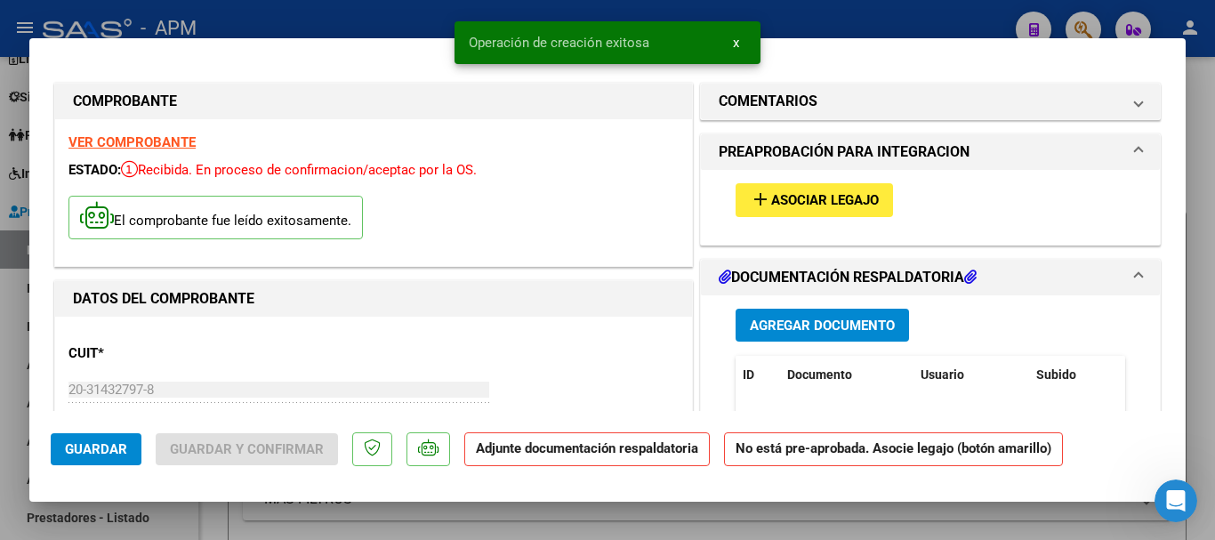
click at [843, 318] on span "Agregar Documento" at bounding box center [822, 326] width 145 height 16
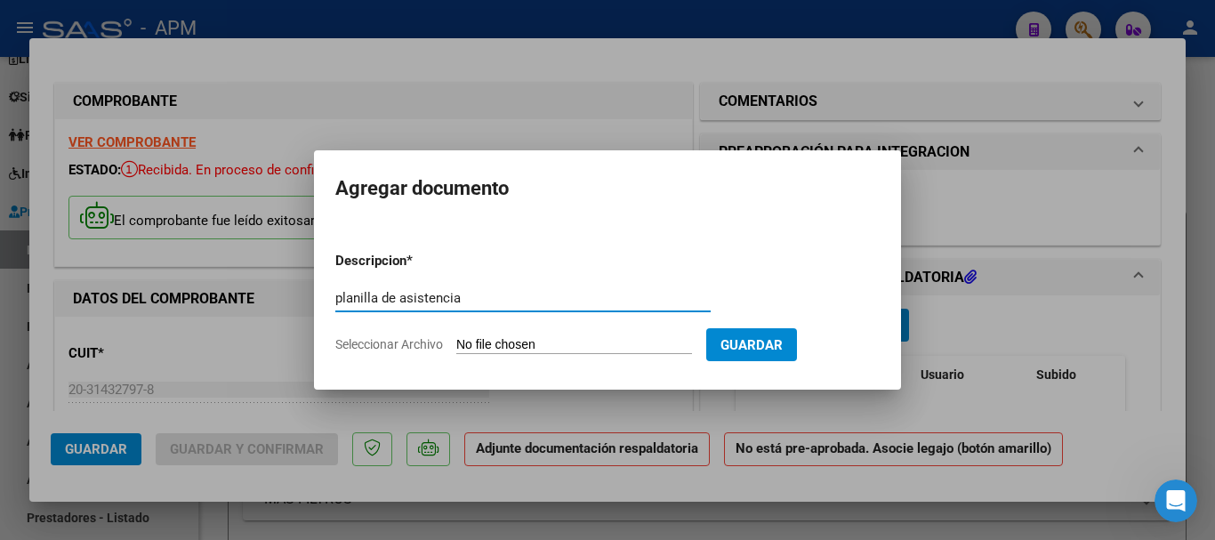
type input "planilla de asistencia"
click at [578, 340] on input "Seleccionar Archivo" at bounding box center [574, 345] width 236 height 17
type input "C:\fakepath\PA-MERLO.pdf"
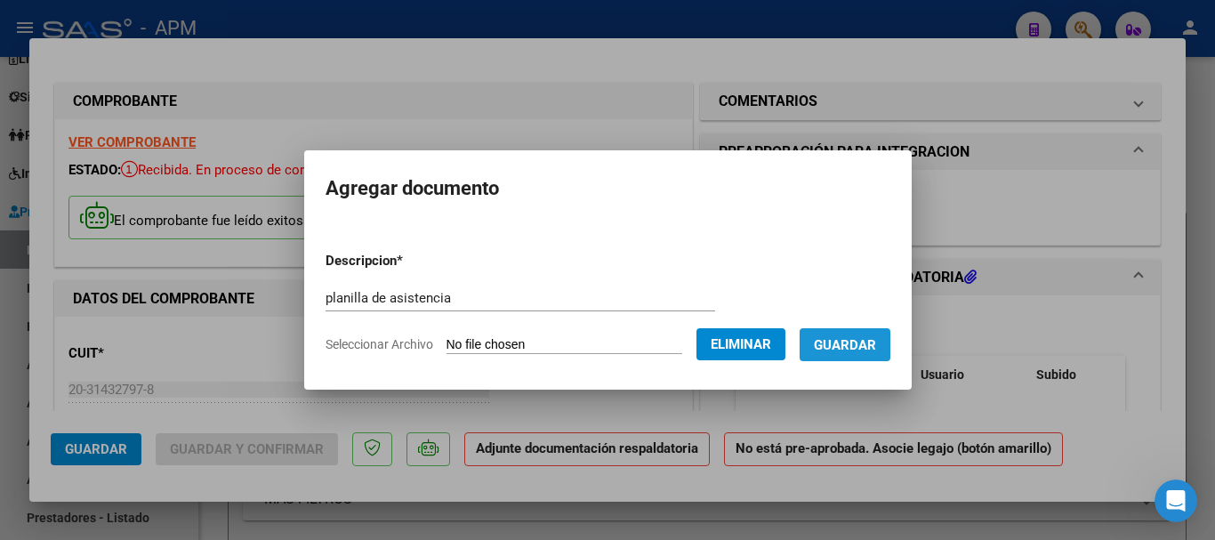
click at [865, 339] on span "Guardar" at bounding box center [845, 345] width 62 height 16
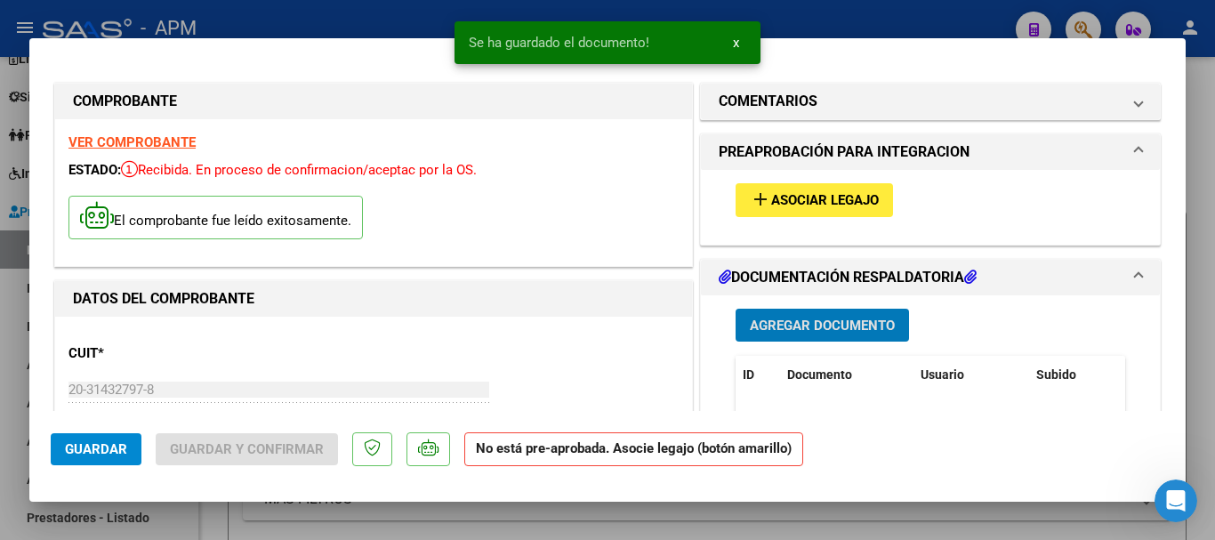
click at [841, 196] on span "Asociar Legajo" at bounding box center [825, 201] width 108 height 16
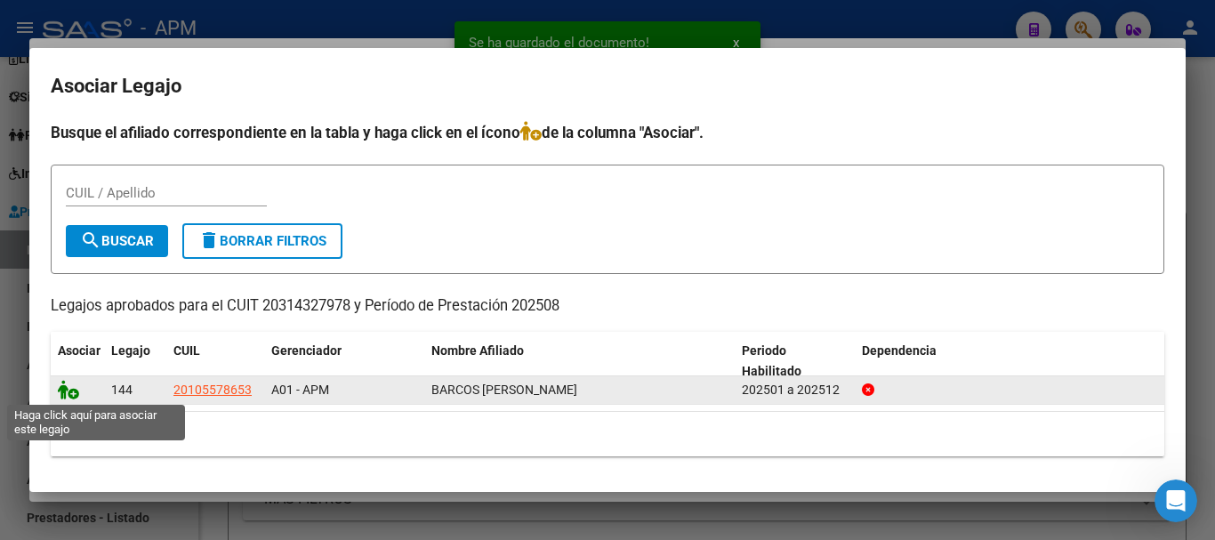
click at [58, 385] on icon at bounding box center [68, 390] width 21 height 20
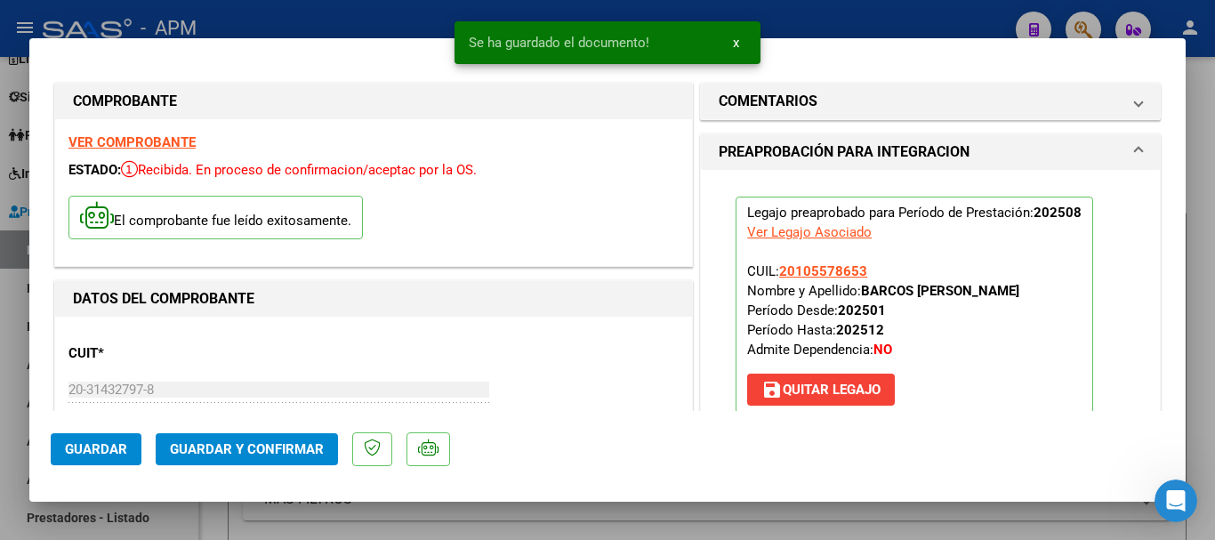
click at [295, 451] on span "Guardar y Confirmar" at bounding box center [247, 449] width 154 height 16
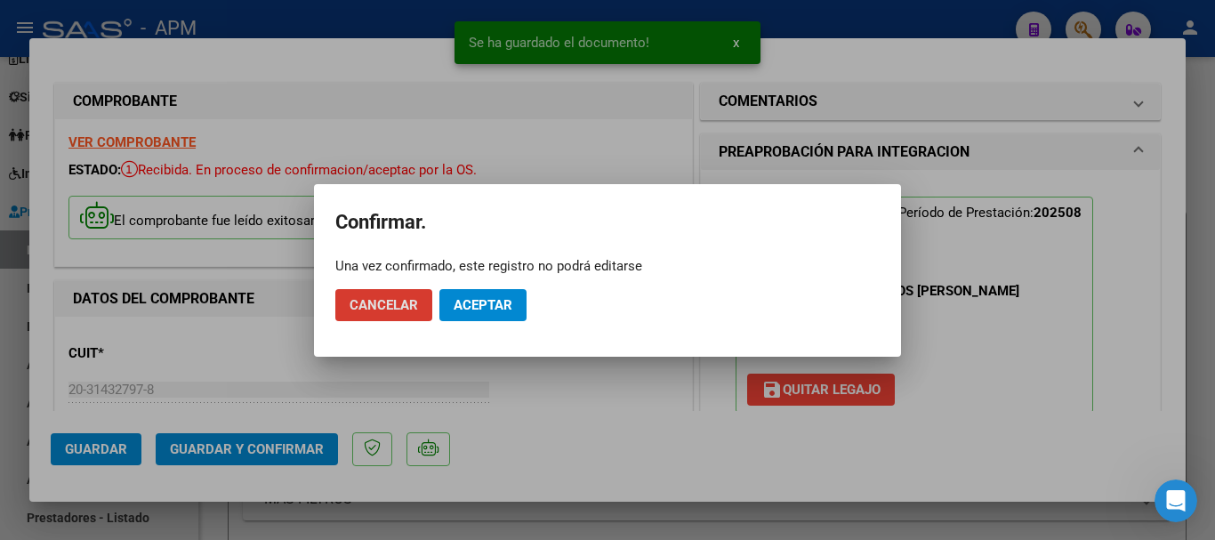
click at [503, 307] on span "Aceptar" at bounding box center [483, 305] width 59 height 16
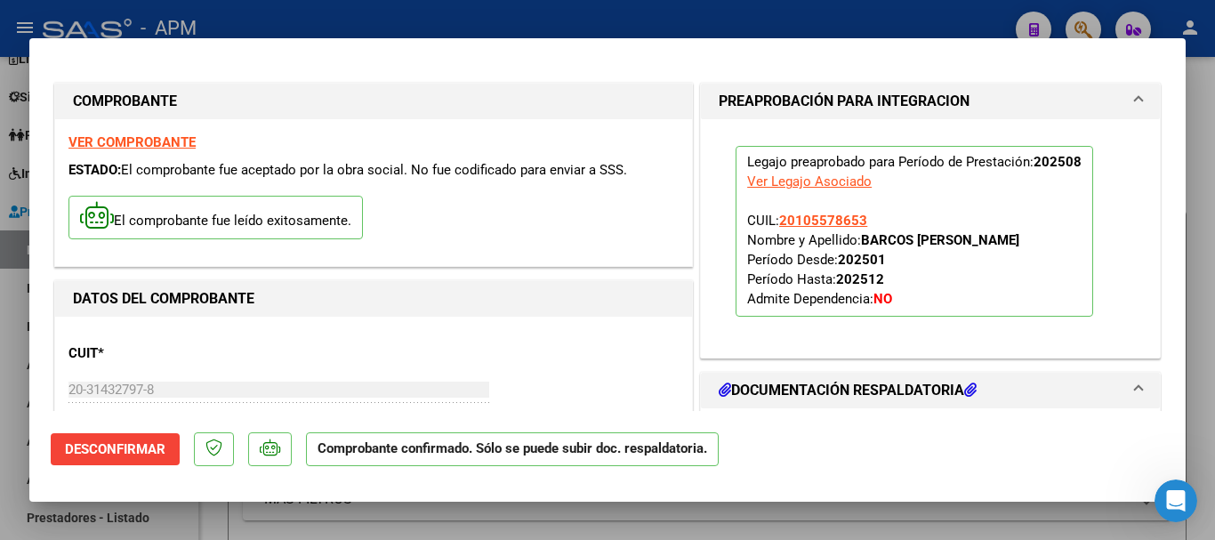
click at [732, 520] on div at bounding box center [607, 270] width 1215 height 540
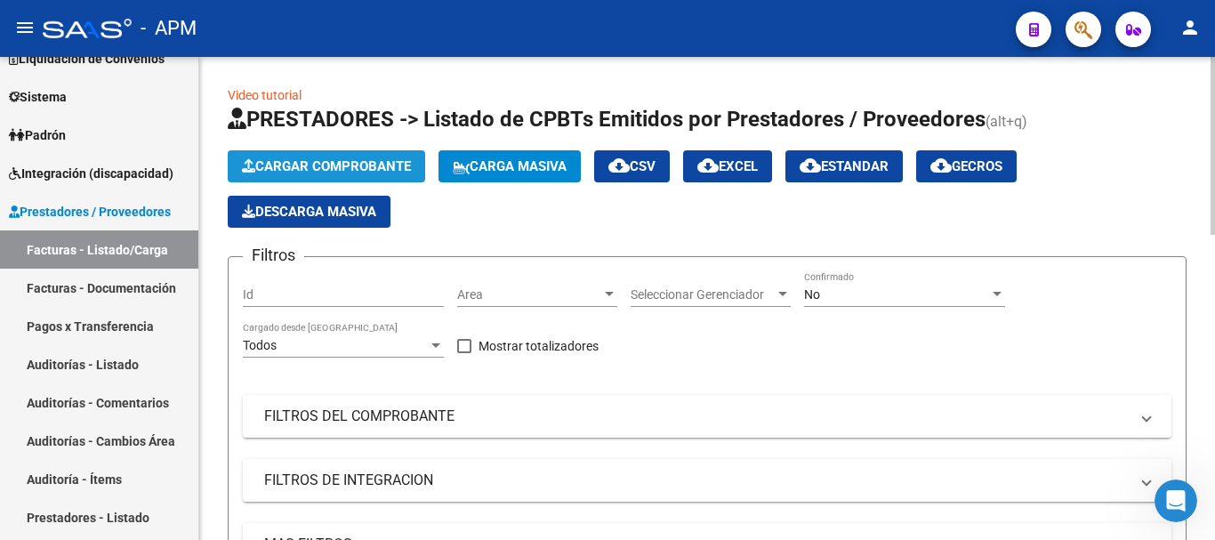
click at [369, 159] on span "Cargar Comprobante" at bounding box center [326, 166] width 169 height 16
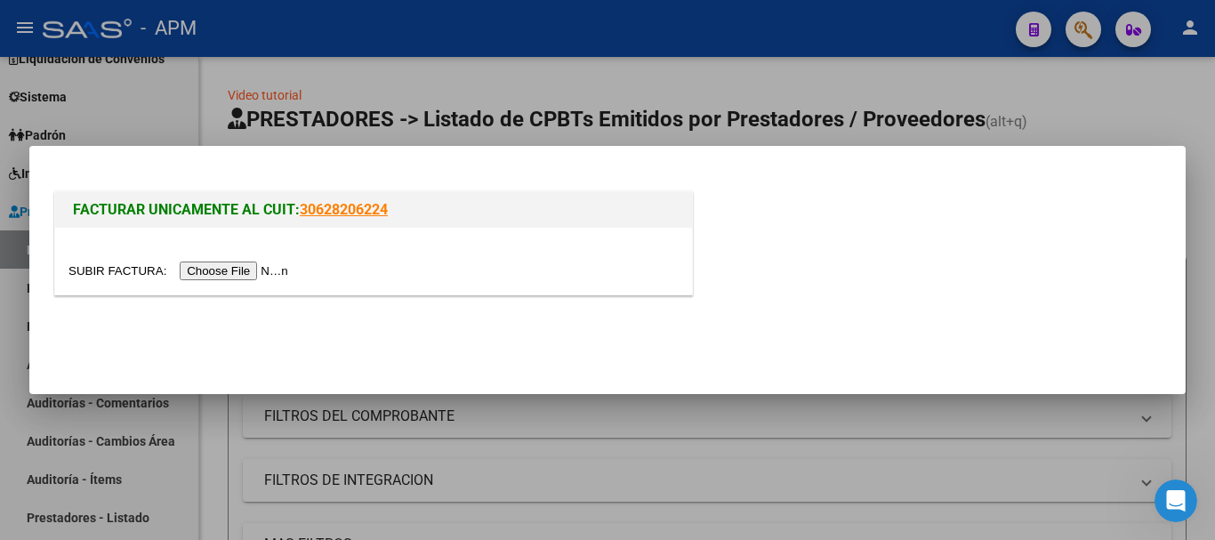
click at [275, 272] on input "file" at bounding box center [181, 271] width 225 height 19
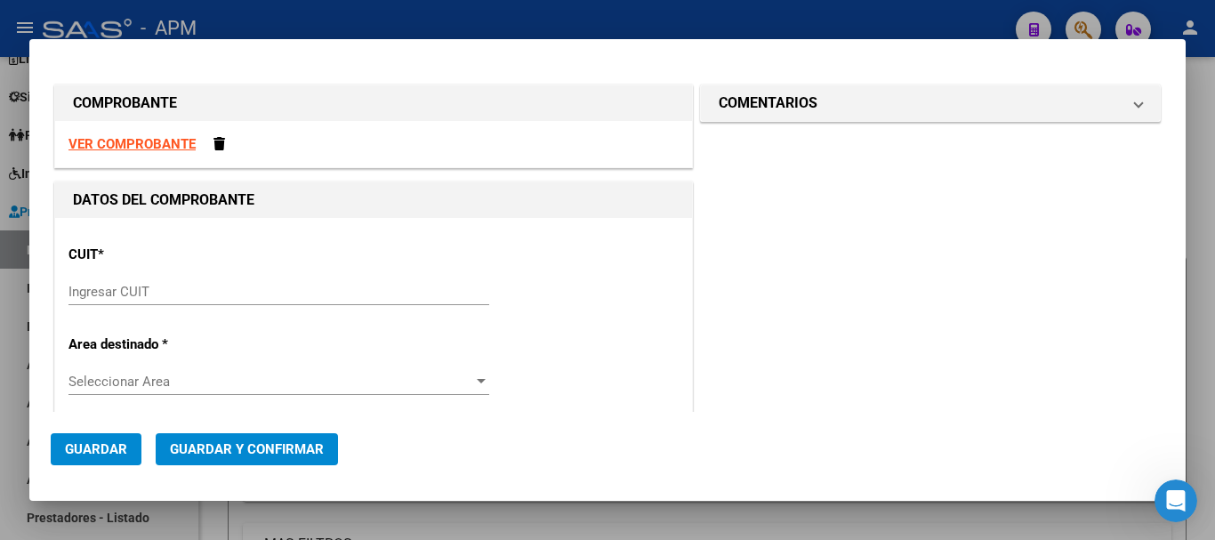
click at [167, 149] on strong "VER COMPROBANTE" at bounding box center [132, 144] width 127 height 16
paste input "30-62698339-8"
type input "30-62698339-8"
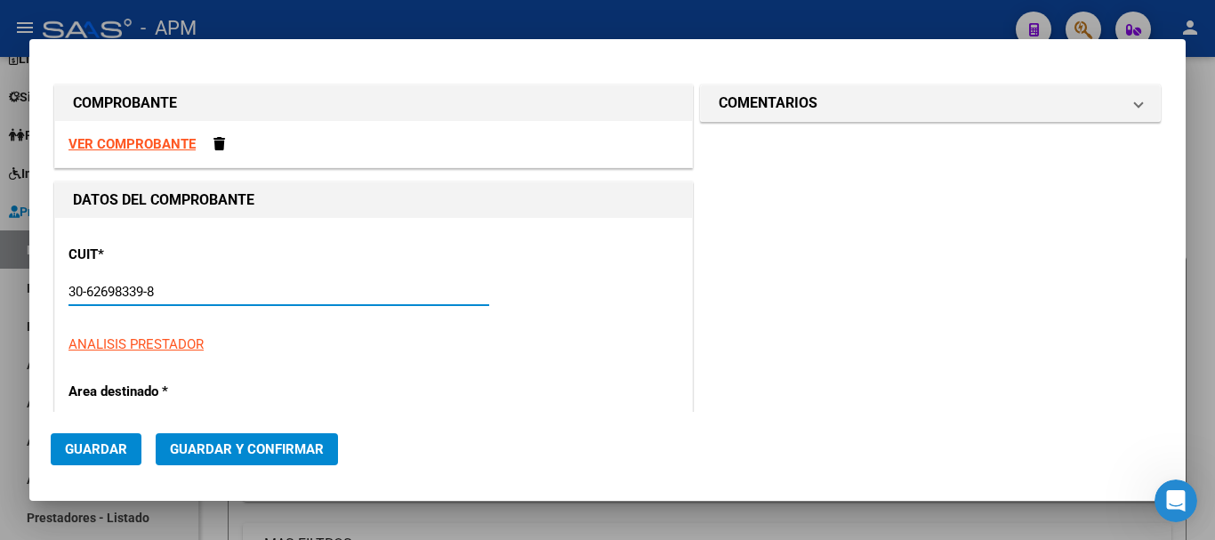
type input "124"
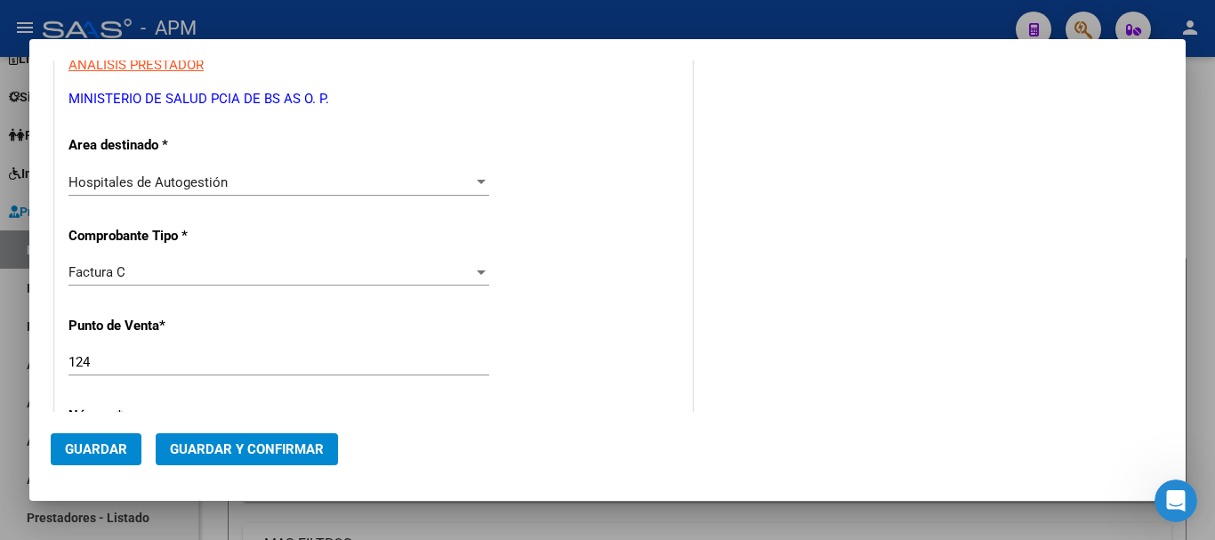
scroll to position [356, 0]
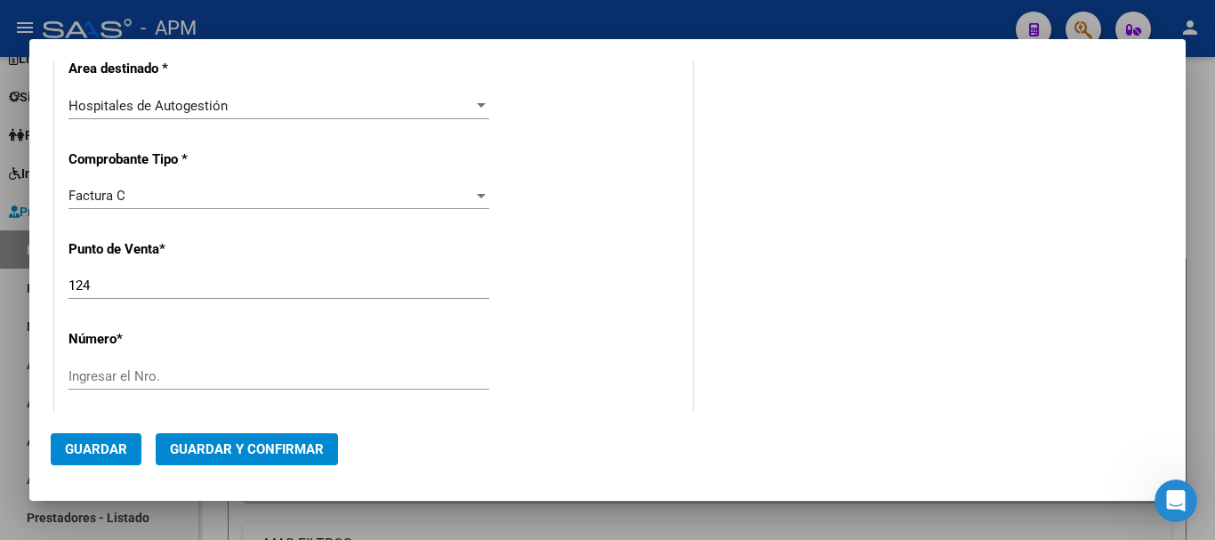
type input "30-62698339-8"
click at [141, 286] on input "124" at bounding box center [279, 286] width 421 height 16
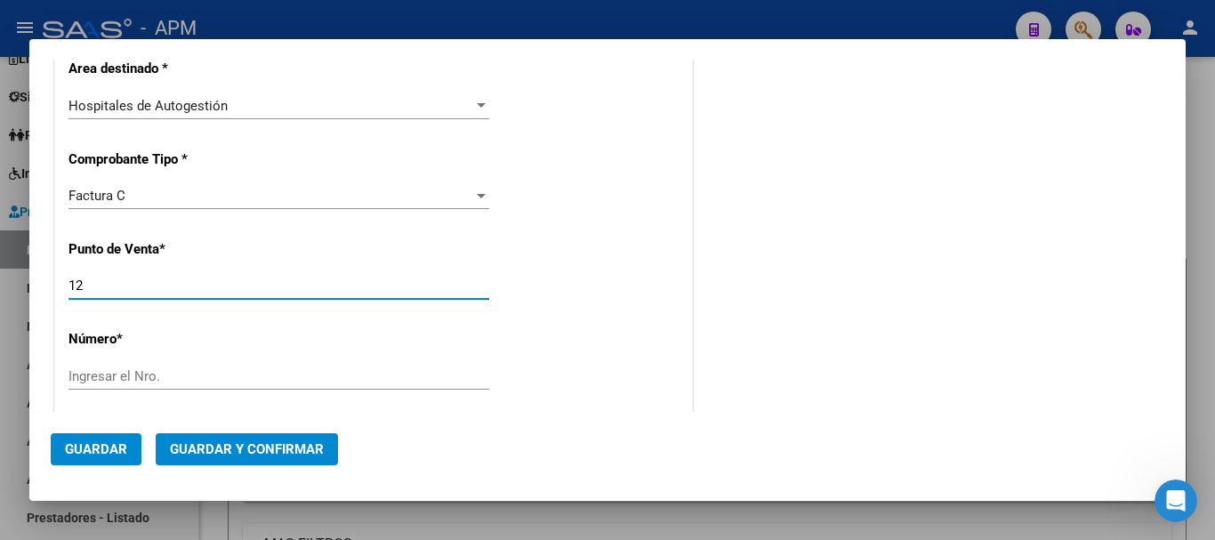
type input "1"
type input "130"
click at [202, 369] on input "Ingresar el Nro." at bounding box center [279, 376] width 421 height 16
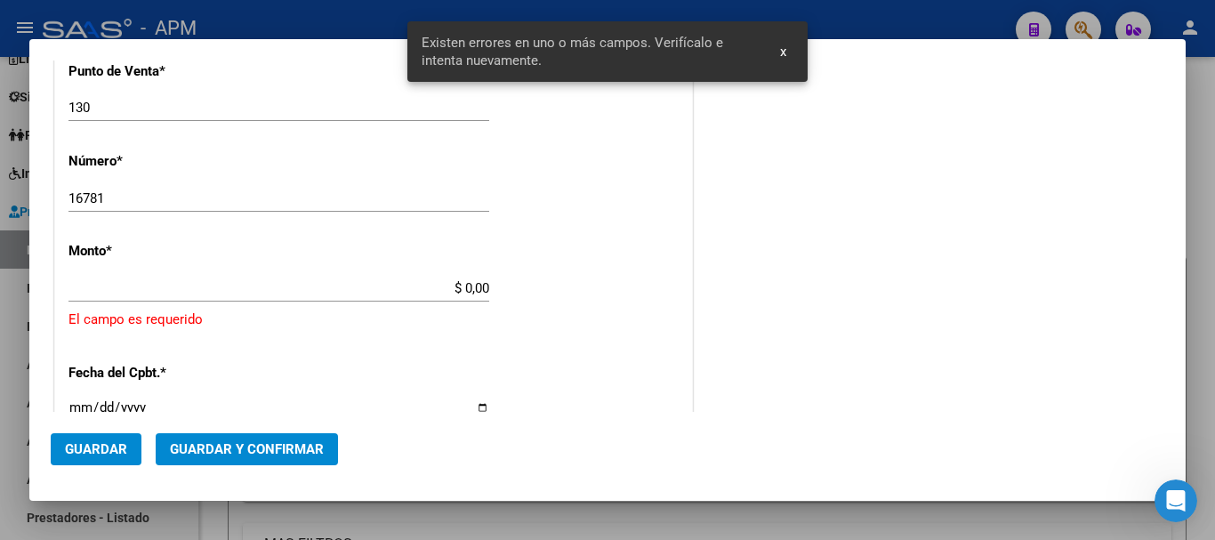
scroll to position [577, 0]
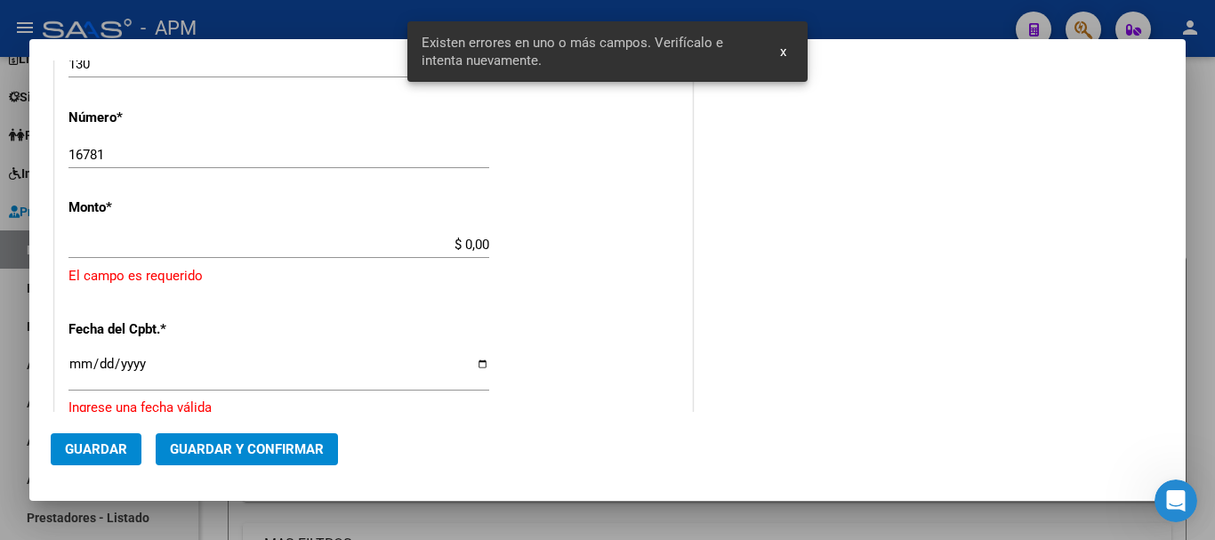
click at [486, 244] on app-form-text-field "Monto * $ 0,00 Ingresar el monto [GEOGRAPHIC_DATA] es requerido" at bounding box center [374, 242] width 610 height 86
click at [69, 149] on input "16781" at bounding box center [279, 155] width 421 height 16
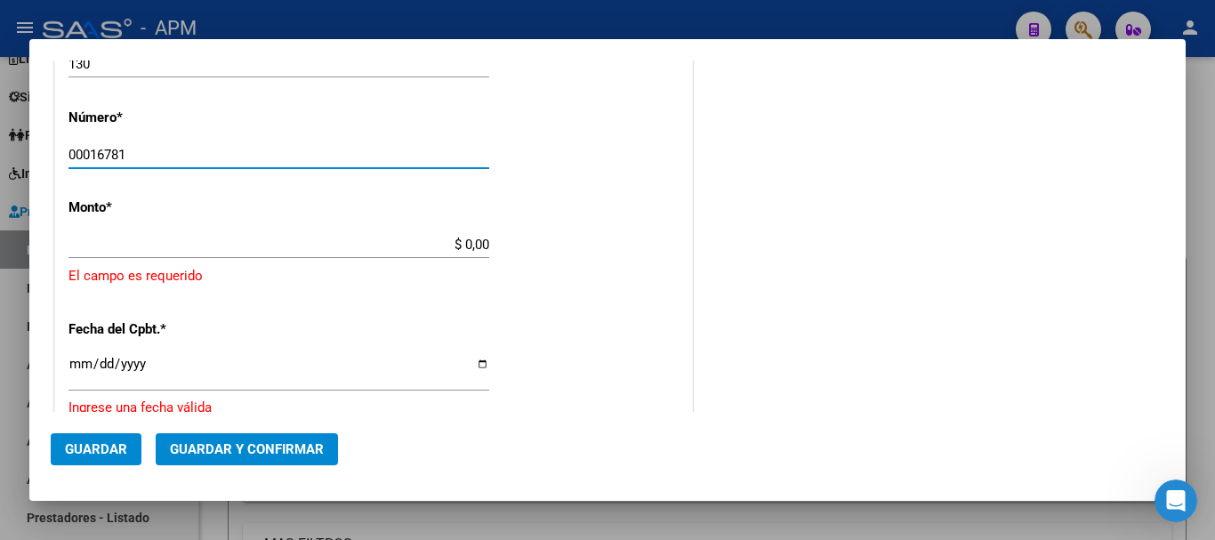
type input "00016781"
click at [476, 239] on input "$ 0,00" at bounding box center [279, 245] width 421 height 16
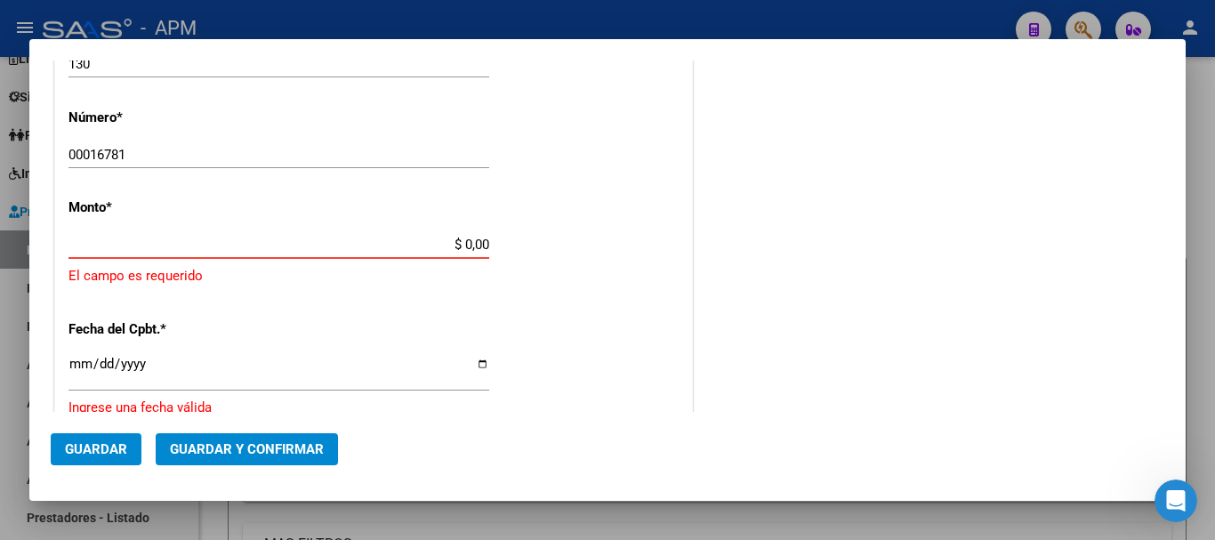
click at [483, 247] on input "$ 0,00" at bounding box center [279, 245] width 421 height 16
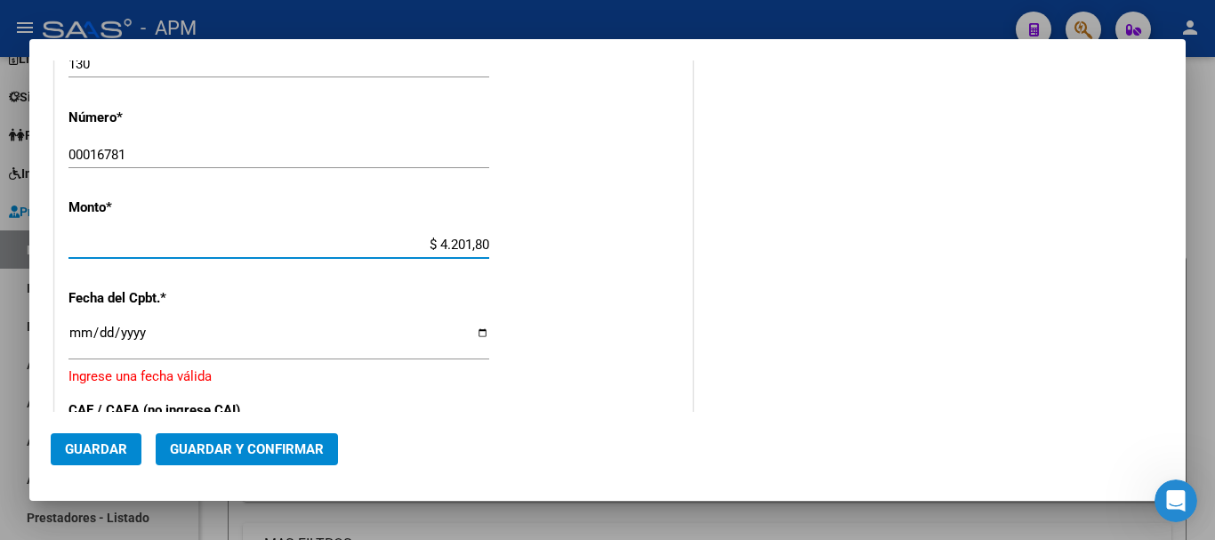
type input "$ 42.018,00"
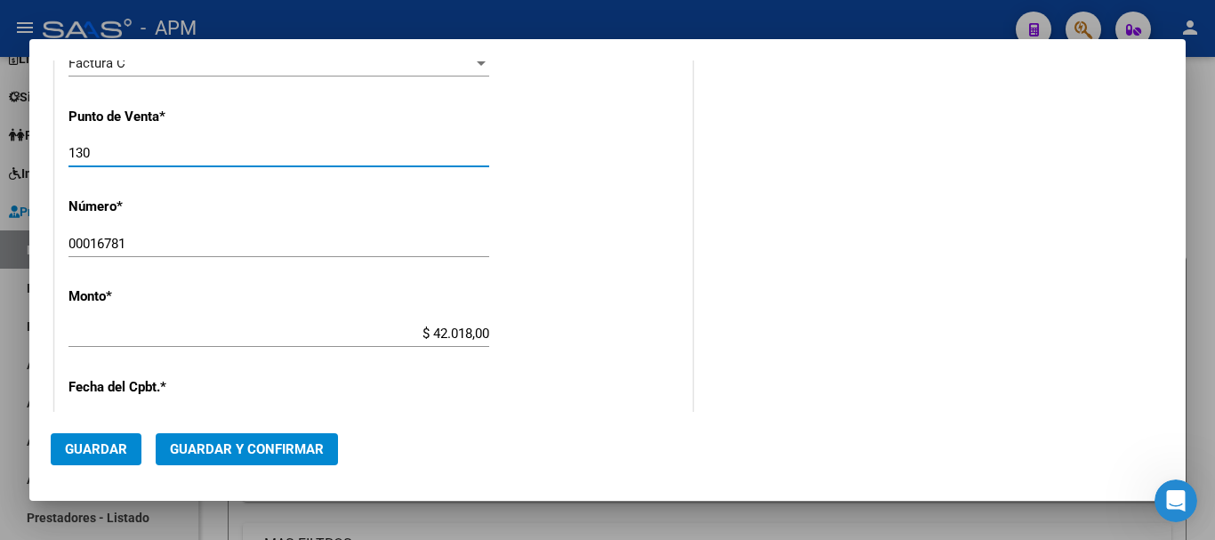
click at [69, 152] on input "130" at bounding box center [279, 153] width 421 height 16
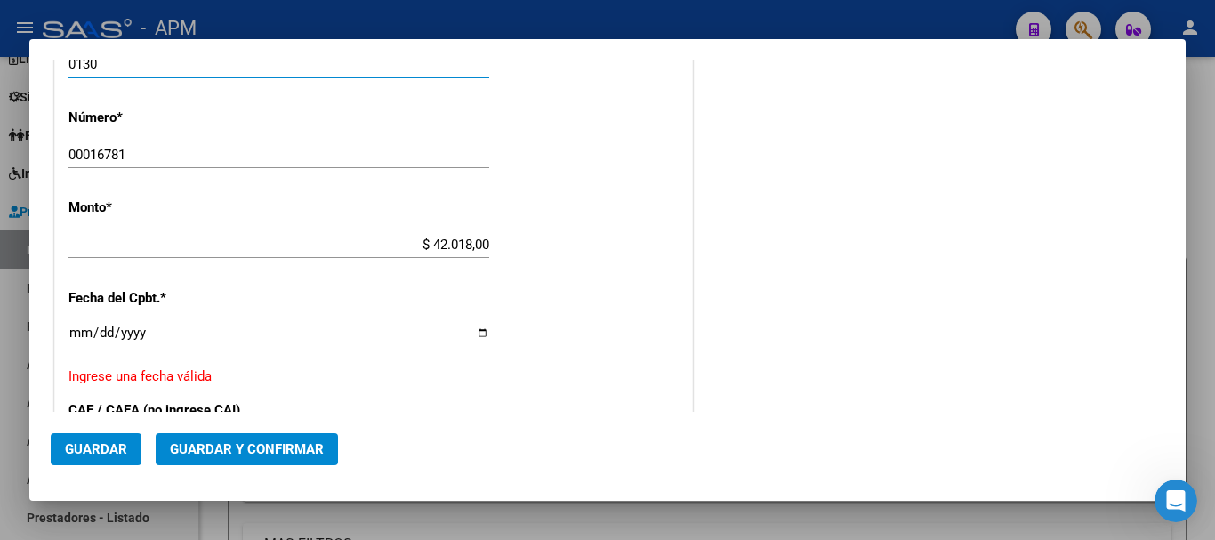
scroll to position [666, 0]
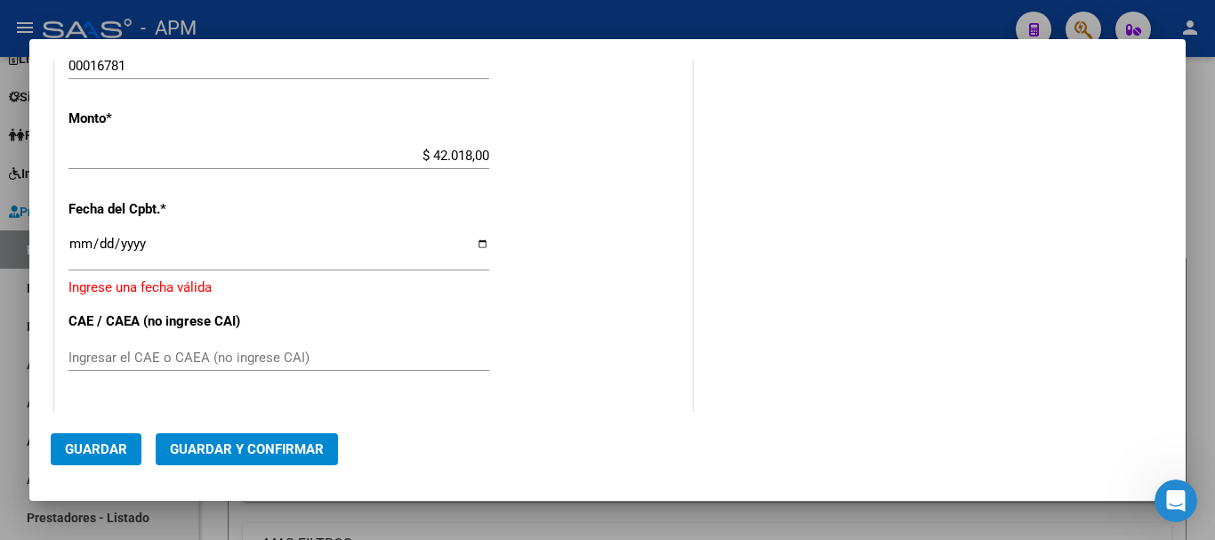
type input "0130"
click at [74, 248] on input "Ingresar la fecha" at bounding box center [279, 251] width 421 height 28
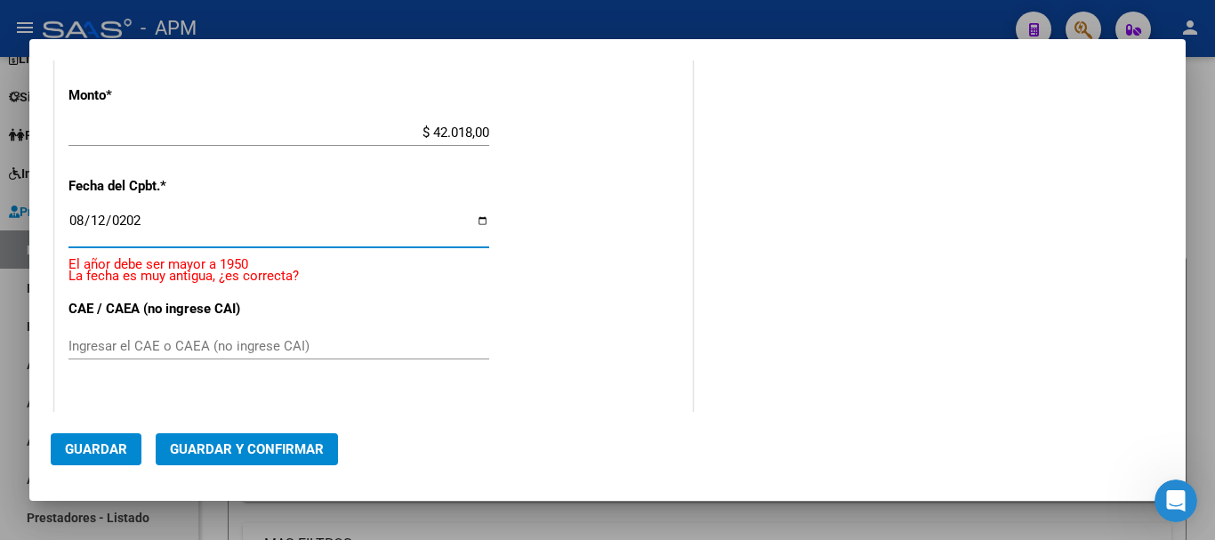
type input "[DATE]"
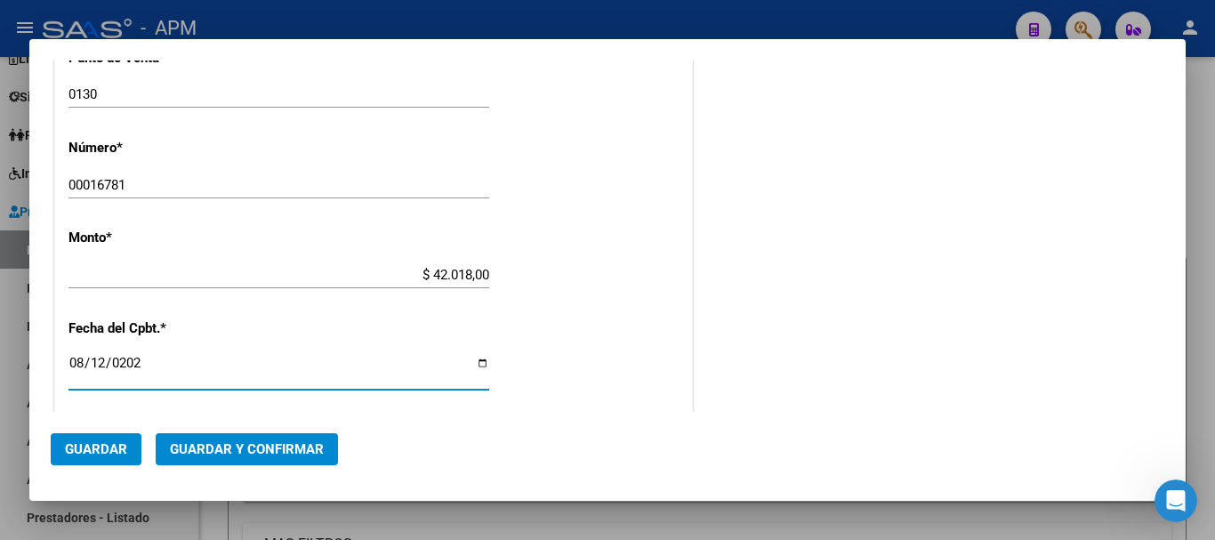
scroll to position [489, 0]
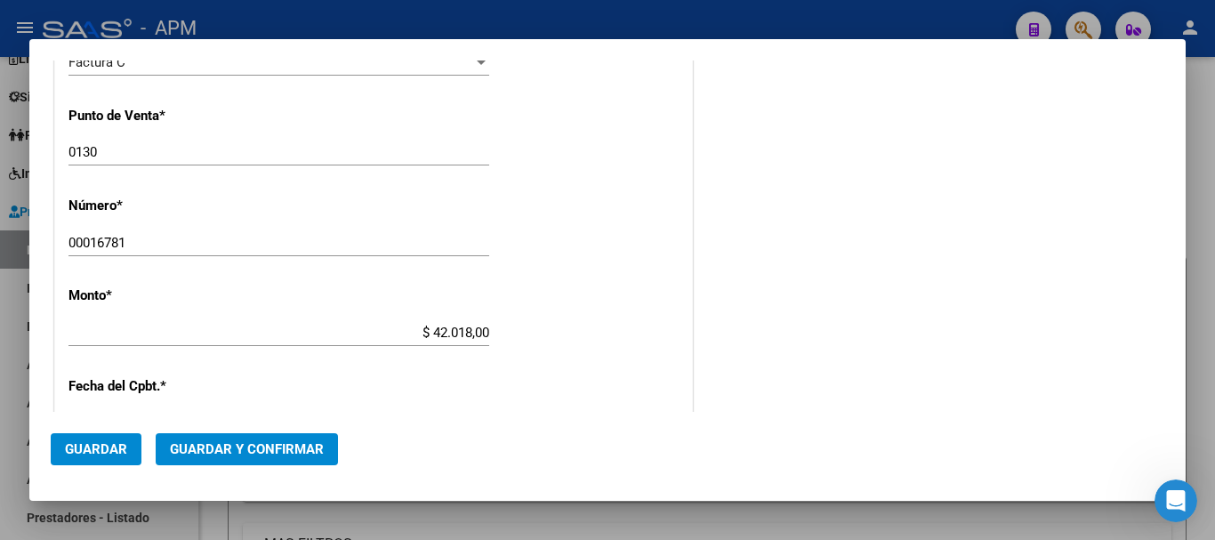
click at [77, 150] on input "0130" at bounding box center [279, 152] width 421 height 16
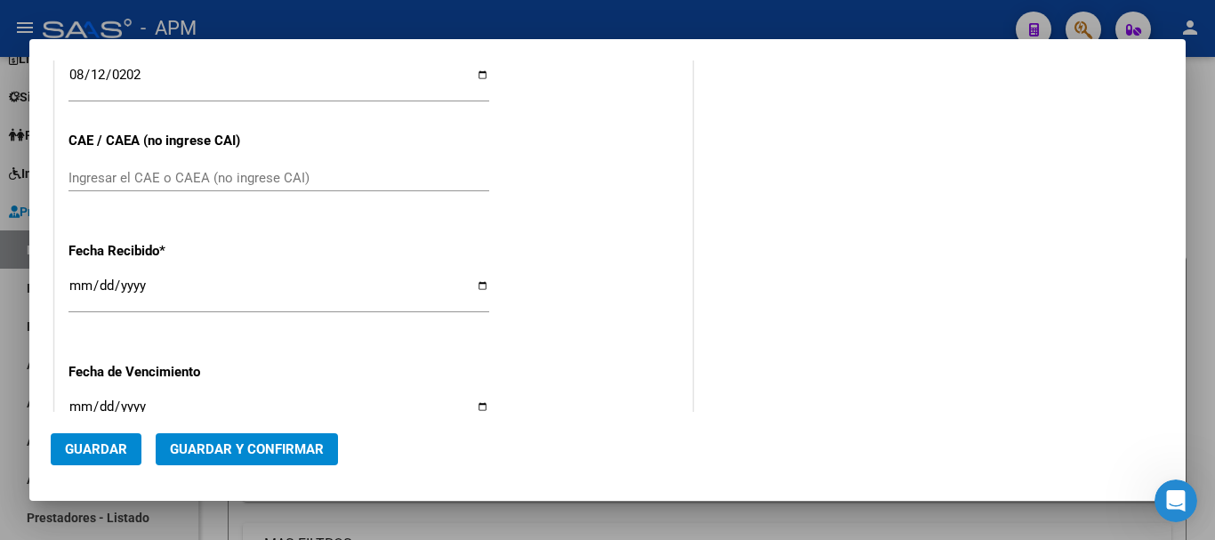
scroll to position [805, 0]
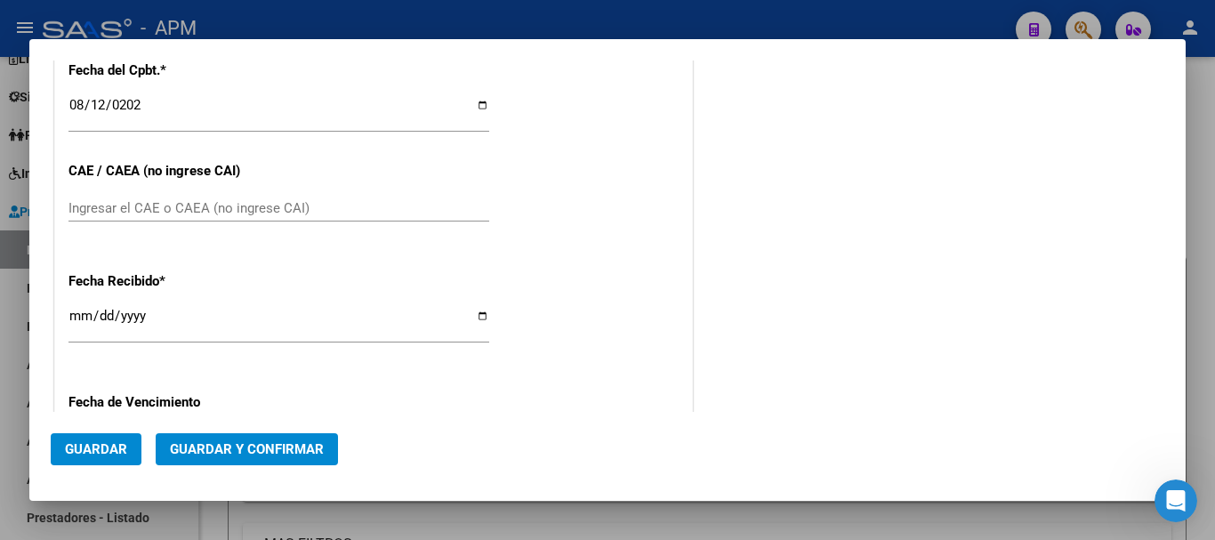
type input "130"
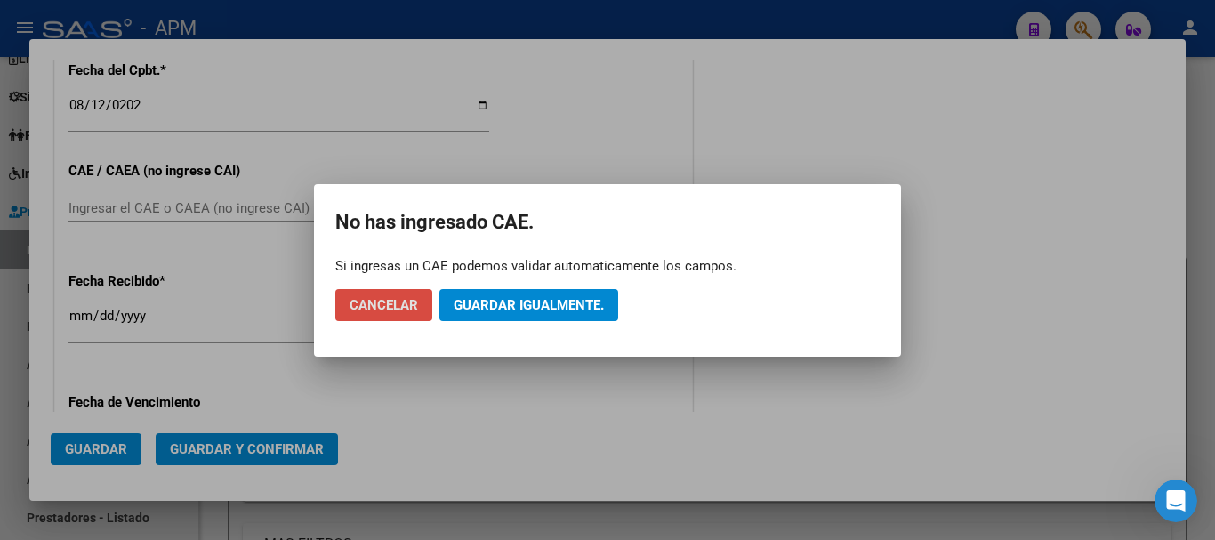
click at [376, 303] on span "Cancelar" at bounding box center [384, 305] width 69 height 16
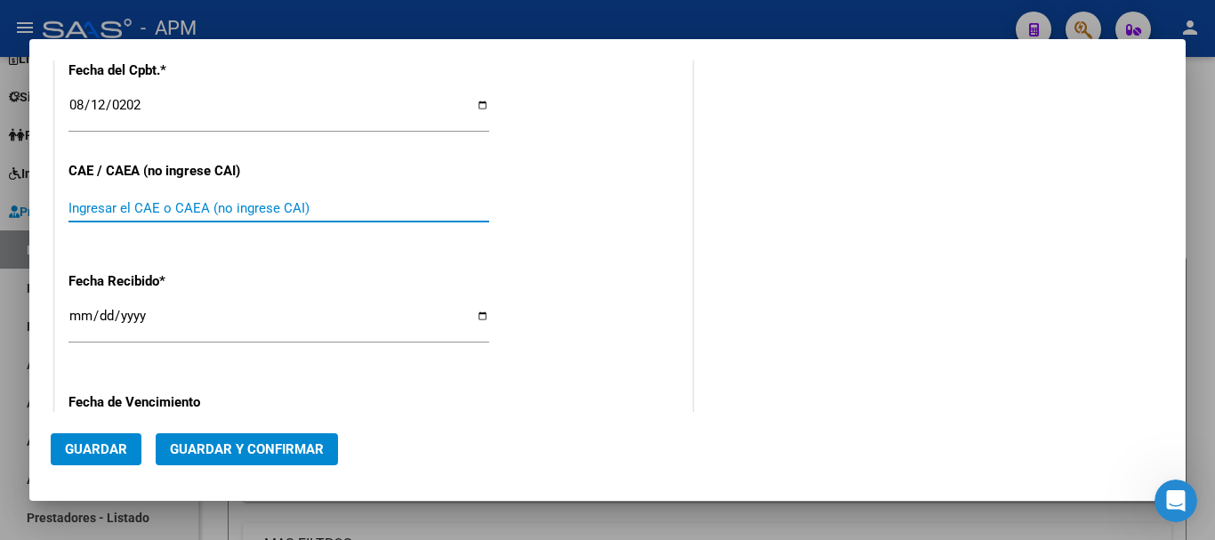
paste input "75328962533506"
type input "75328962533506"
click at [206, 439] on button "Guardar y Confirmar" at bounding box center [247, 449] width 182 height 32
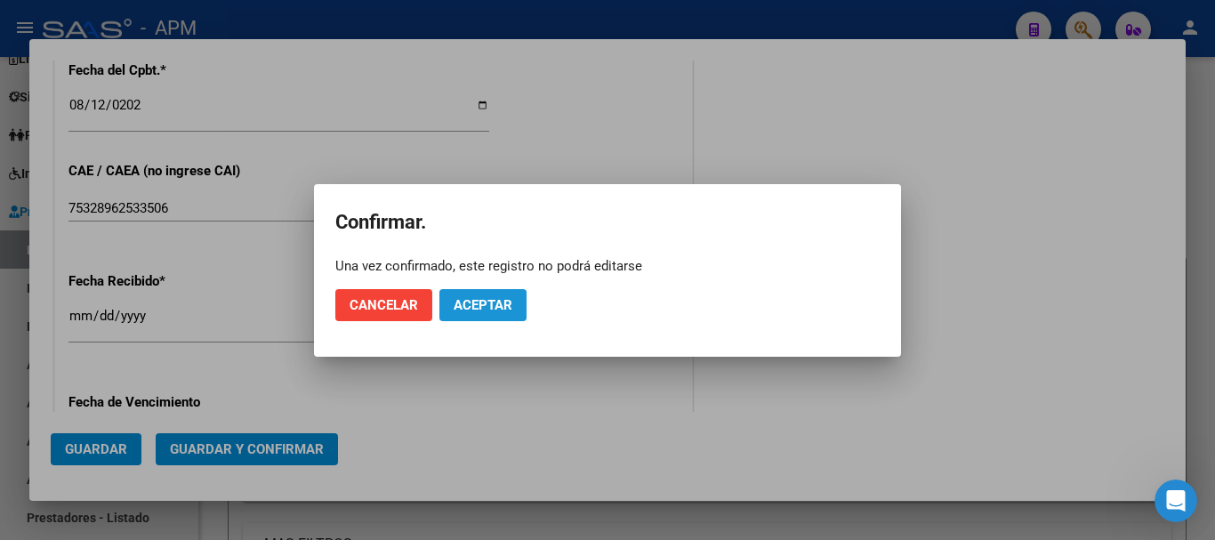
click at [489, 312] on span "Aceptar" at bounding box center [483, 305] width 59 height 16
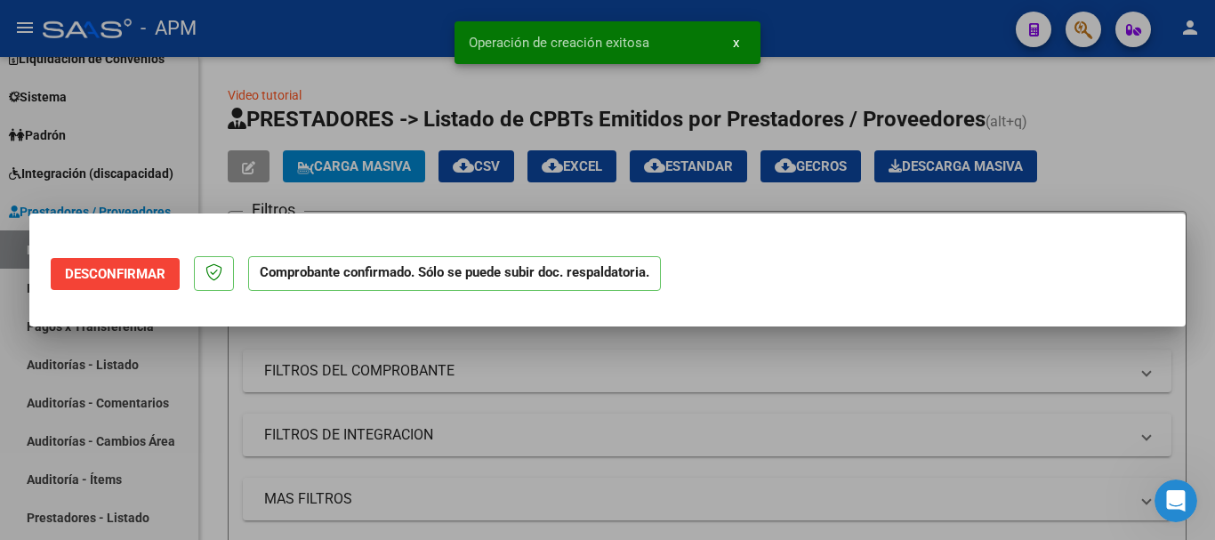
scroll to position [0, 0]
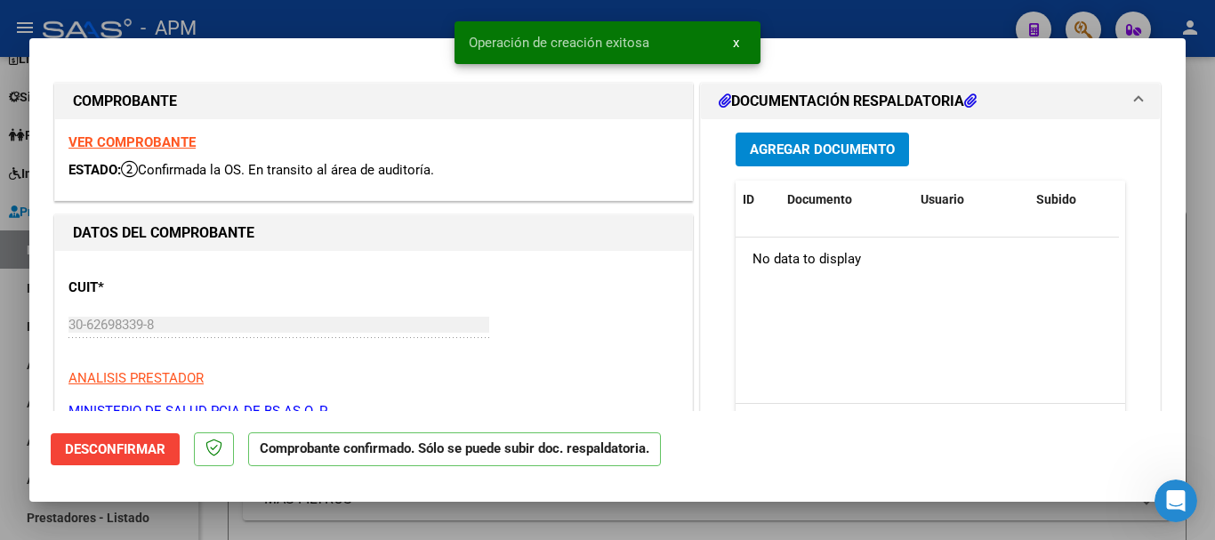
click at [742, 533] on div at bounding box center [607, 270] width 1215 height 540
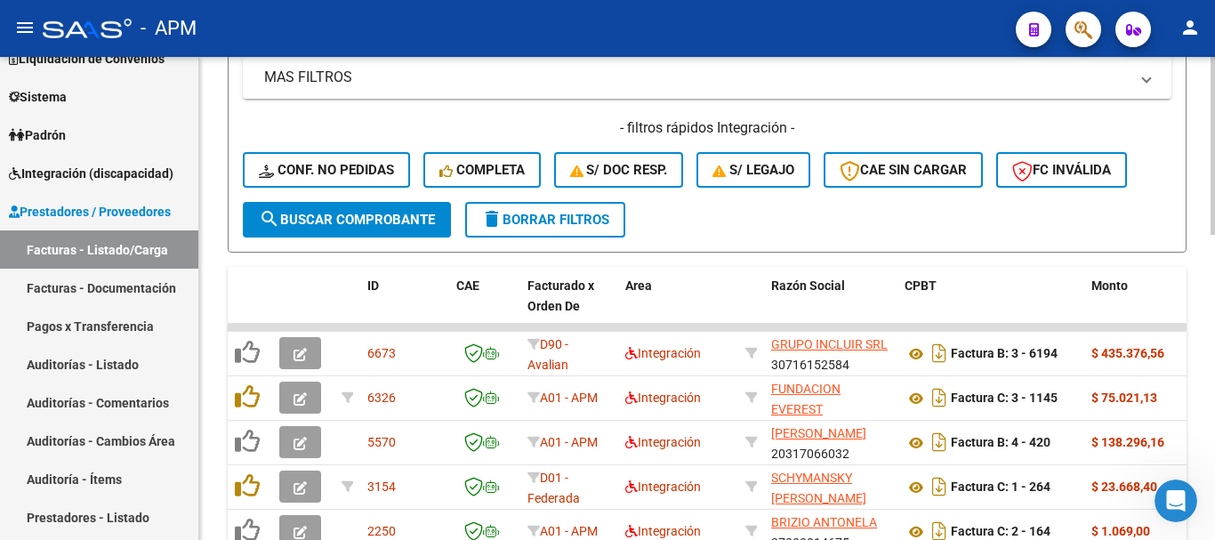
scroll to position [534, 0]
